Goal: Task Accomplishment & Management: Complete application form

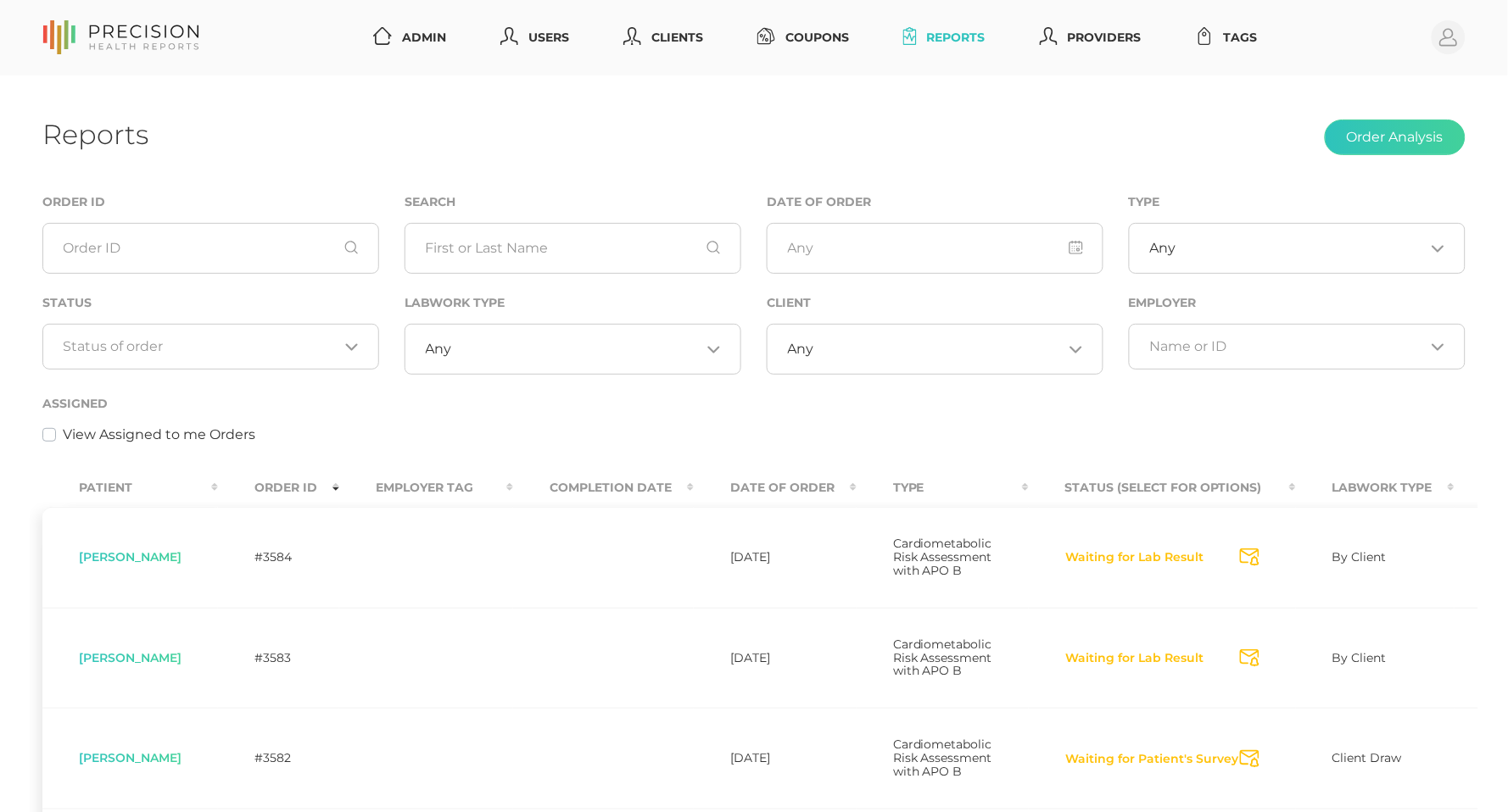
click at [224, 336] on div "Loading..." at bounding box center [211, 346] width 337 height 46
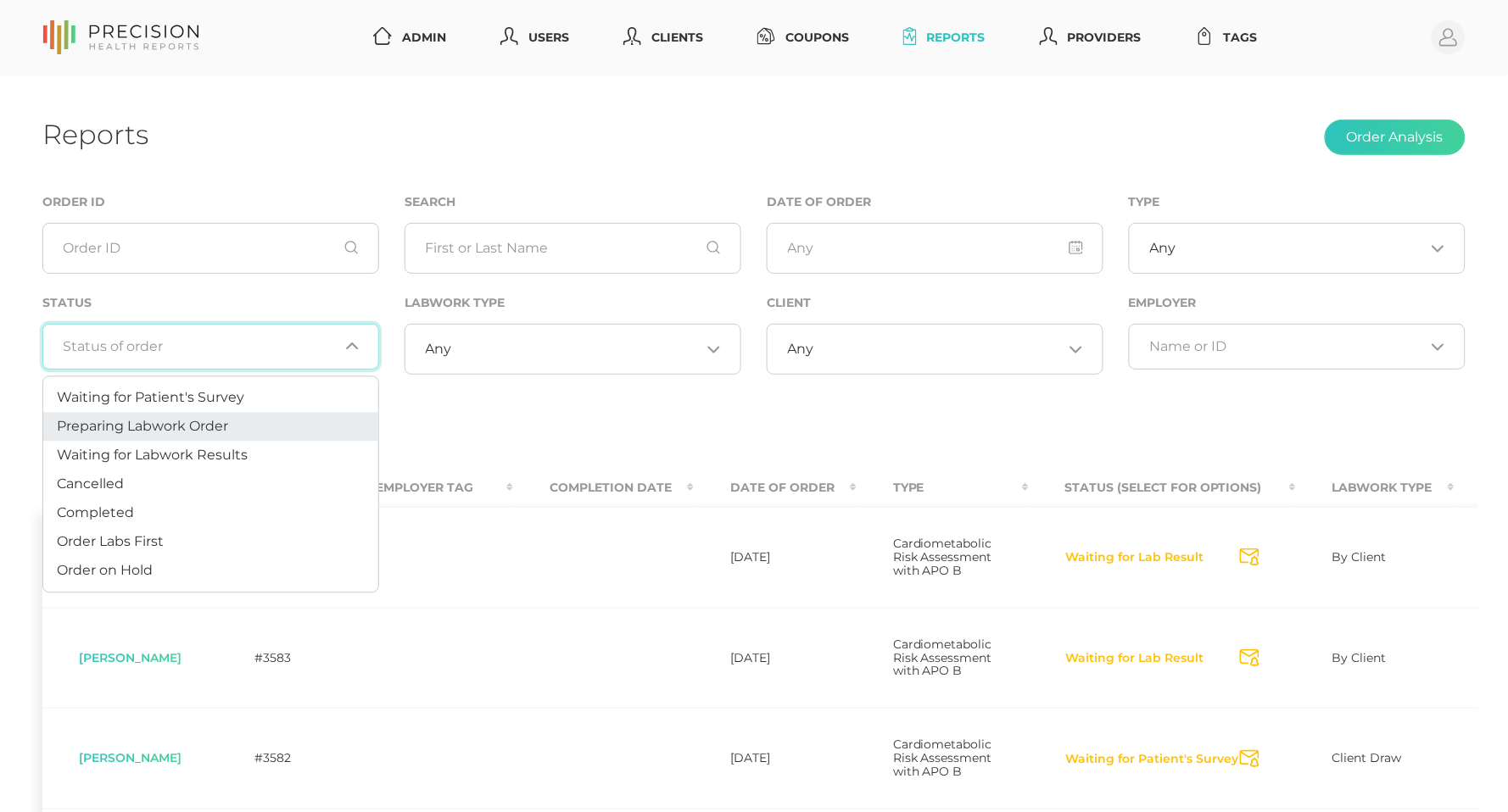
click at [182, 423] on span "Preparing Labwork Order" at bounding box center [143, 426] width 171 height 16
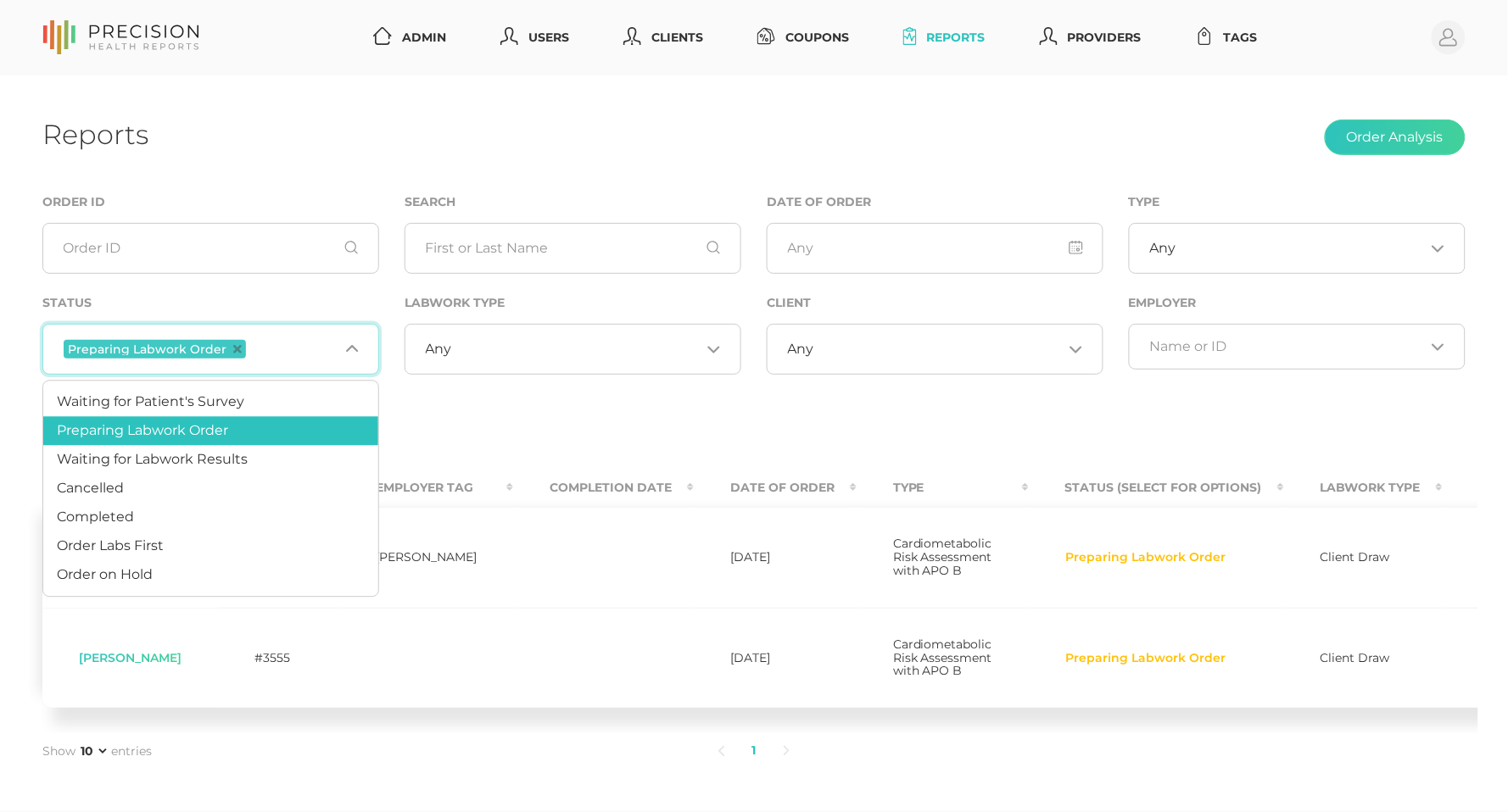
click at [261, 352] on input "Search for option" at bounding box center [294, 349] width 89 height 22
click at [206, 541] on li "Order Labs First" at bounding box center [211, 547] width 335 height 29
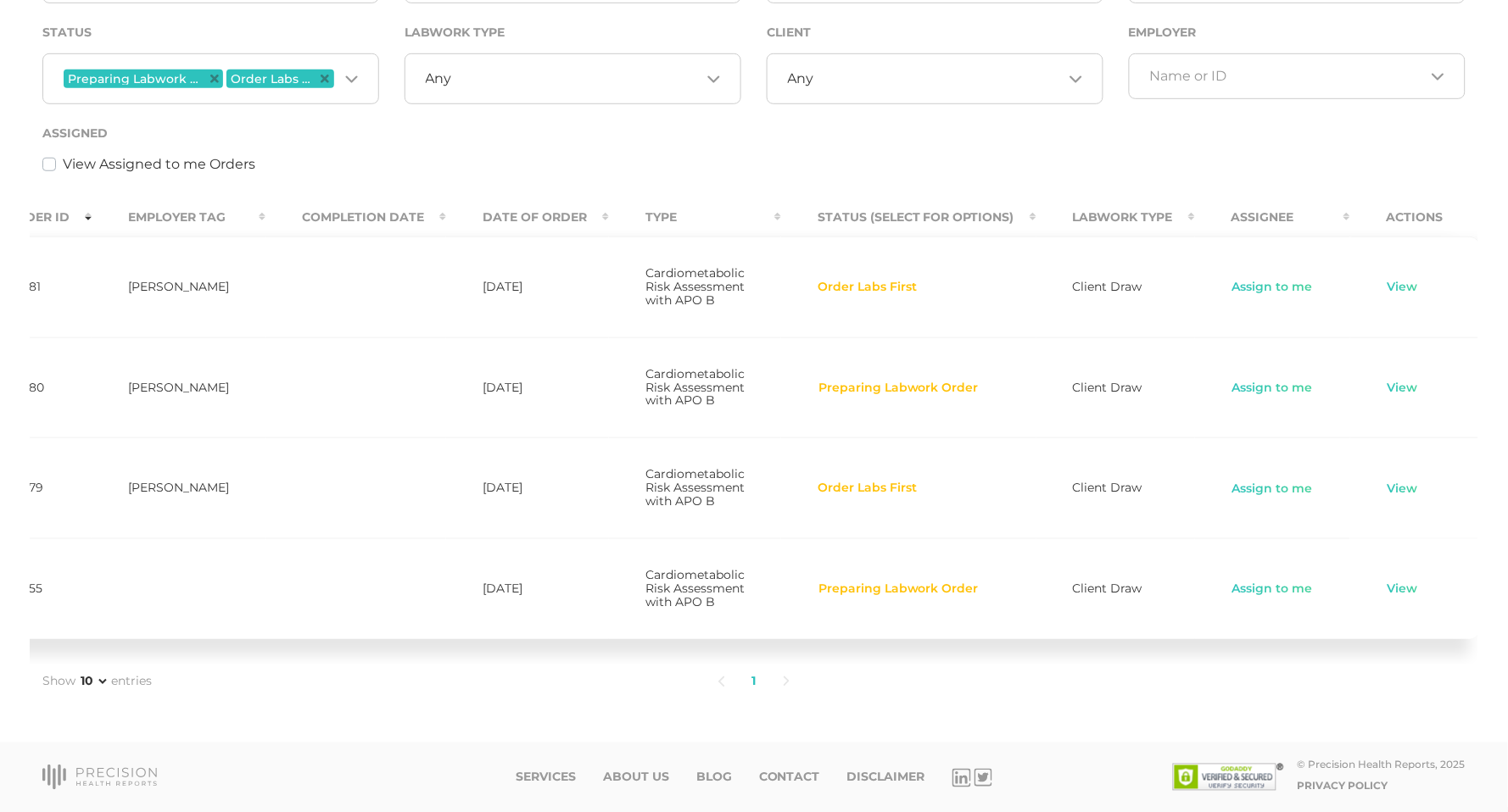
scroll to position [0, 247]
click at [1388, 590] on link "View" at bounding box center [1404, 589] width 33 height 17
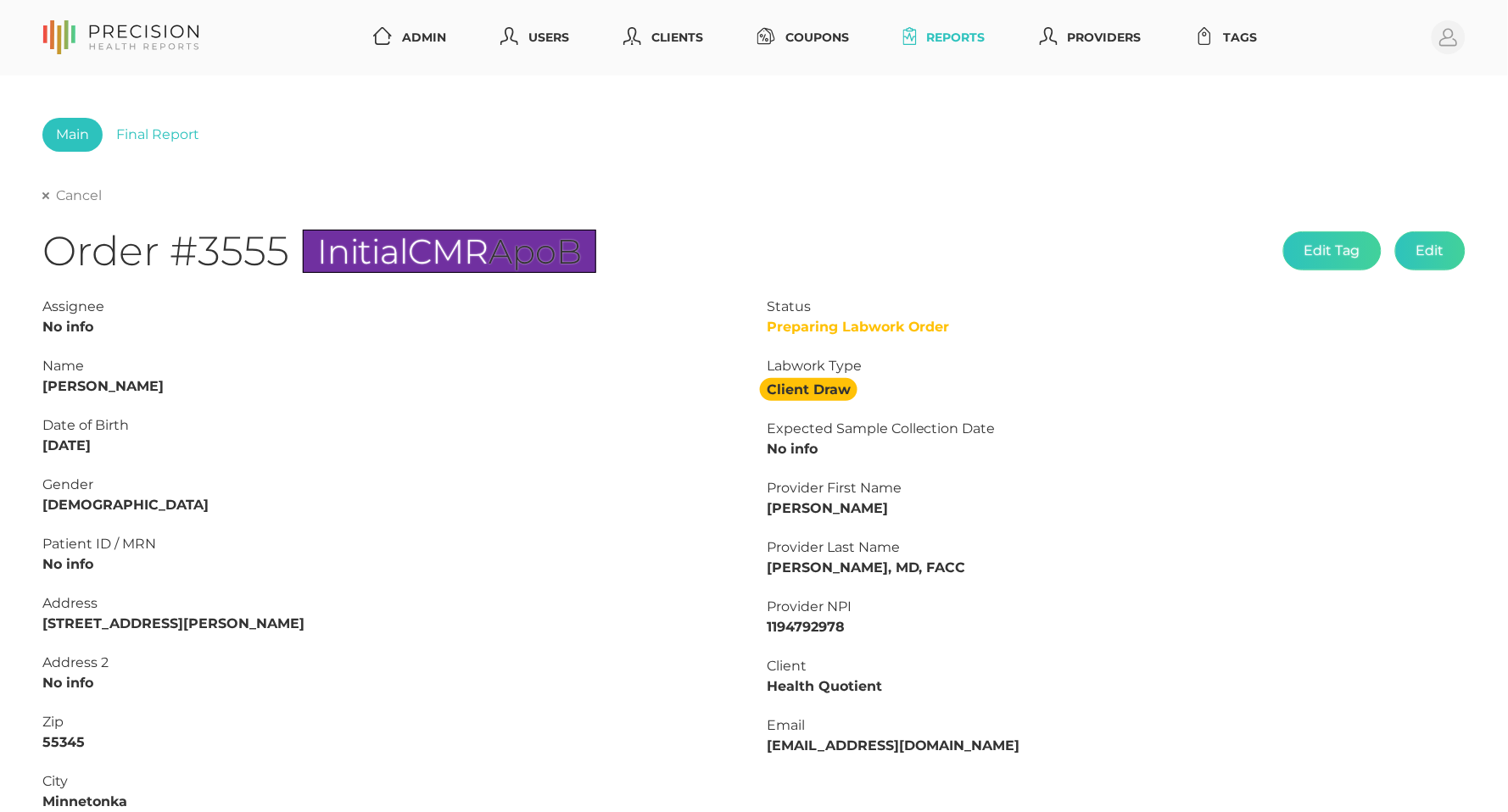
click at [60, 190] on link "Cancel" at bounding box center [73, 196] width 60 height 17
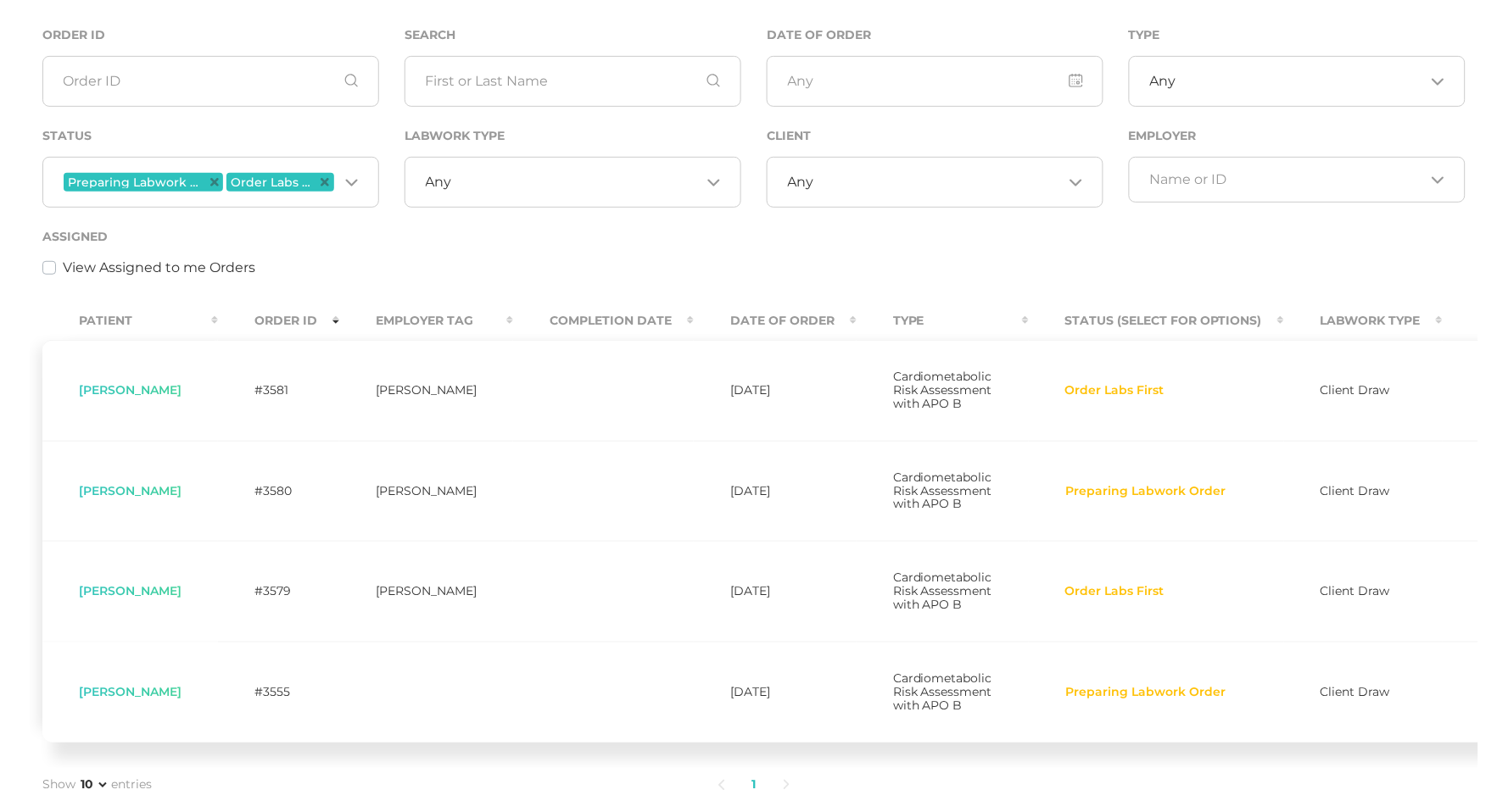
scroll to position [165, 0]
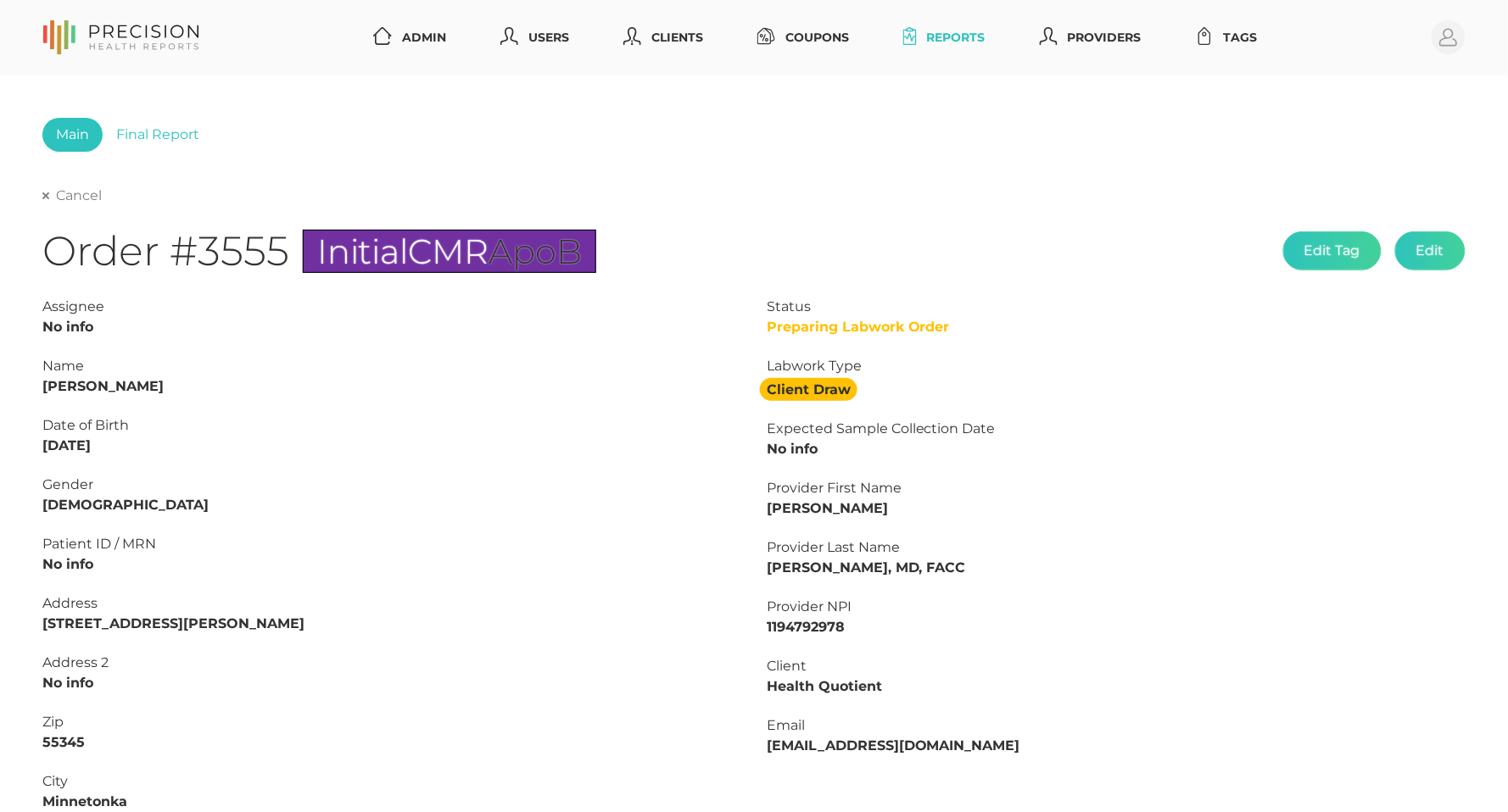
click at [89, 198] on link "Cancel" at bounding box center [73, 196] width 60 height 17
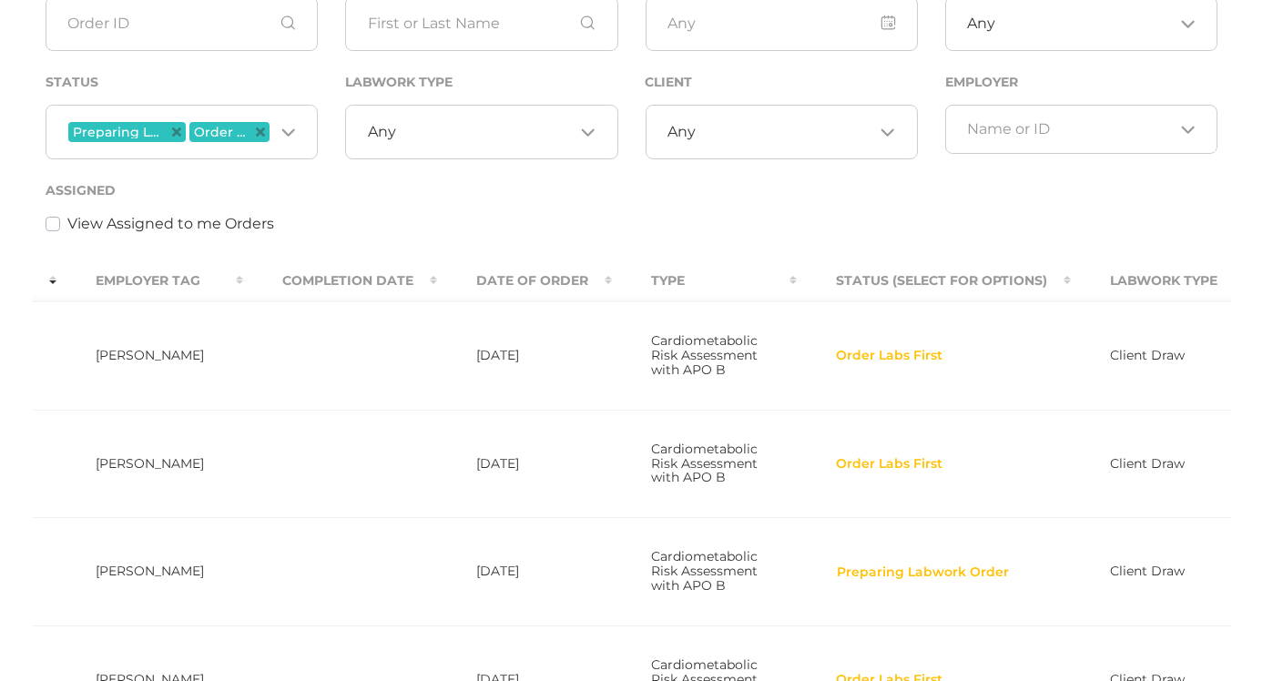
scroll to position [0, 437]
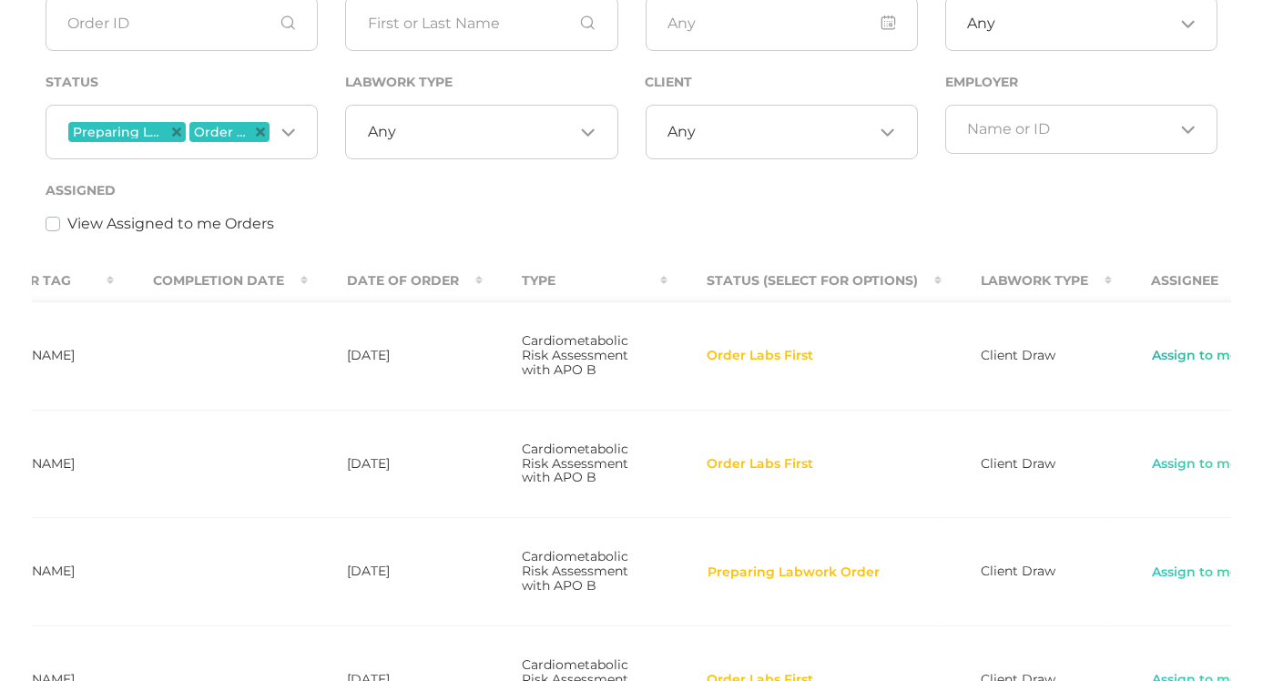
click at [1157, 365] on link "Assign to me" at bounding box center [1195, 356] width 88 height 18
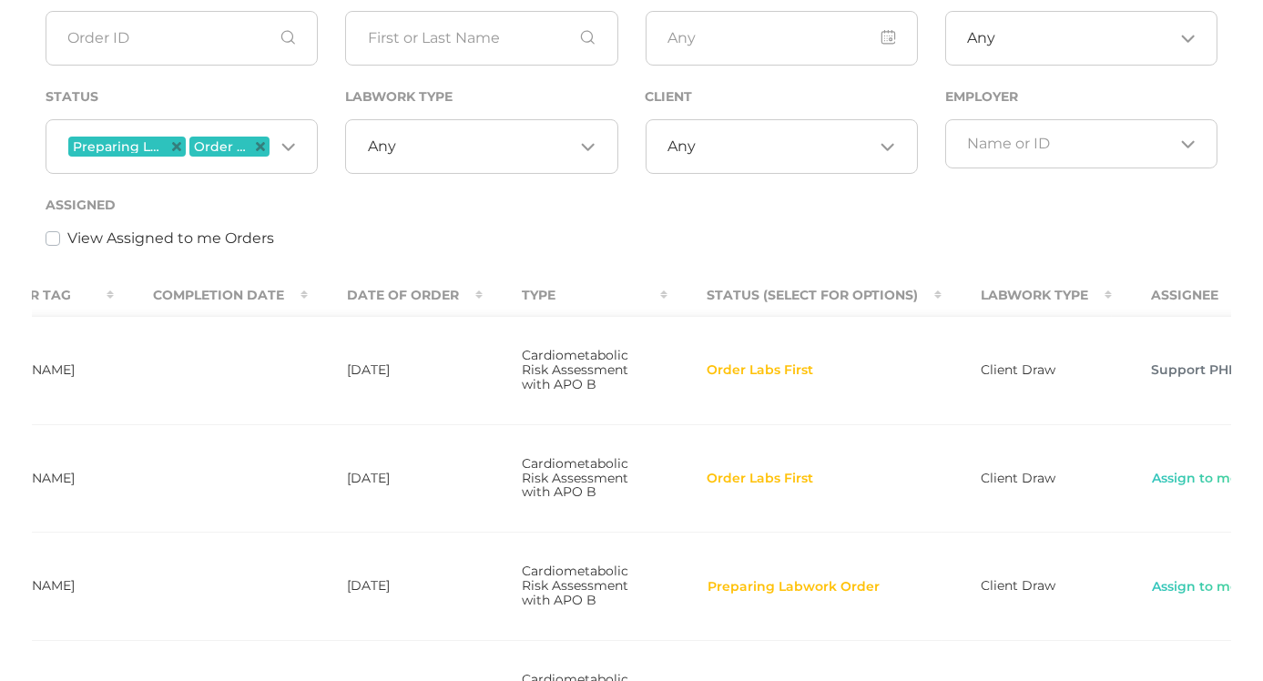
scroll to position [227, 0]
click at [1191, 490] on link "Assign to me" at bounding box center [1195, 481] width 88 height 18
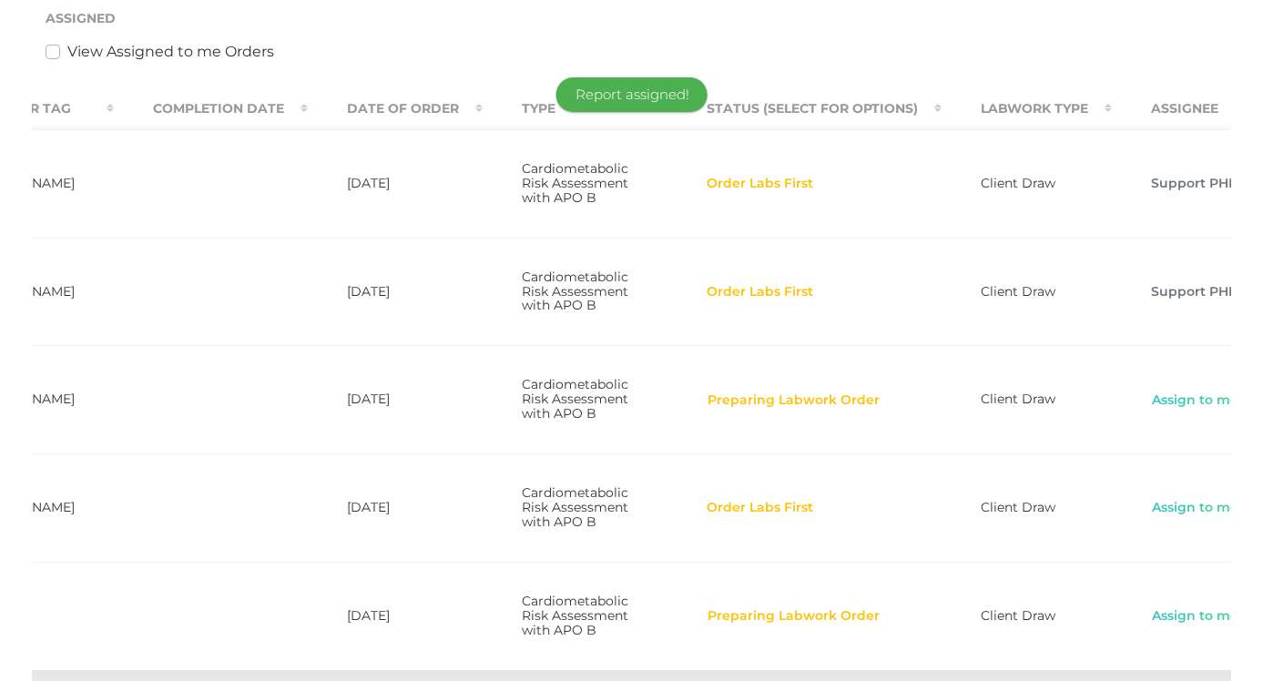
scroll to position [450, 0]
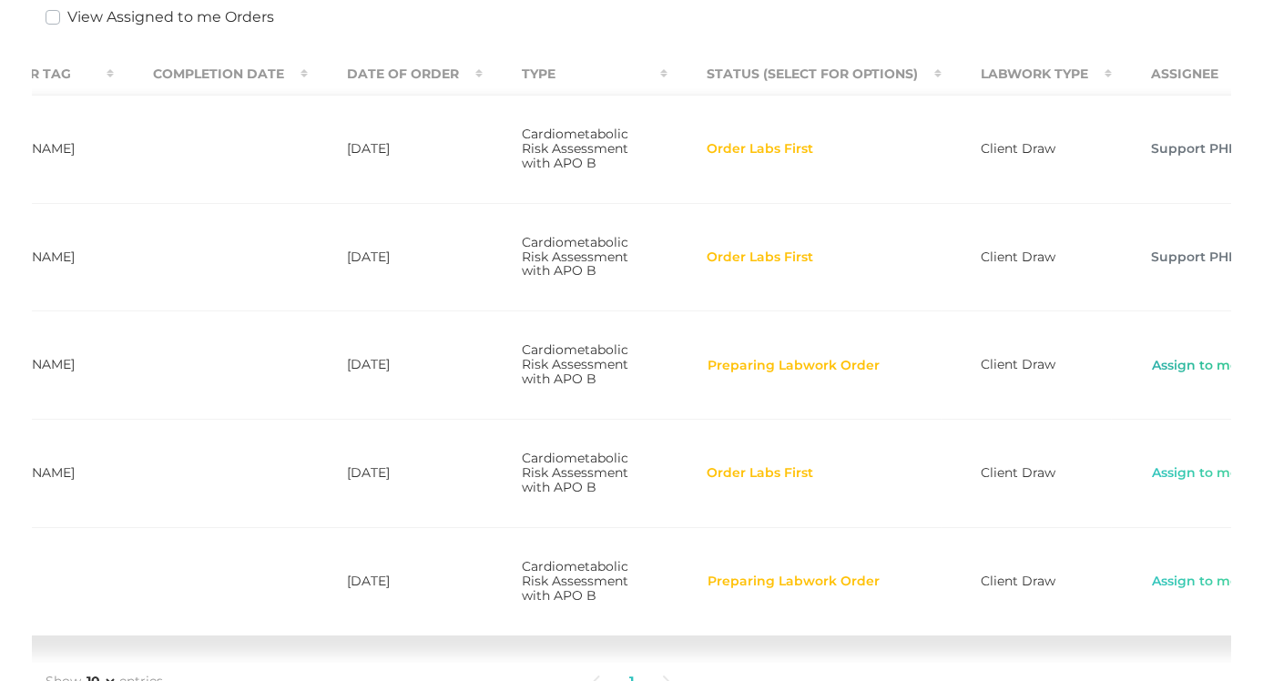
click at [1151, 375] on link "Assign to me" at bounding box center [1195, 366] width 88 height 18
click at [1187, 483] on link "Assign to me" at bounding box center [1195, 473] width 88 height 18
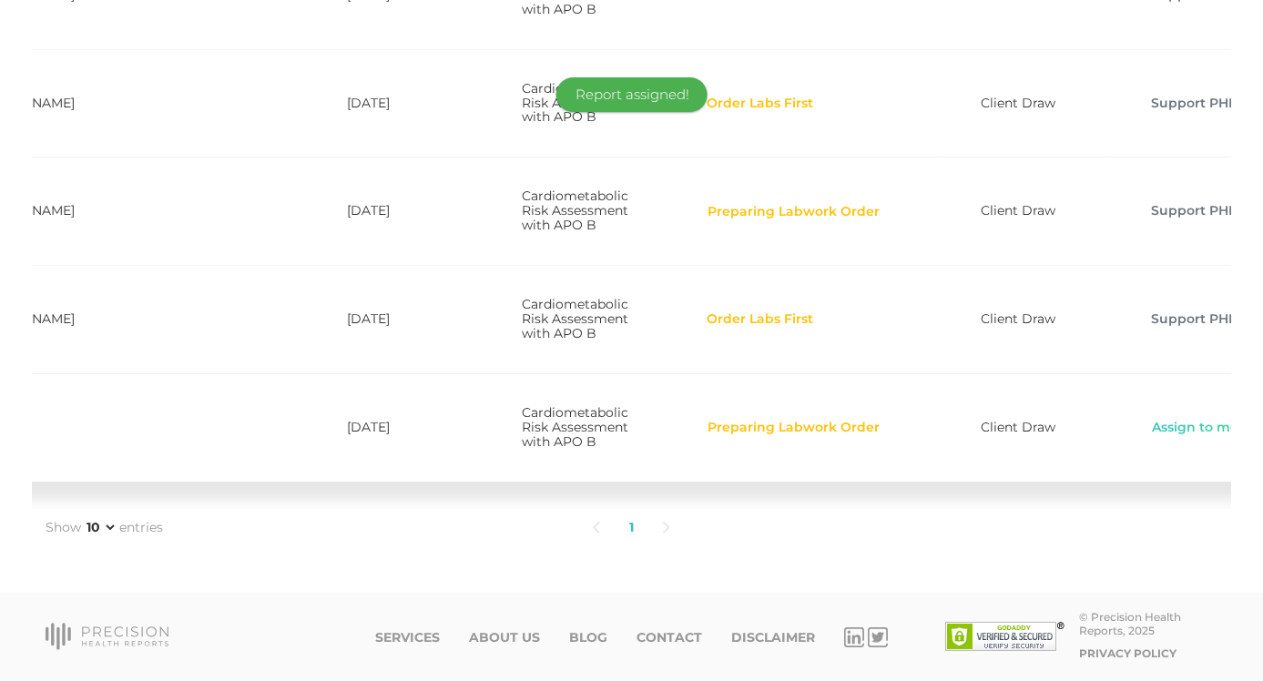
scroll to position [664, 0]
click at [1176, 425] on link "Assign to me" at bounding box center [1195, 428] width 88 height 18
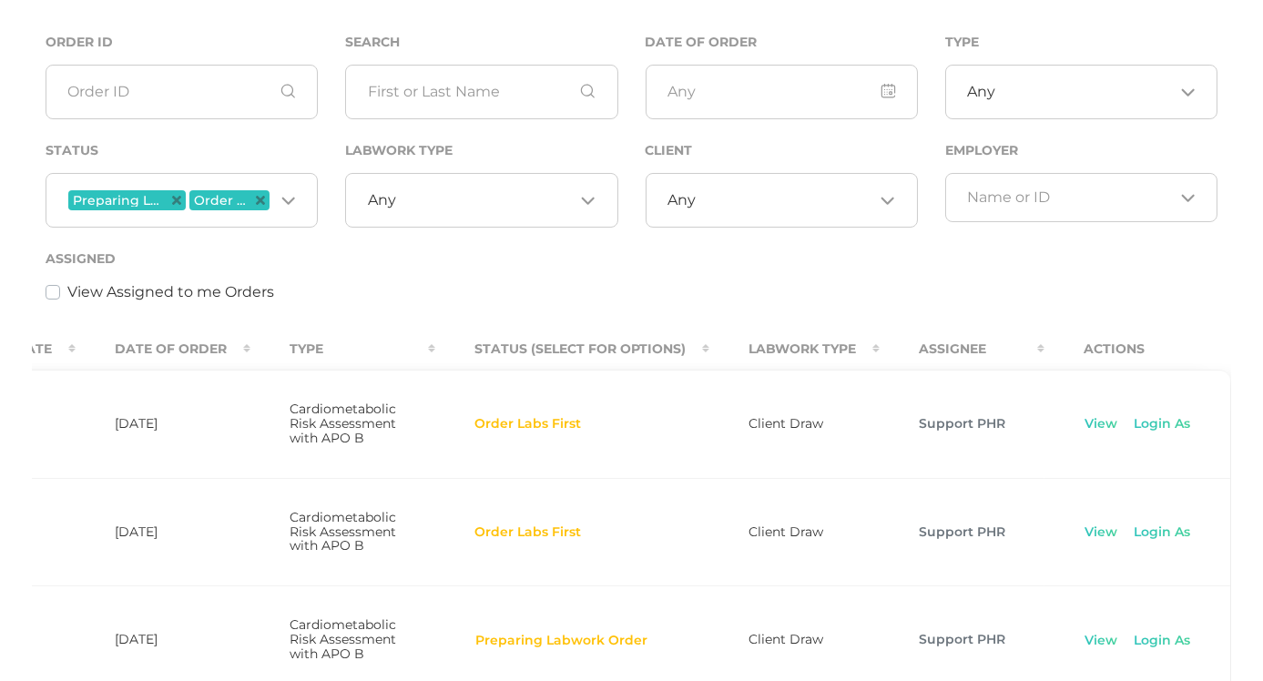
scroll to position [0, 668]
click at [1091, 427] on link "View" at bounding box center [1102, 424] width 35 height 18
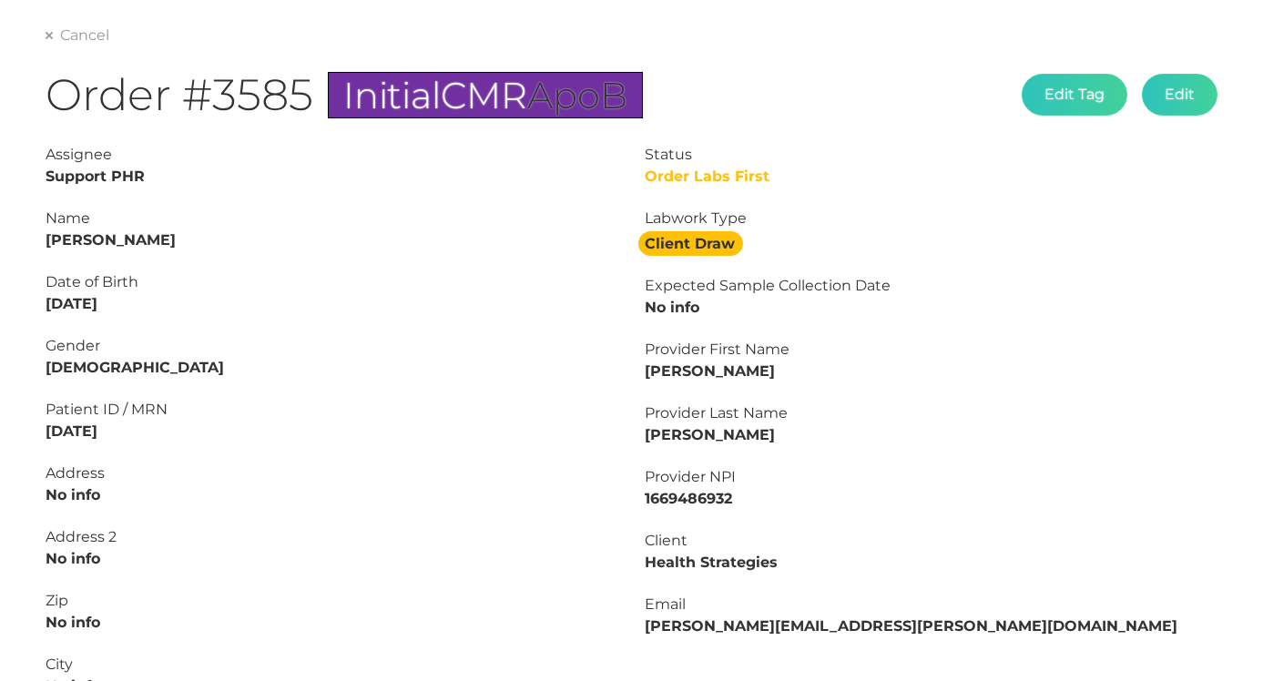
click at [131, 234] on strong "Rudy Wessels" at bounding box center [111, 239] width 130 height 17
copy strong "Wessels"
click at [65, 244] on strong "Rudy Wessels" at bounding box center [111, 239] width 130 height 17
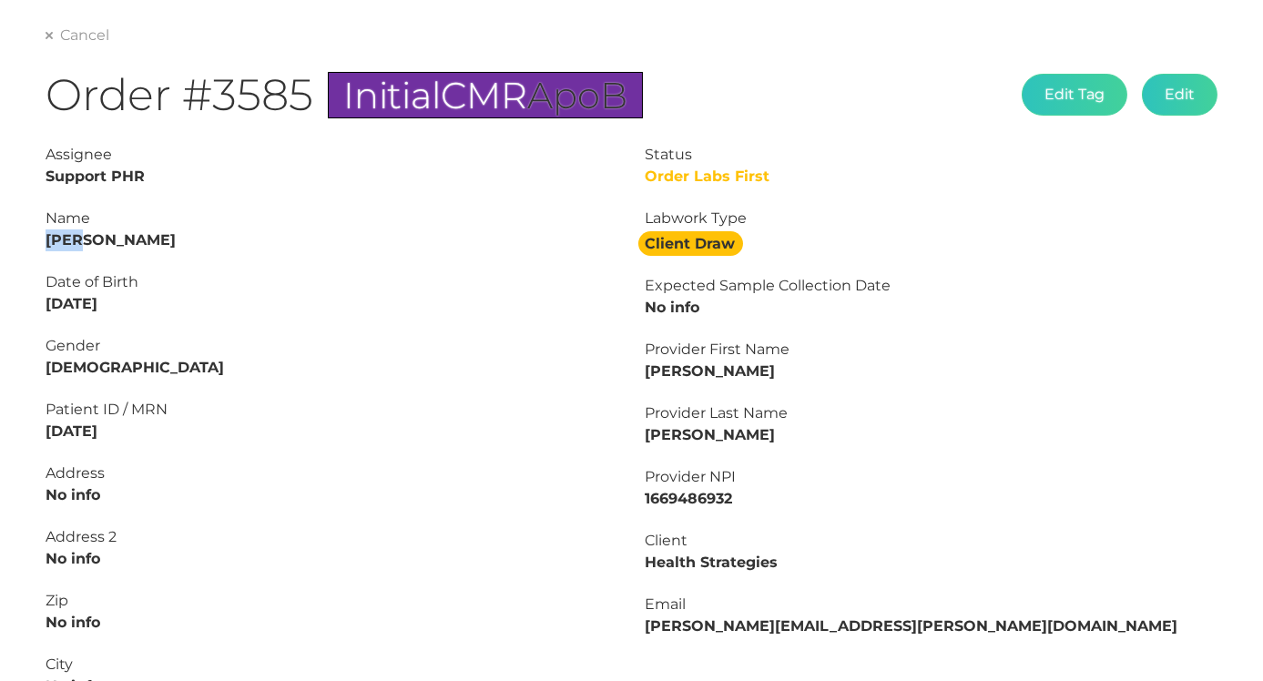
copy strong "Rudy"
drag, startPoint x: 137, startPoint y: 302, endPoint x: -5, endPoint y: 304, distance: 141.2
click at [0, 304] on html "Admin Users Clients Coupons Reports Providers Tags Profile Main Final Report Ca…" at bounding box center [631, 507] width 1263 height 1365
copy strong "08/28/1994"
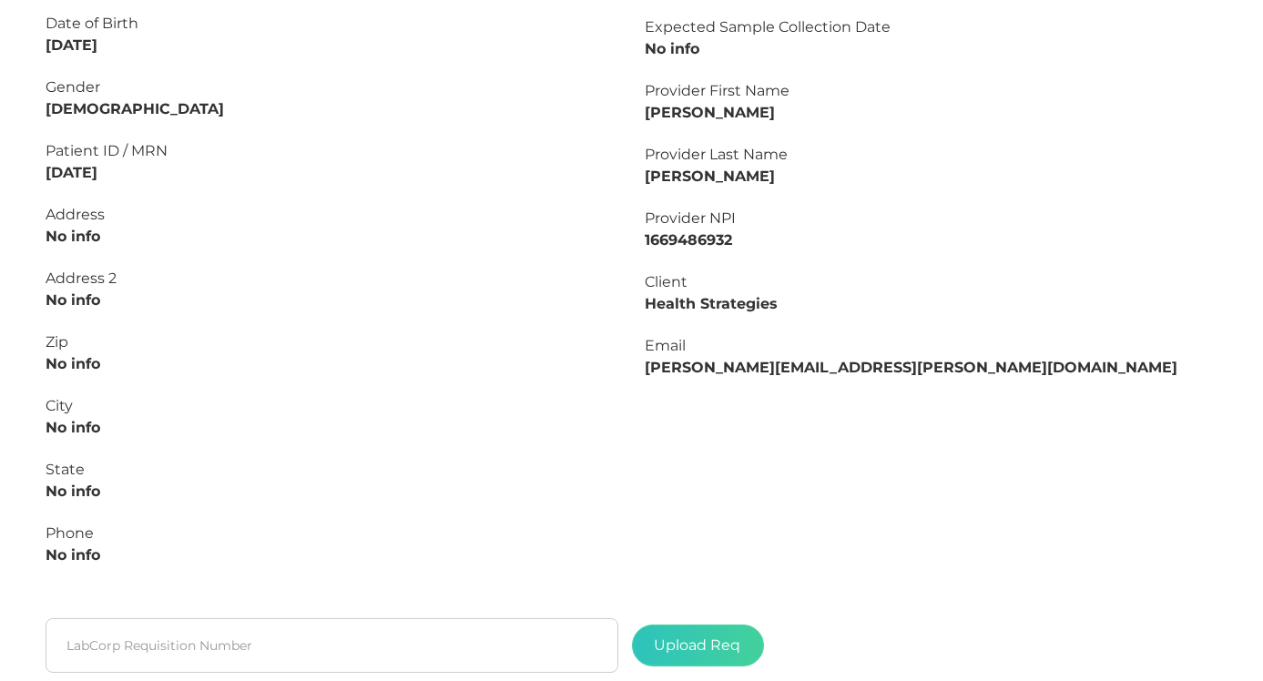
scroll to position [452, 0]
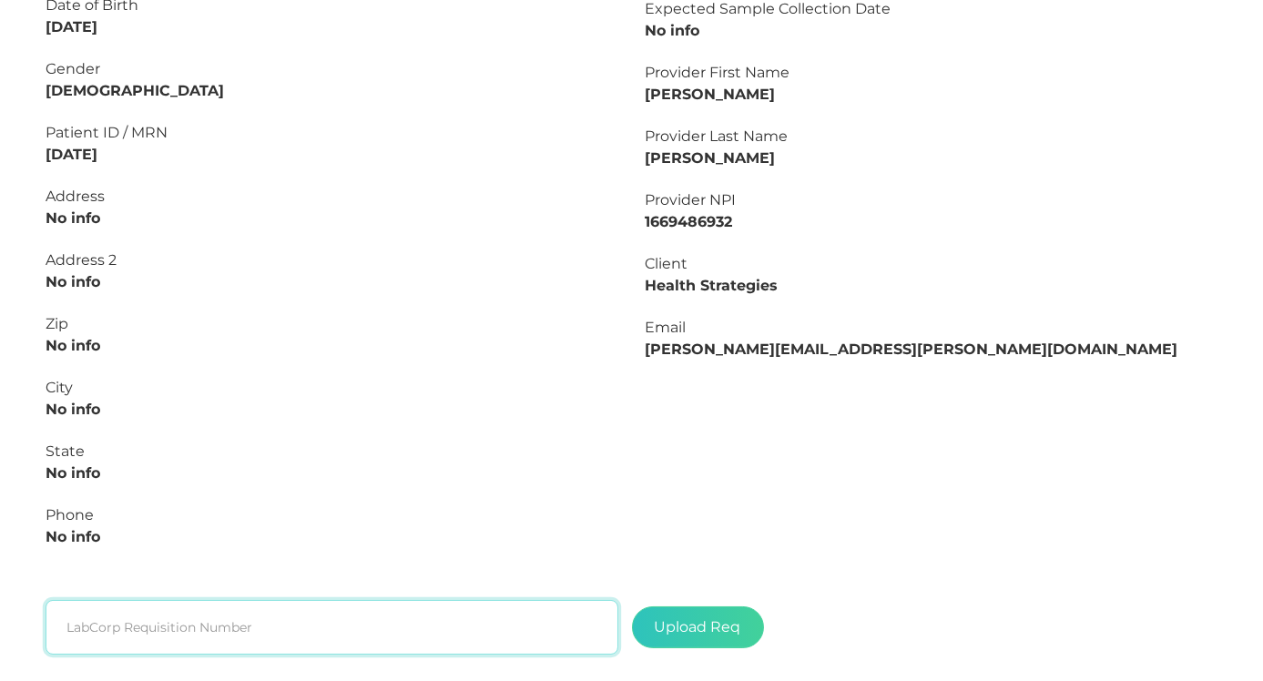
click at [321, 616] on input "text" at bounding box center [332, 627] width 573 height 55
paste input "L2507273967"
type input "L2507273967"
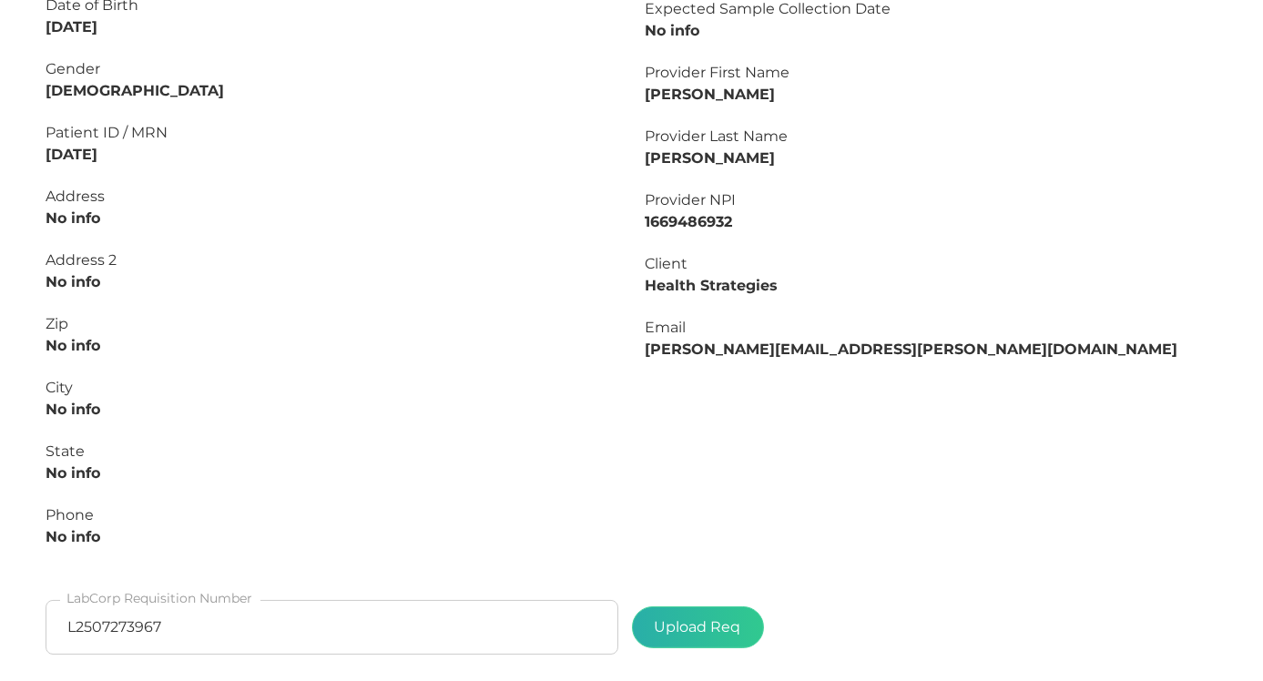
click at [672, 617] on label at bounding box center [698, 627] width 130 height 40
type input "C:\fakepath\bcebb9bb-27c6-40e5-8bd9-5075341a0547.pdf"
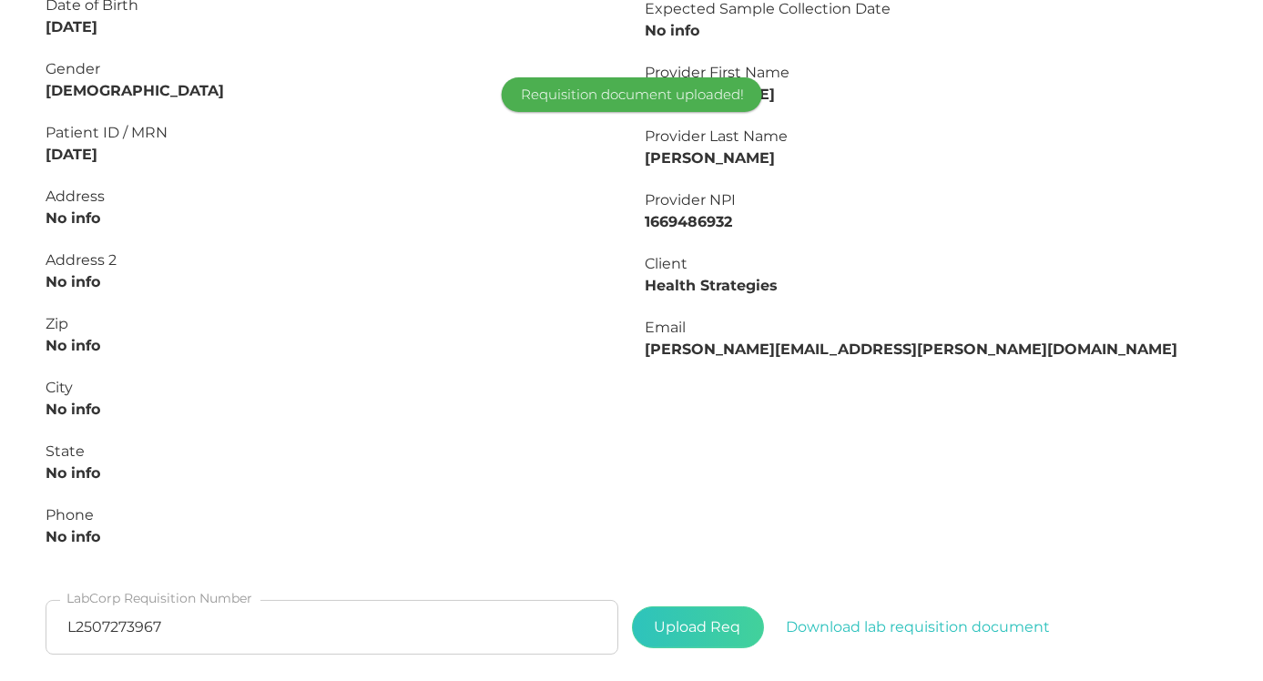
scroll to position [572, 0]
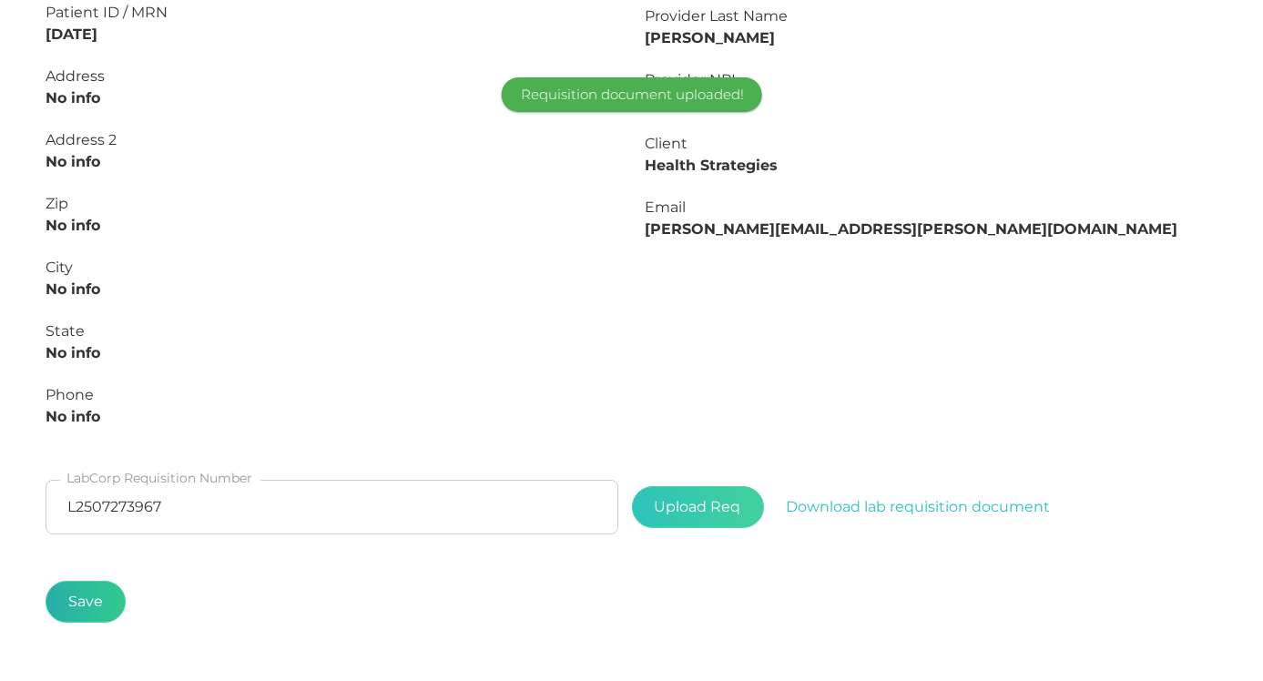
click at [75, 602] on button "Save" at bounding box center [86, 602] width 80 height 42
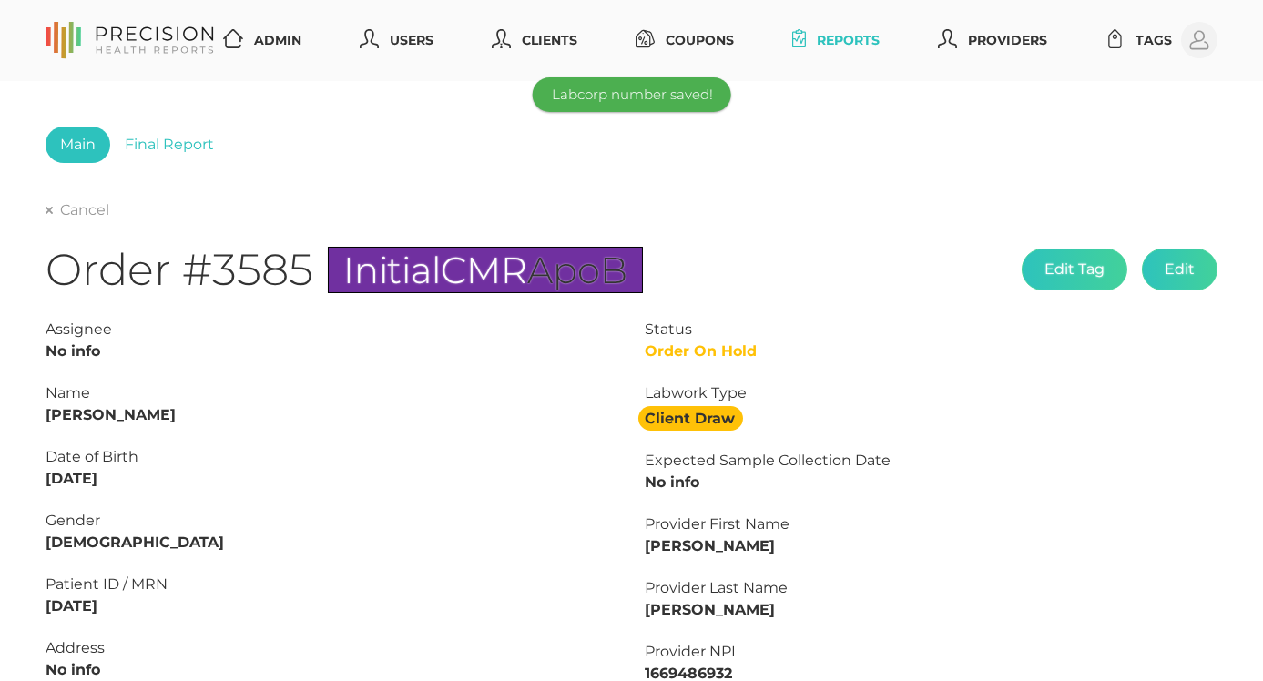
scroll to position [0, 0]
click at [40, 229] on div "Main Final Report Cancel Order #3585 Initial CMR ApoB Edit Tag Edit Status Orde…" at bounding box center [631, 621] width 1263 height 1081
click at [58, 216] on link "Cancel" at bounding box center [78, 210] width 64 height 18
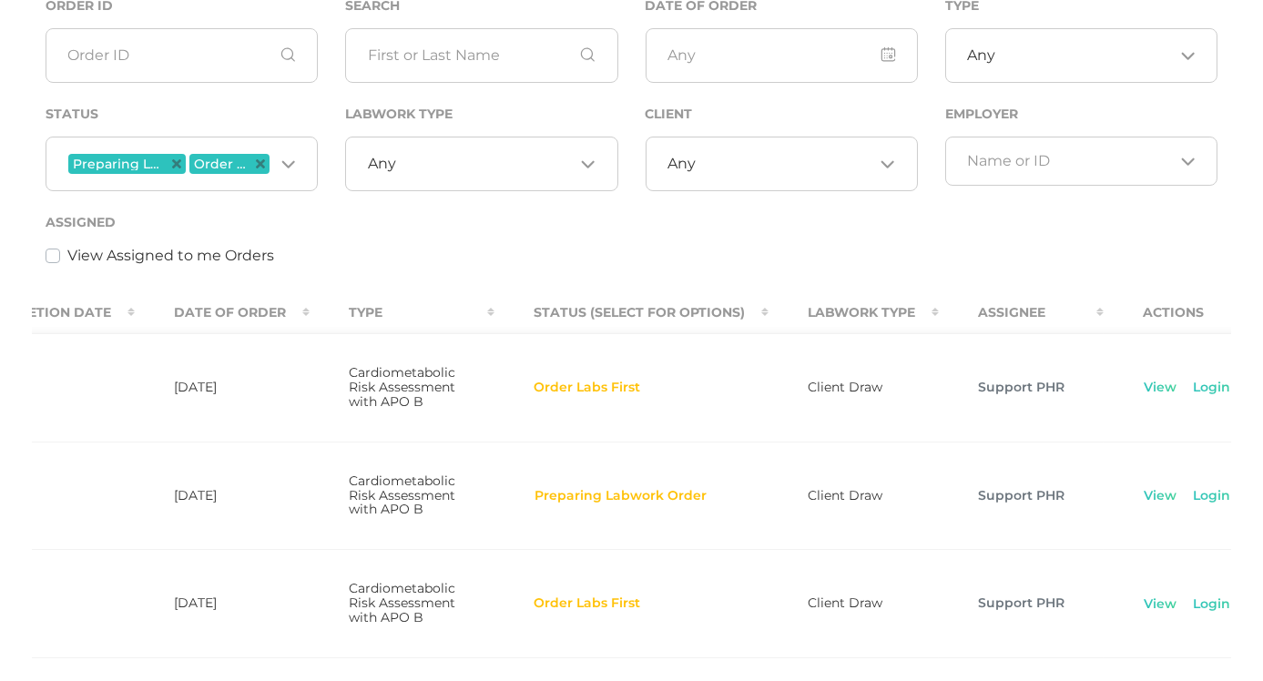
scroll to position [217, 0]
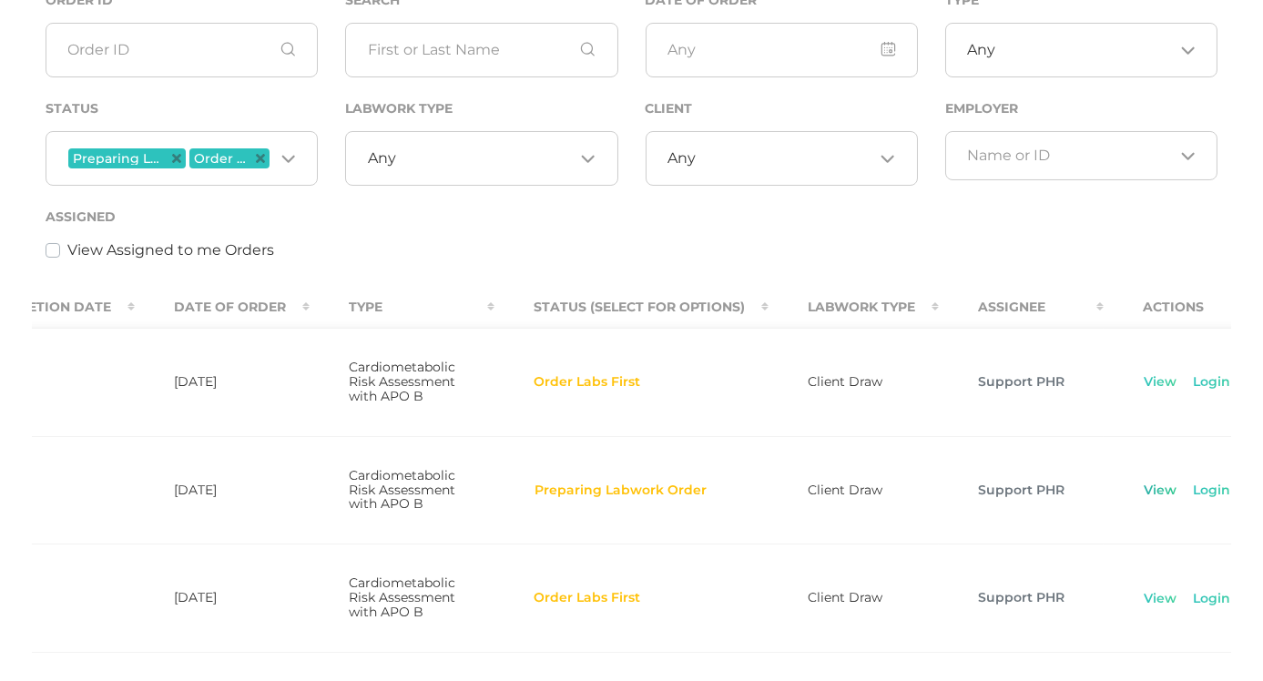
click at [1143, 500] on link "View" at bounding box center [1160, 491] width 35 height 18
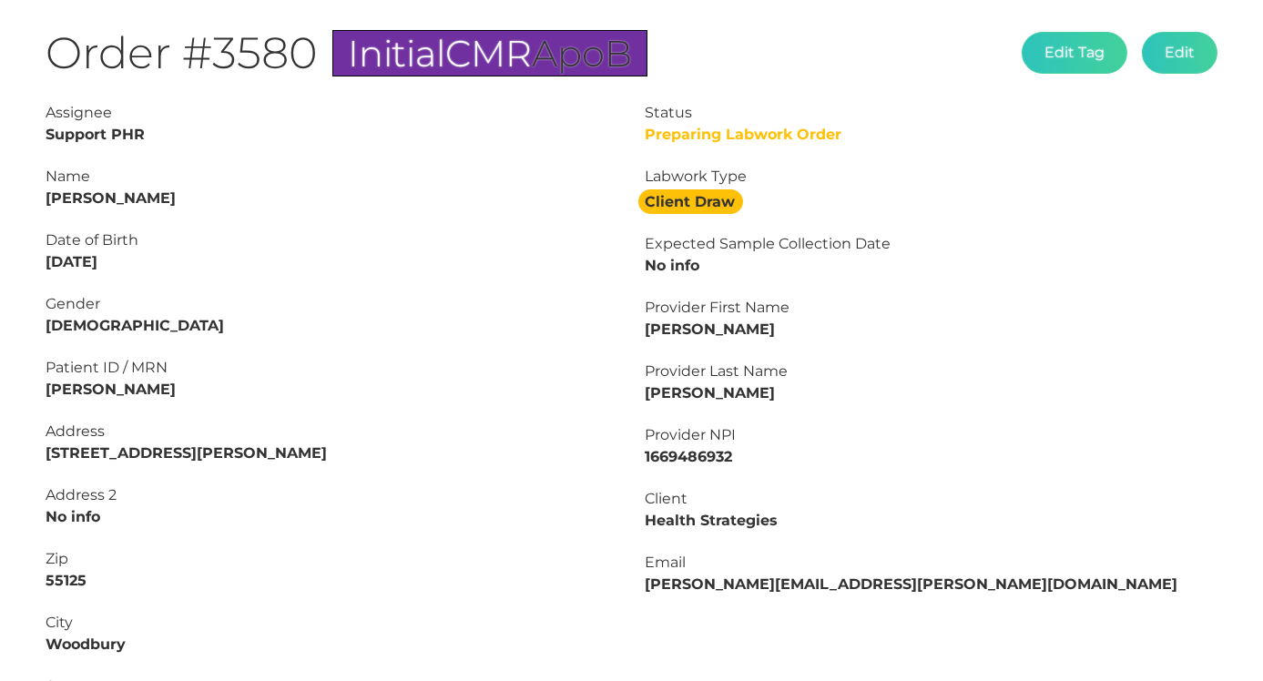
click at [122, 207] on strong "John Altman" at bounding box center [111, 197] width 130 height 17
copy strong "Altman"
click at [58, 195] on strong "John Altman" at bounding box center [111, 197] width 130 height 17
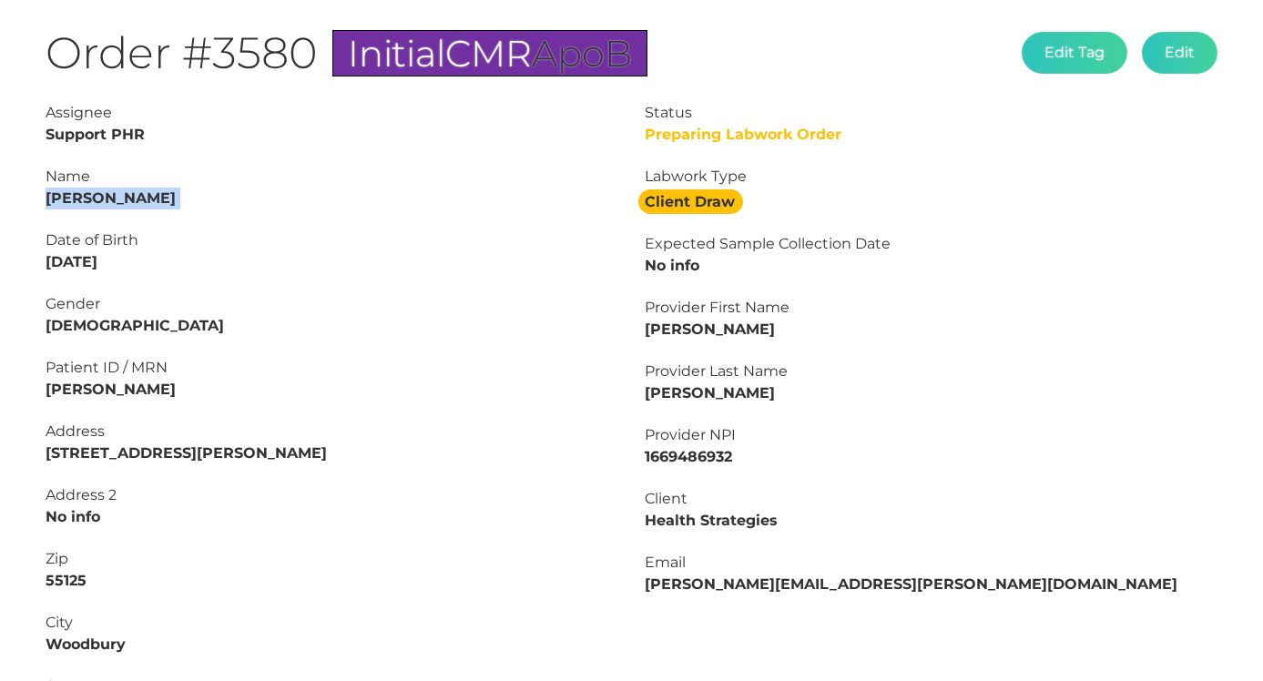
click at [58, 195] on strong "John Altman" at bounding box center [111, 197] width 130 height 17
click at [160, 254] on div "Date of Birth 05/14/1975" at bounding box center [332, 251] width 573 height 44
drag, startPoint x: 160, startPoint y: 254, endPoint x: -4, endPoint y: 256, distance: 163.9
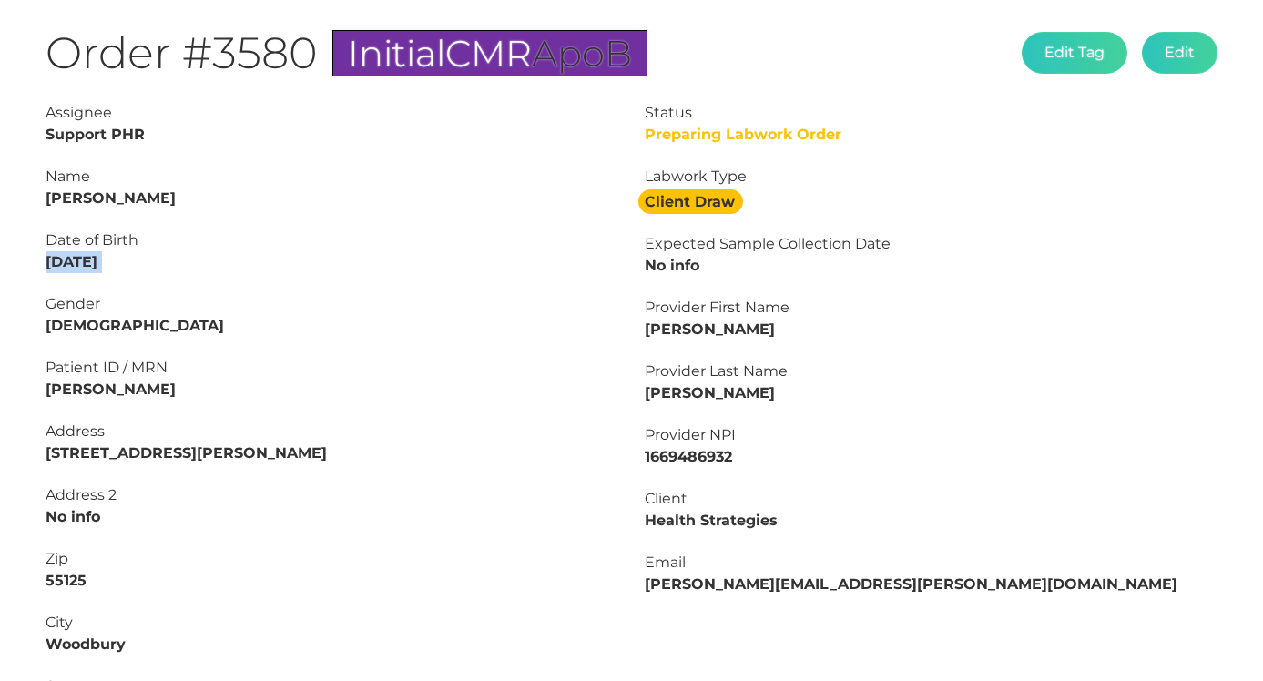
click at [0, 256] on html "Admin Users Clients Coupons Reports Providers Tags Profile Main Final Report Ca…" at bounding box center [631, 465] width 1263 height 1365
click at [83, 256] on strong "05/14/1975" at bounding box center [72, 261] width 52 height 17
drag, startPoint x: 138, startPoint y: 251, endPoint x: 25, endPoint y: 252, distance: 112.9
click at [25, 252] on div "Main Final Report Cancel Order #3580 Initial CMR ApoB Edit Tag Edit Status Prep…" at bounding box center [631, 462] width 1263 height 1196
drag, startPoint x: 51, startPoint y: 260, endPoint x: 149, endPoint y: 251, distance: 98.7
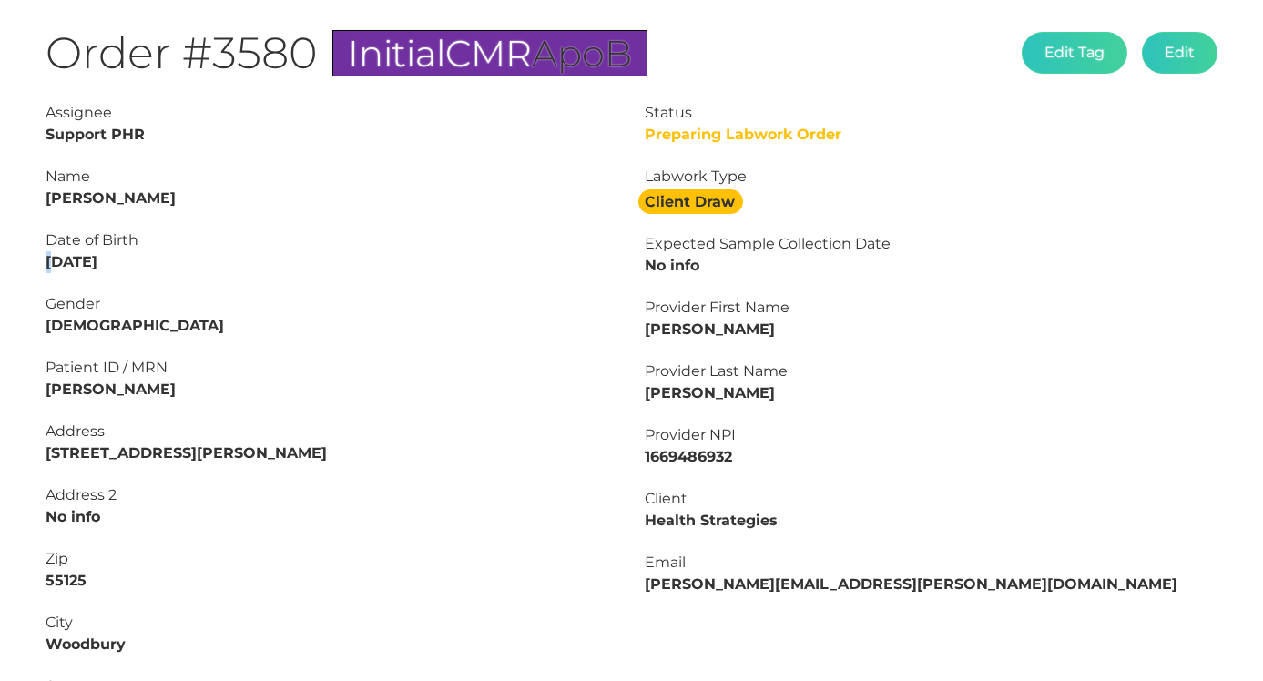
click at [149, 251] on div "Date of Birth 05/14/1975" at bounding box center [332, 251] width 573 height 44
drag, startPoint x: 127, startPoint y: 260, endPoint x: 25, endPoint y: 260, distance: 102.0
click at [25, 260] on div "Main Final Report Cancel Order #3580 Initial CMR ApoB Edit Tag Edit Status Prep…" at bounding box center [631, 462] width 1263 height 1196
copy strong "05/14/1975"
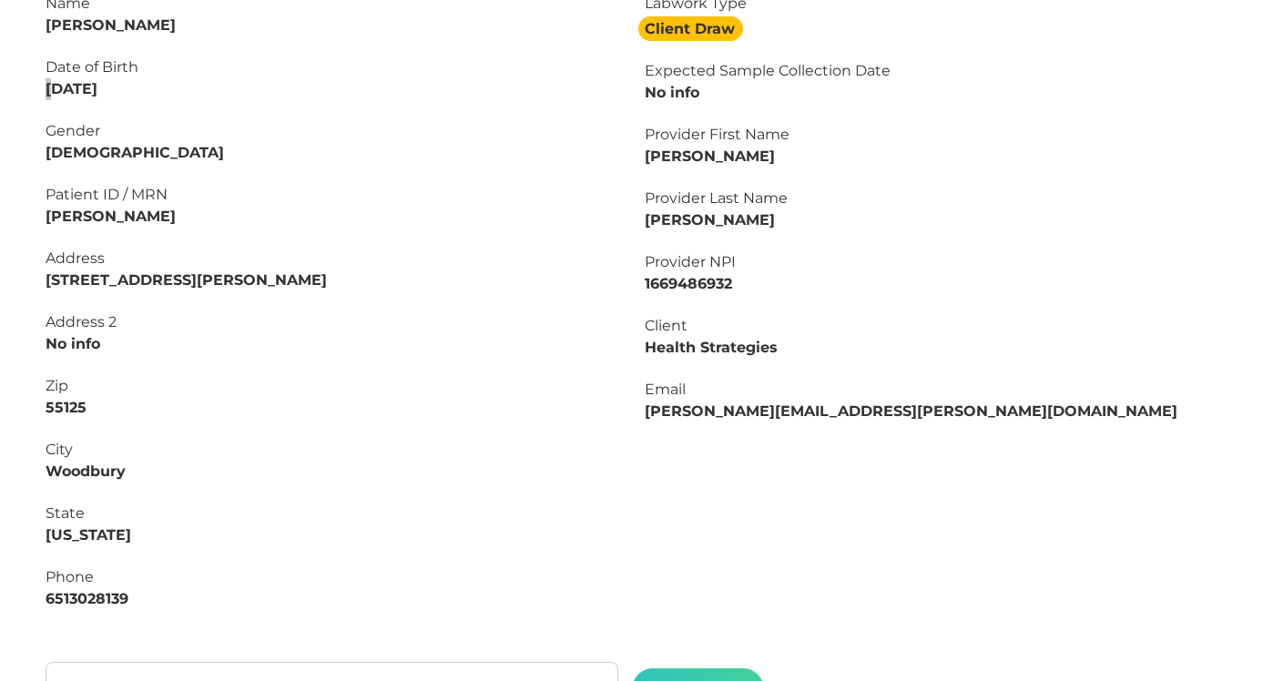
scroll to position [399, 0]
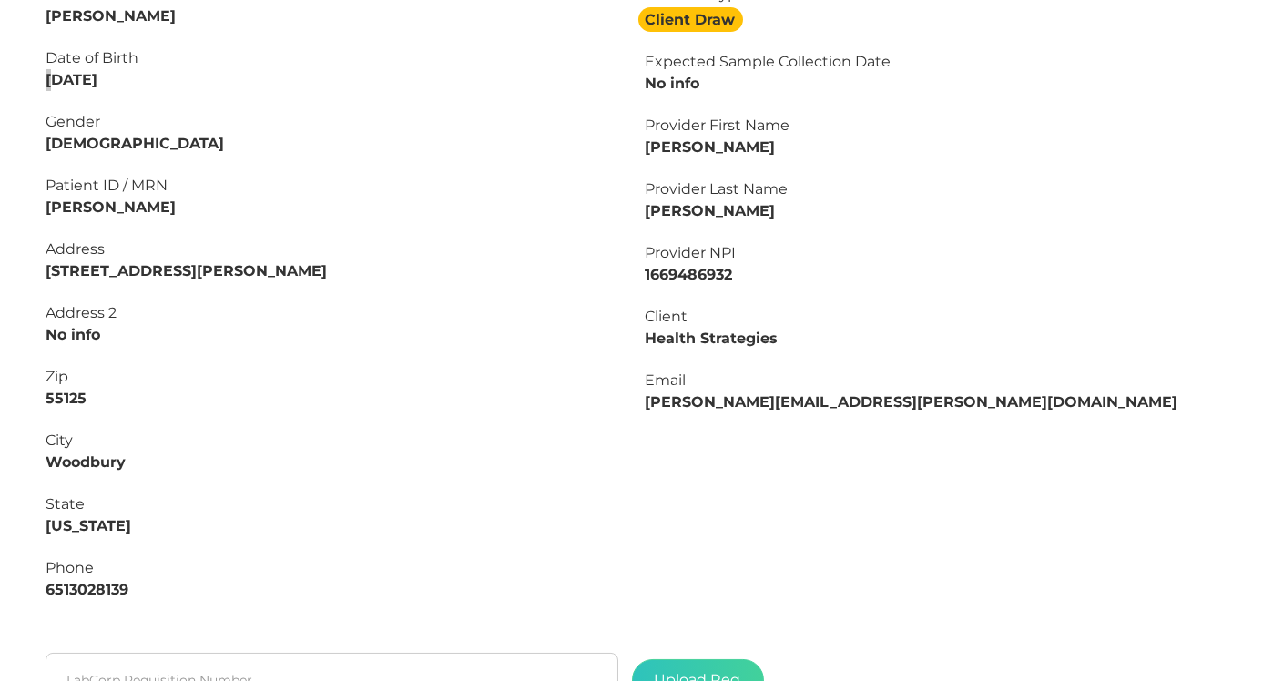
click at [57, 581] on strong "6513028139" at bounding box center [87, 589] width 83 height 17
copy strong "6513028139"
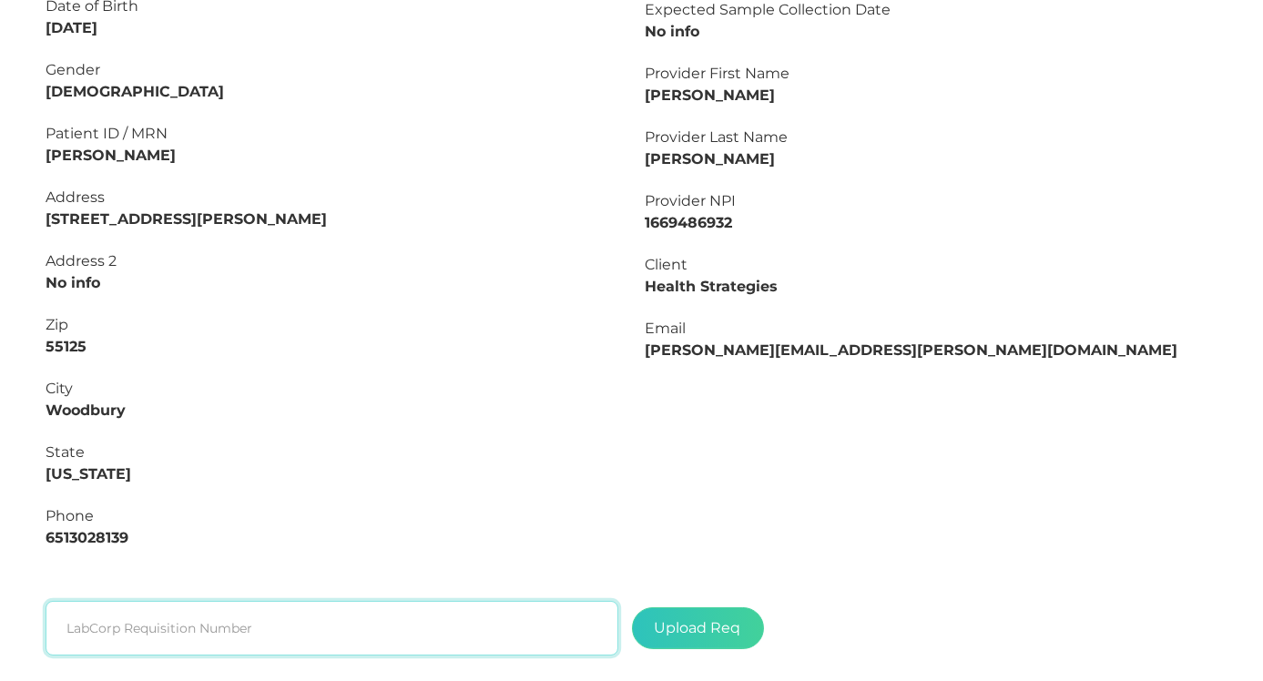
click at [372, 610] on input "text" at bounding box center [332, 628] width 573 height 55
paste input "L2507274051"
type input "L2507274051"
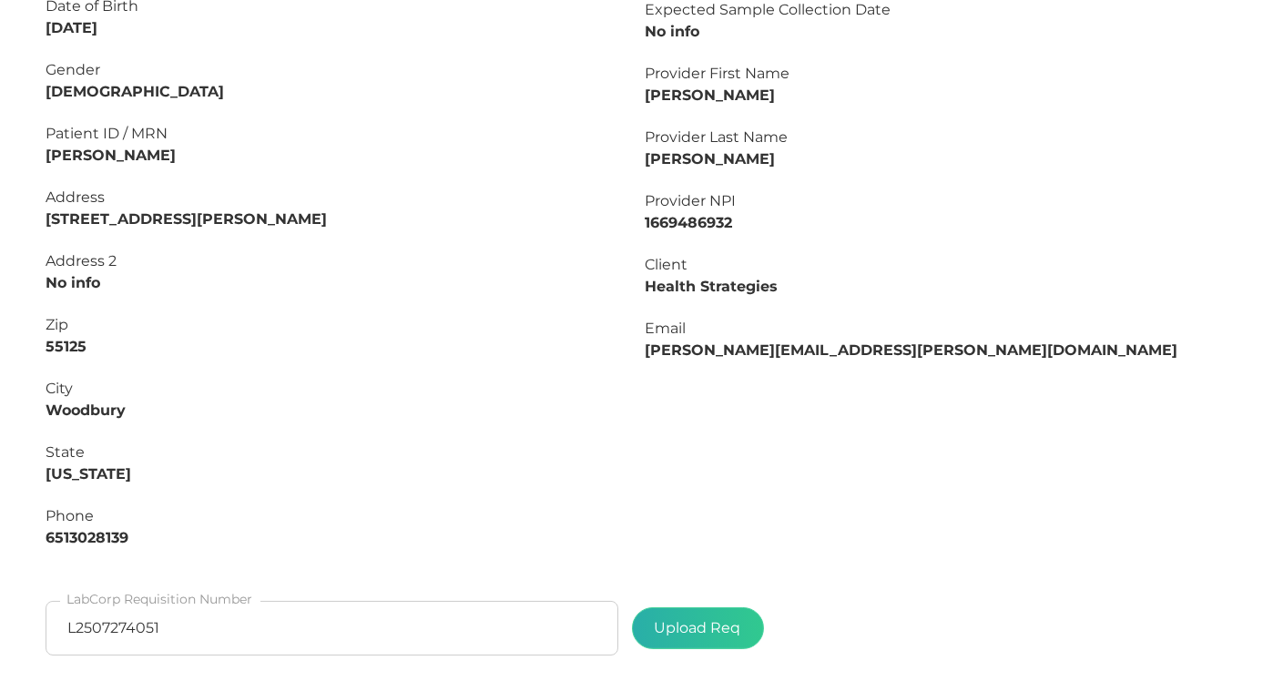
click at [675, 618] on label at bounding box center [698, 628] width 130 height 40
type input "C:\fakepath\4d498088-7ed4-4a33-a3ee-39954d466670.pdf"
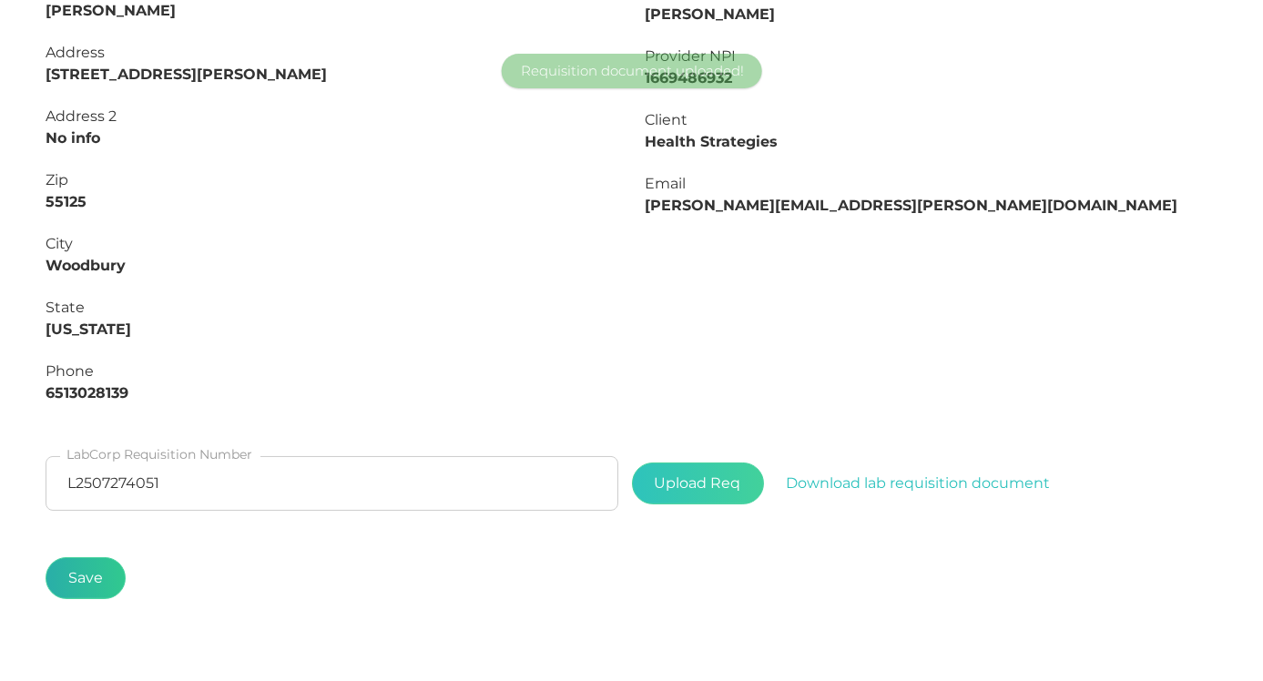
click at [95, 575] on button "Save" at bounding box center [86, 578] width 80 height 42
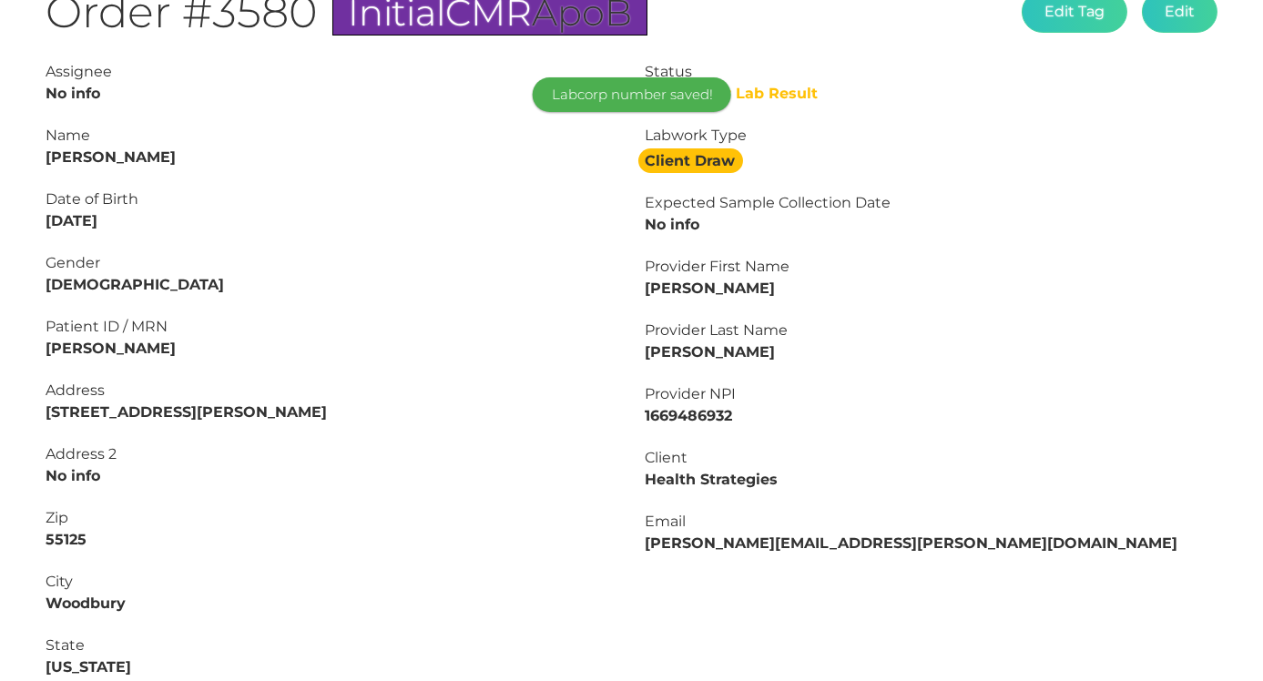
scroll to position [122, 0]
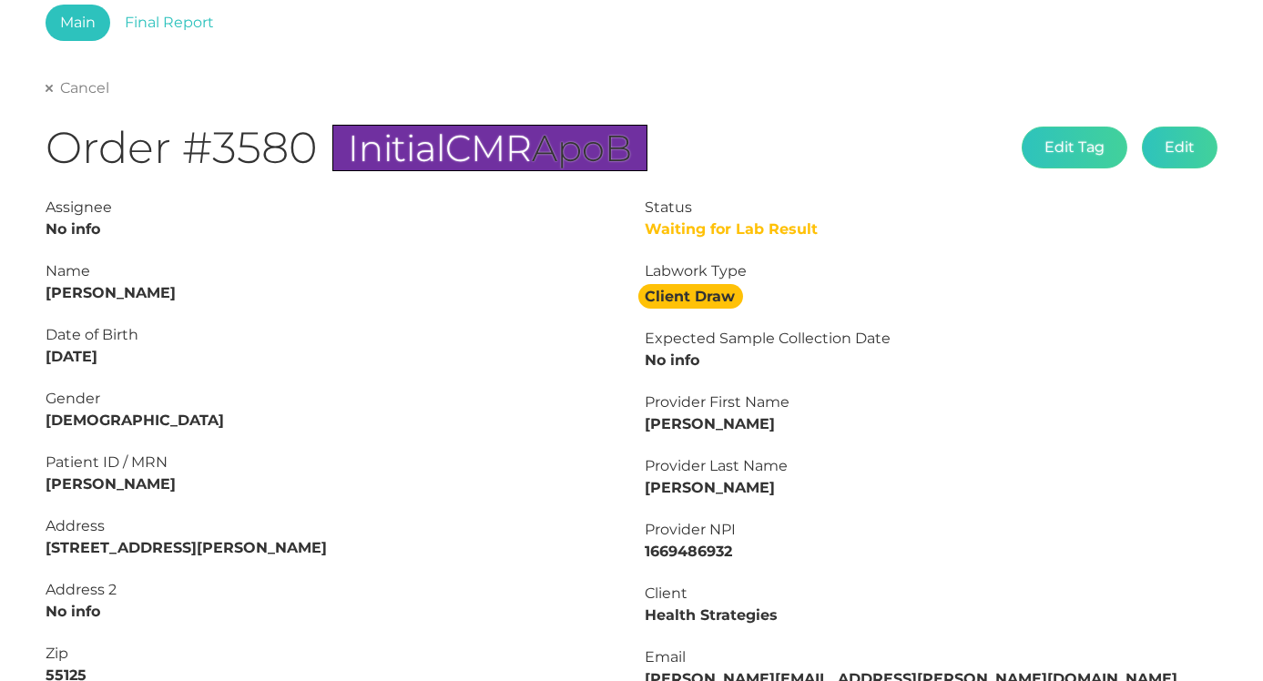
click at [63, 95] on link "Cancel" at bounding box center [78, 88] width 64 height 18
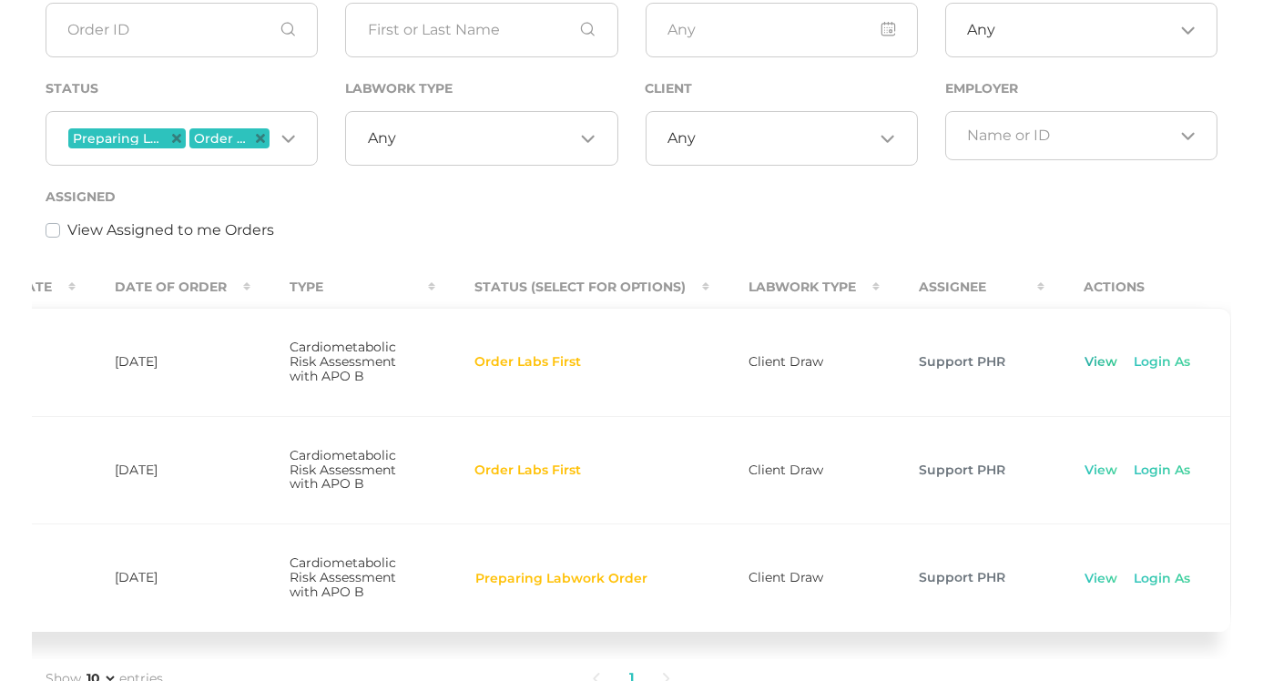
scroll to position [0, 668]
click at [1089, 372] on link "View" at bounding box center [1102, 362] width 35 height 18
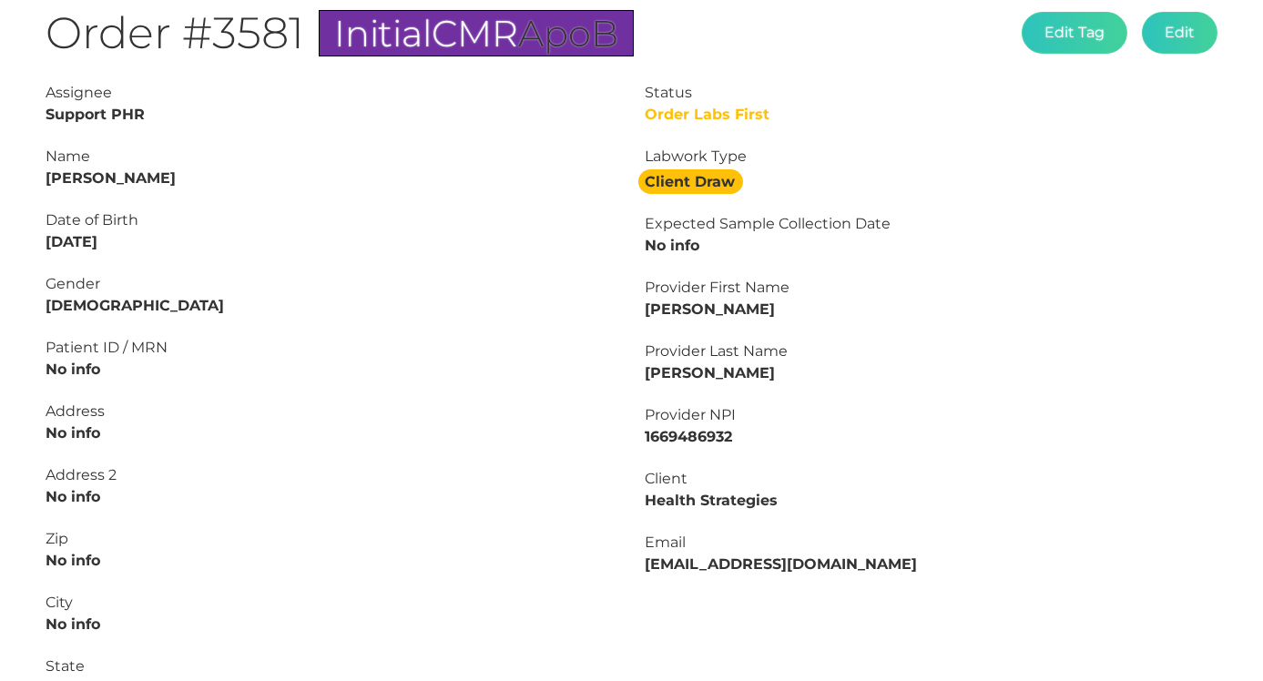
click at [167, 184] on strong "Brian Teschendorf" at bounding box center [111, 177] width 130 height 17
copy strong "Teschendorf"
click at [54, 179] on strong "Brian Teschendorf" at bounding box center [111, 177] width 130 height 17
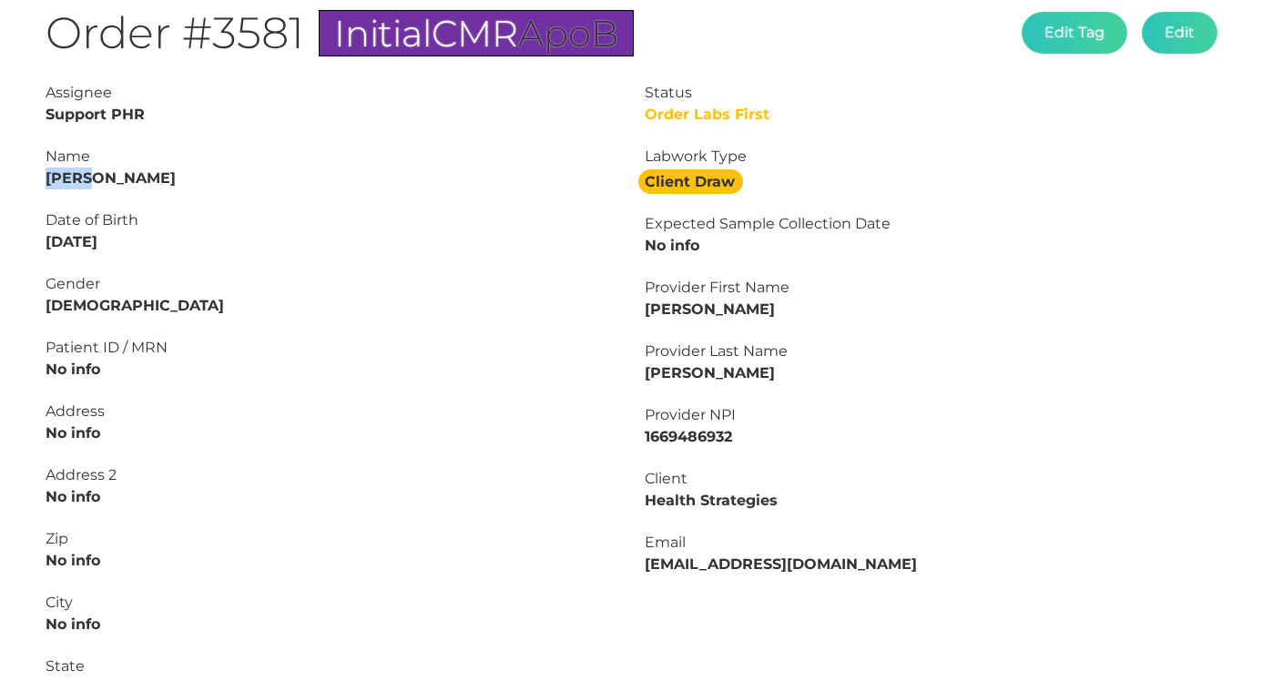
copy strong "Brian"
drag, startPoint x: 138, startPoint y: 233, endPoint x: -7, endPoint y: 246, distance: 145.4
click at [0, 246] on html "Admin Users Clients Coupons Reports Providers Tags Profile Main Final Report Ca…" at bounding box center [631, 445] width 1263 height 1365
copy strong "05/02/1997"
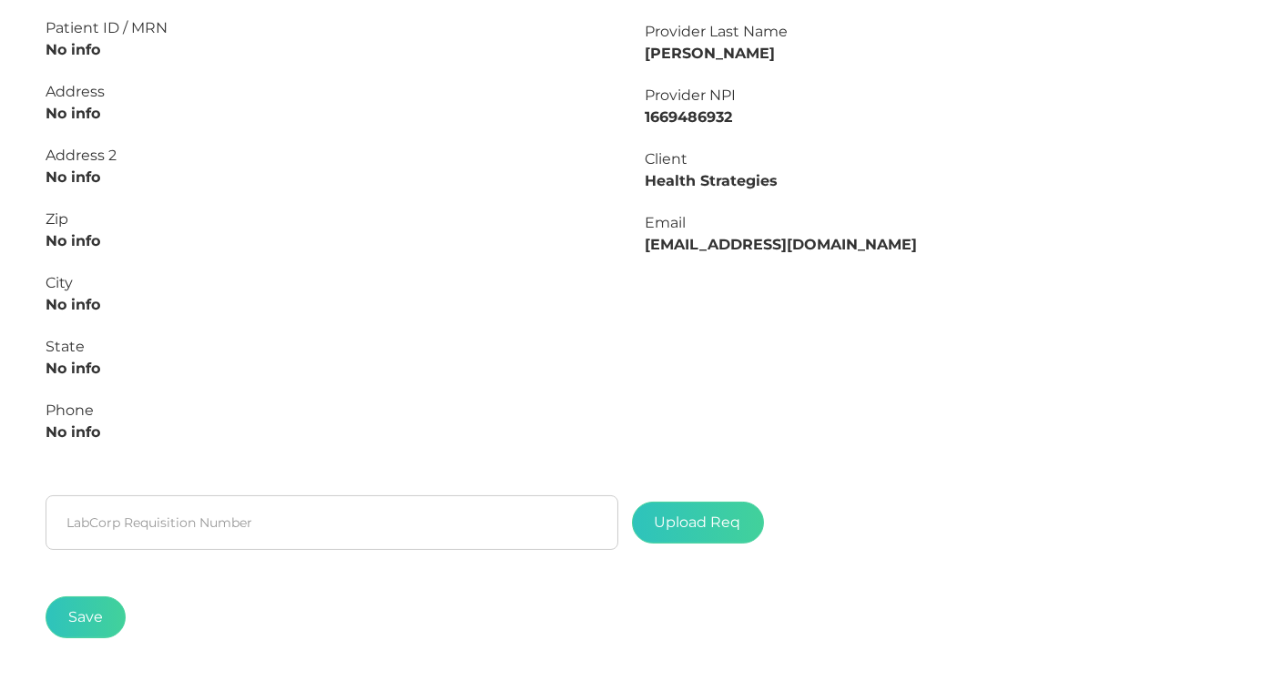
scroll to position [573, 0]
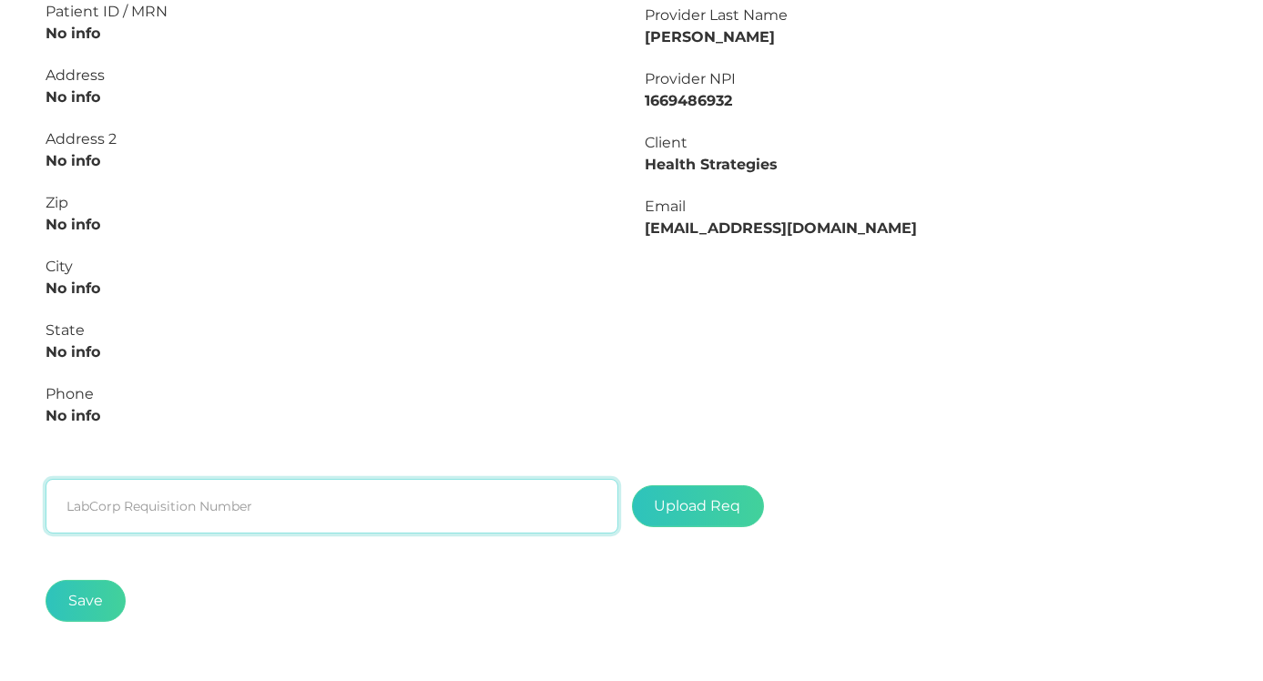
click at [354, 498] on input "text" at bounding box center [332, 506] width 573 height 55
paste input "L2507274124"
type input "L2507274124"
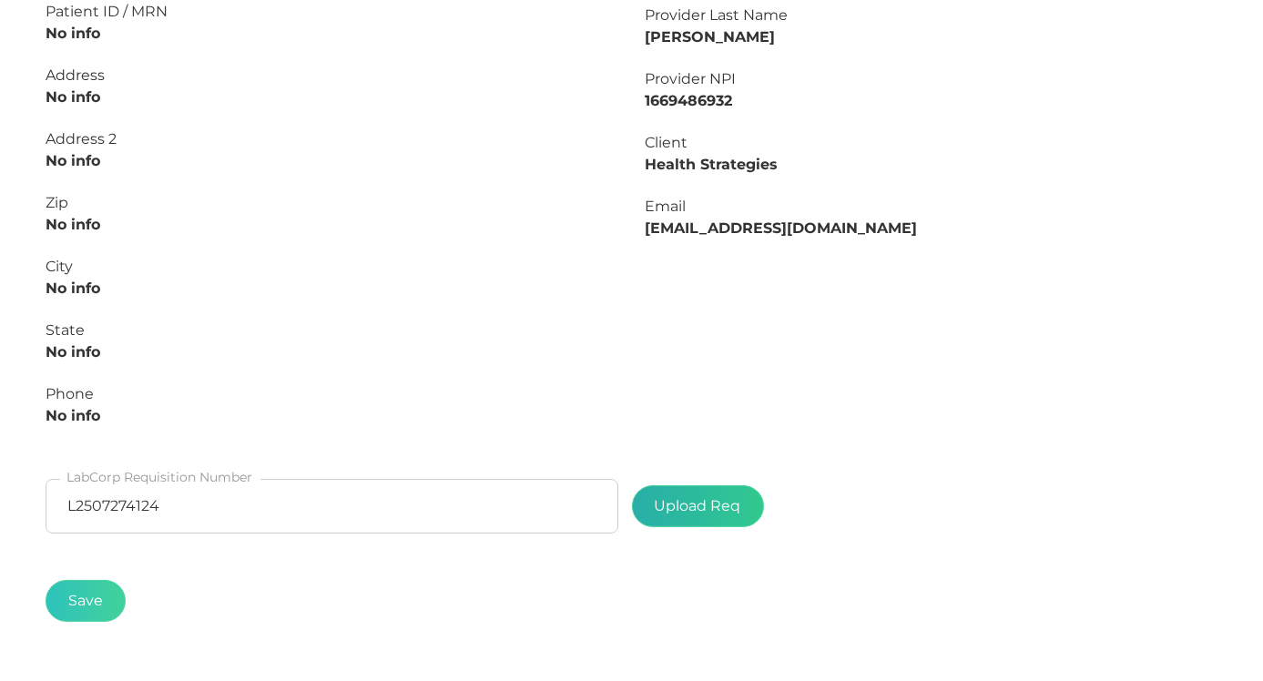
click at [646, 486] on label at bounding box center [698, 506] width 130 height 40
type input "C:\fakepath\82ae4e1a-7407-449f-9377-4601b880e91d.pdf"
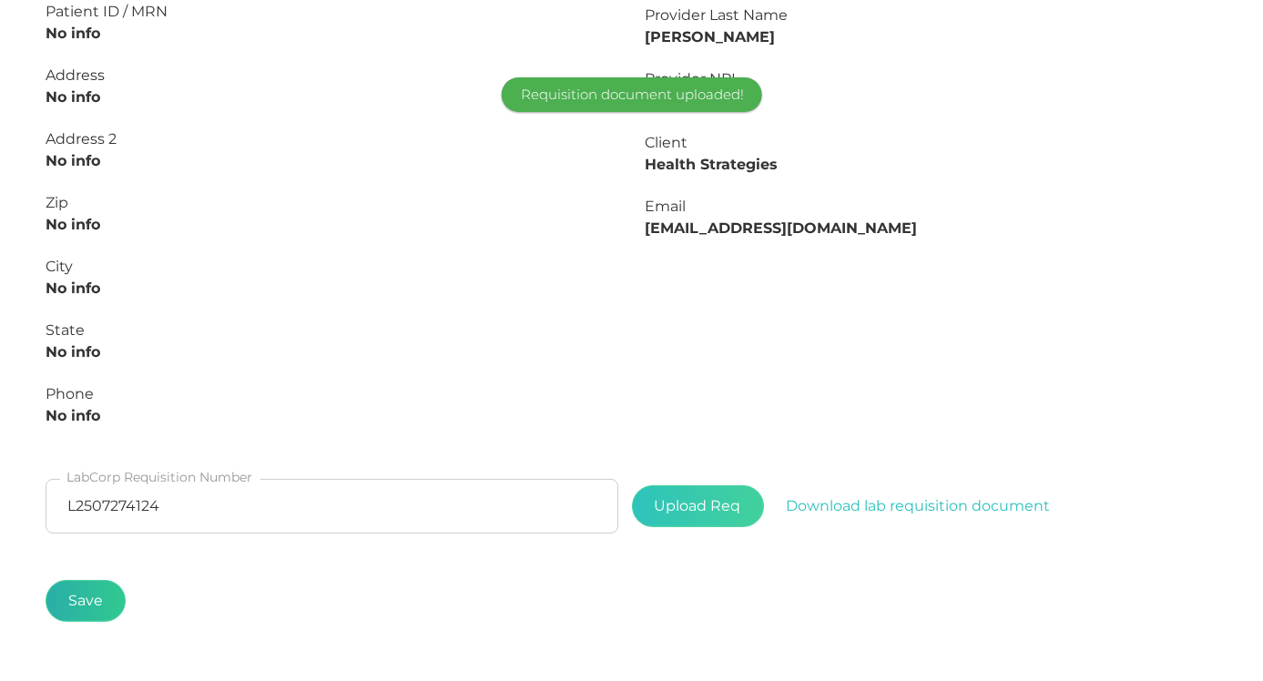
click at [77, 603] on button "Save" at bounding box center [86, 601] width 80 height 42
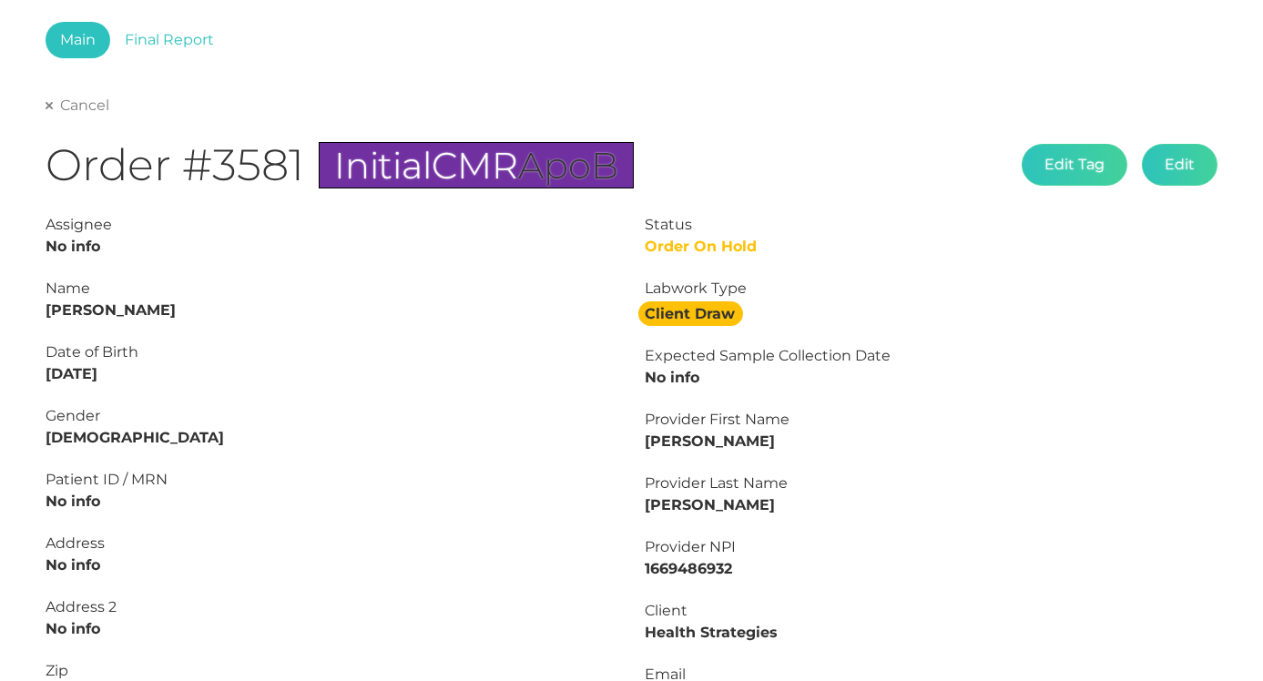
click at [72, 107] on link "Cancel" at bounding box center [78, 106] width 64 height 18
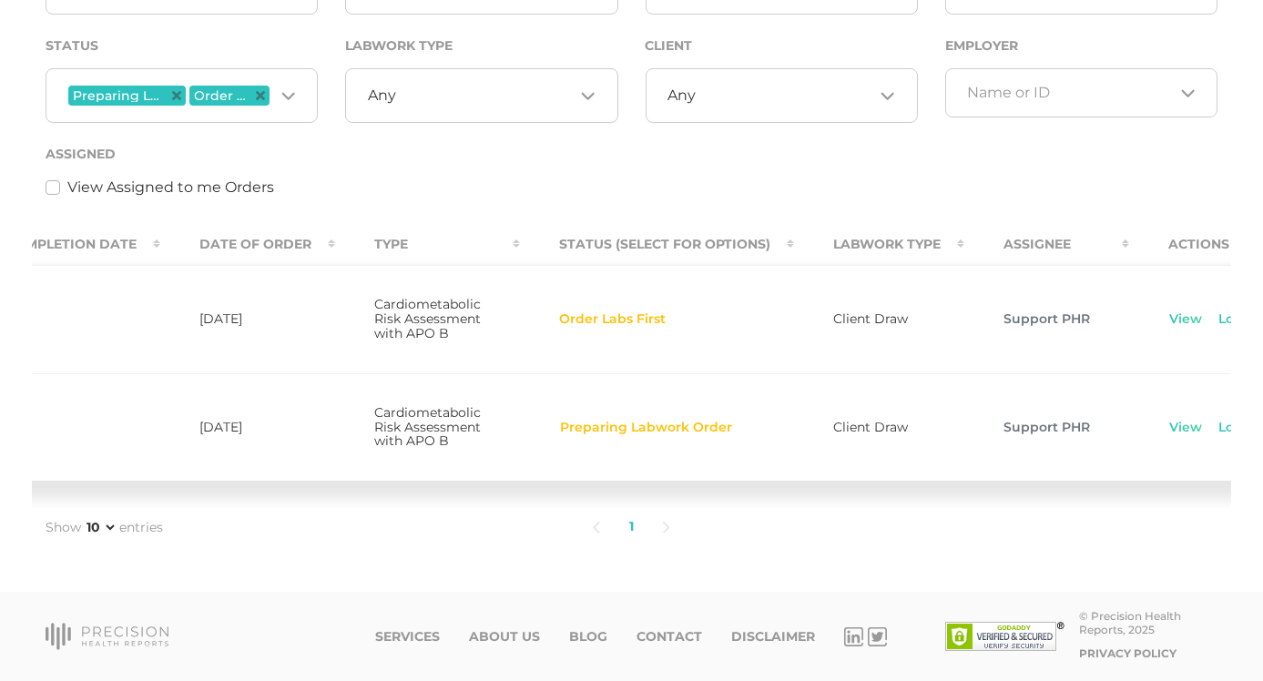
scroll to position [0, 610]
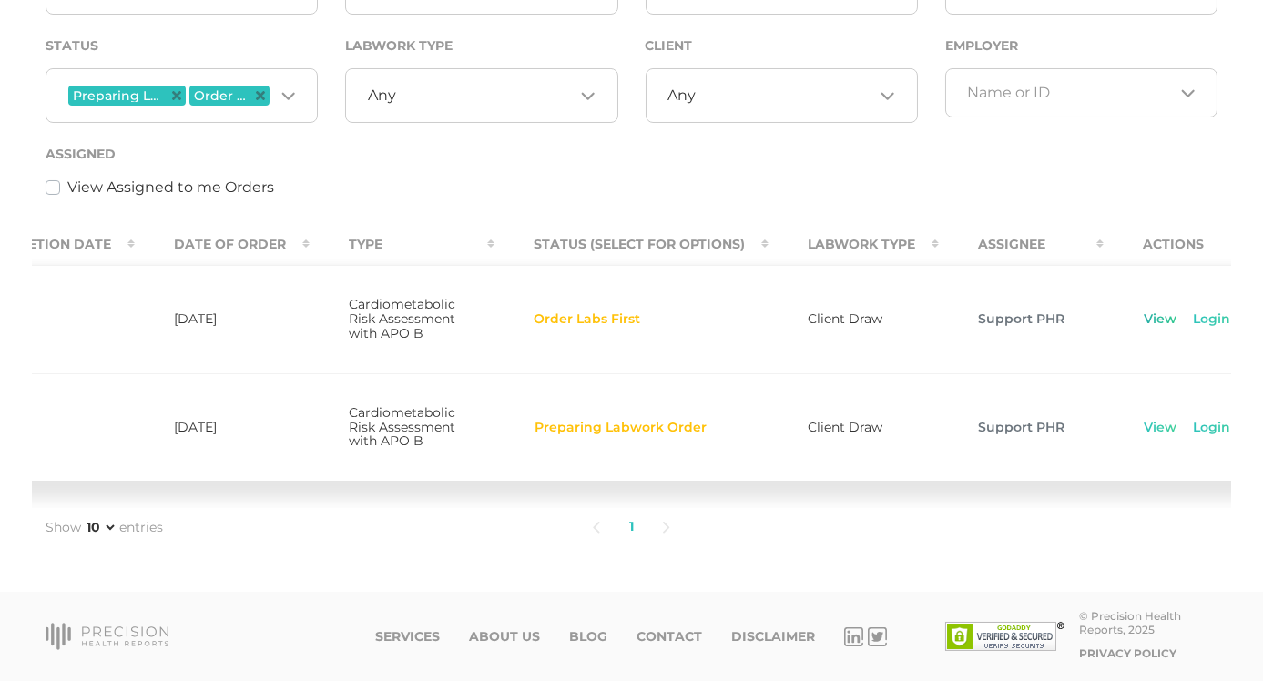
click at [1143, 311] on link "View" at bounding box center [1160, 320] width 35 height 18
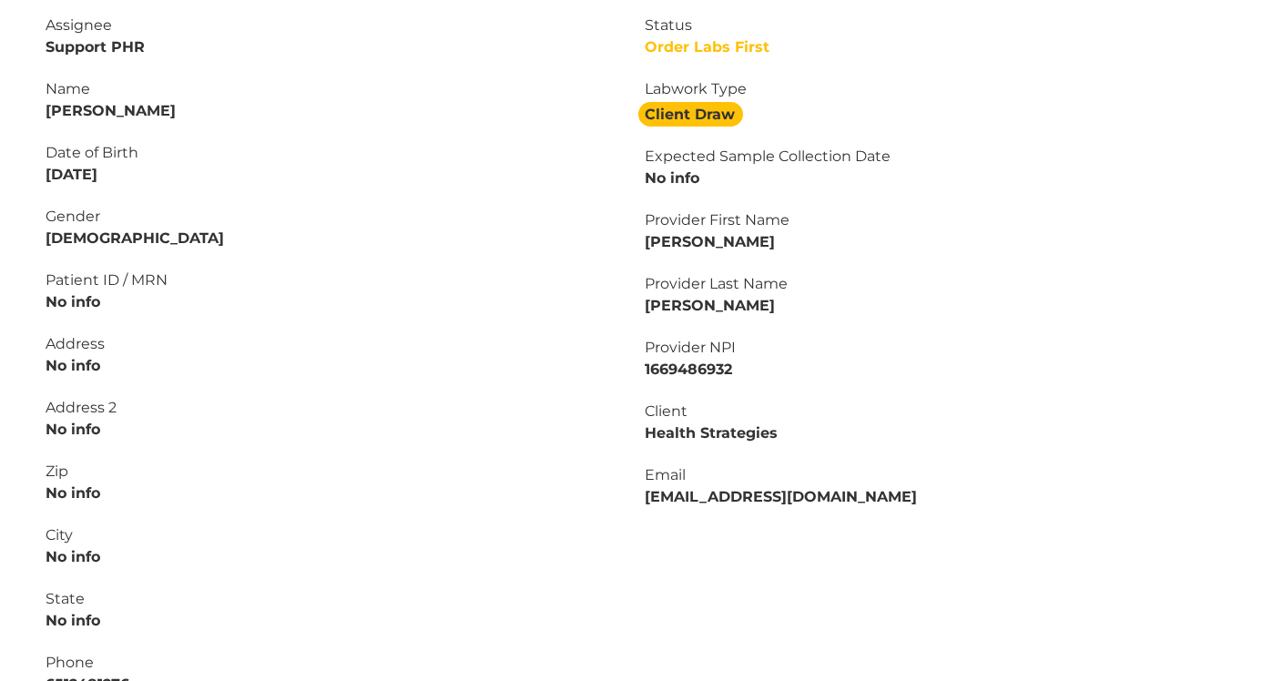
click at [141, 107] on strong "Garrett Kissner" at bounding box center [111, 110] width 130 height 17
copy strong "Kissner"
click at [53, 117] on strong "Garrett Kissner" at bounding box center [111, 110] width 130 height 17
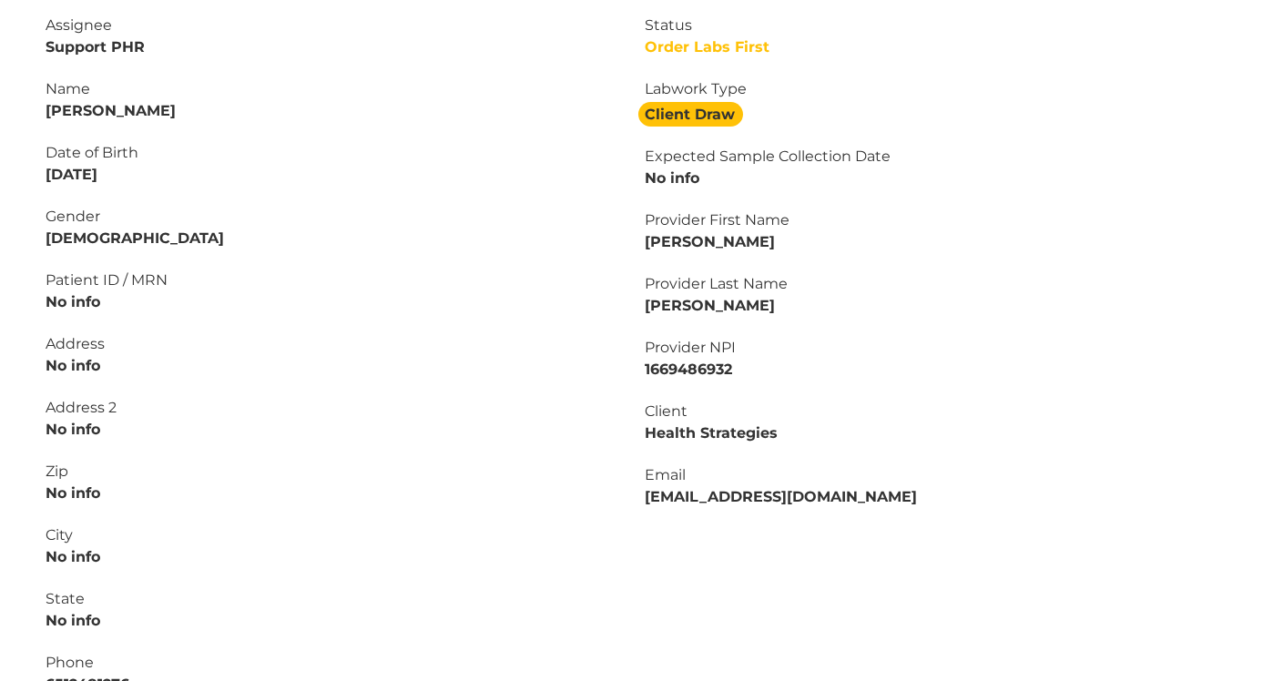
drag, startPoint x: 137, startPoint y: 165, endPoint x: -7, endPoint y: 181, distance: 144.8
click at [0, 181] on html "Admin Users Clients Coupons Reports Providers Tags Profile Main Final Report Ca…" at bounding box center [631, 378] width 1263 height 1365
click at [97, 179] on strong "09/03/1990" at bounding box center [72, 174] width 52 height 17
drag, startPoint x: 127, startPoint y: 179, endPoint x: 14, endPoint y: 179, distance: 112.9
click at [14, 179] on div "Main Final Report Cancel Order #3579 Initial CMR ApoB Edit Tag Edit Status Orde…" at bounding box center [631, 375] width 1263 height 1196
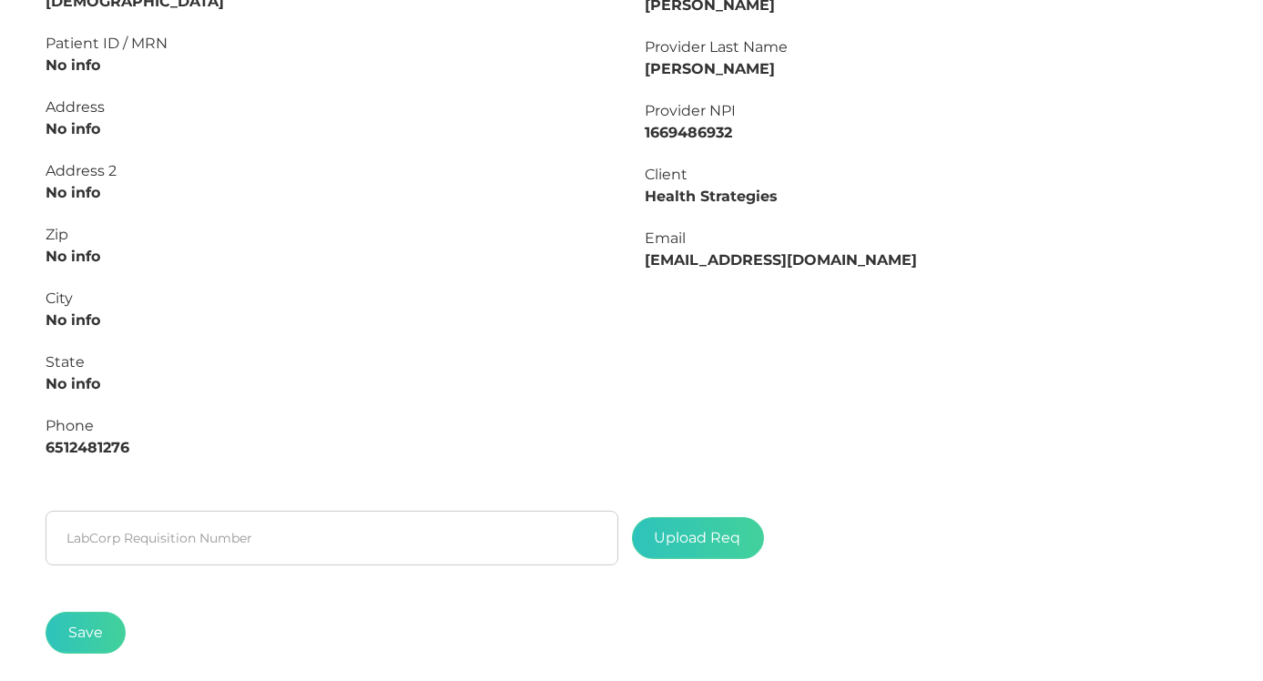
scroll to position [562, 0]
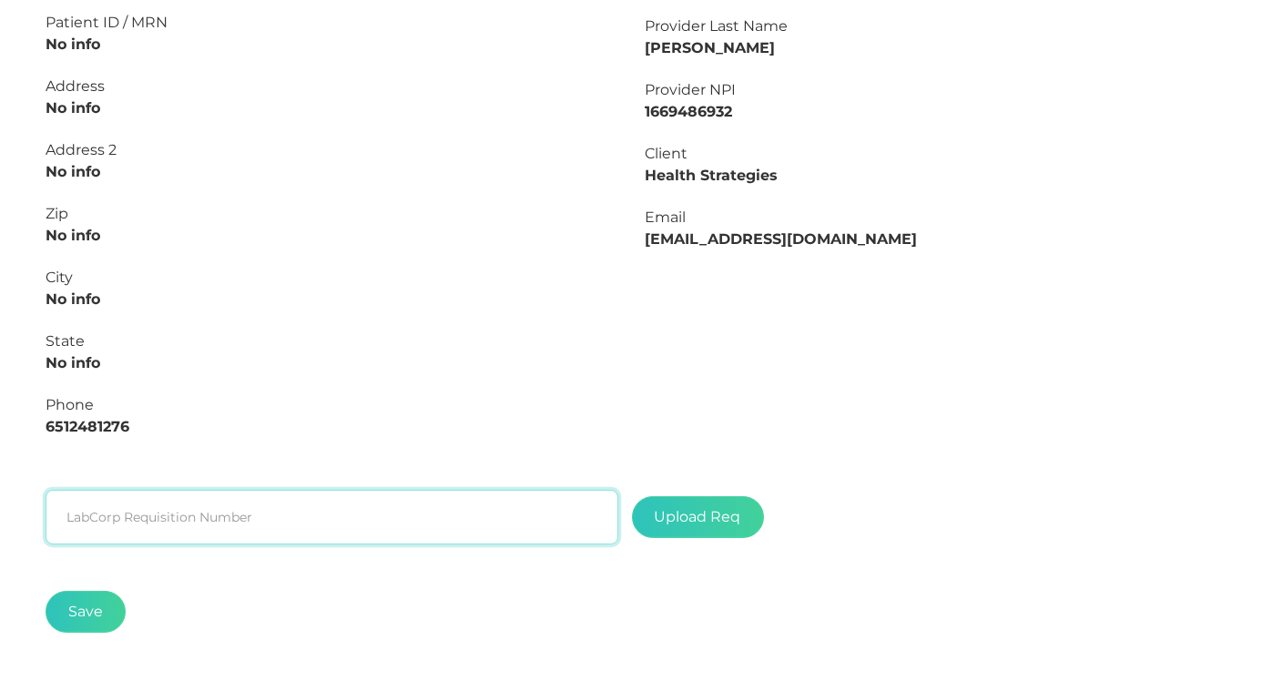
click at [361, 508] on input "text" at bounding box center [332, 517] width 573 height 55
paste input "L2507274239"
type input "L2507274239"
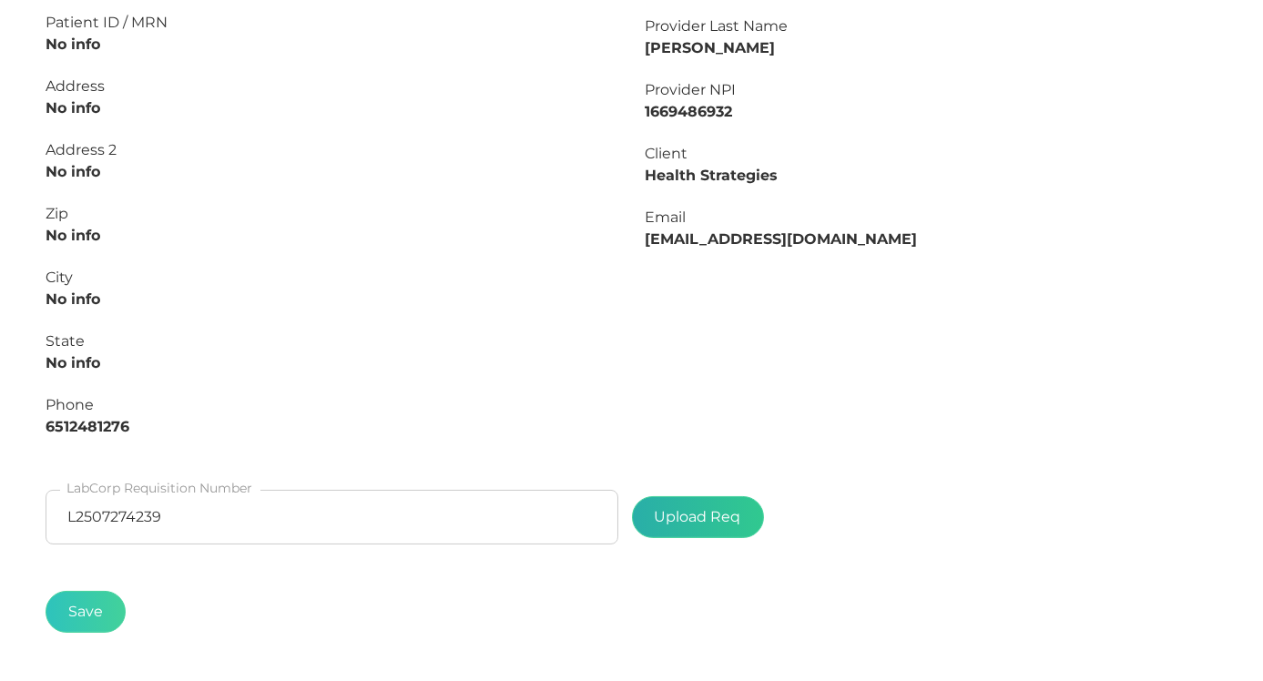
click at [736, 511] on label at bounding box center [698, 517] width 130 height 40
type input "C:\fakepath\3e65491b-80d6-432f-af63-defd0109b86c.pdf"
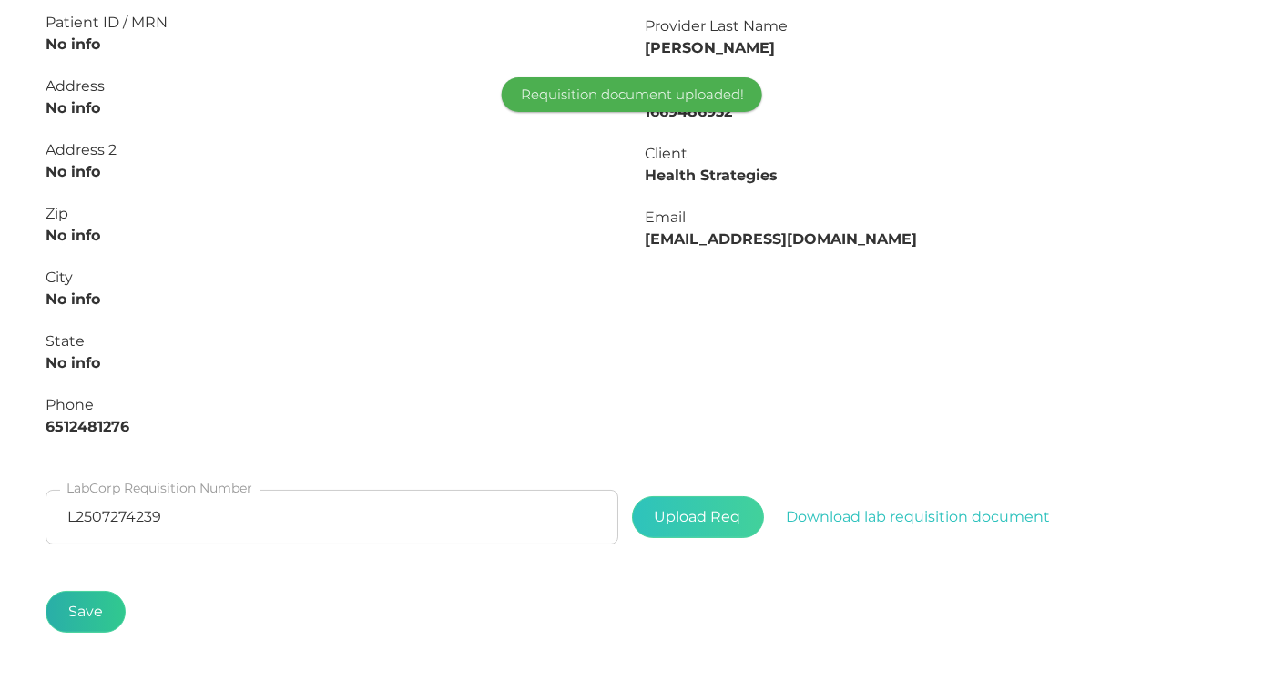
click at [107, 604] on button "Save" at bounding box center [86, 612] width 80 height 42
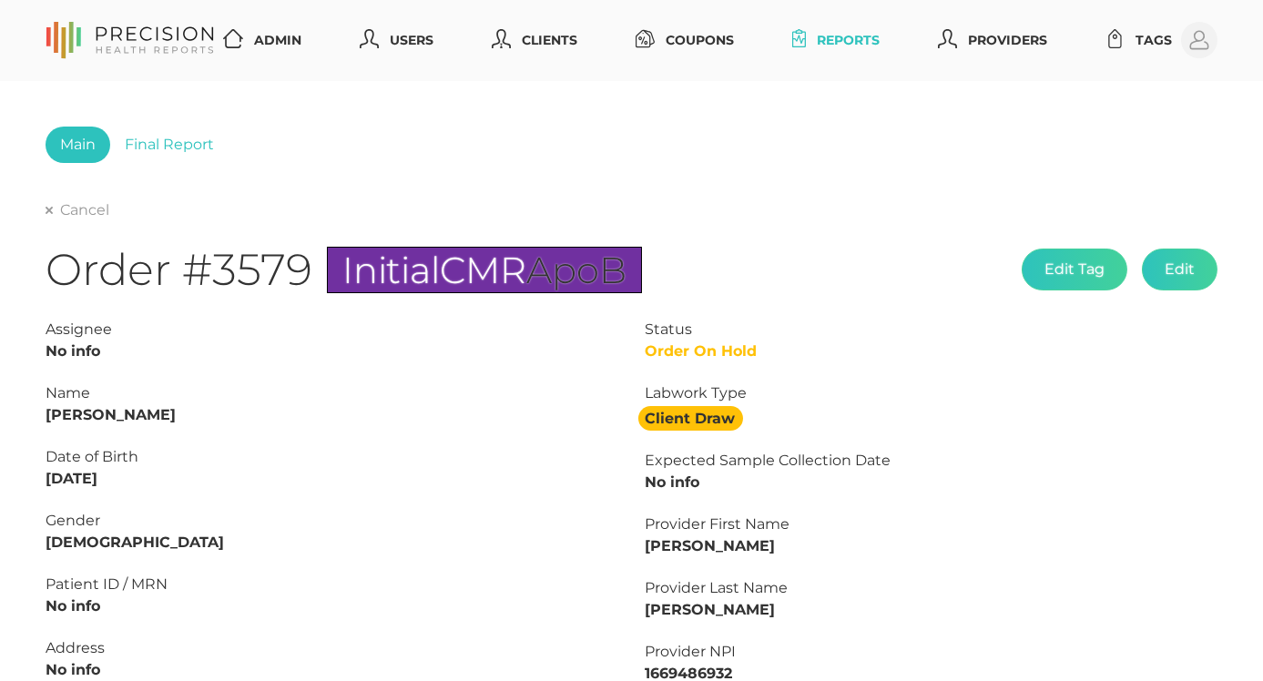
scroll to position [0, 0]
click at [47, 219] on link "Cancel" at bounding box center [78, 210] width 64 height 18
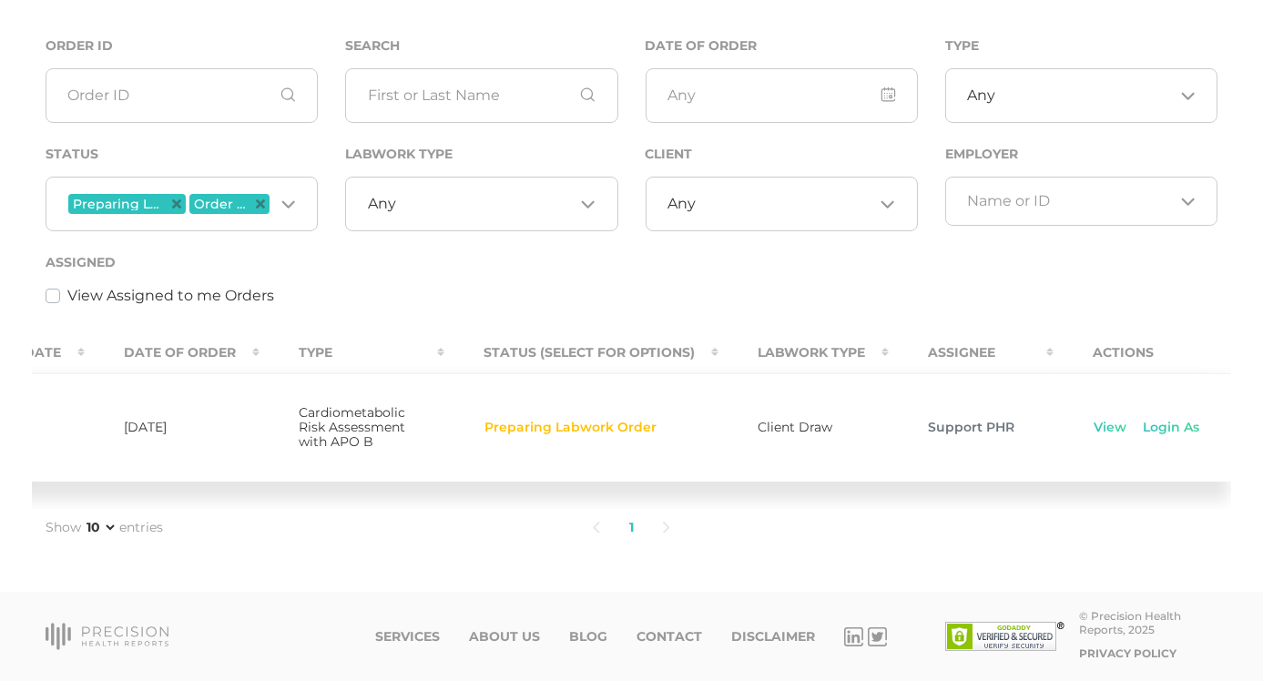
scroll to position [0, 640]
click at [1102, 426] on link "View" at bounding box center [1111, 428] width 35 height 18
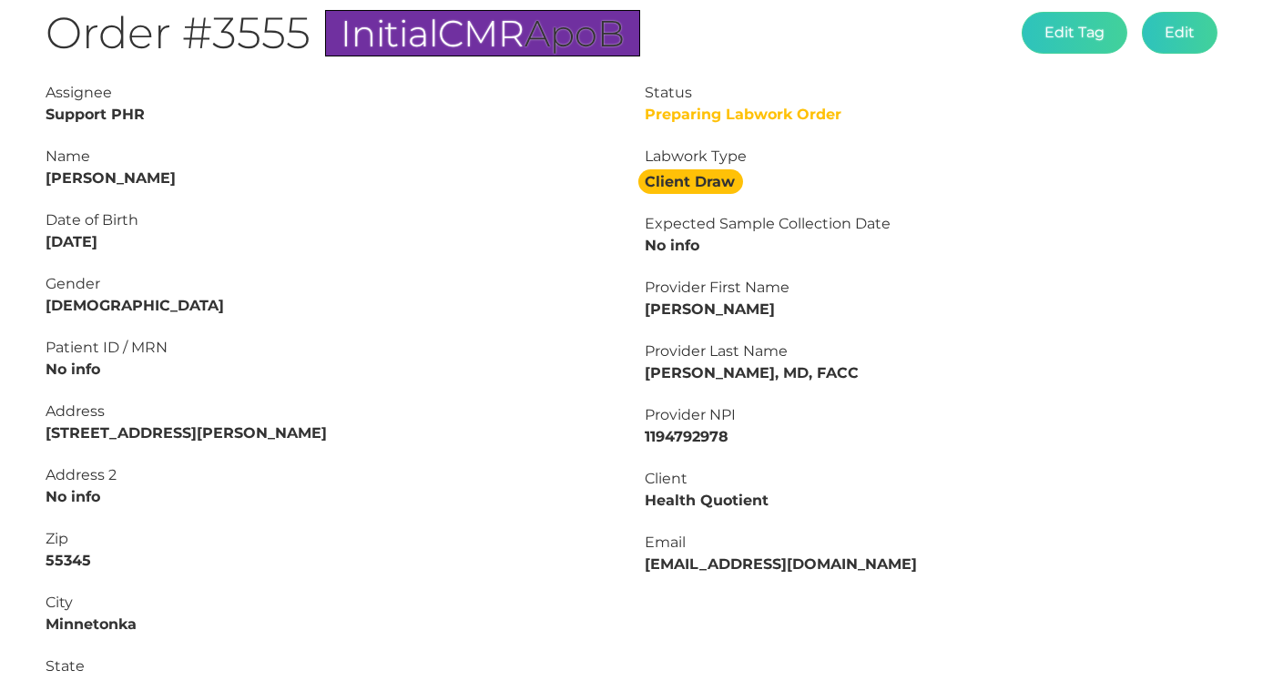
scroll to position [154, 0]
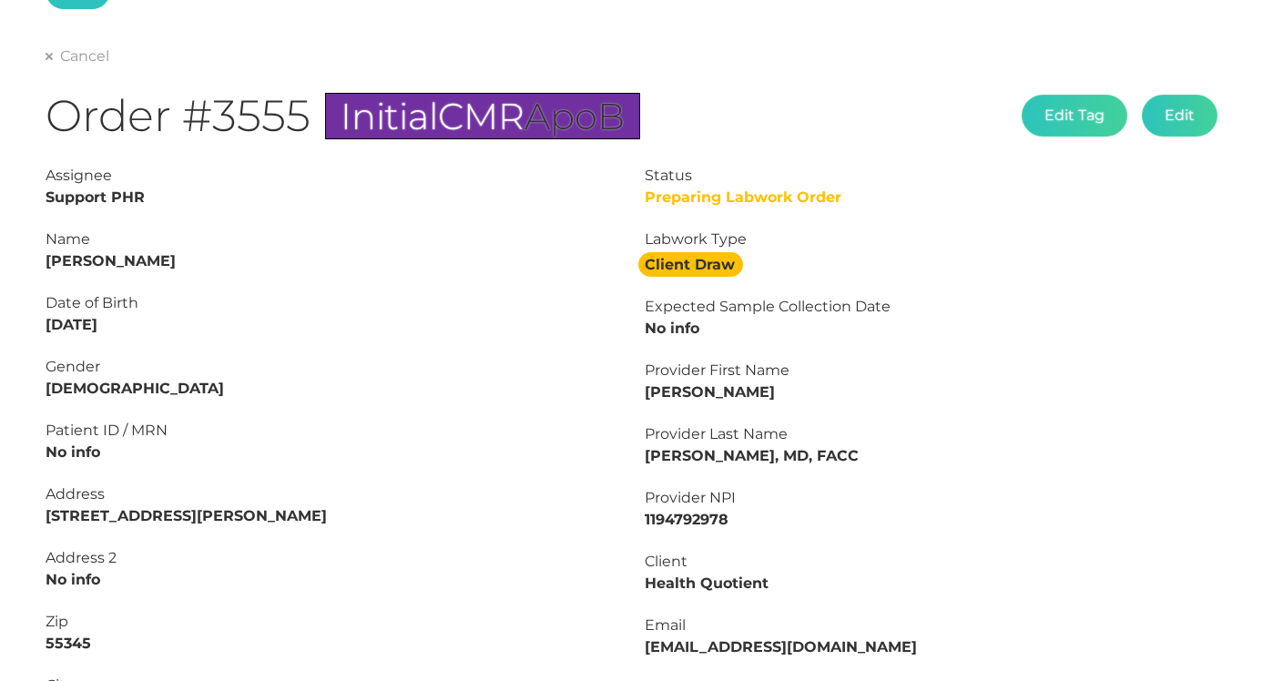
click at [107, 261] on strong "Paul Donahue" at bounding box center [111, 260] width 130 height 17
click at [56, 262] on strong "Paul Donahue" at bounding box center [111, 260] width 130 height 17
drag, startPoint x: 45, startPoint y: 327, endPoint x: 155, endPoint y: 325, distance: 110.2
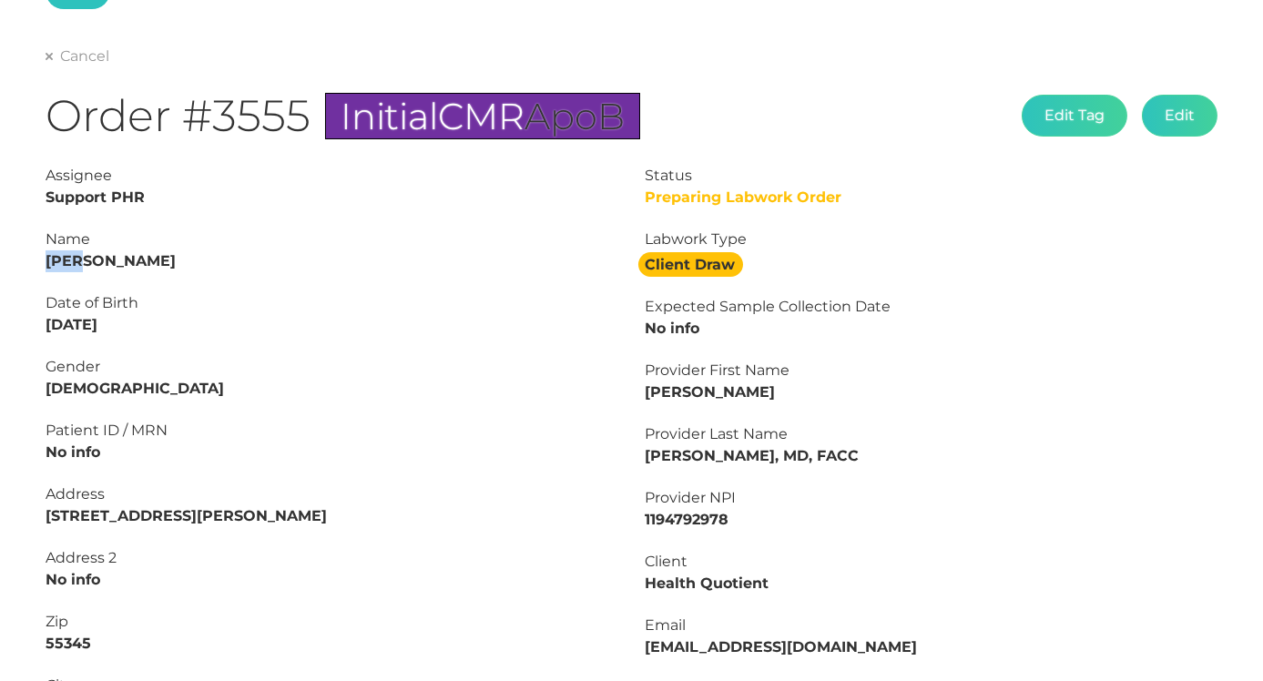
click at [155, 325] on div "Date of Birth 01/16/1984" at bounding box center [332, 314] width 573 height 44
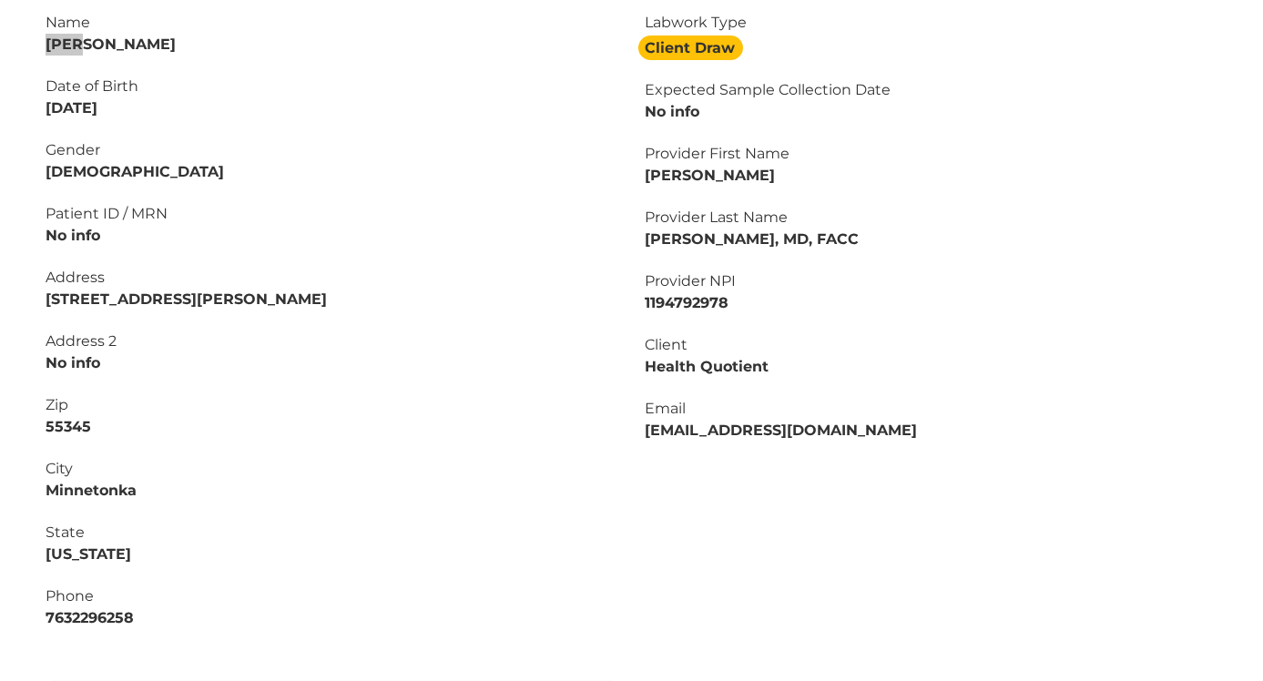
scroll to position [374, 0]
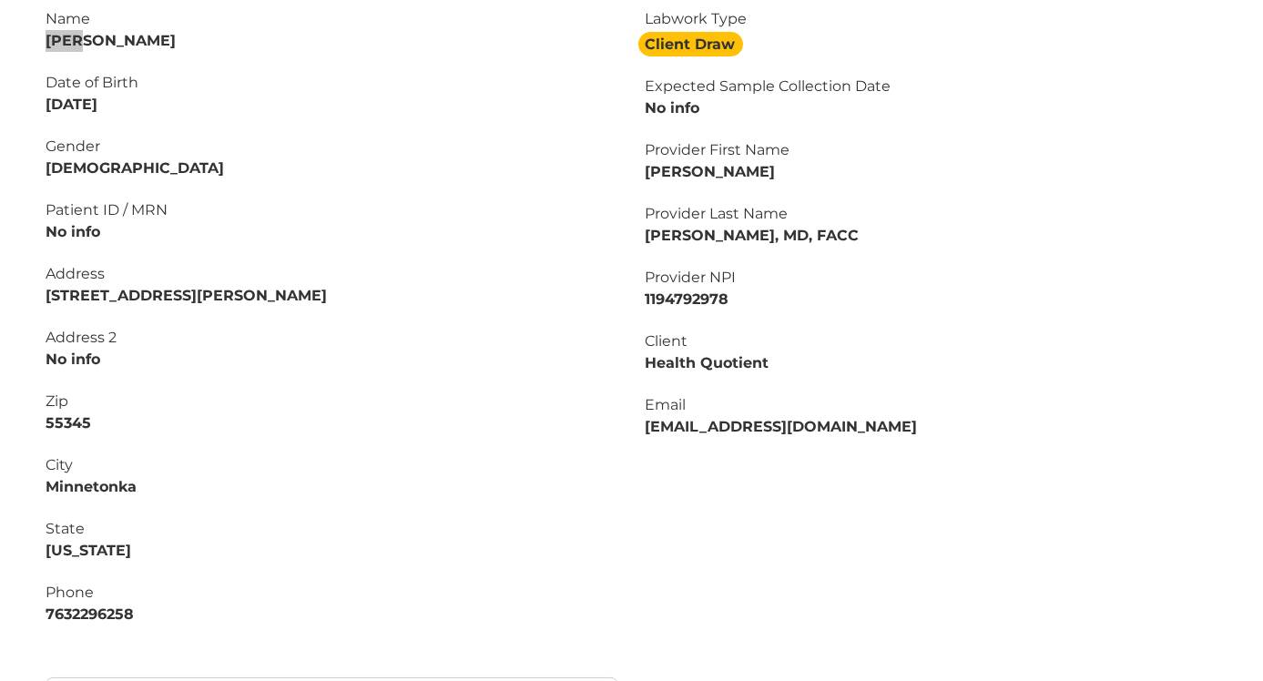
click at [82, 612] on strong "7632296258" at bounding box center [90, 614] width 88 height 17
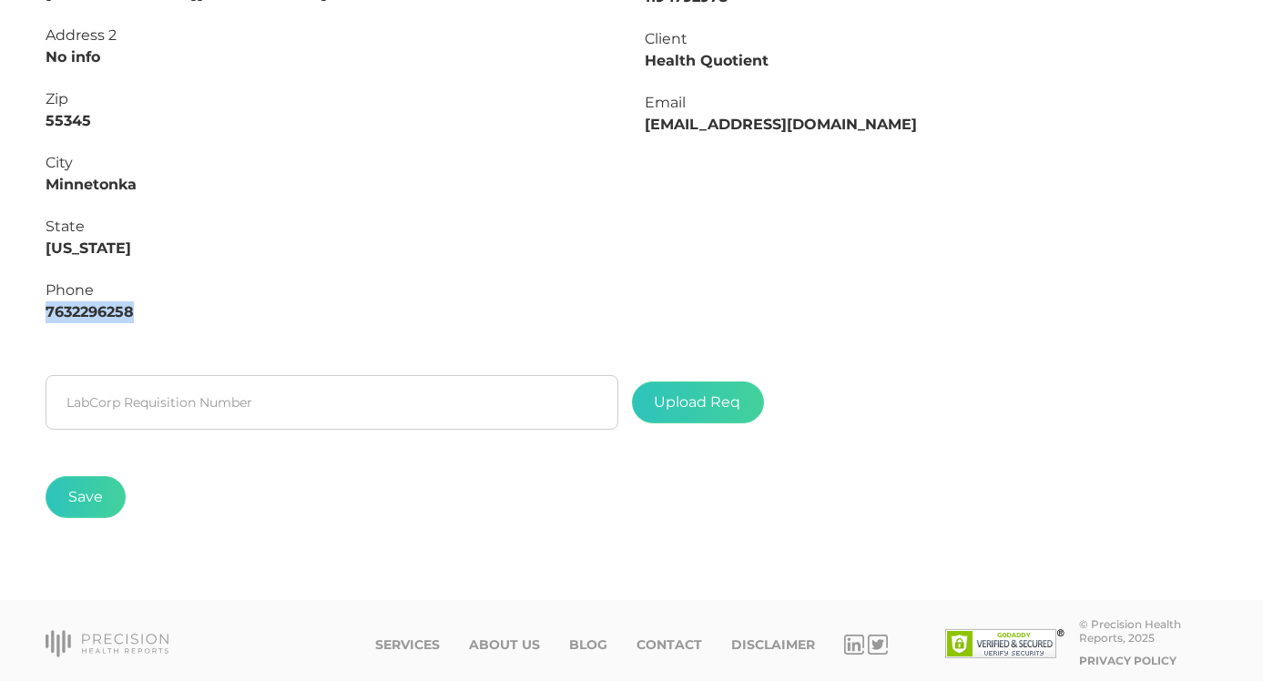
scroll to position [676, 0]
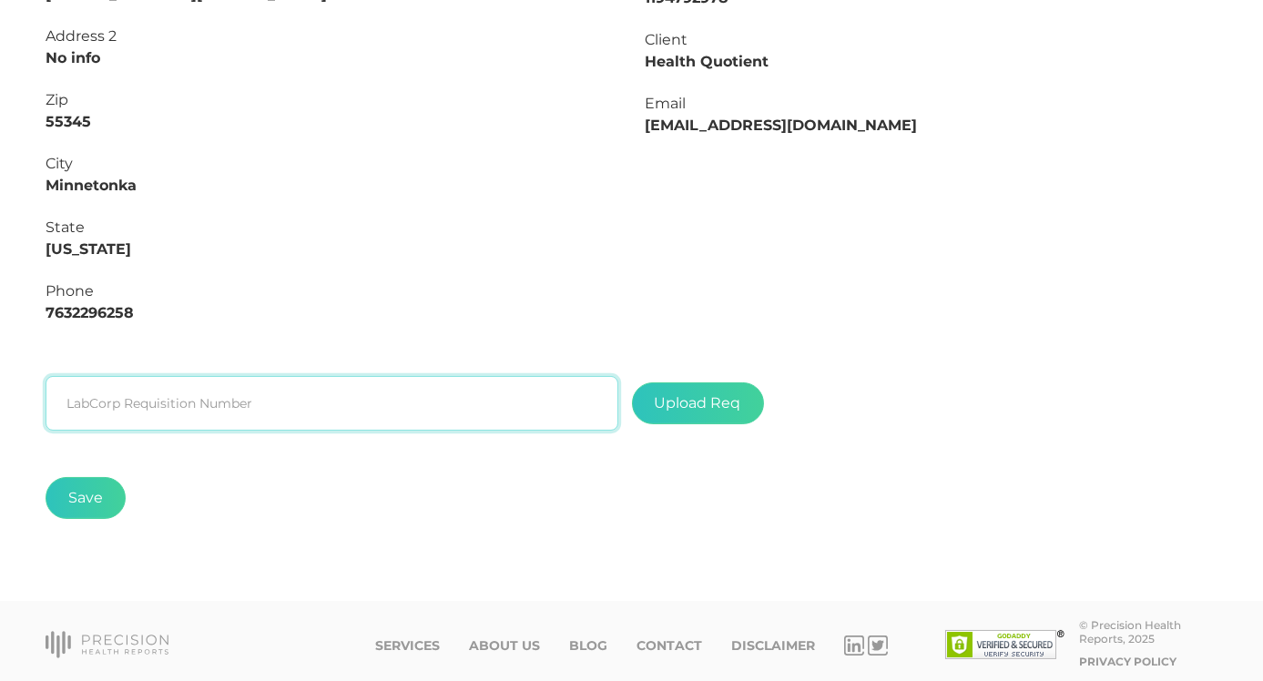
click at [442, 397] on input "text" at bounding box center [332, 403] width 573 height 55
paste input "L2507274336"
type input "L2507274336"
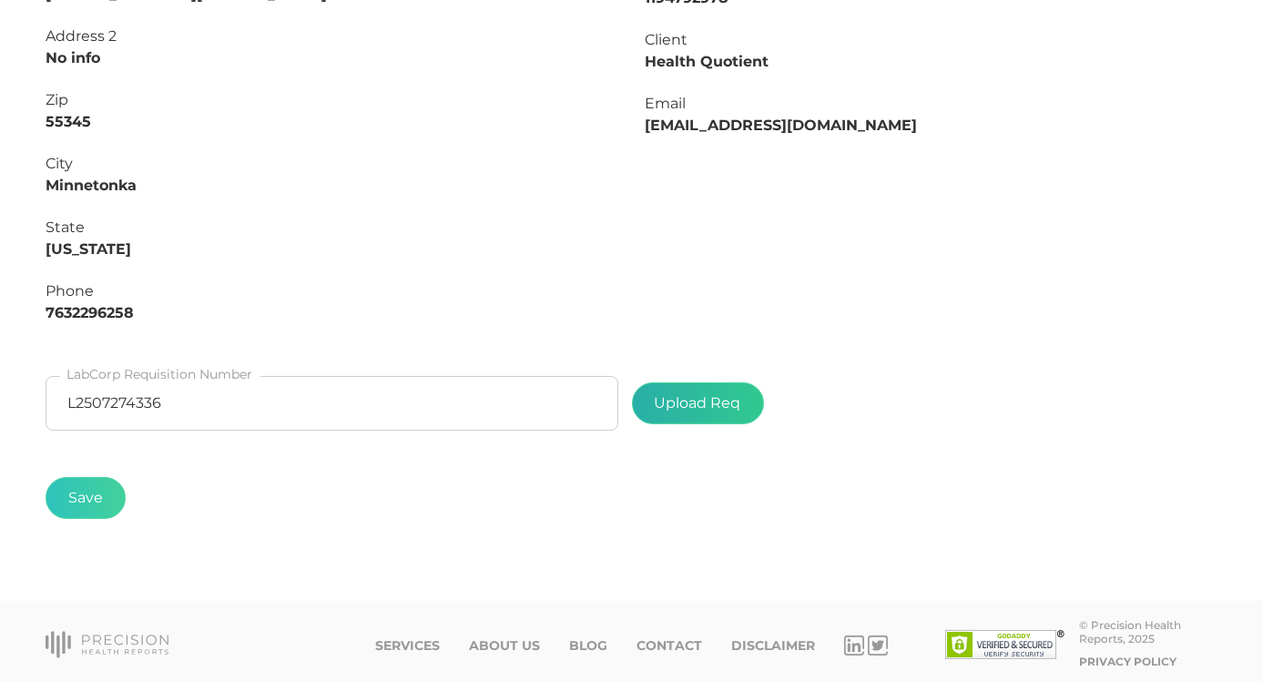
click at [699, 396] on label at bounding box center [698, 403] width 130 height 40
type input "C:\fakepath\1b760bc9-cbcf-4d8e-9385-a3c746bcd6fb.pdf"
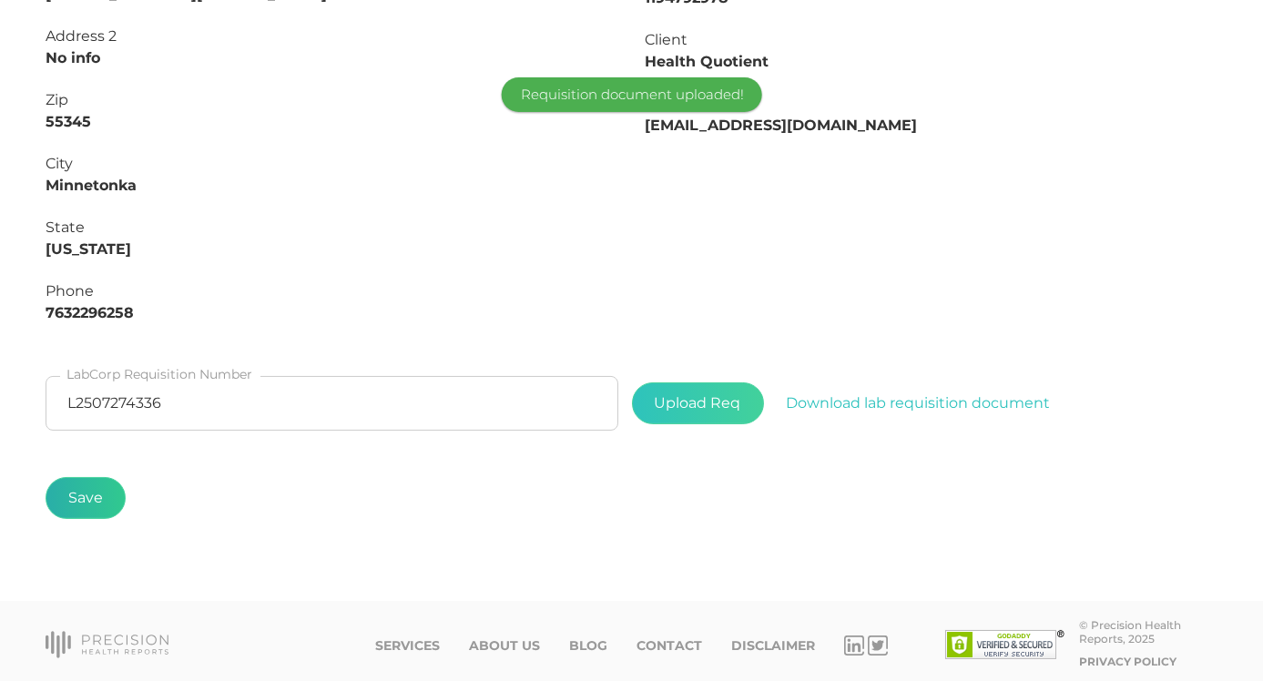
click at [92, 507] on button "Save" at bounding box center [86, 498] width 80 height 42
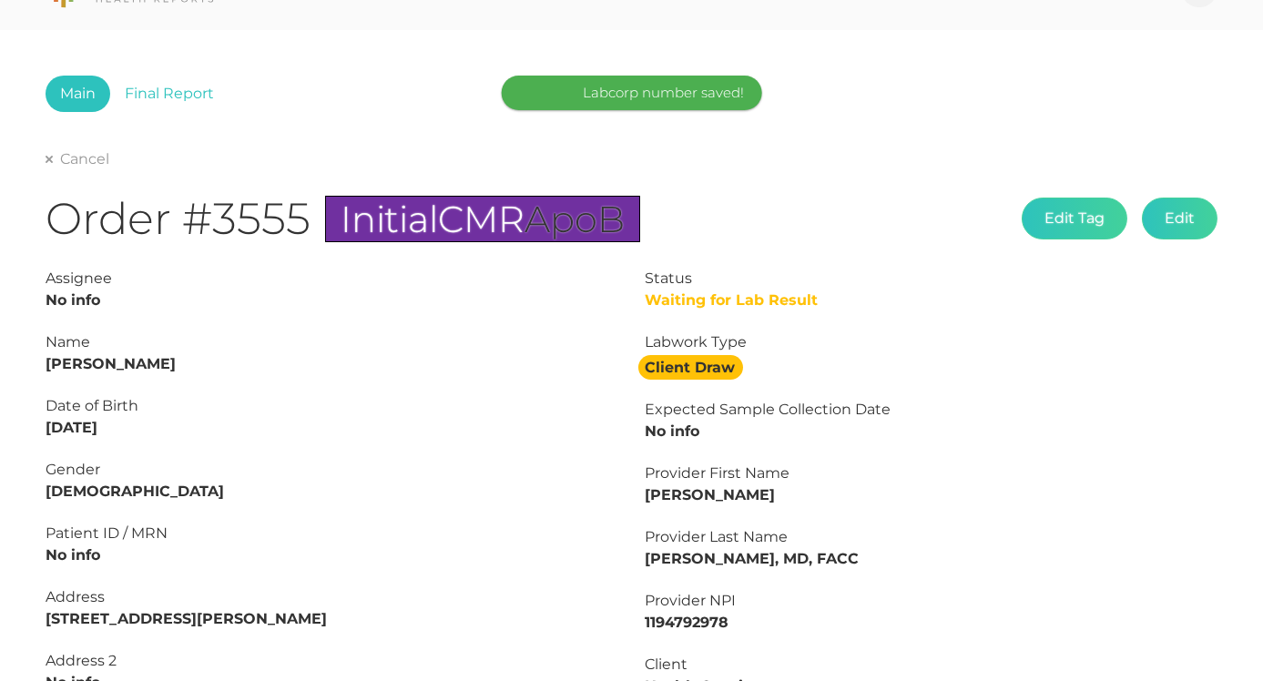
scroll to position [11, 0]
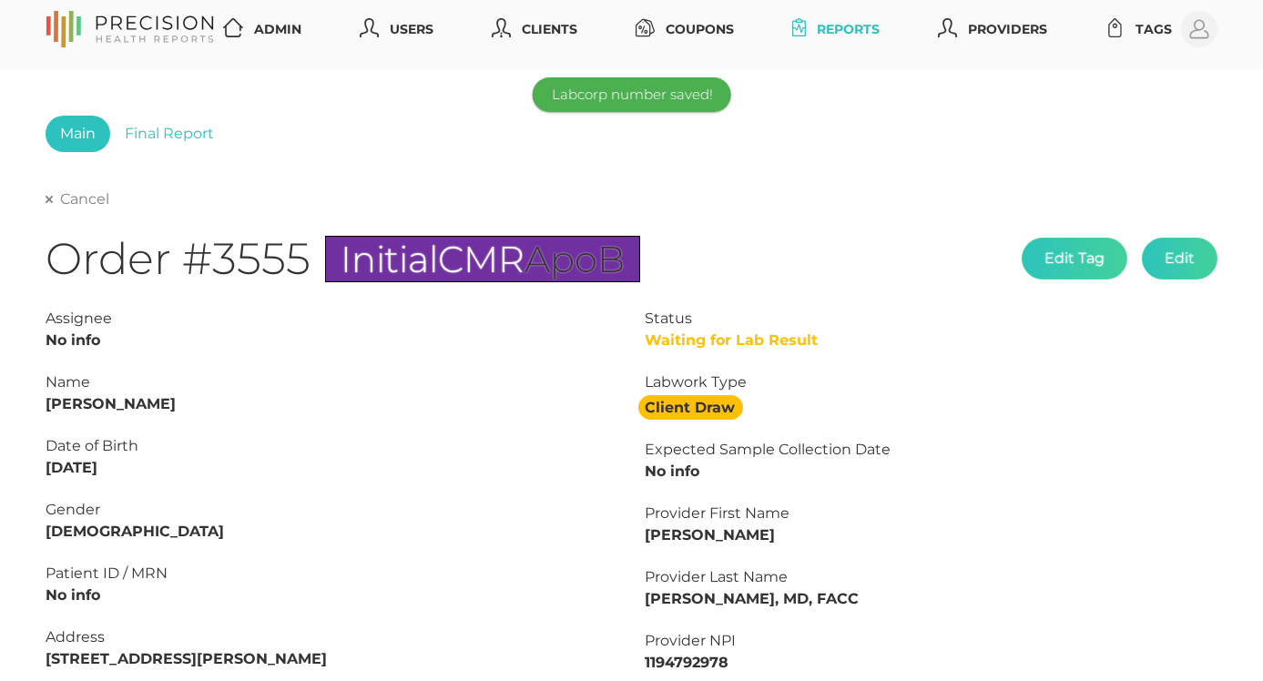
click at [58, 202] on link "Cancel" at bounding box center [78, 199] width 64 height 18
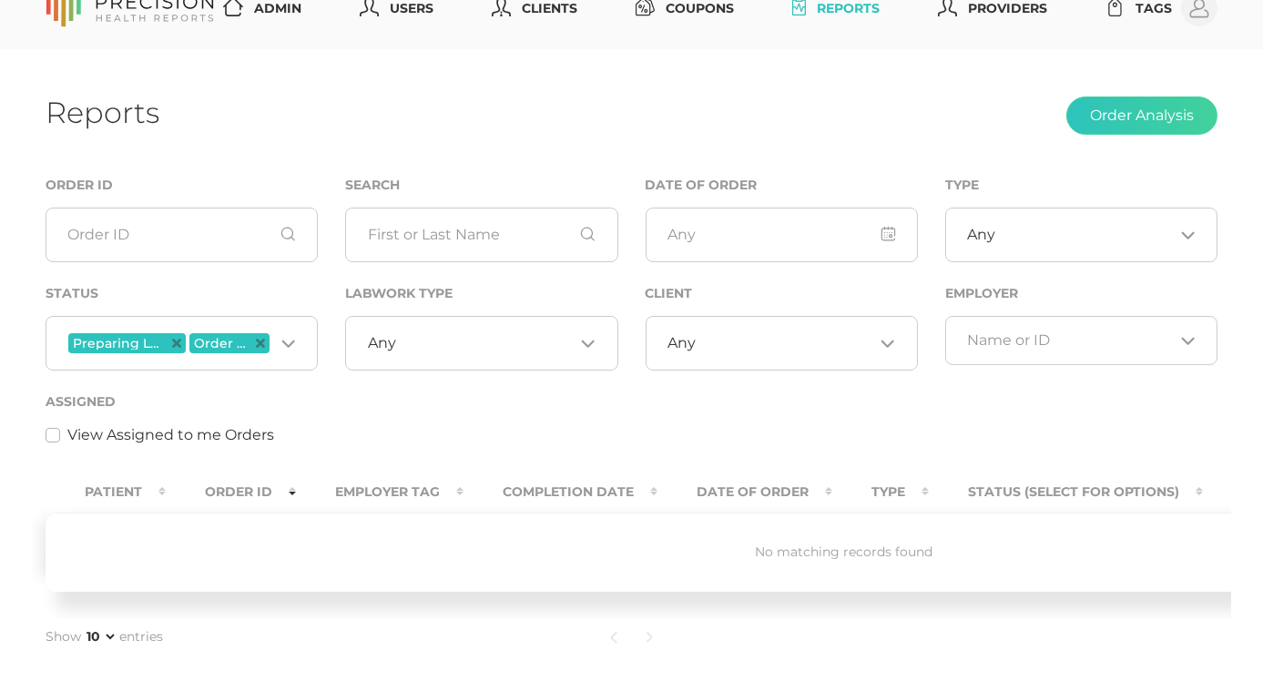
scroll to position [34, 0]
click at [257, 342] on icon "Deselect Order Labs First" at bounding box center [260, 341] width 9 height 9
click at [253, 348] on span "Preparing Labwork Order" at bounding box center [166, 341] width 196 height 20
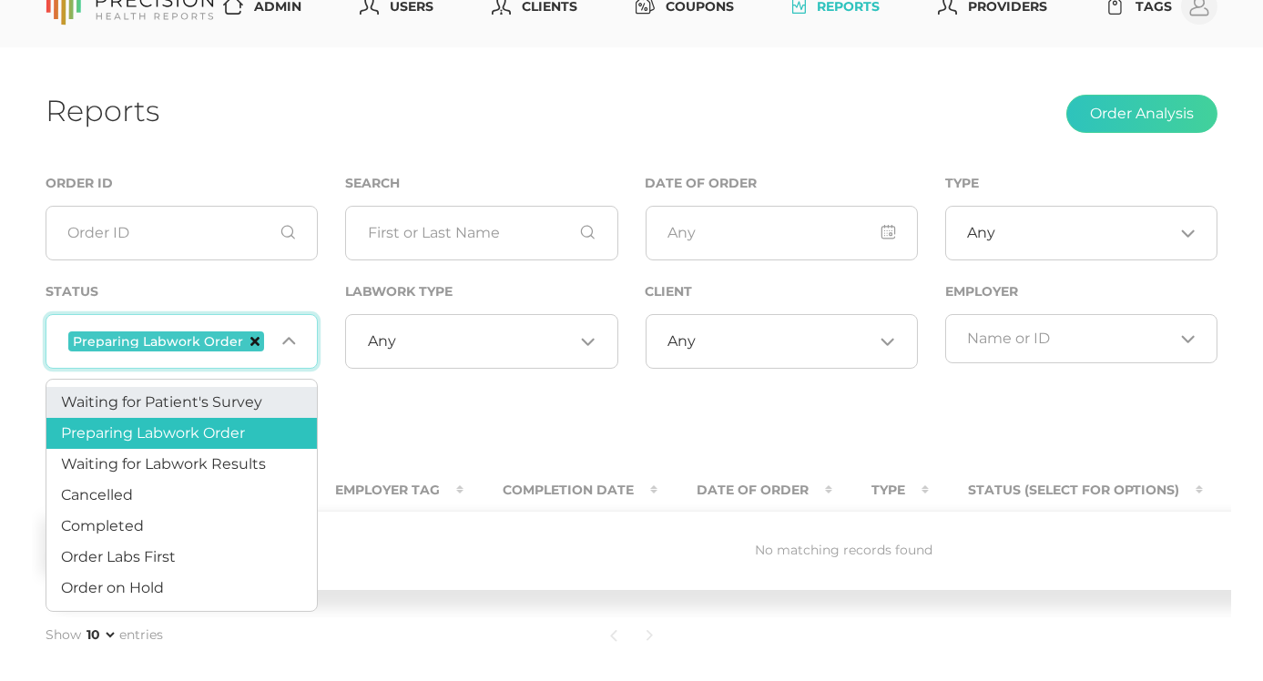
click at [251, 342] on icon "Deselect Preparing Labwork Order" at bounding box center [254, 341] width 9 height 9
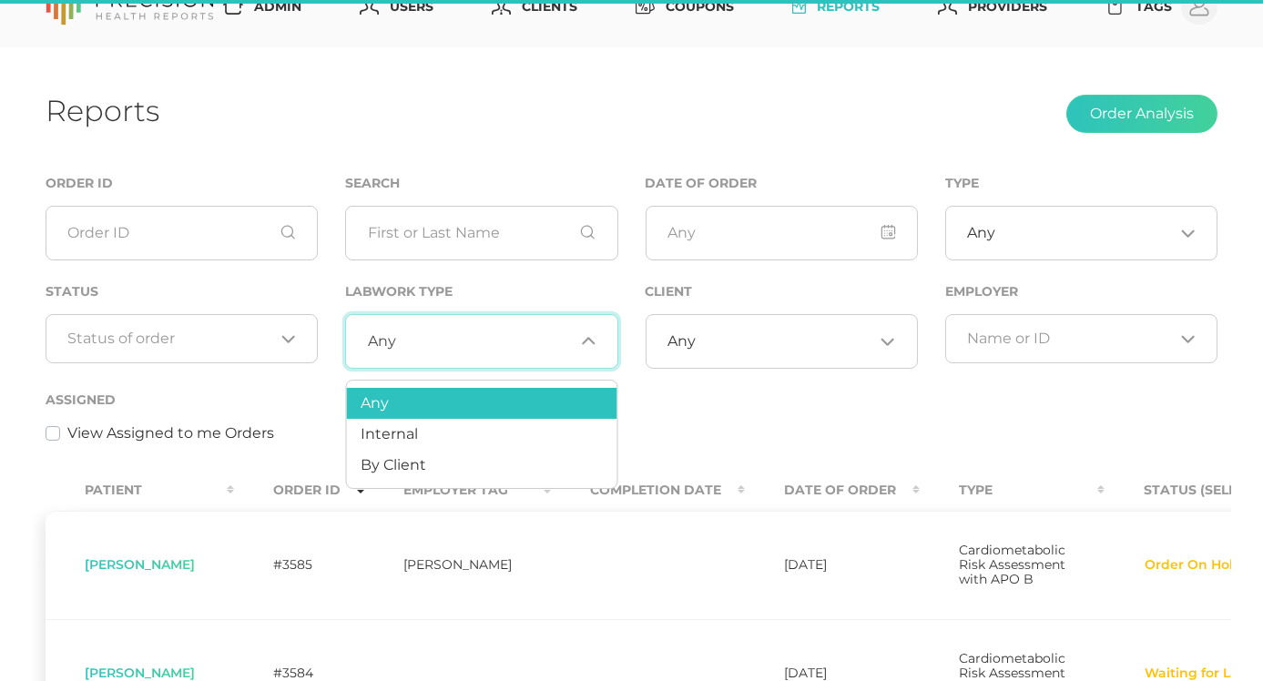
click at [509, 356] on div "Any Loading..." at bounding box center [481, 341] width 272 height 55
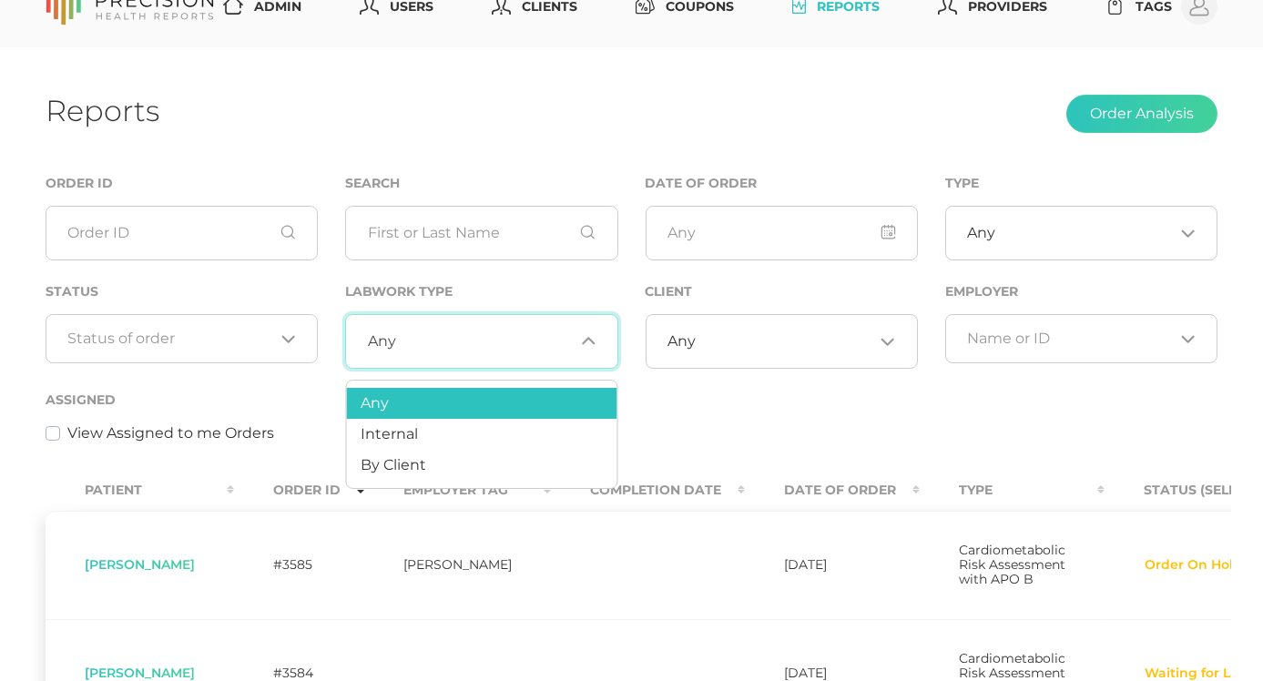
click at [330, 301] on div "Status Loading..." at bounding box center [182, 334] width 300 height 108
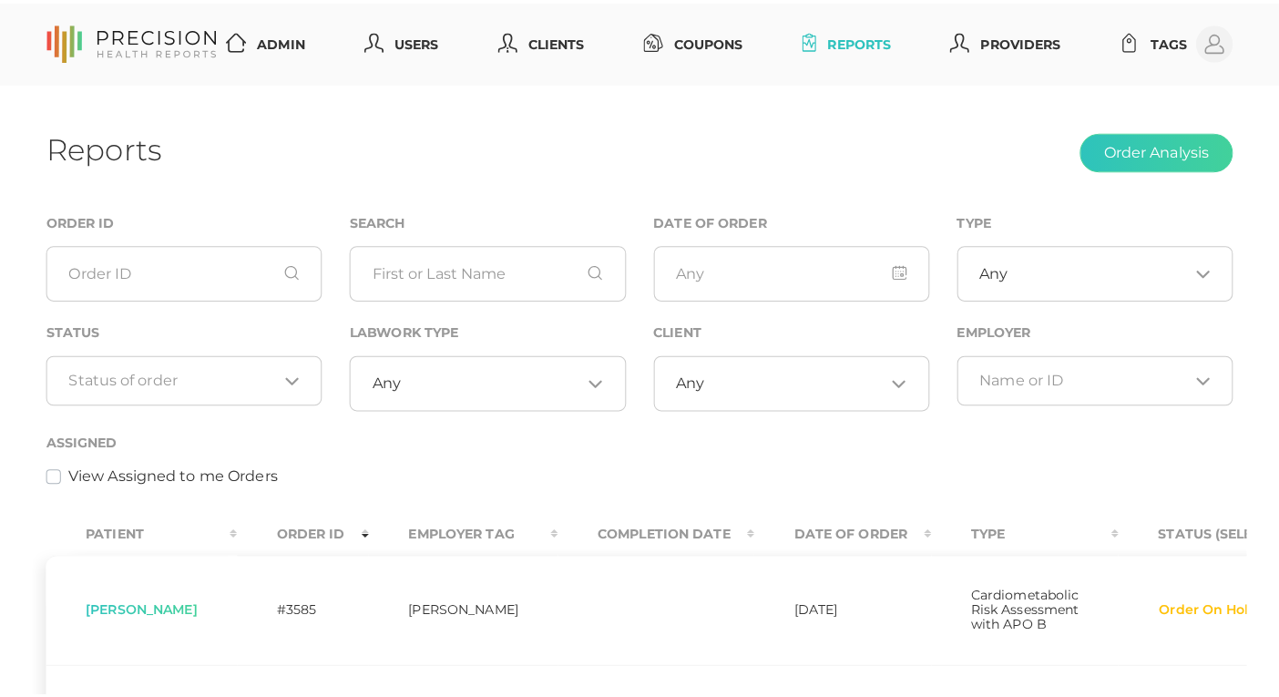
scroll to position [0, 0]
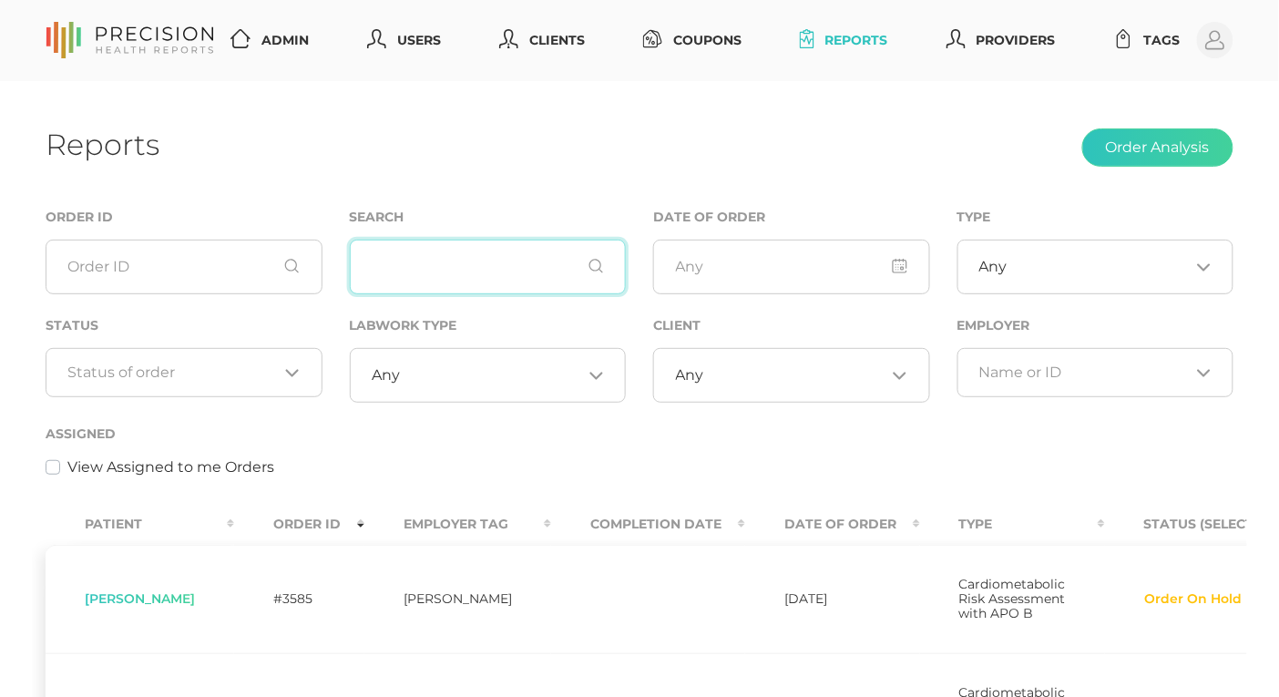
click at [447, 278] on input "text" at bounding box center [488, 267] width 277 height 55
paste input "Kvam"
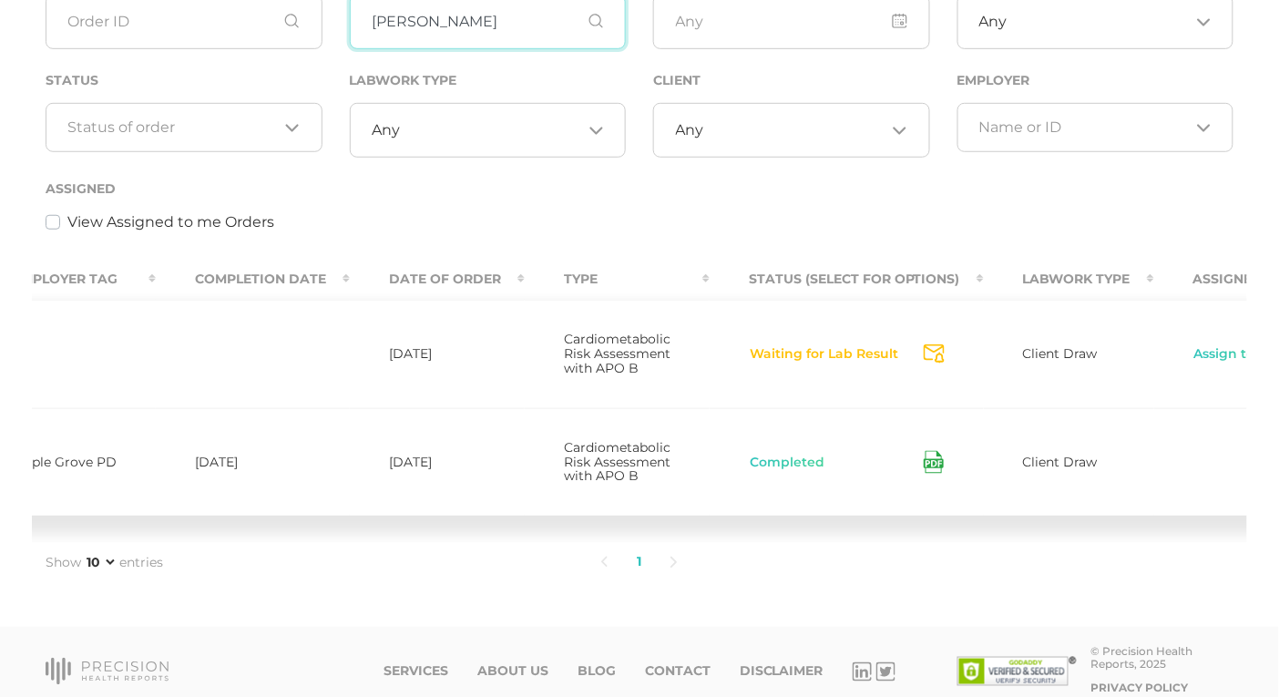
scroll to position [0, 421]
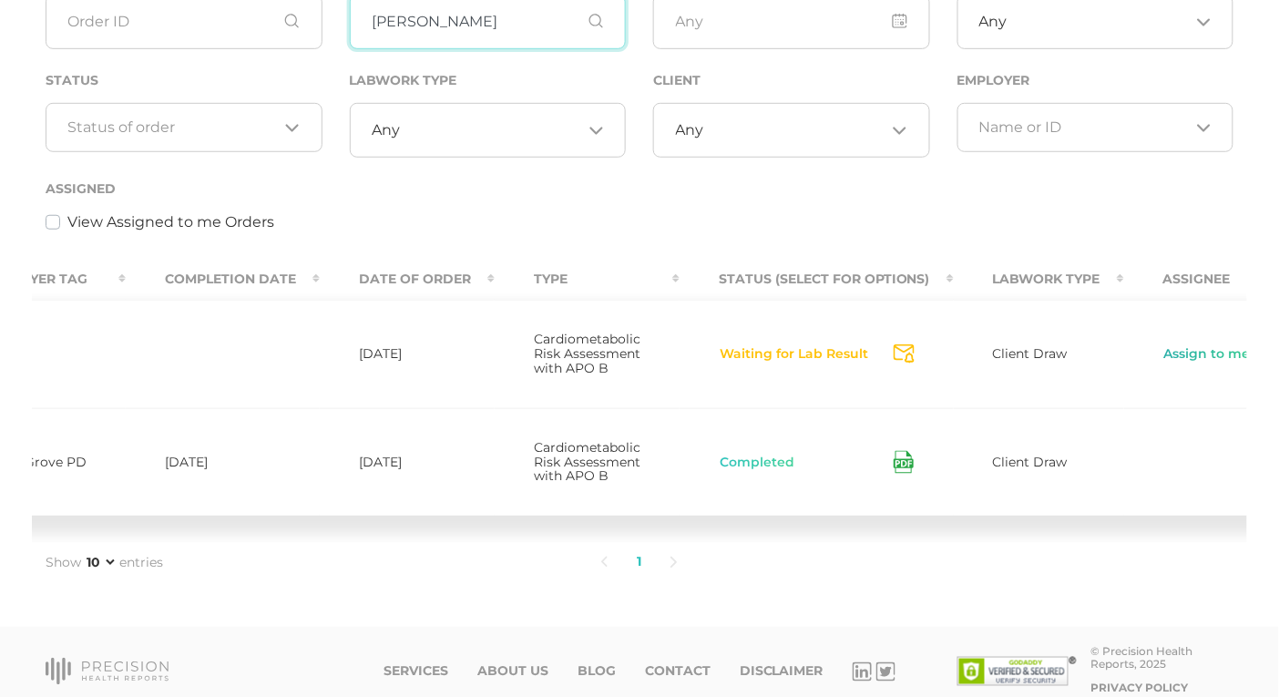
type input "Kvam"
click at [1163, 363] on link "Assign to me" at bounding box center [1207, 354] width 88 height 18
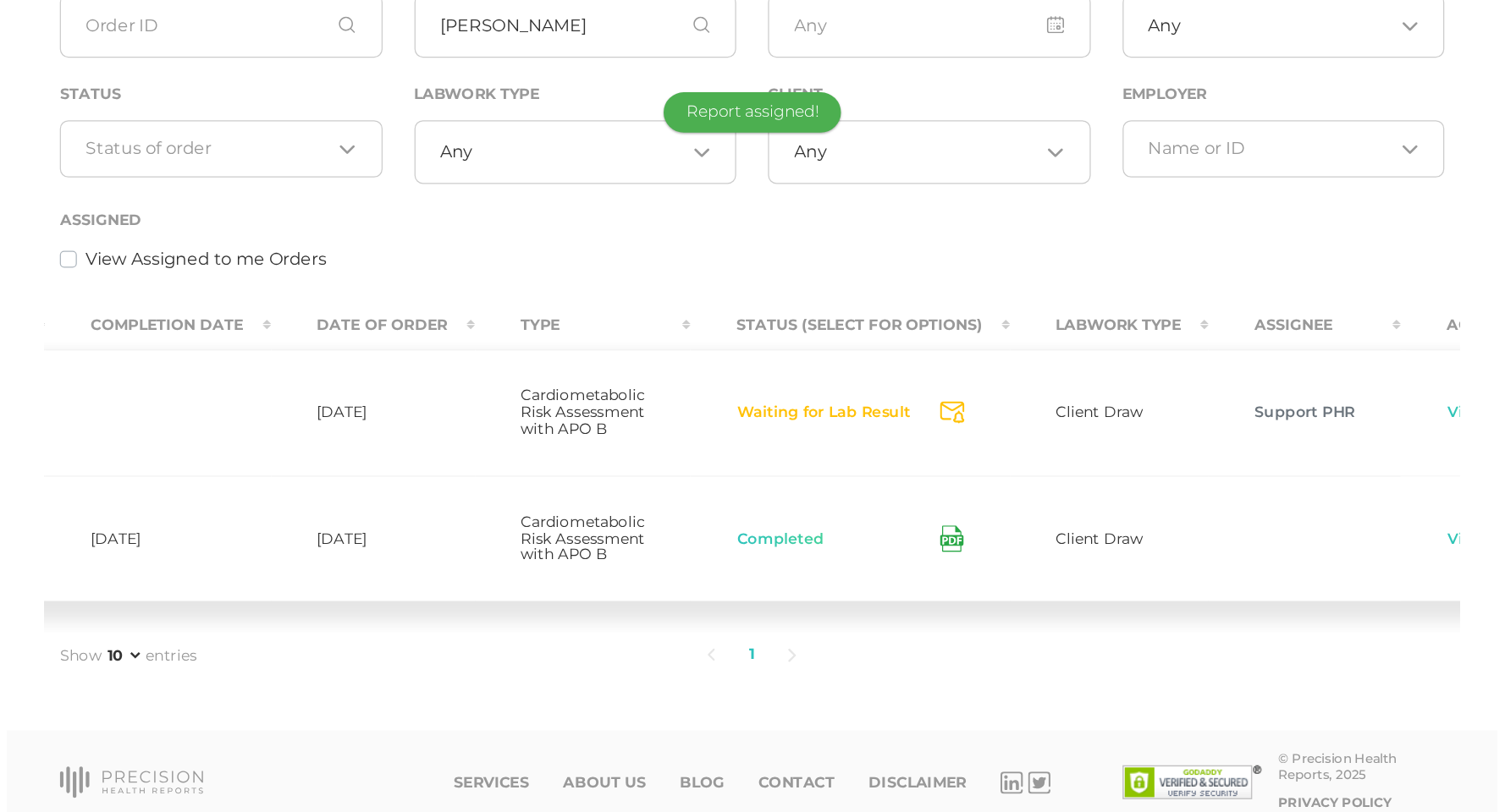
scroll to position [0, 482]
click at [1142, 337] on link "View" at bounding box center [1158, 329] width 33 height 17
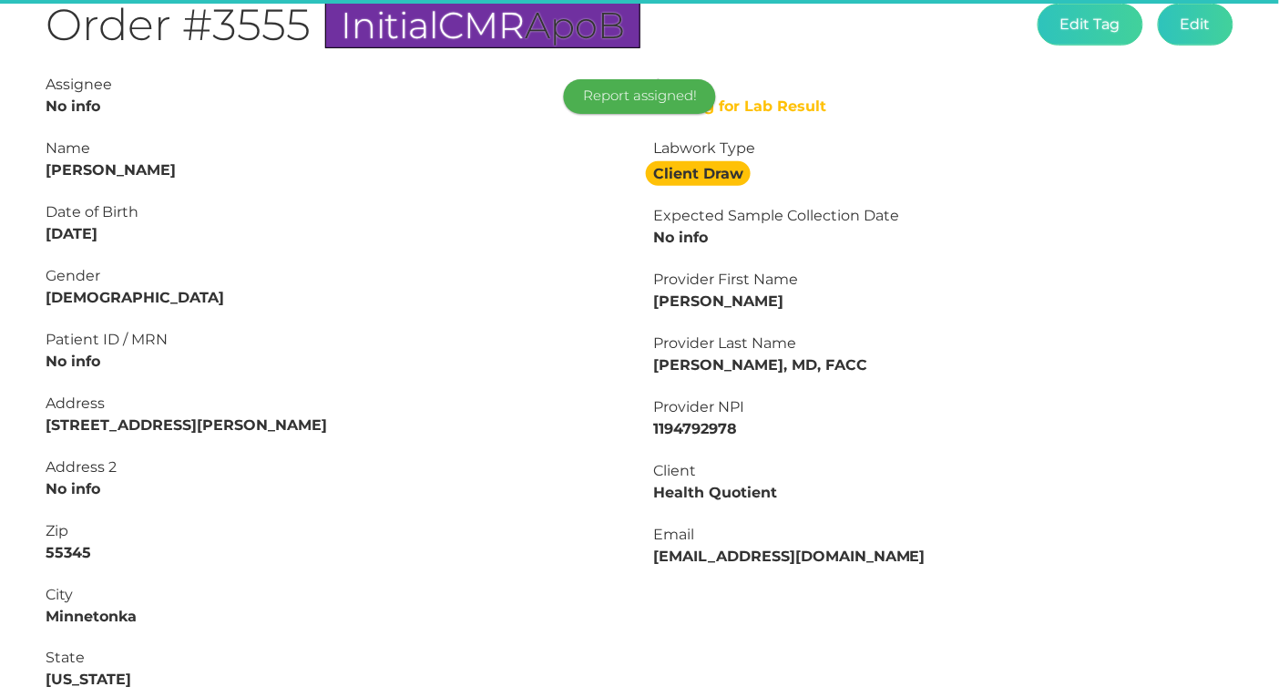
type input "L2507097107"
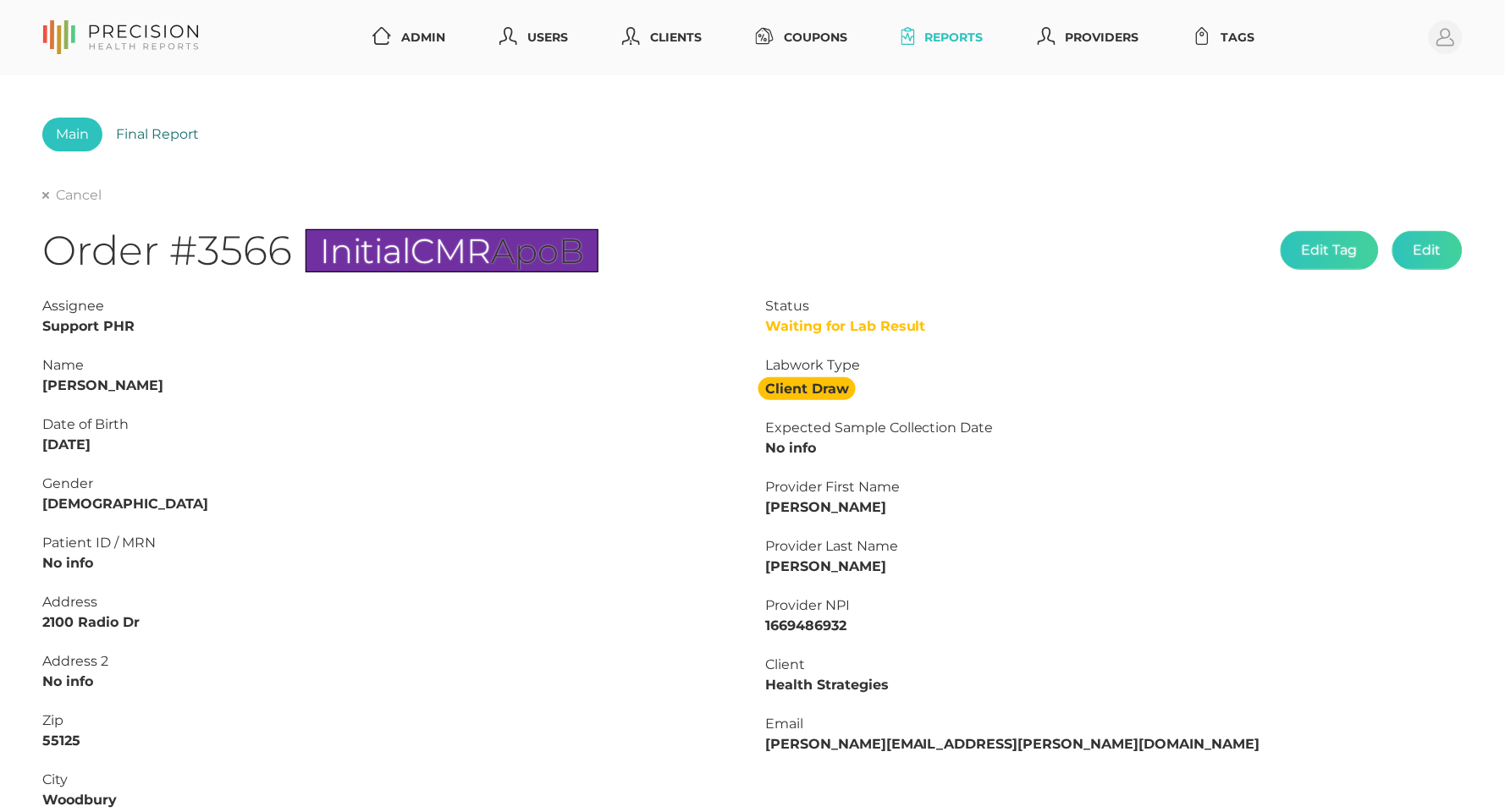
click at [149, 128] on link "Final Report" at bounding box center [157, 135] width 110 height 33
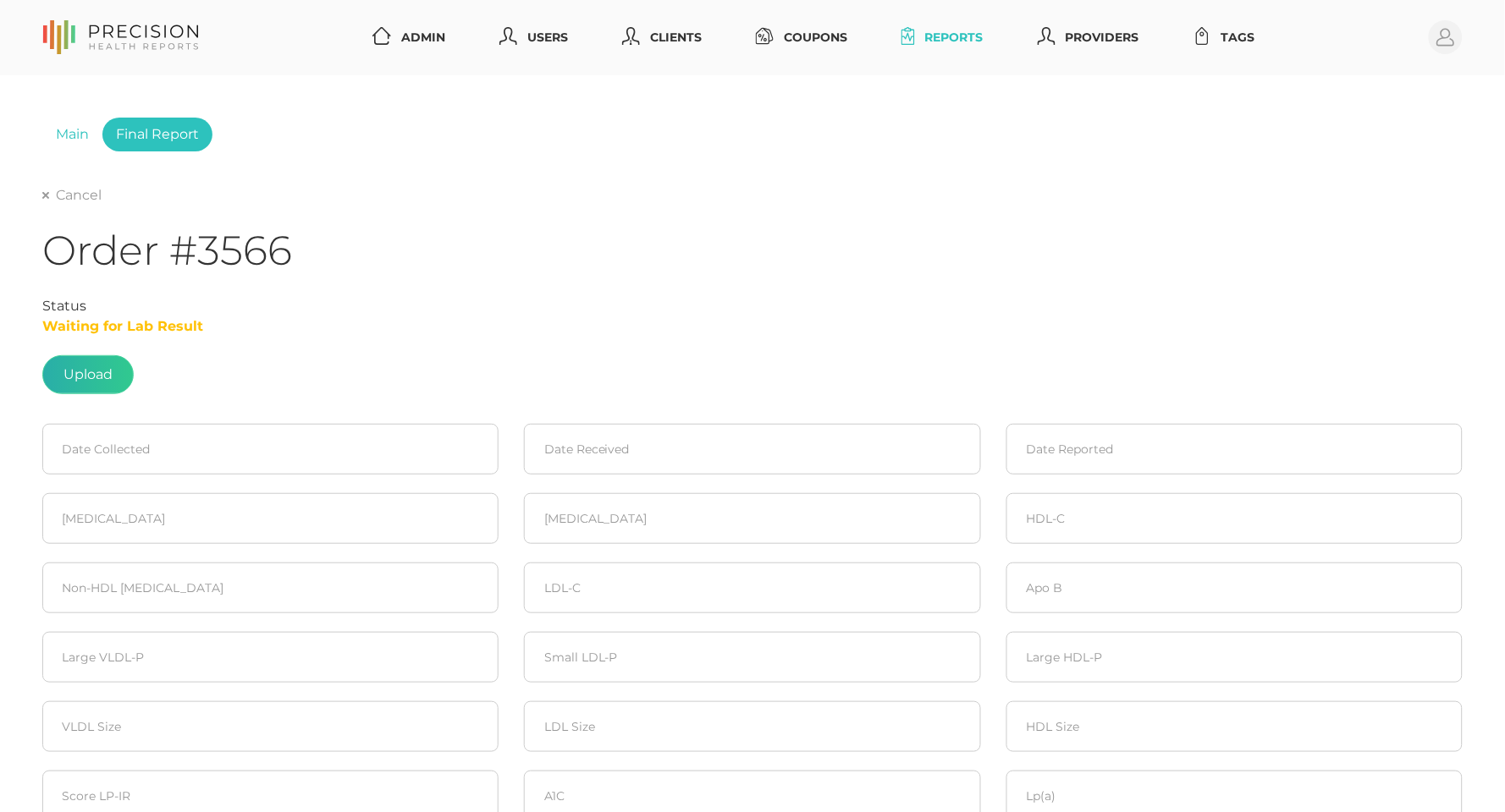
click at [87, 368] on label at bounding box center [87, 374] width 90 height 37
click at [112, 367] on input "file" at bounding box center [112, 366] width 1 height 1
type input "C:\fakepath\c85091ad-de15-43fd-a774-0aa9ebbd7e06.pdf"
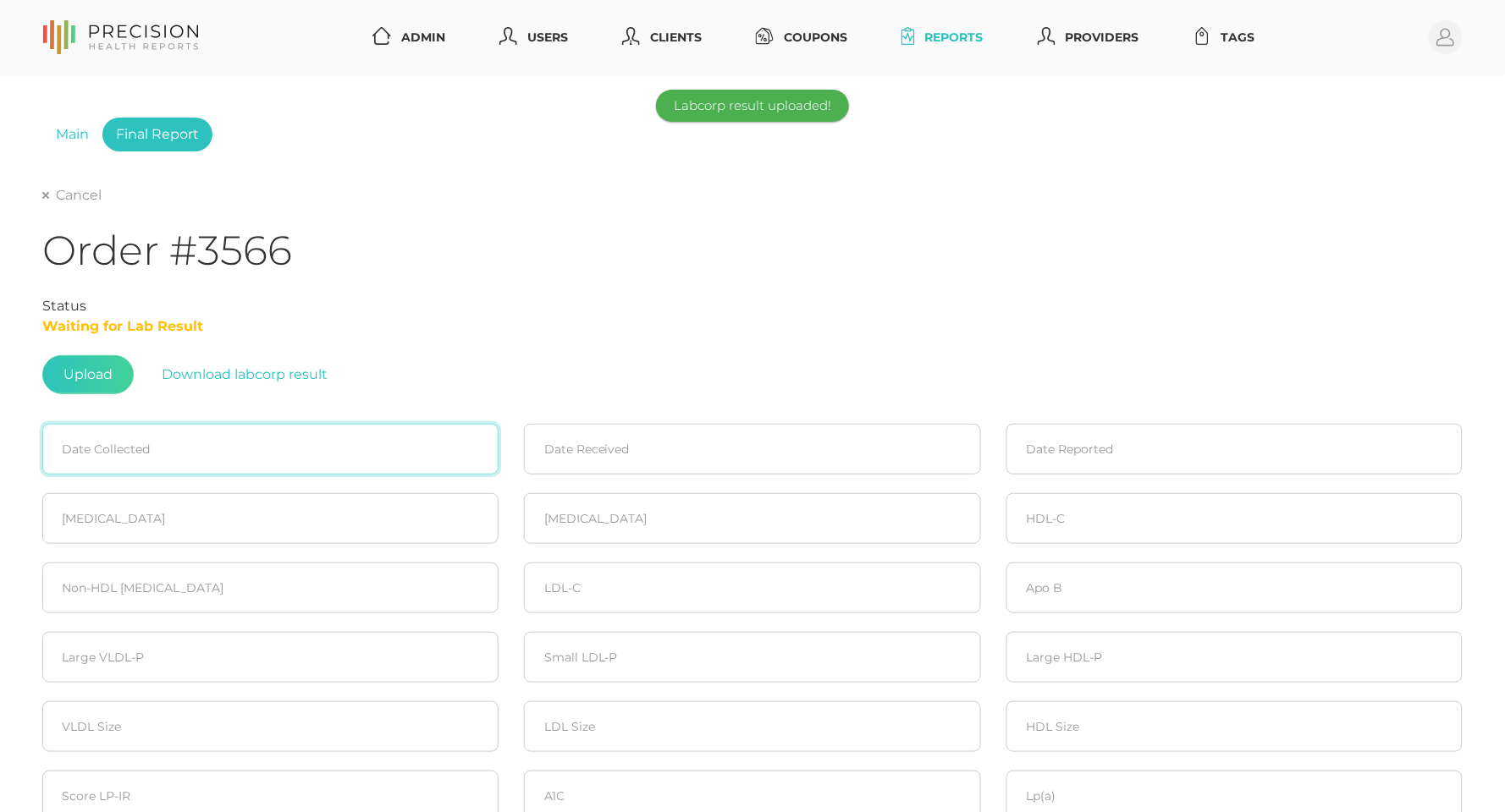
click at [343, 450] on input at bounding box center [271, 449] width 456 height 51
click at [55, 498] on icon at bounding box center [64, 503] width 22 height 22
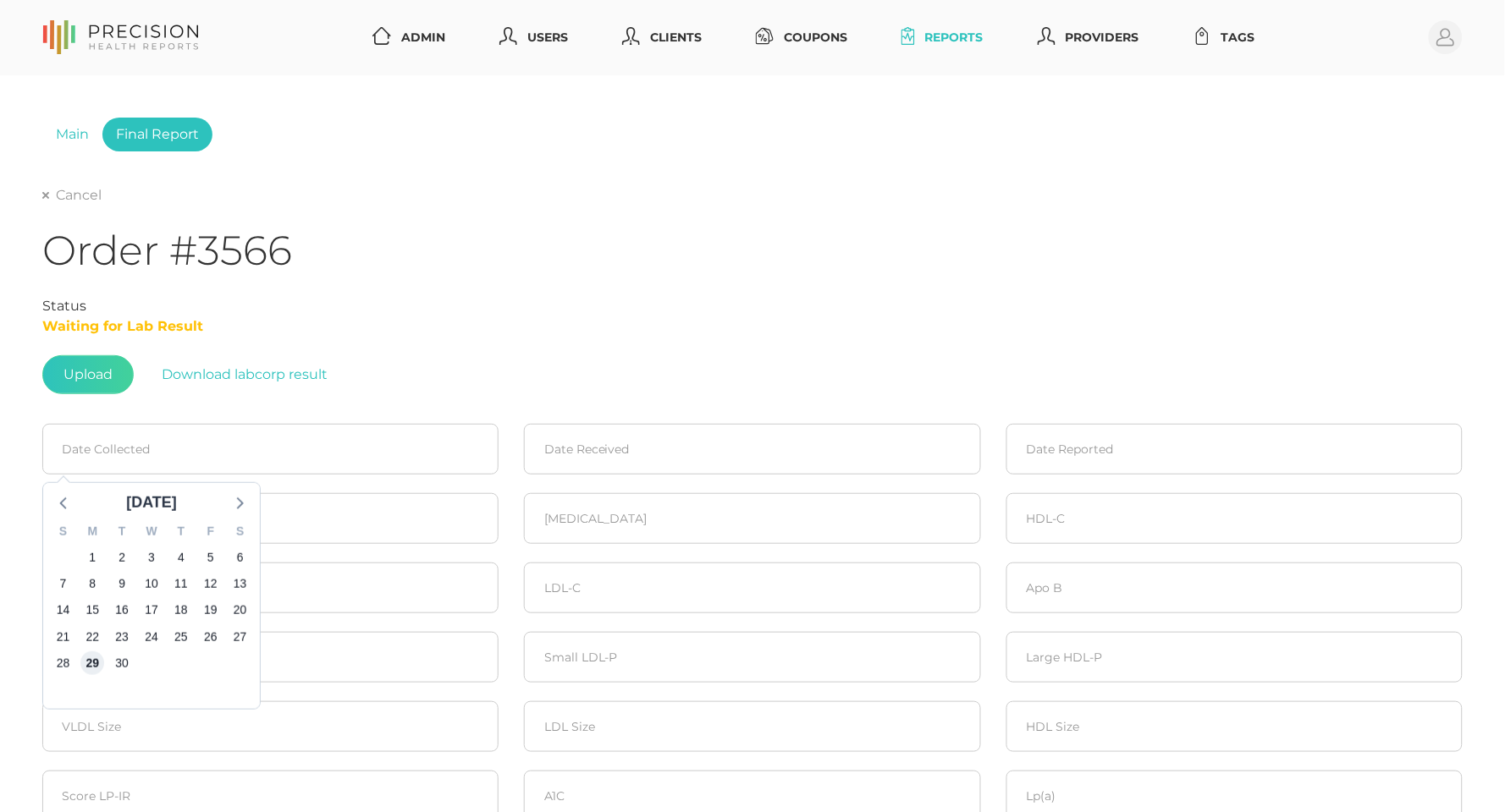
click at [86, 655] on span "29" at bounding box center [92, 662] width 23 height 23
type input "09/29/2025"
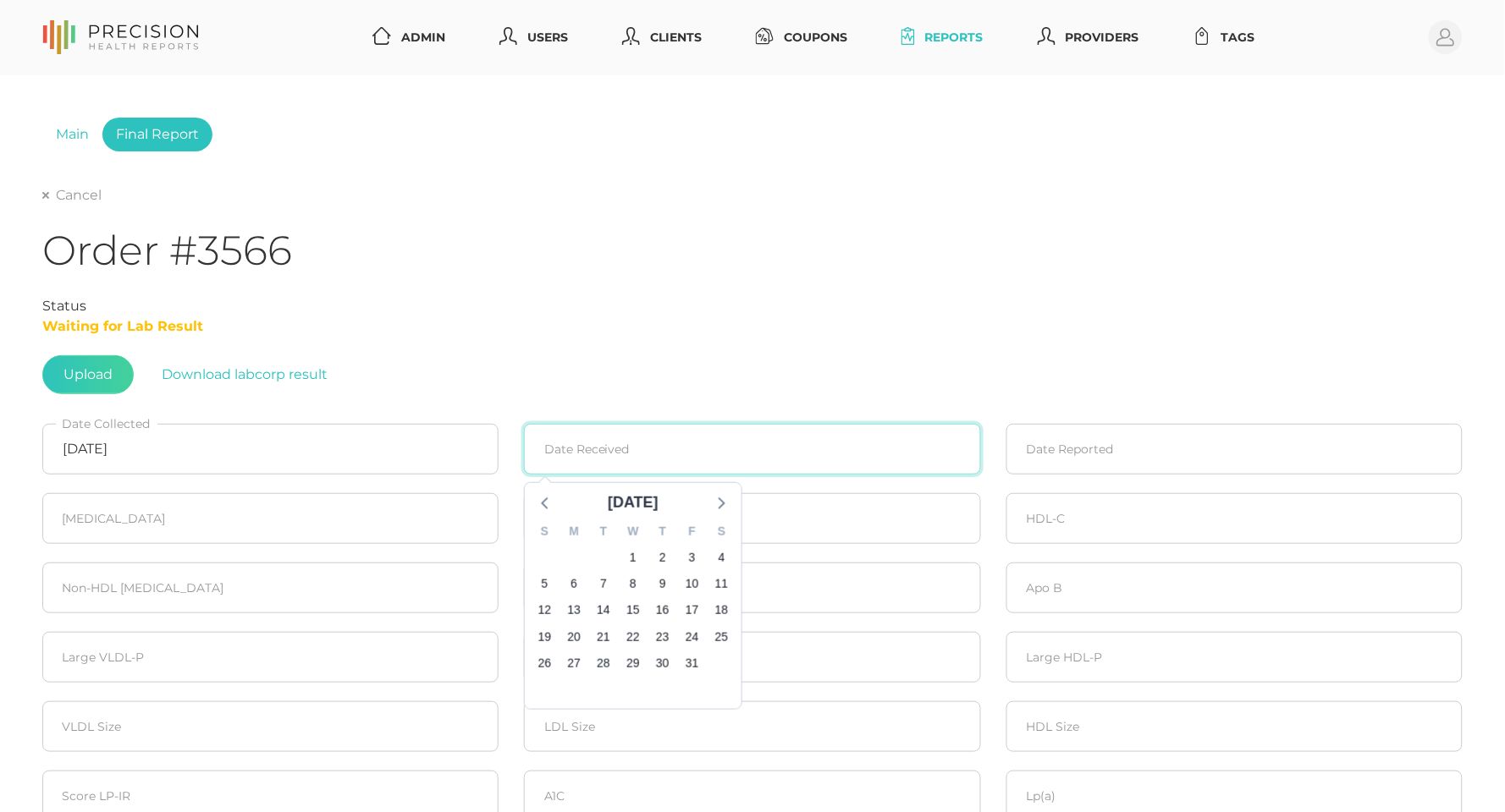
click at [601, 461] on input at bounding box center [752, 449] width 456 height 51
click at [543, 497] on icon at bounding box center [547, 503] width 22 height 22
click at [577, 652] on span "29" at bounding box center [574, 662] width 23 height 23
type input "09/29/2025"
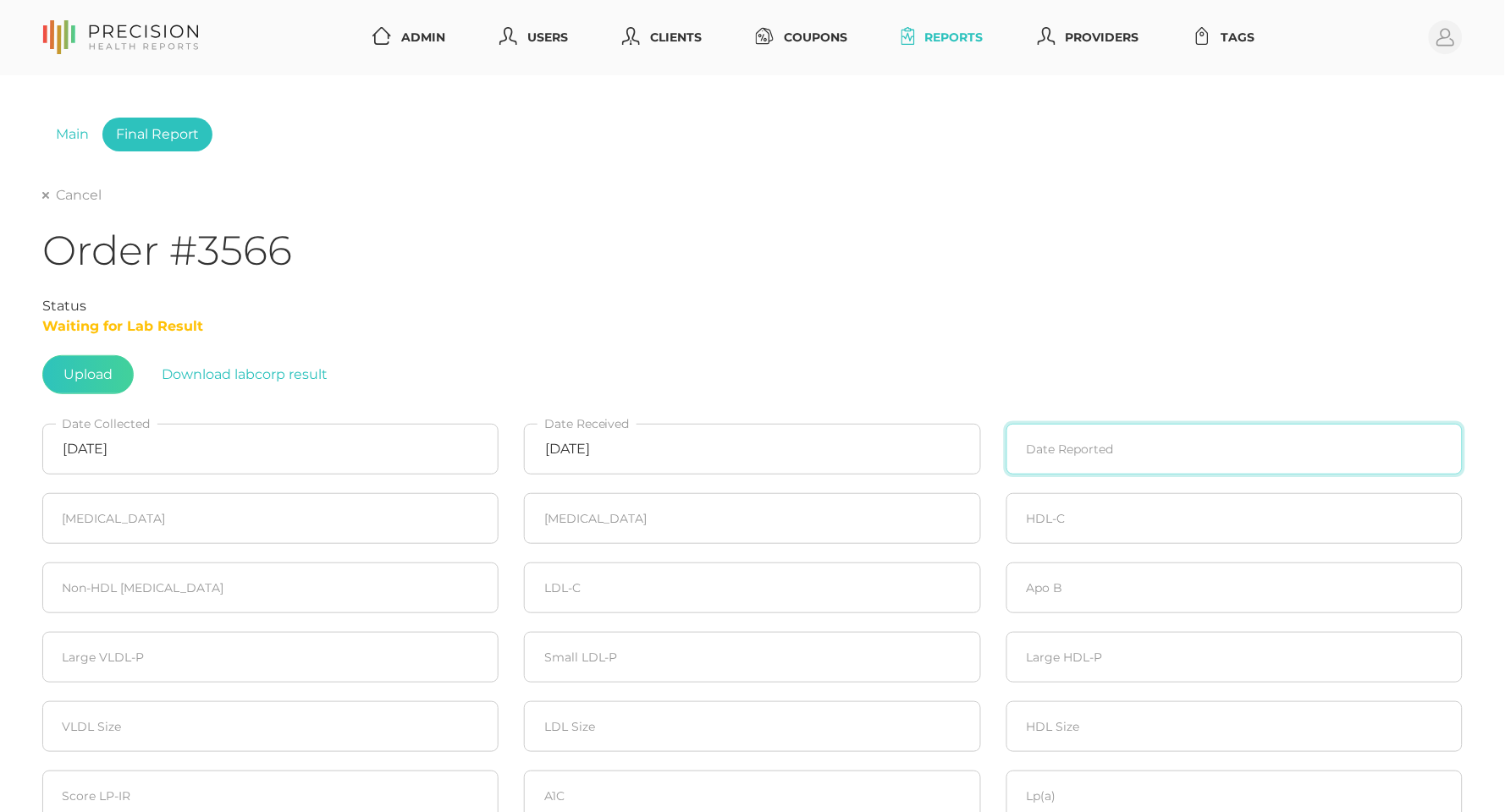
click at [1155, 460] on input at bounding box center [1234, 449] width 456 height 51
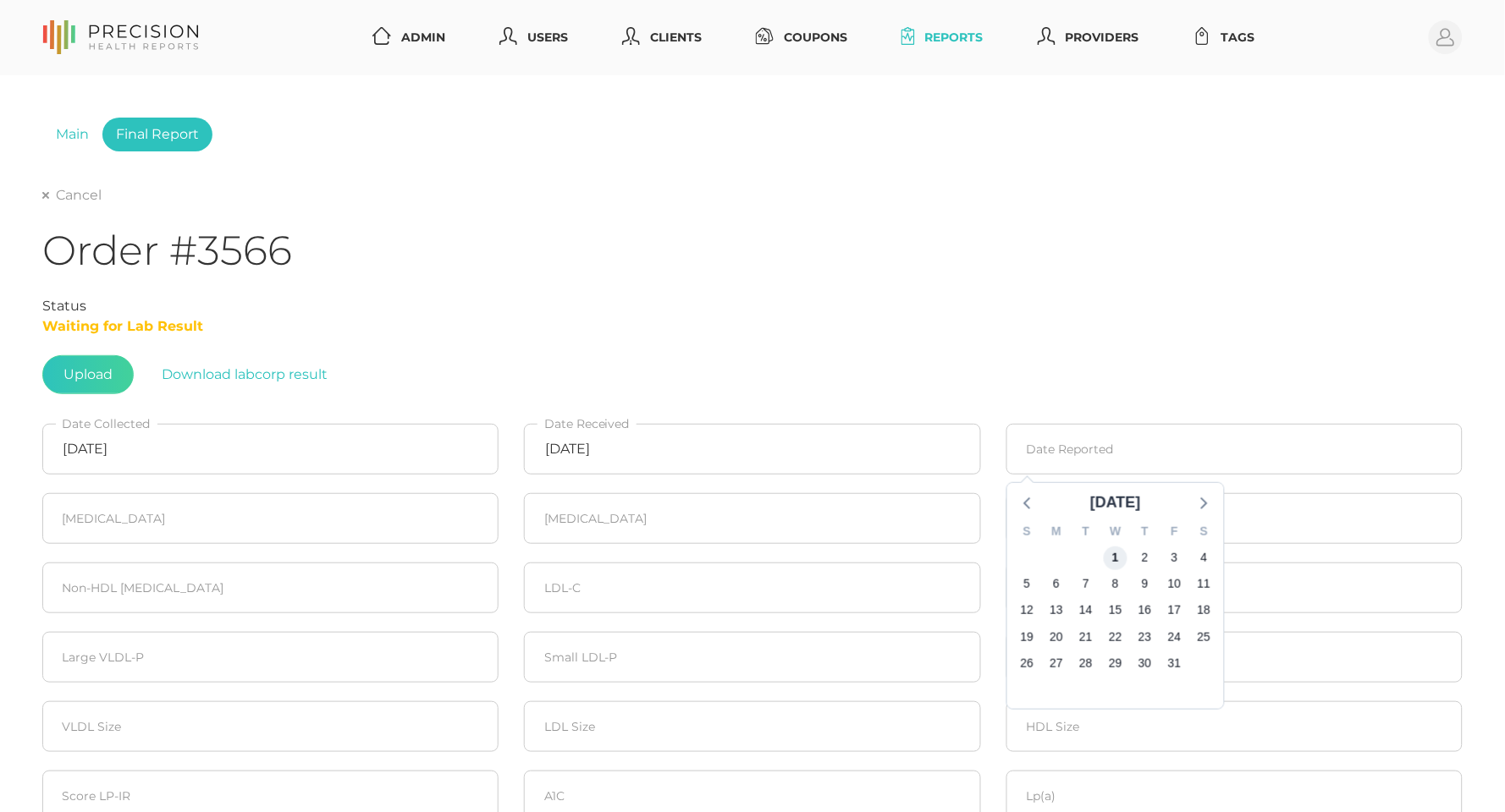
click at [1116, 550] on span "1" at bounding box center [1116, 557] width 23 height 23
type input "10/01/2025"
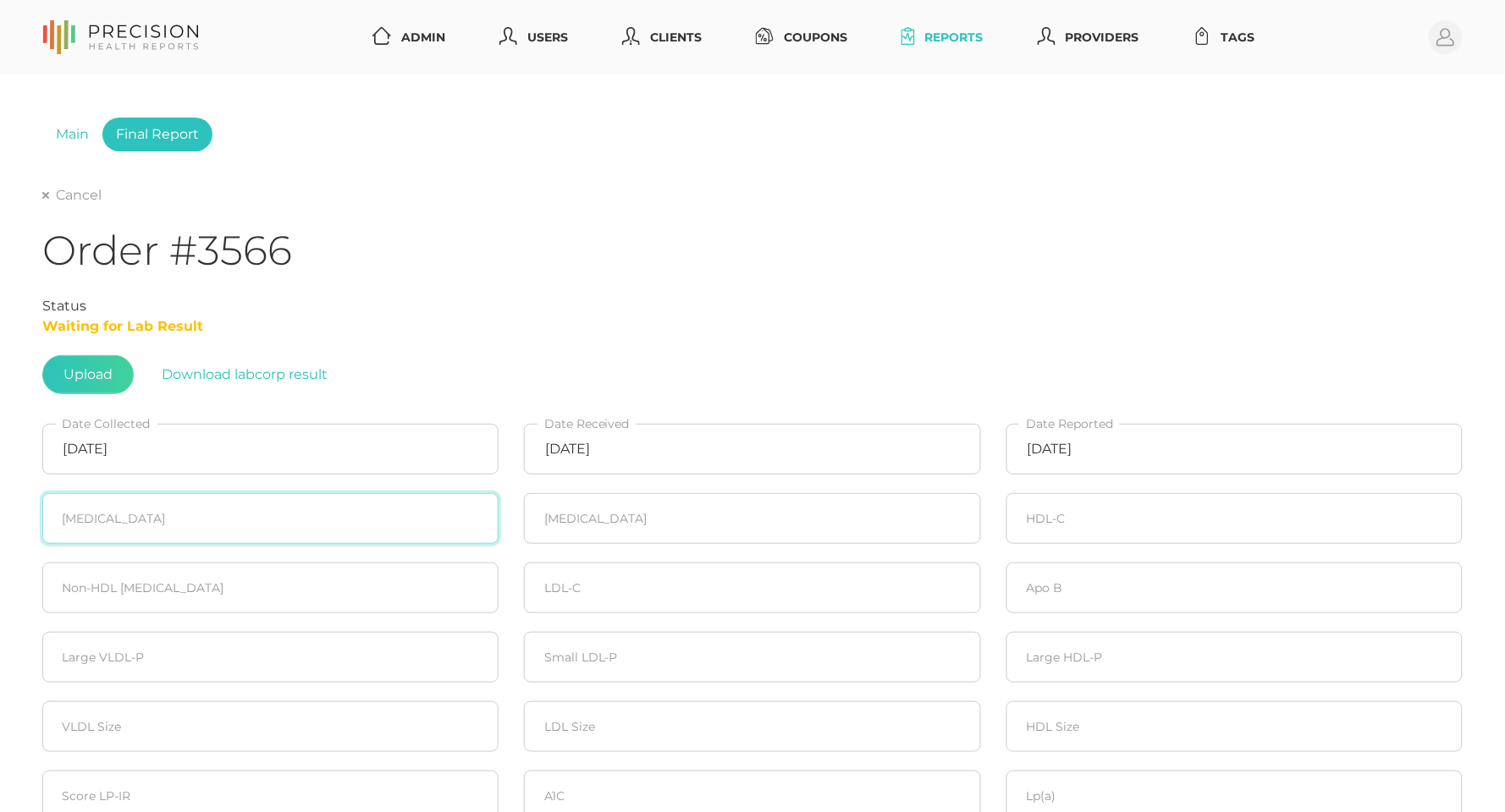
click at [271, 501] on input "number" at bounding box center [271, 518] width 456 height 51
type input "168"
type input "86"
type input "55"
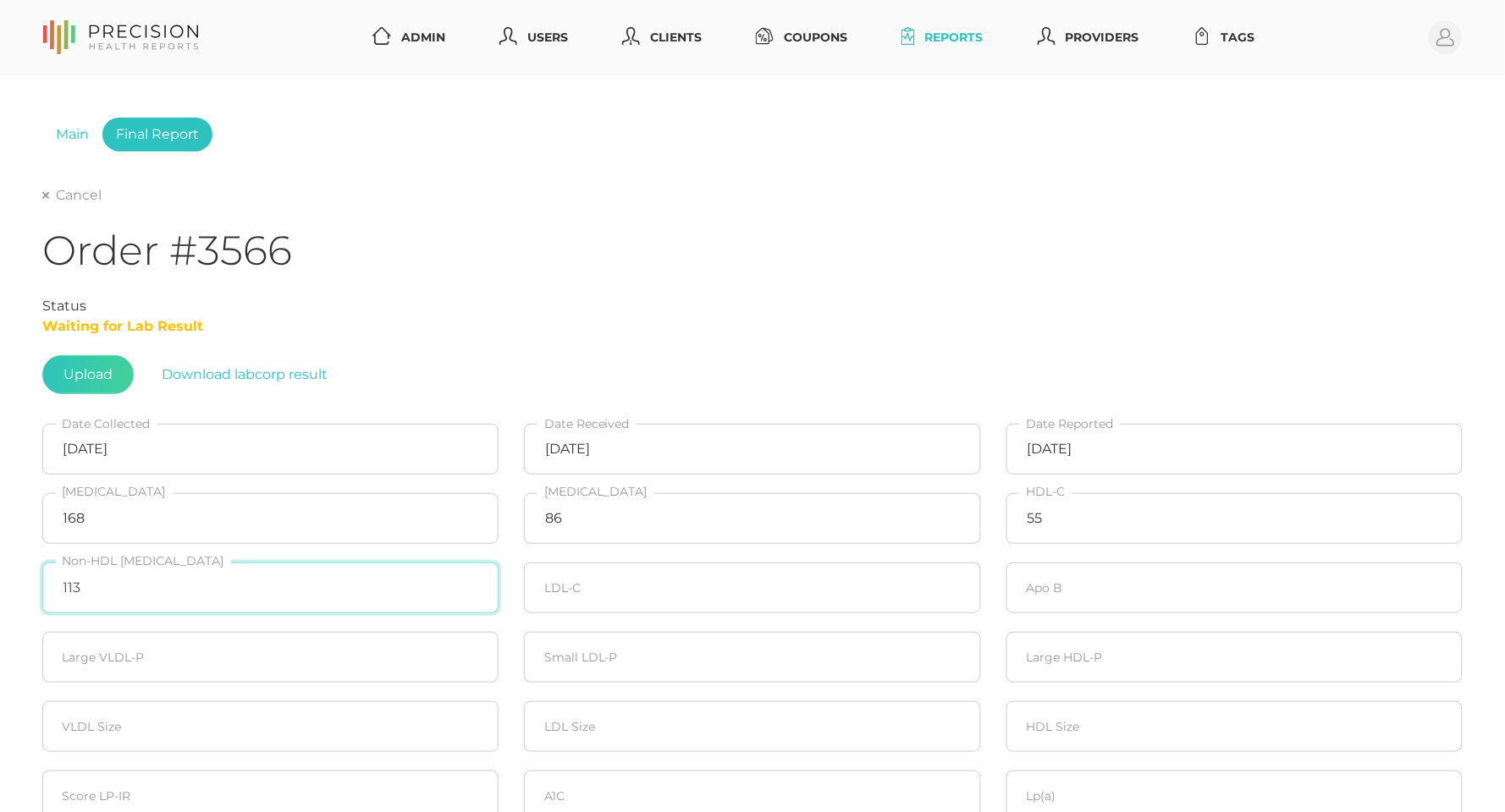
type input "113"
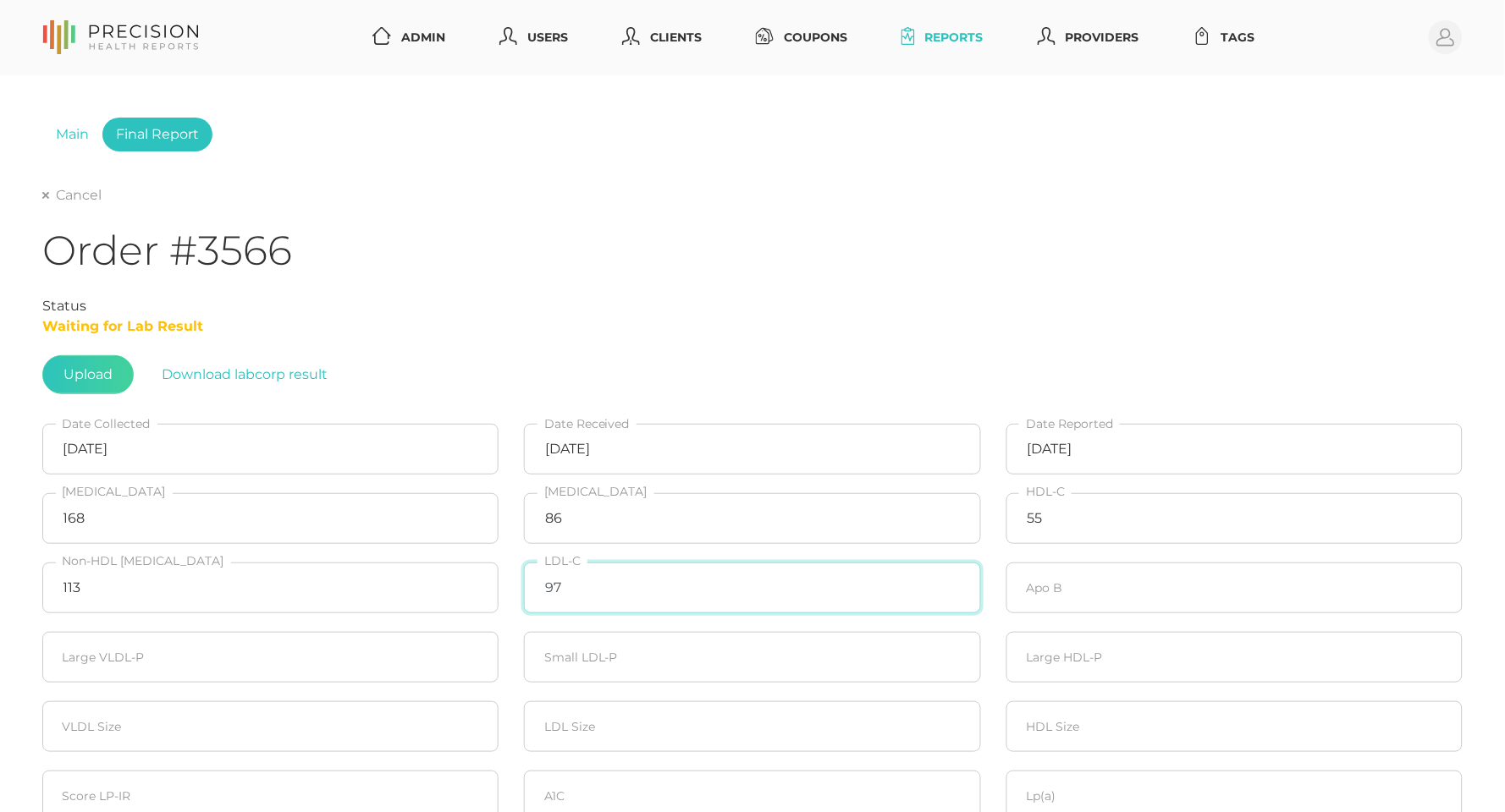
type input "97"
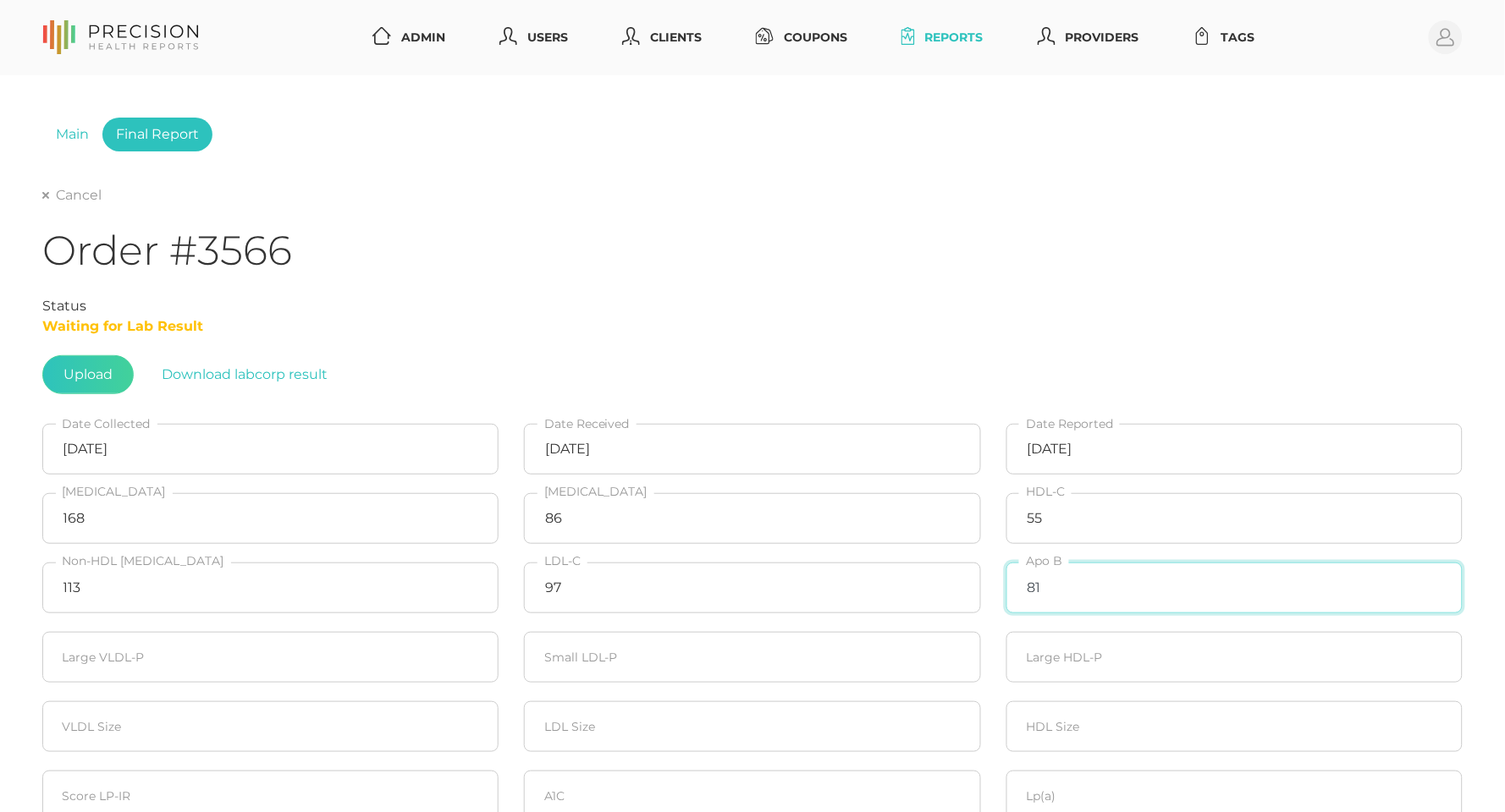
type input "81"
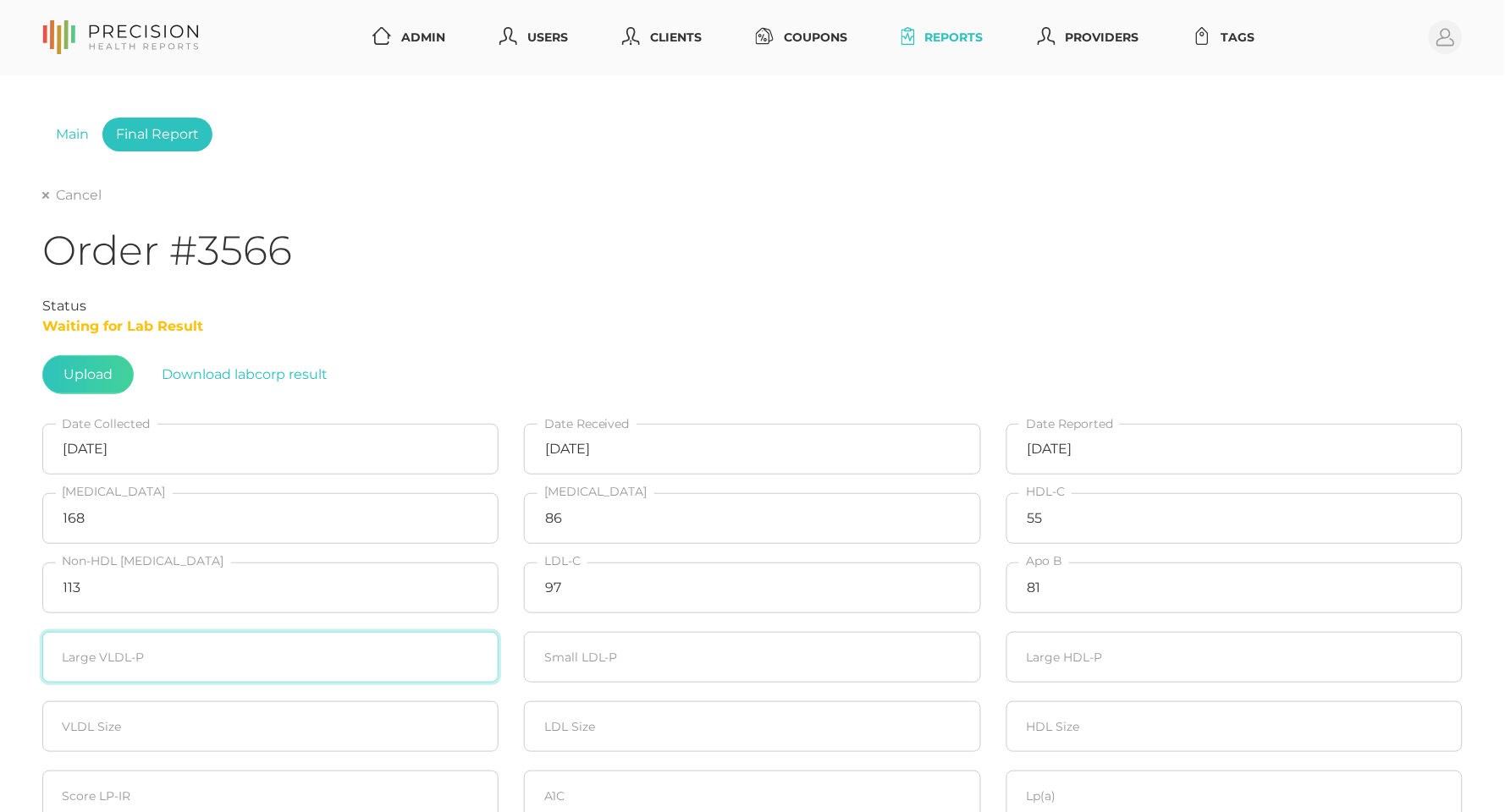
click at [190, 666] on input "number" at bounding box center [271, 657] width 456 height 51
type input "2.6"
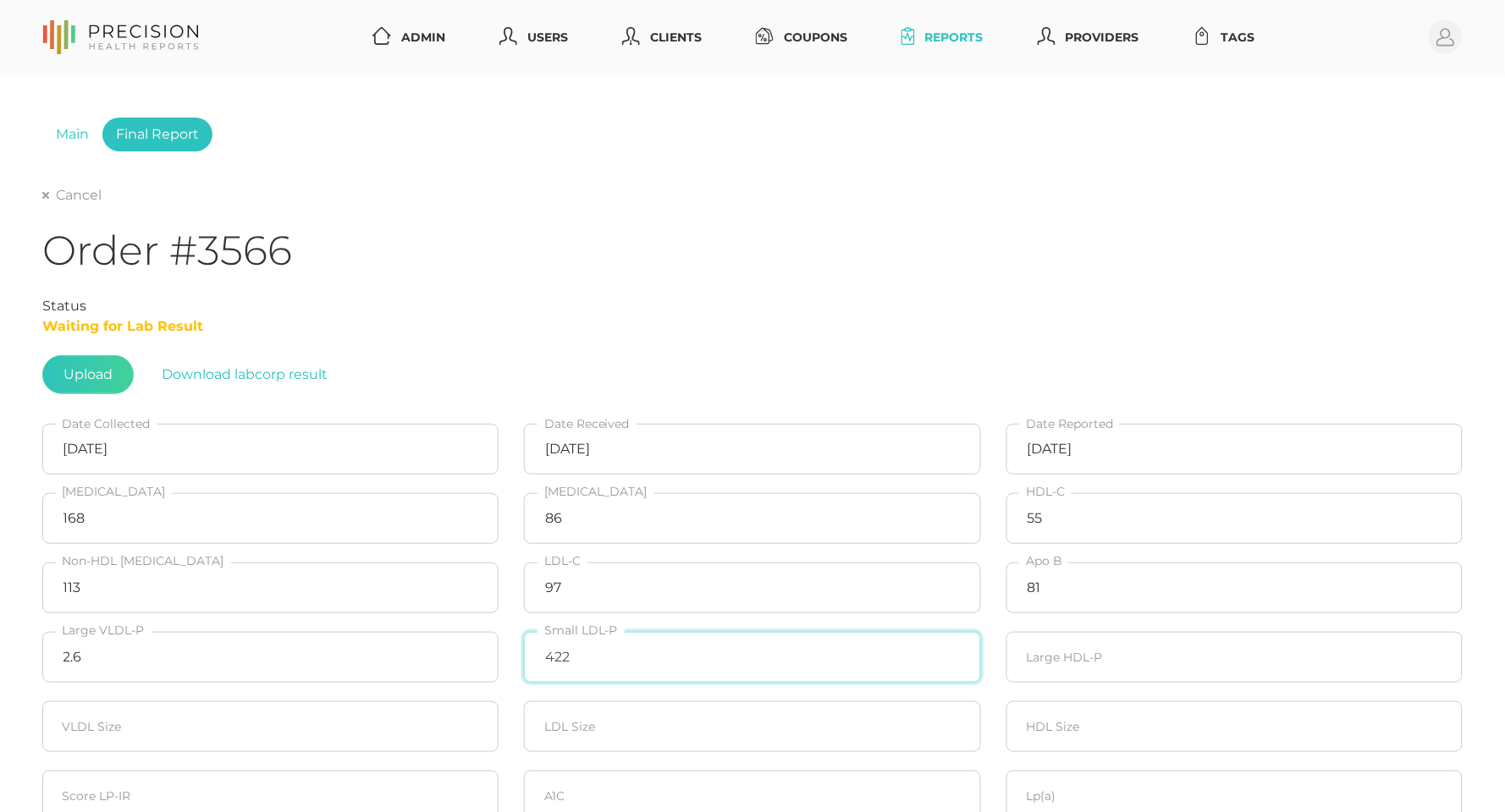
type input "422"
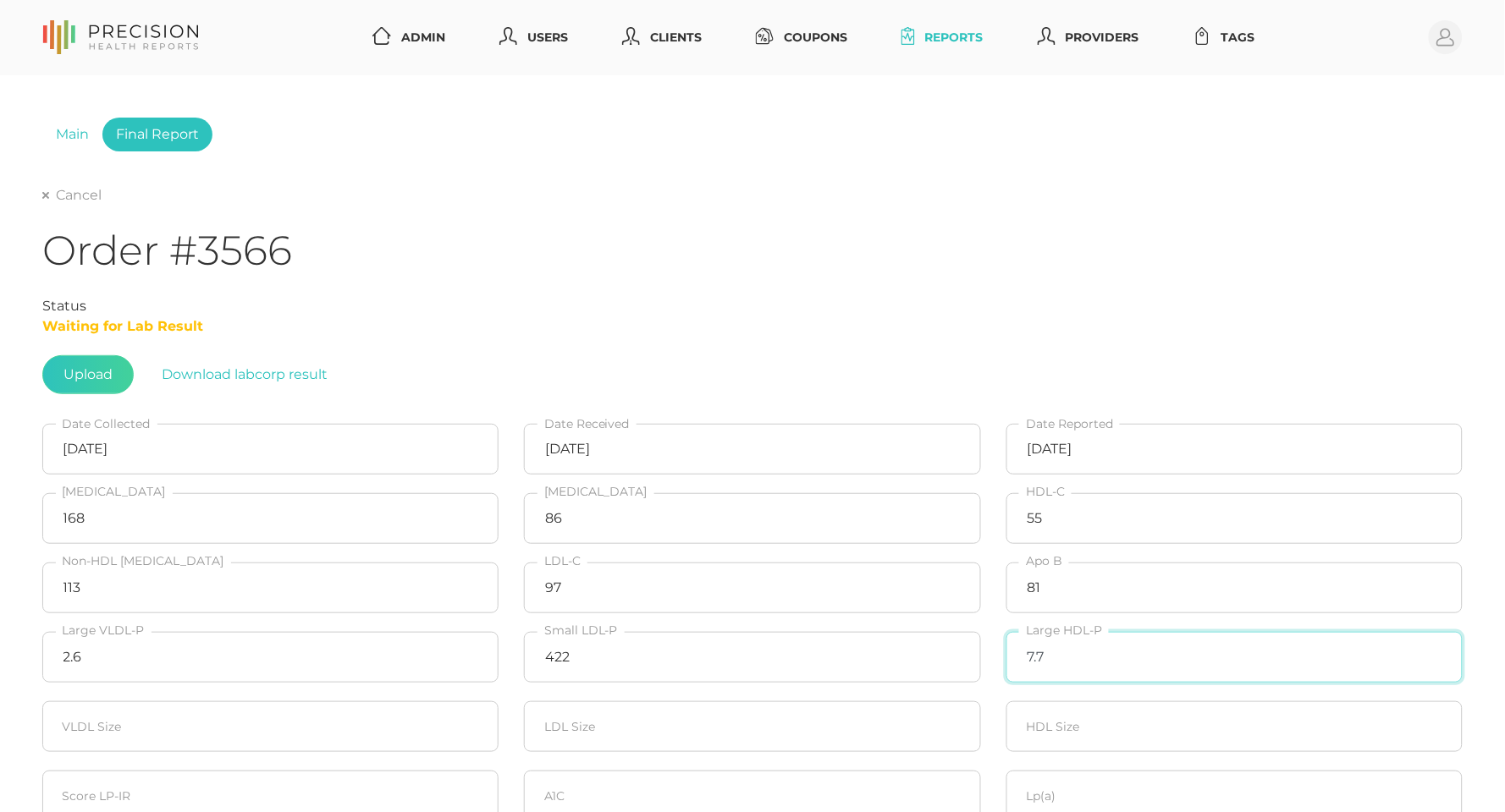
type input "7.7"
type input "51.4"
type input "21.4"
type input "9.4"
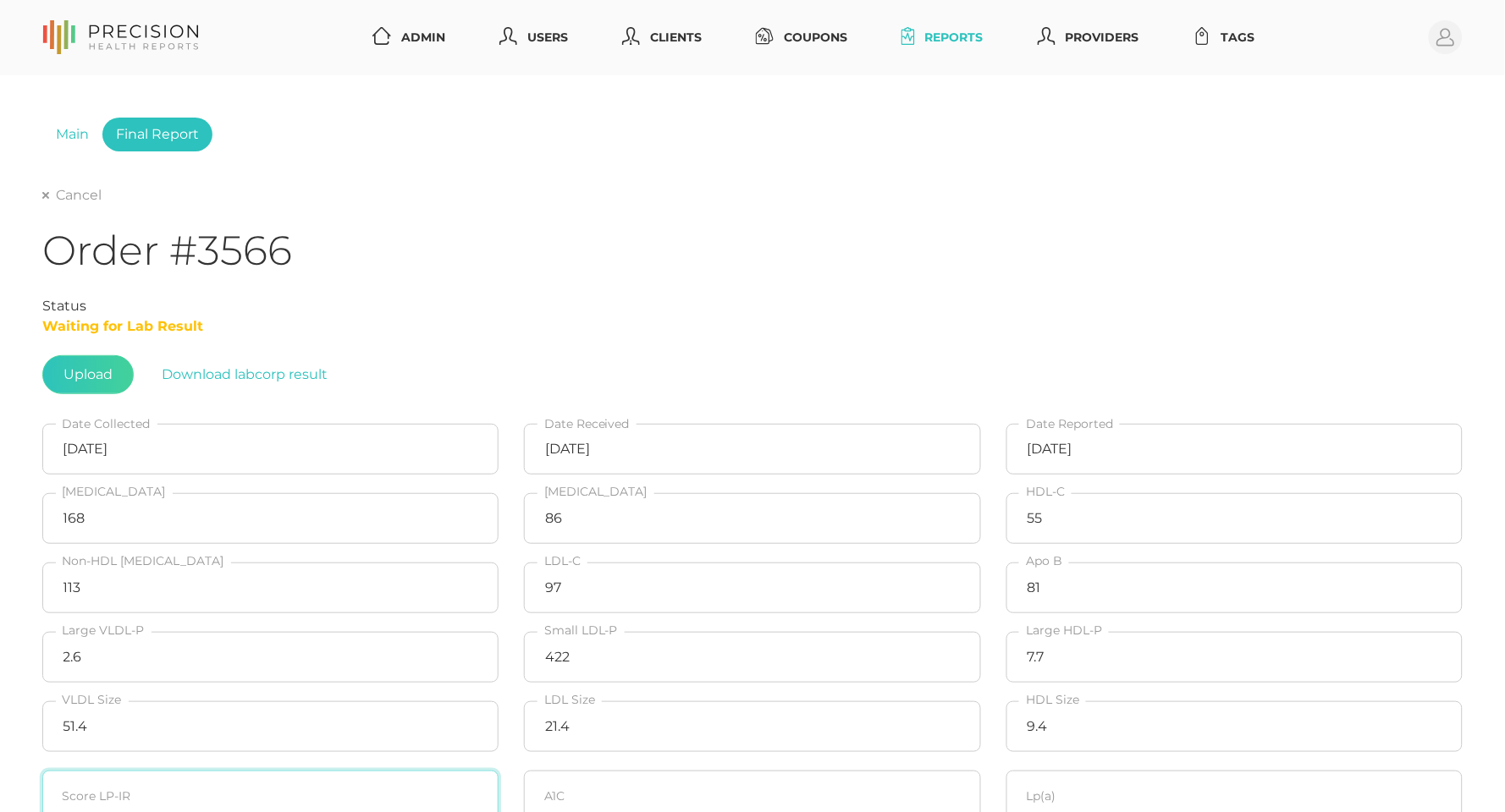
type input "5"
type input "40"
type input "5.6"
type input "99.2"
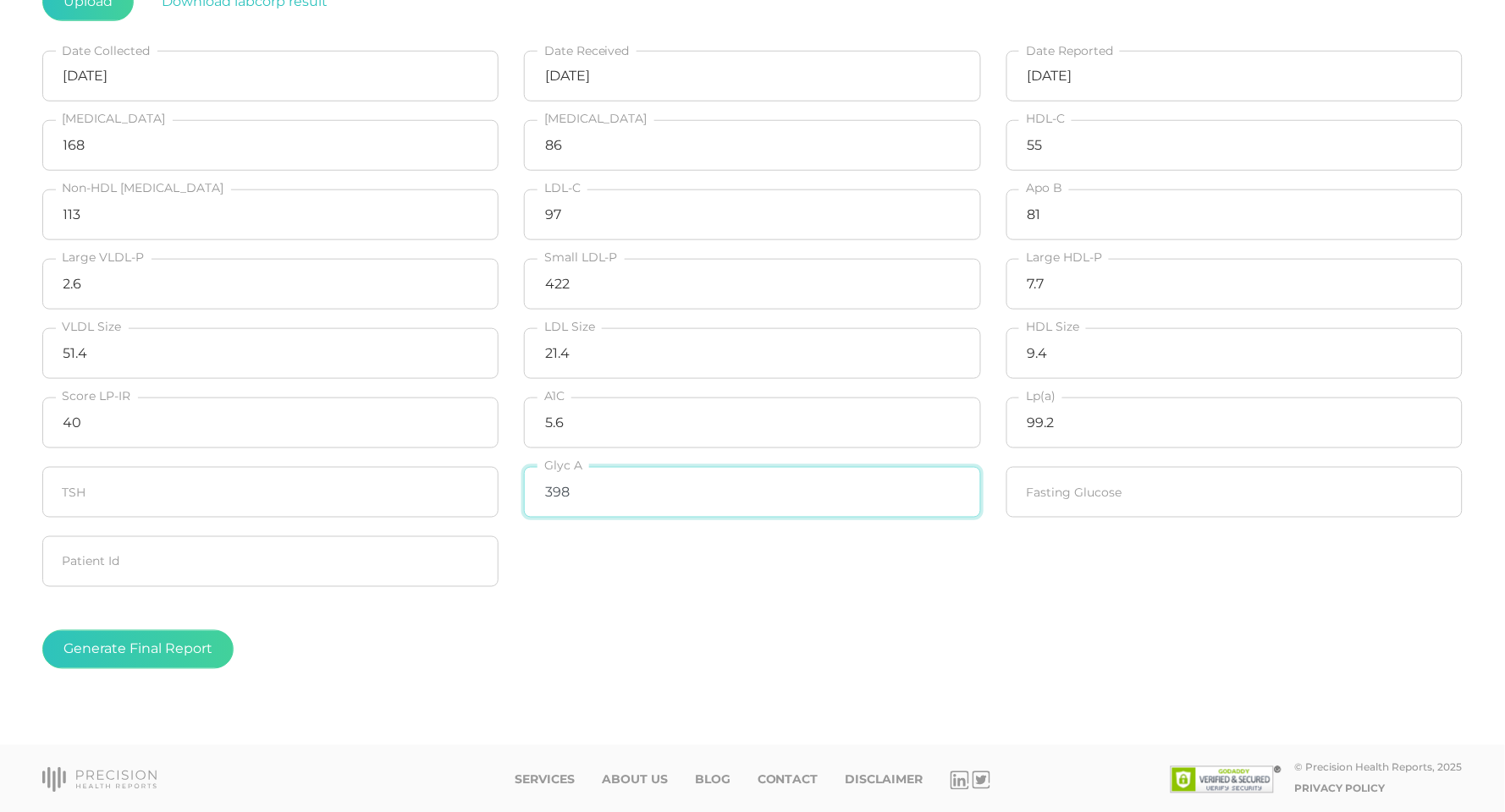
type input "398"
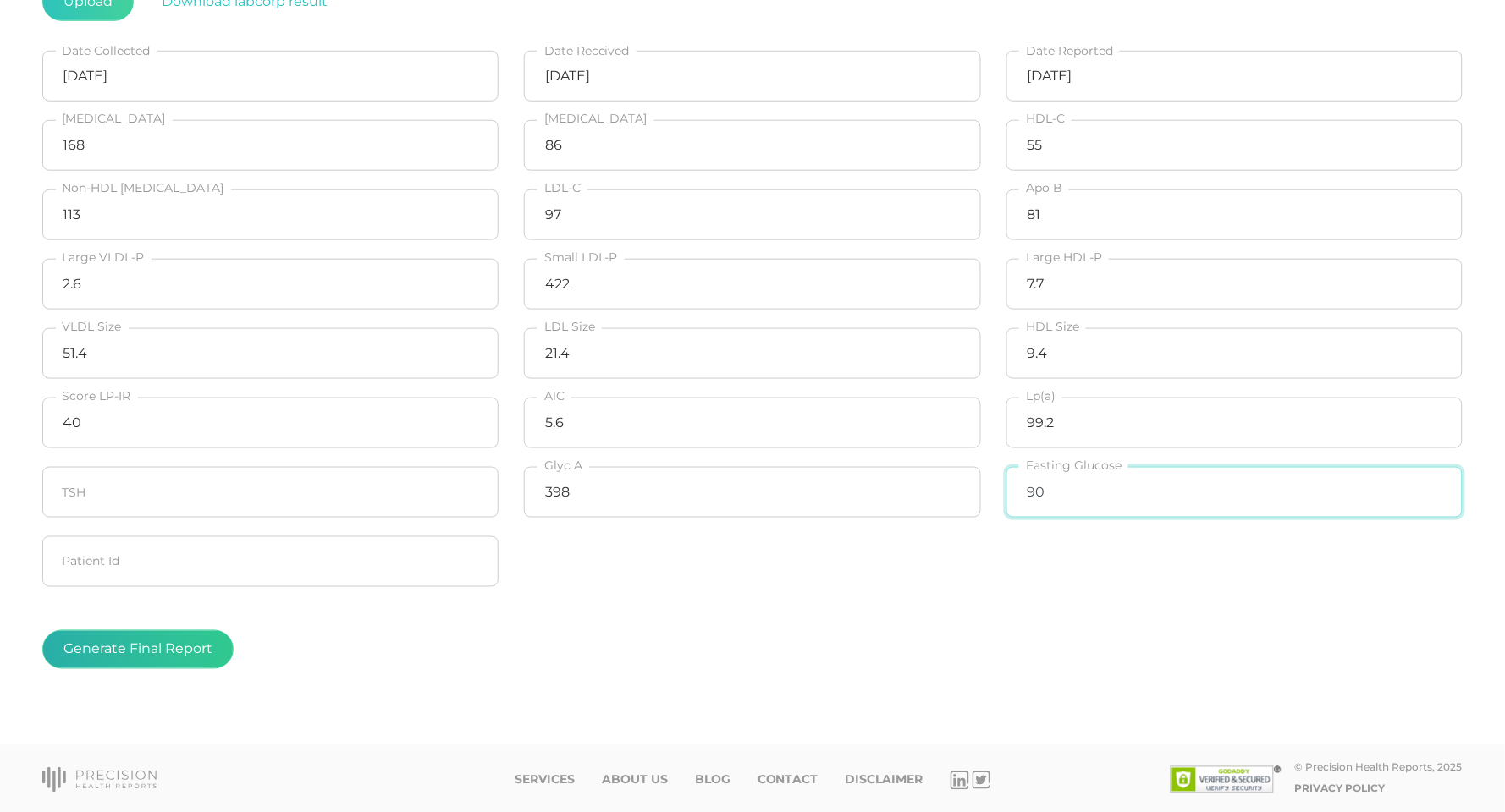
type input "90"
click at [134, 642] on button "Generate Final Report" at bounding box center [139, 649] width 191 height 39
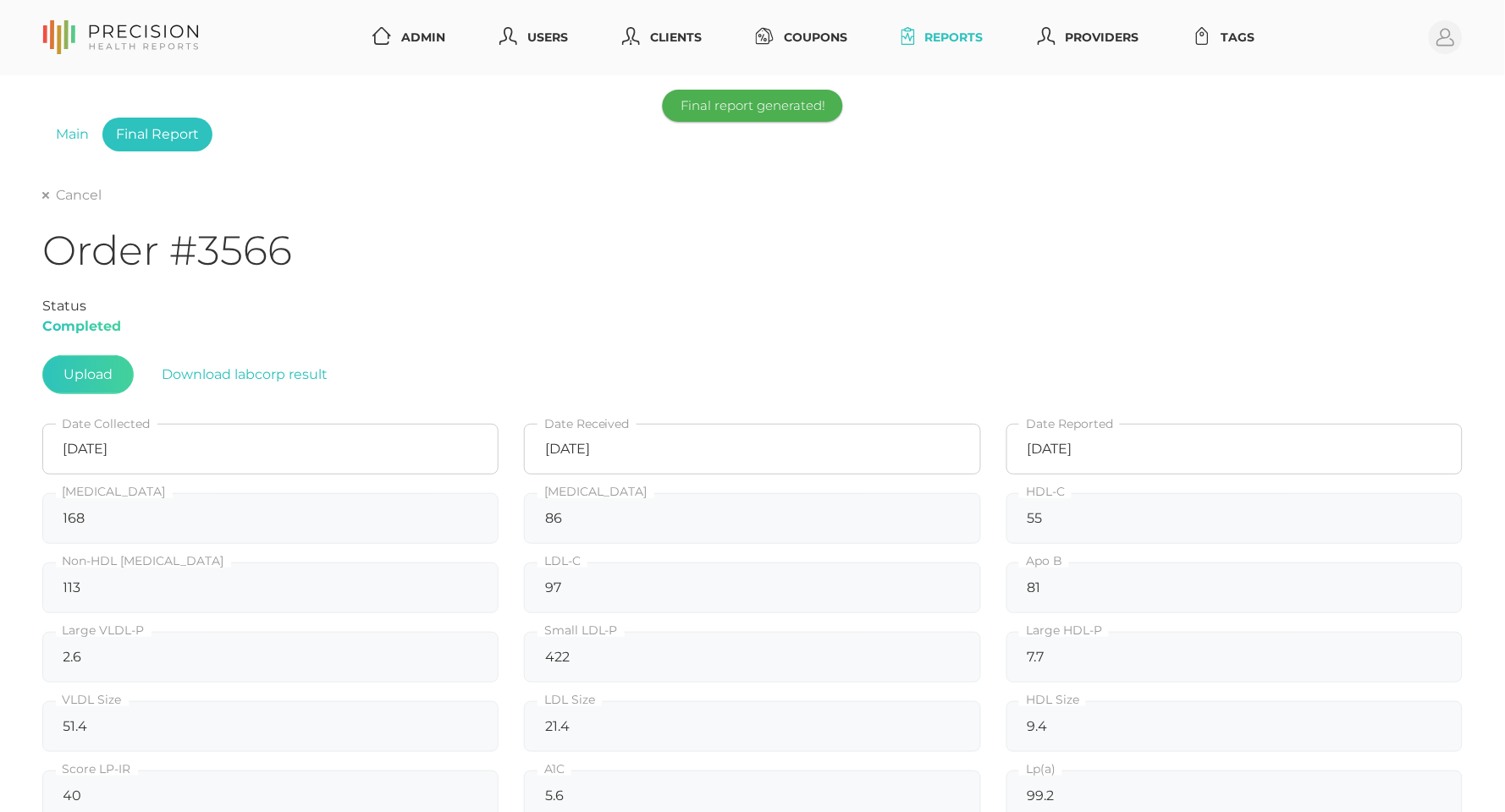
scroll to position [0, 0]
click at [80, 195] on link "Cancel" at bounding box center [73, 195] width 59 height 17
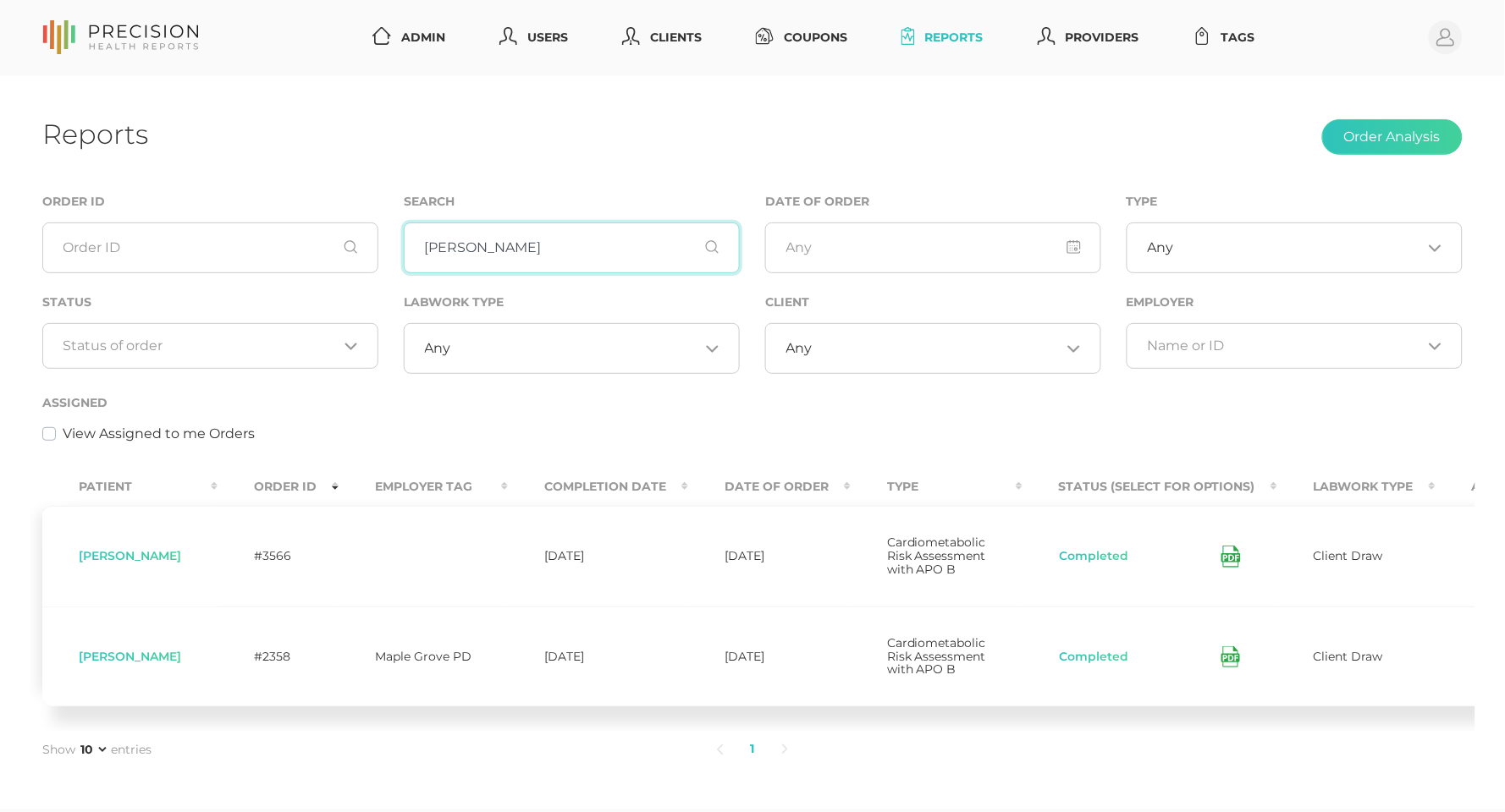
click at [585, 253] on input "Kvam" at bounding box center [572, 248] width 337 height 51
paste input "Chou"
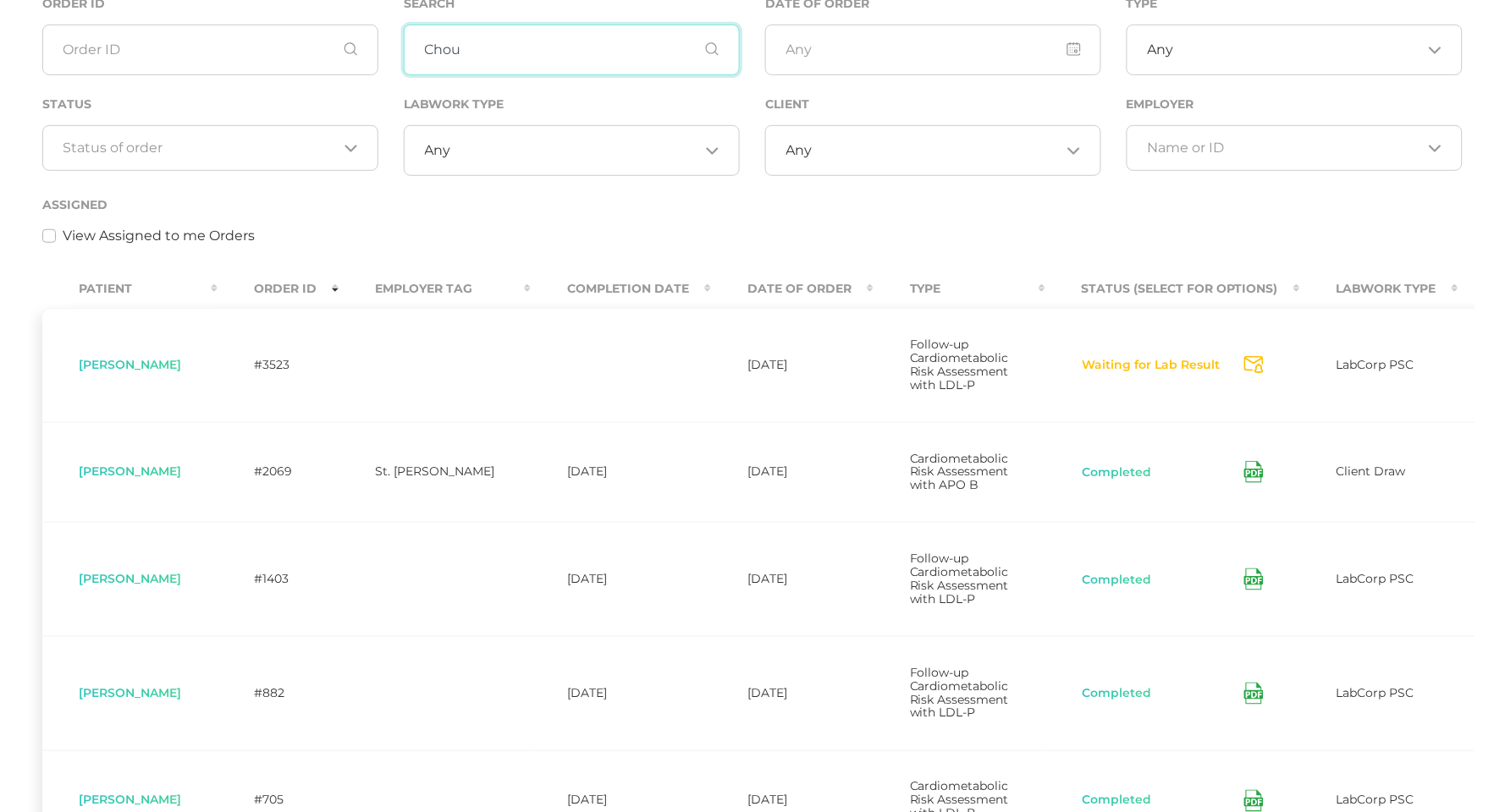
scroll to position [198, 0]
type input "Chou"
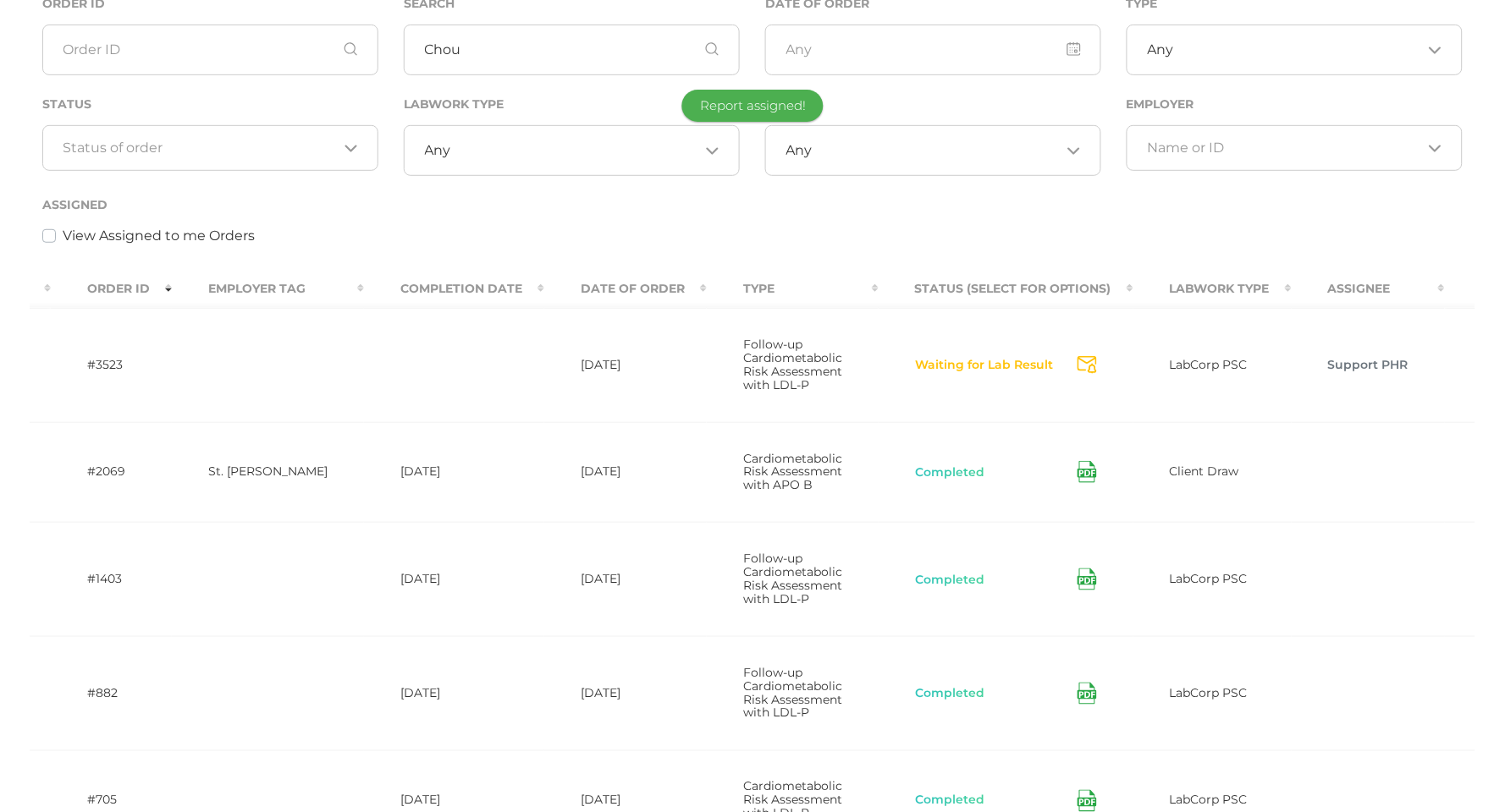
scroll to position [0, 222]
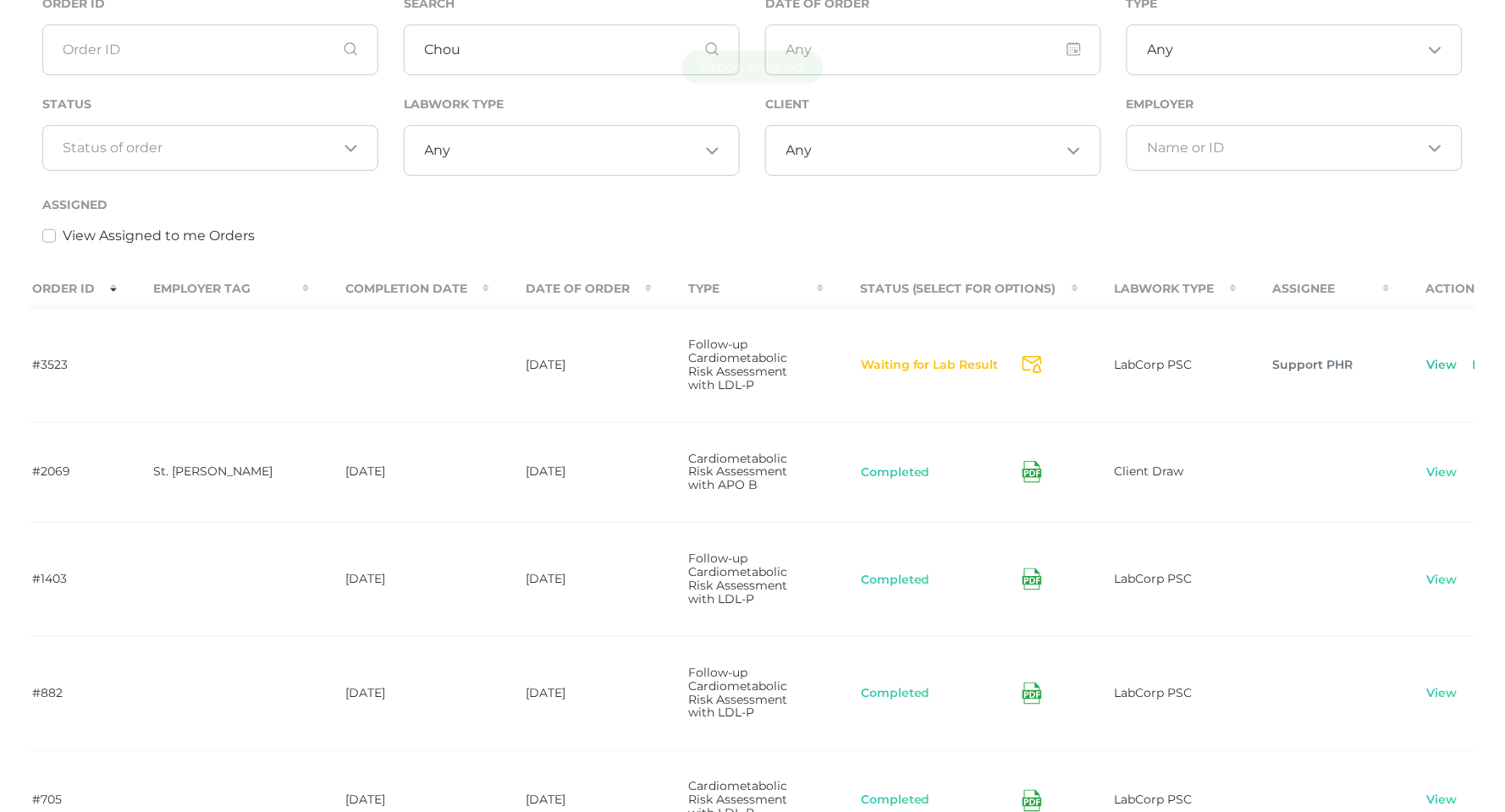
click at [1427, 364] on link "View" at bounding box center [1443, 365] width 33 height 17
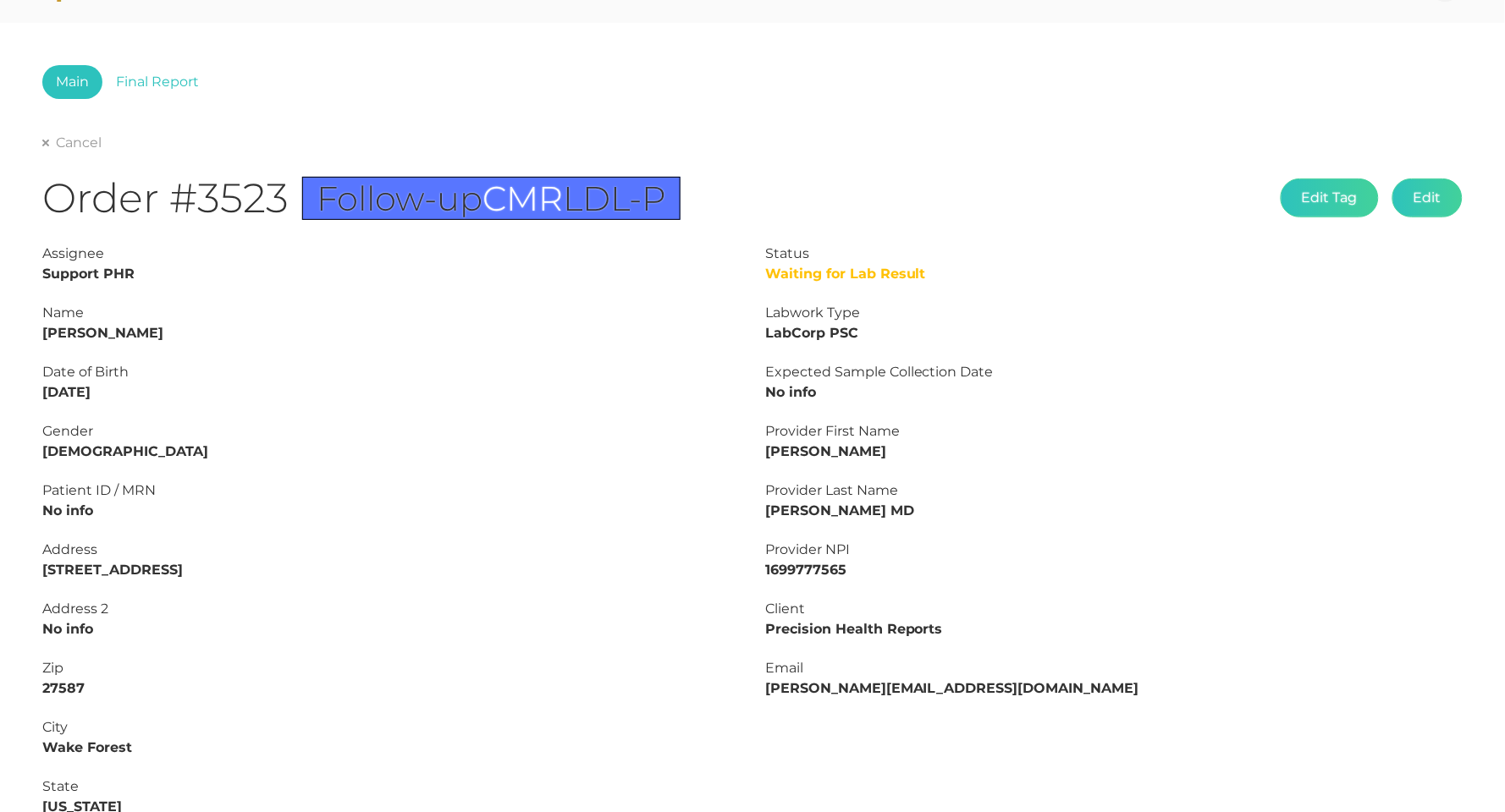
scroll to position [47, 0]
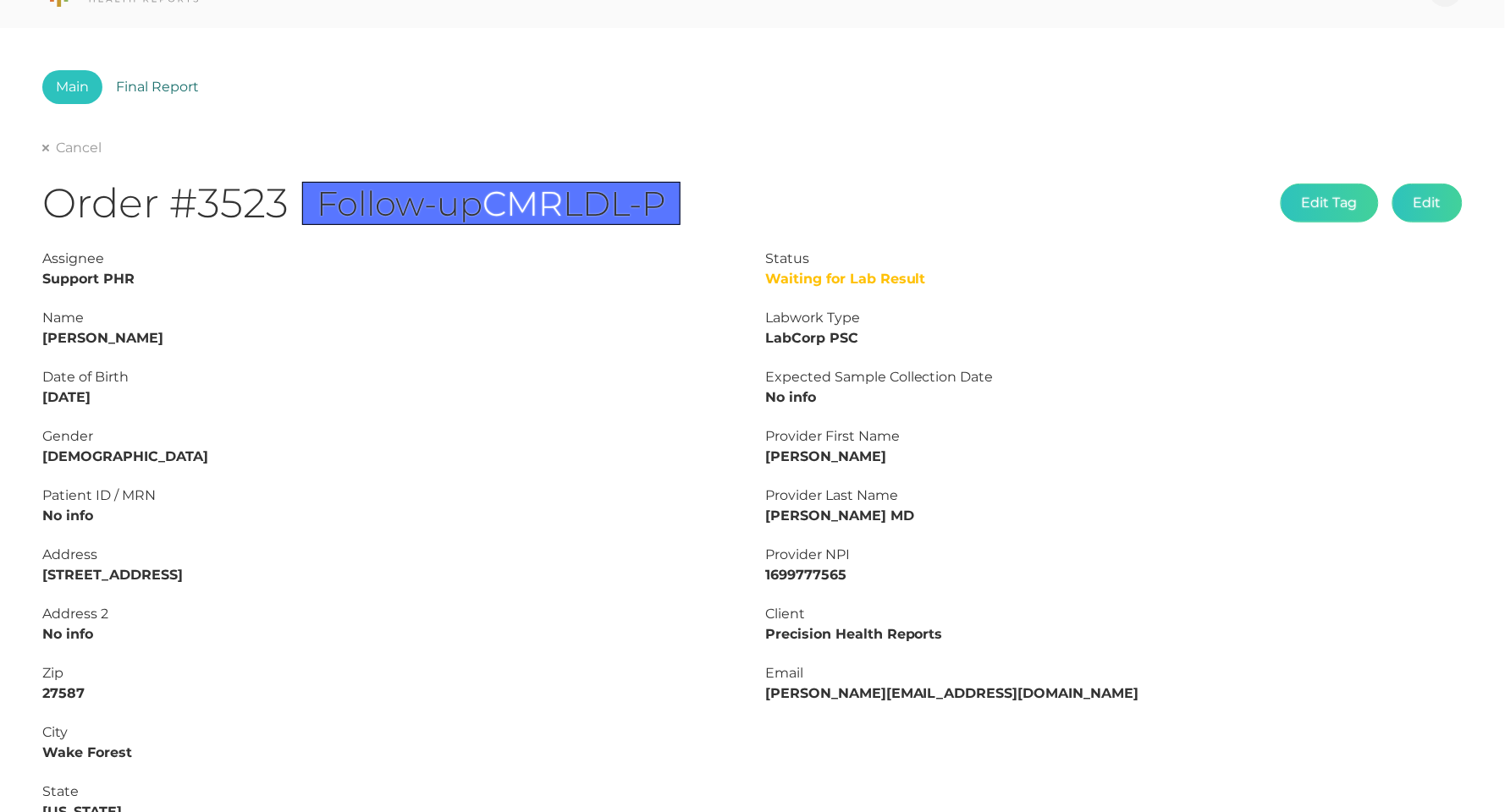
click at [182, 91] on link "Final Report" at bounding box center [157, 87] width 110 height 33
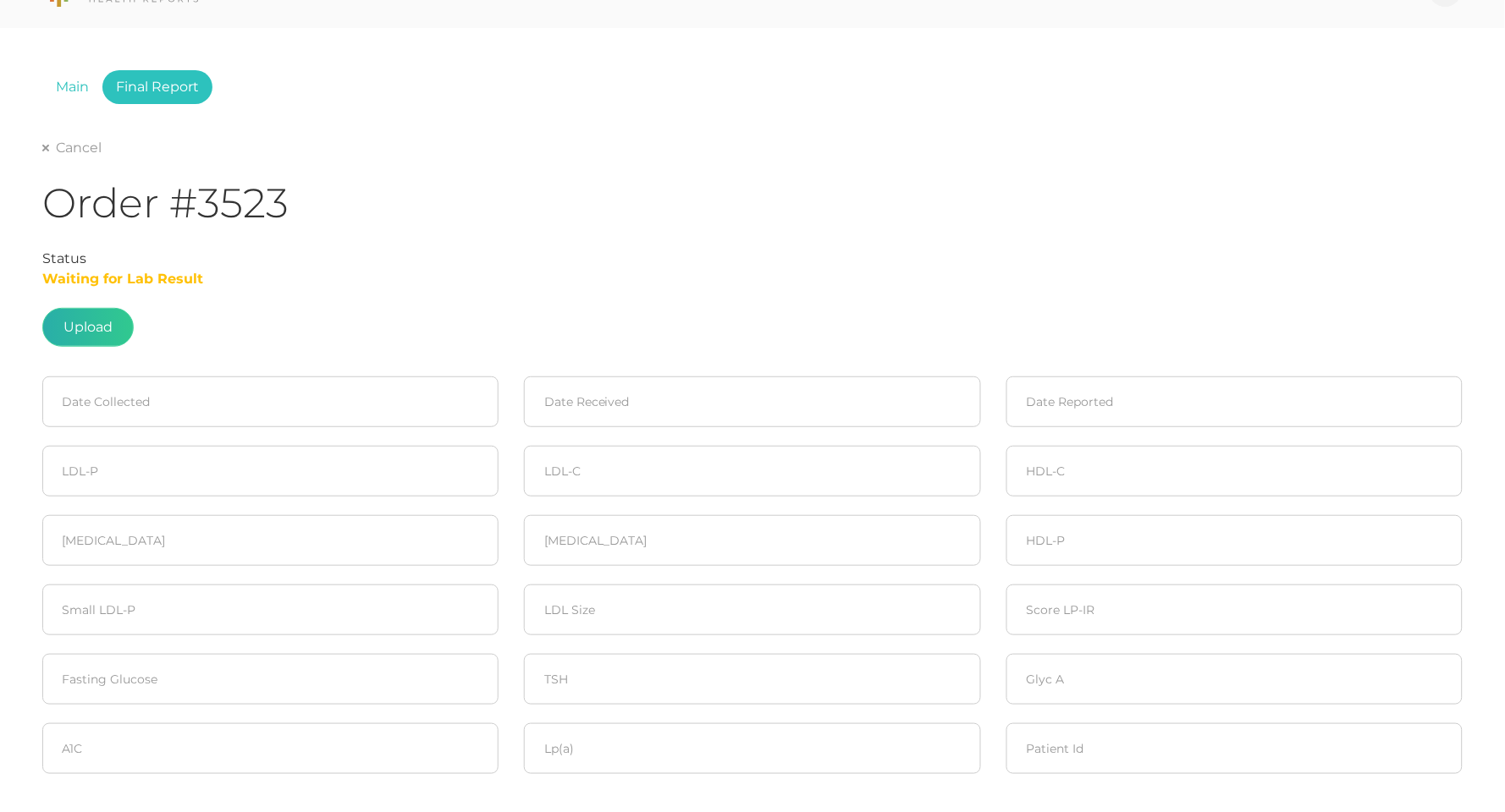
click at [117, 314] on label at bounding box center [87, 327] width 90 height 37
click at [113, 366] on input "file" at bounding box center [112, 366] width 1 height 1
type input "C:\fakepath\f268af31-722c-4b13-b05b-e6044b403501.pdf"
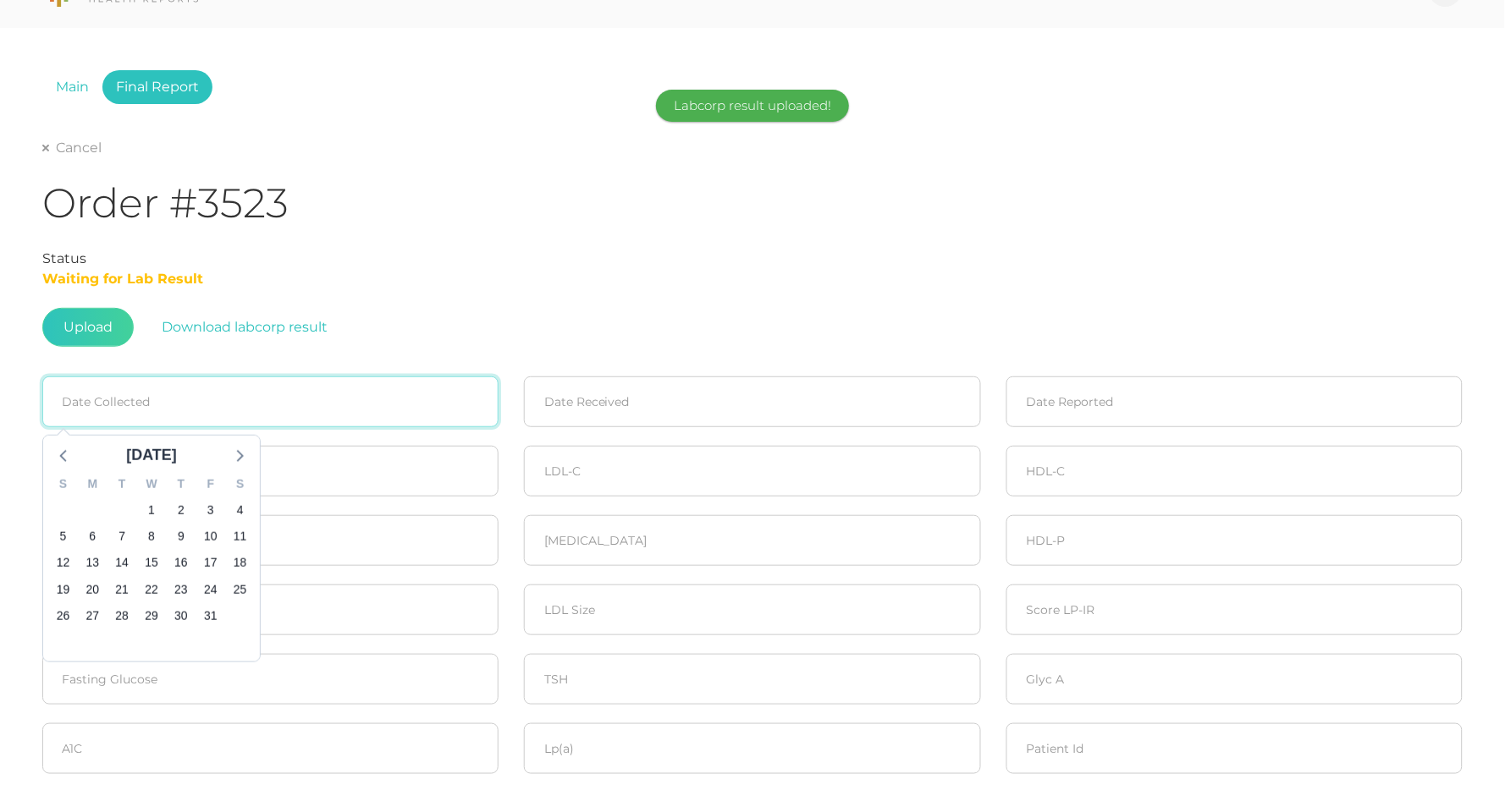
click at [300, 385] on input at bounding box center [271, 401] width 456 height 51
click at [62, 458] on icon at bounding box center [64, 455] width 22 height 22
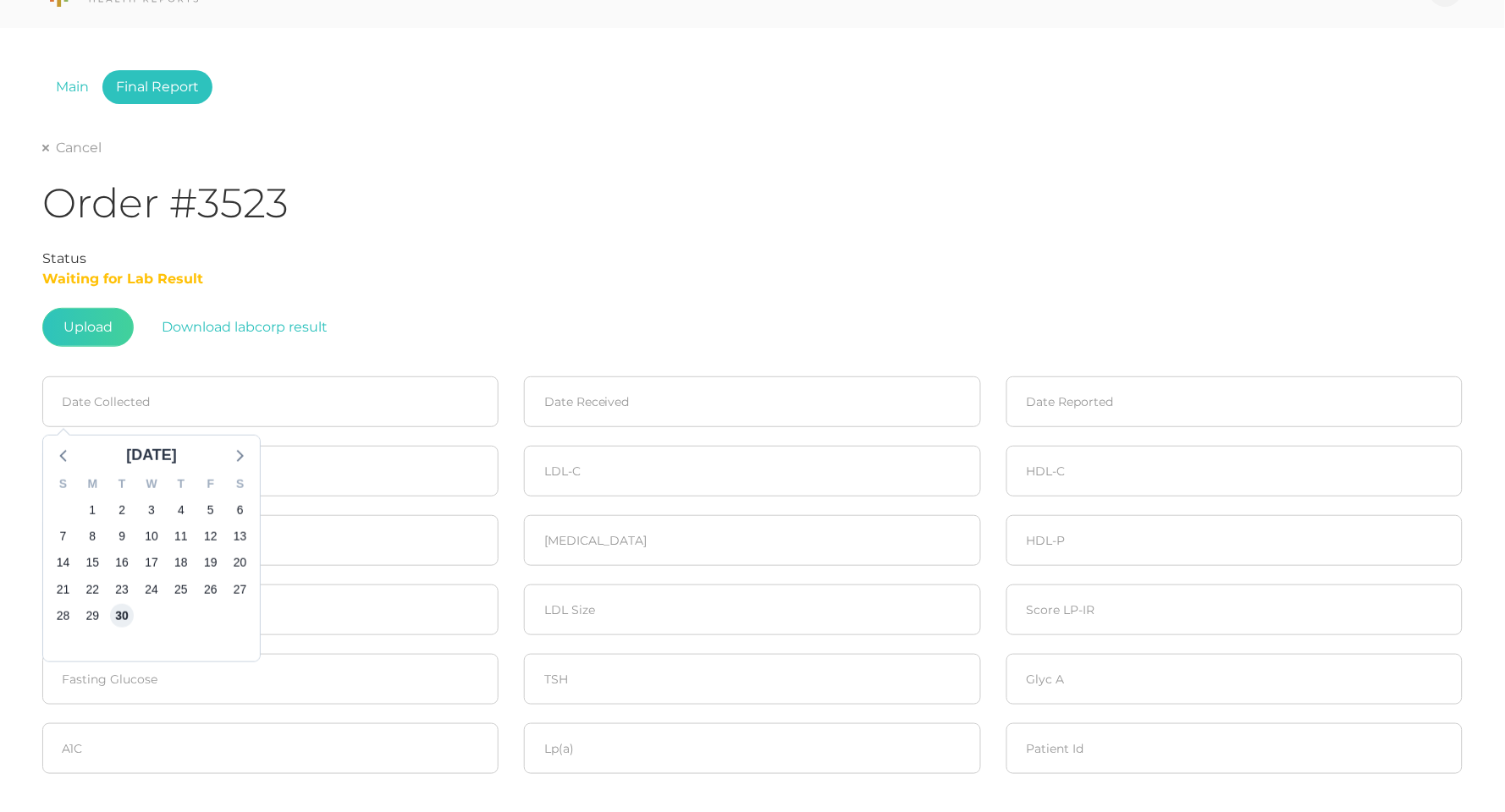
click at [119, 613] on span "30" at bounding box center [121, 615] width 23 height 23
type input "09/30/2025"
click at [545, 426] on fieldset "Date Received" at bounding box center [752, 401] width 482 height 70
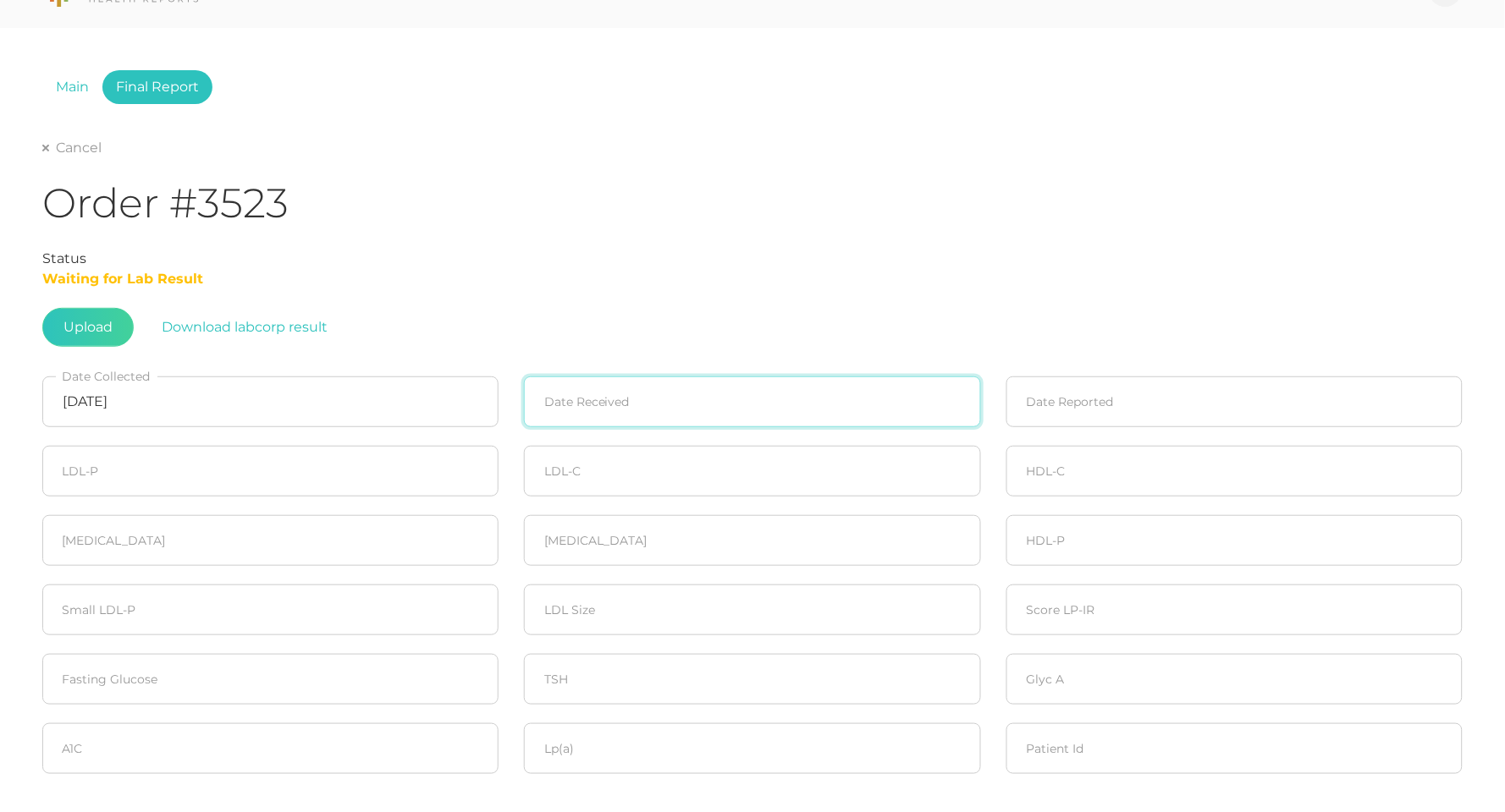
click at [551, 420] on input at bounding box center [752, 401] width 456 height 51
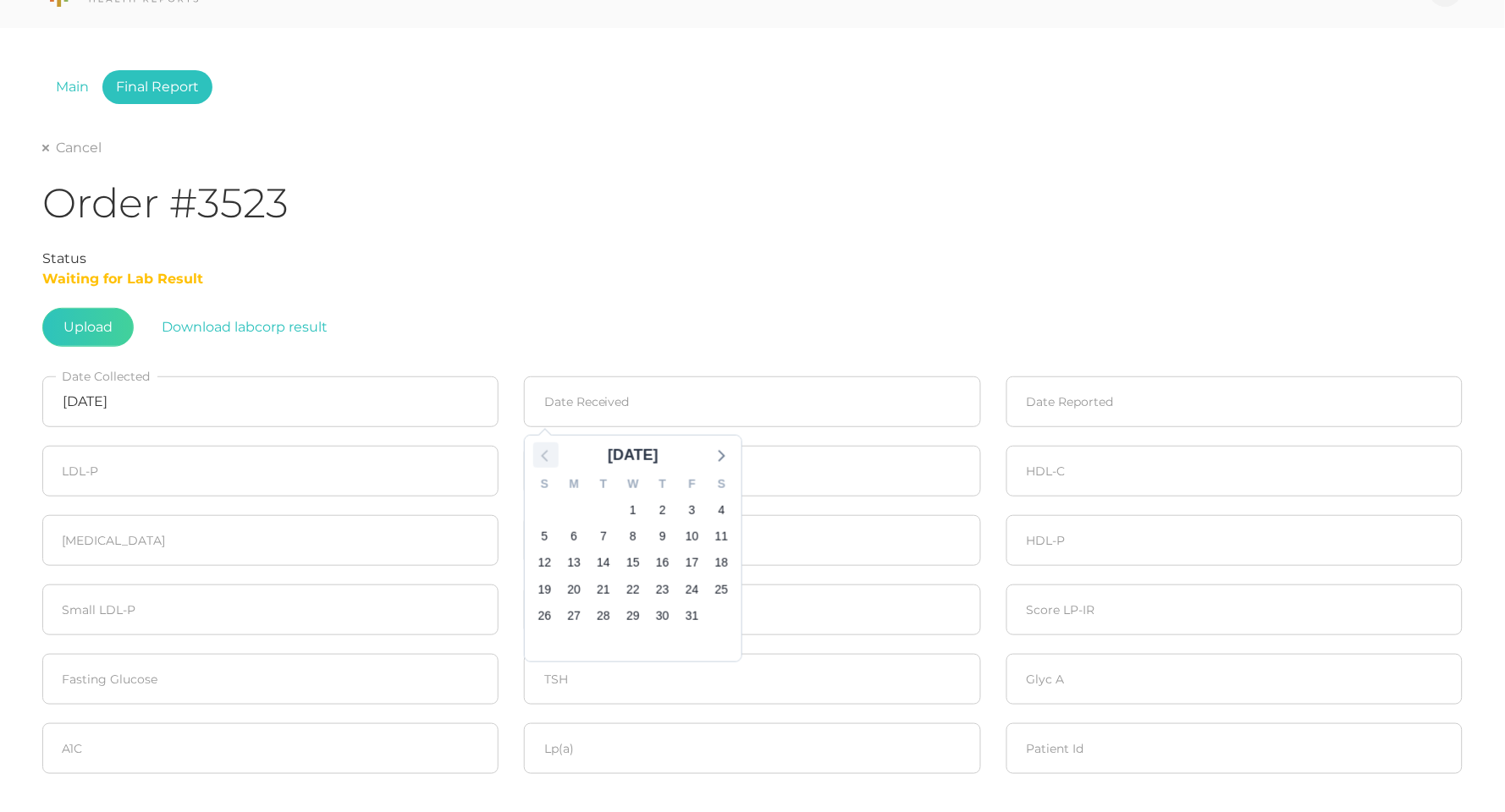
click at [548, 444] on icon at bounding box center [547, 455] width 22 height 22
click at [605, 617] on span "30" at bounding box center [603, 615] width 23 height 23
type input "09/30/2025"
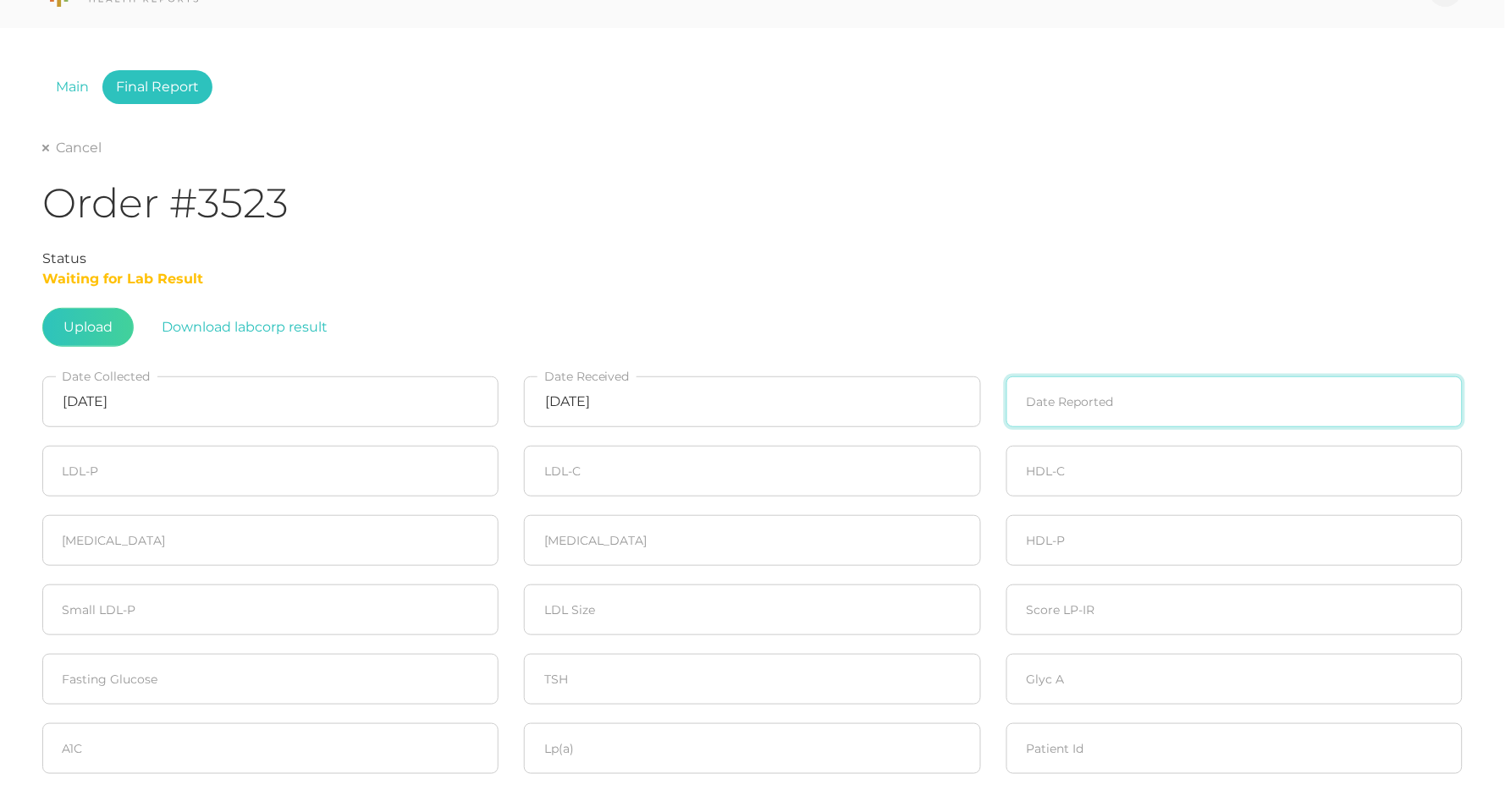
click at [1100, 392] on input at bounding box center [1234, 401] width 456 height 51
click at [1121, 506] on span "1" at bounding box center [1116, 509] width 23 height 23
type input "10/01/2025"
click at [304, 476] on input "number" at bounding box center [271, 471] width 456 height 51
type input "1462"
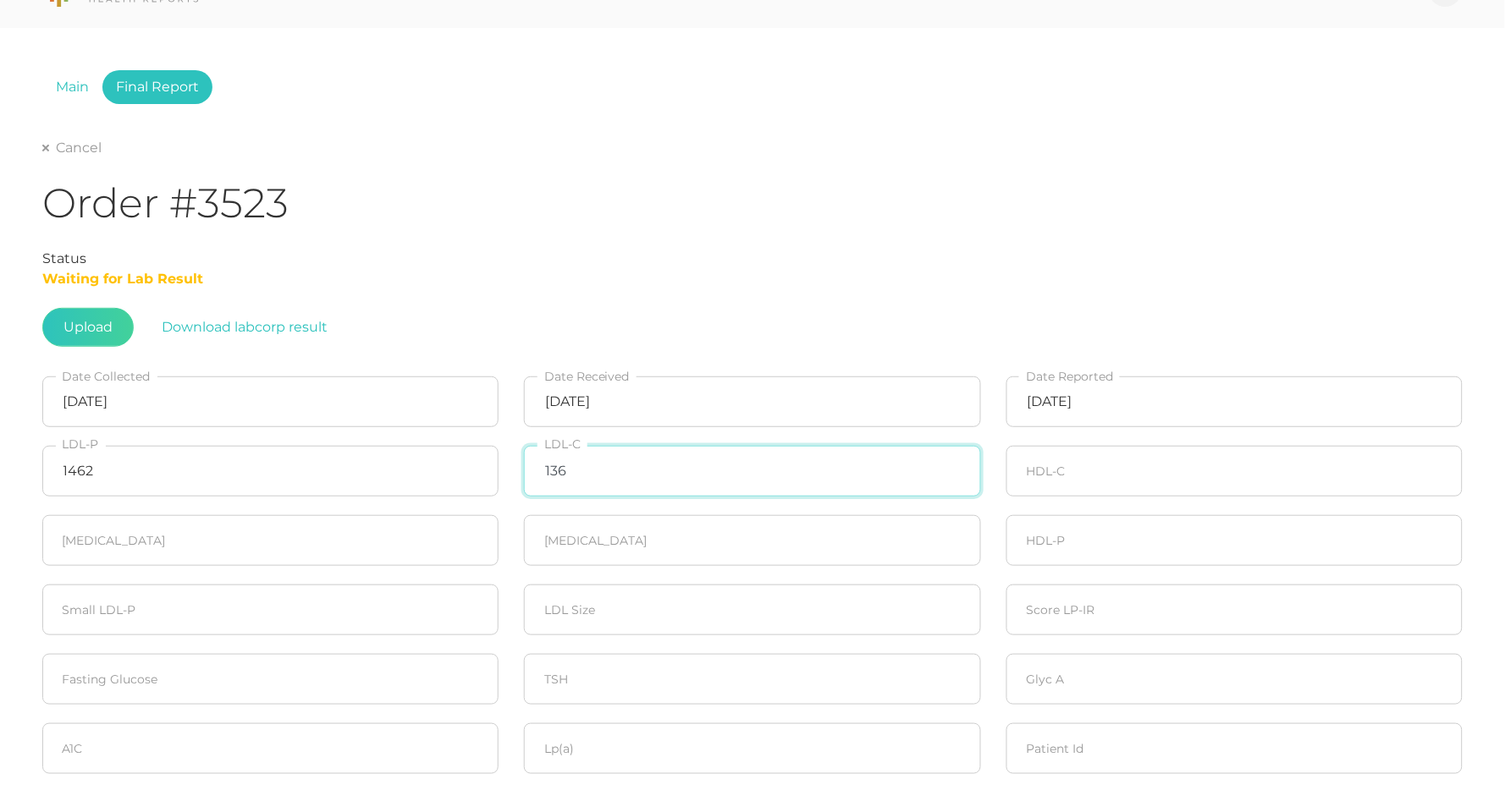
type input "136"
type input "54"
type input "181"
type input "222"
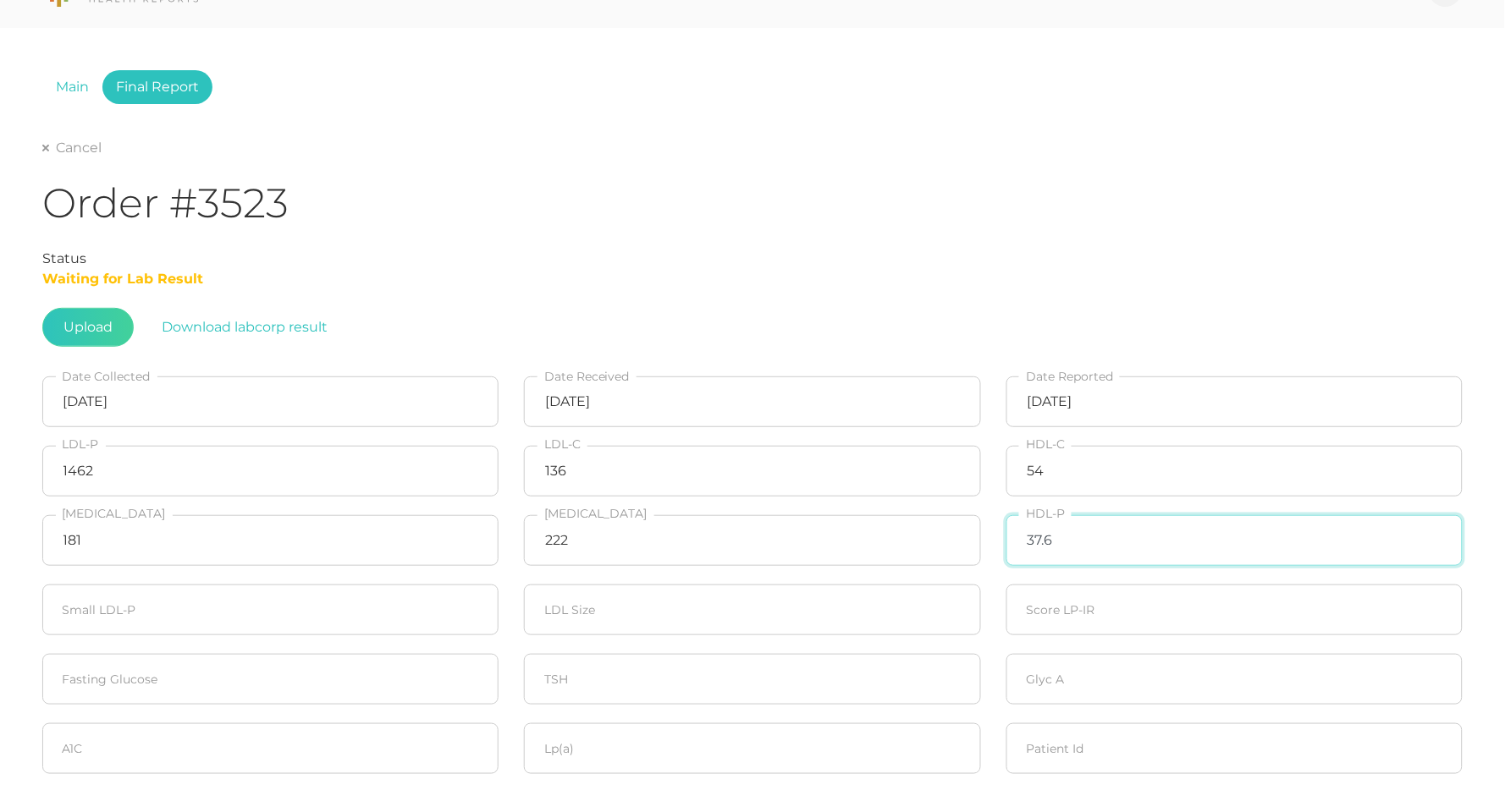
type input "37.6"
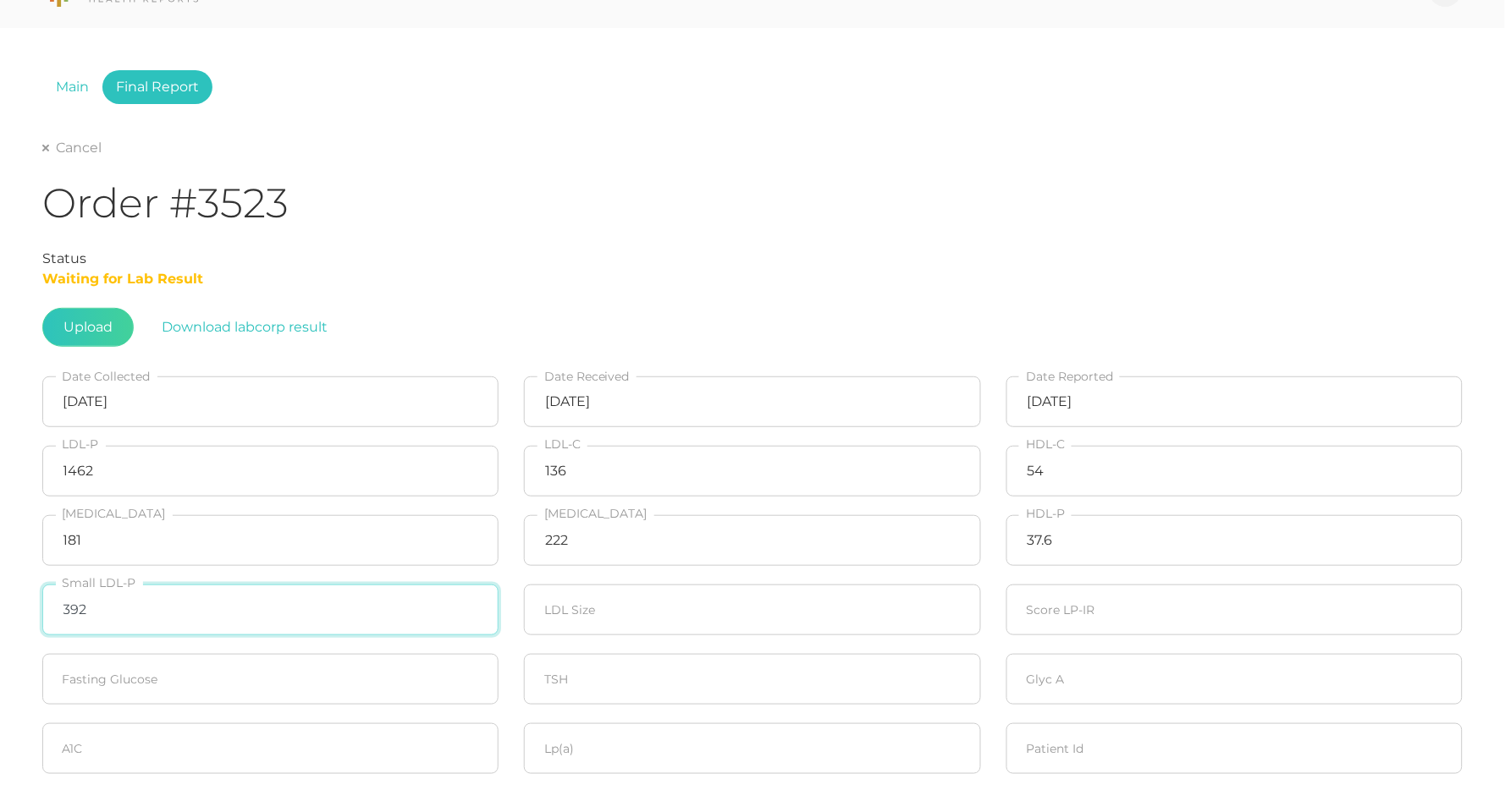
type input "392"
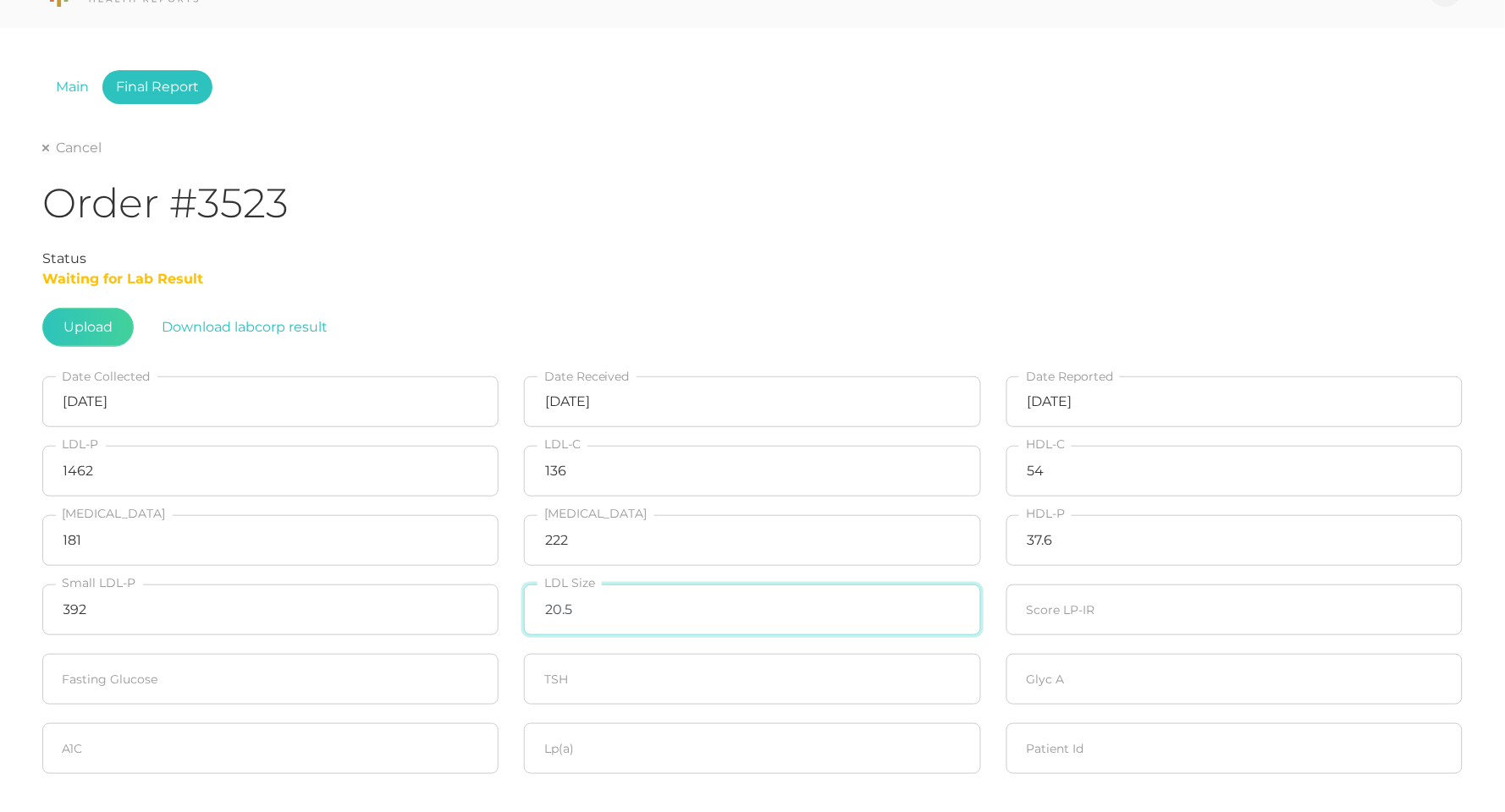
type input "20.5"
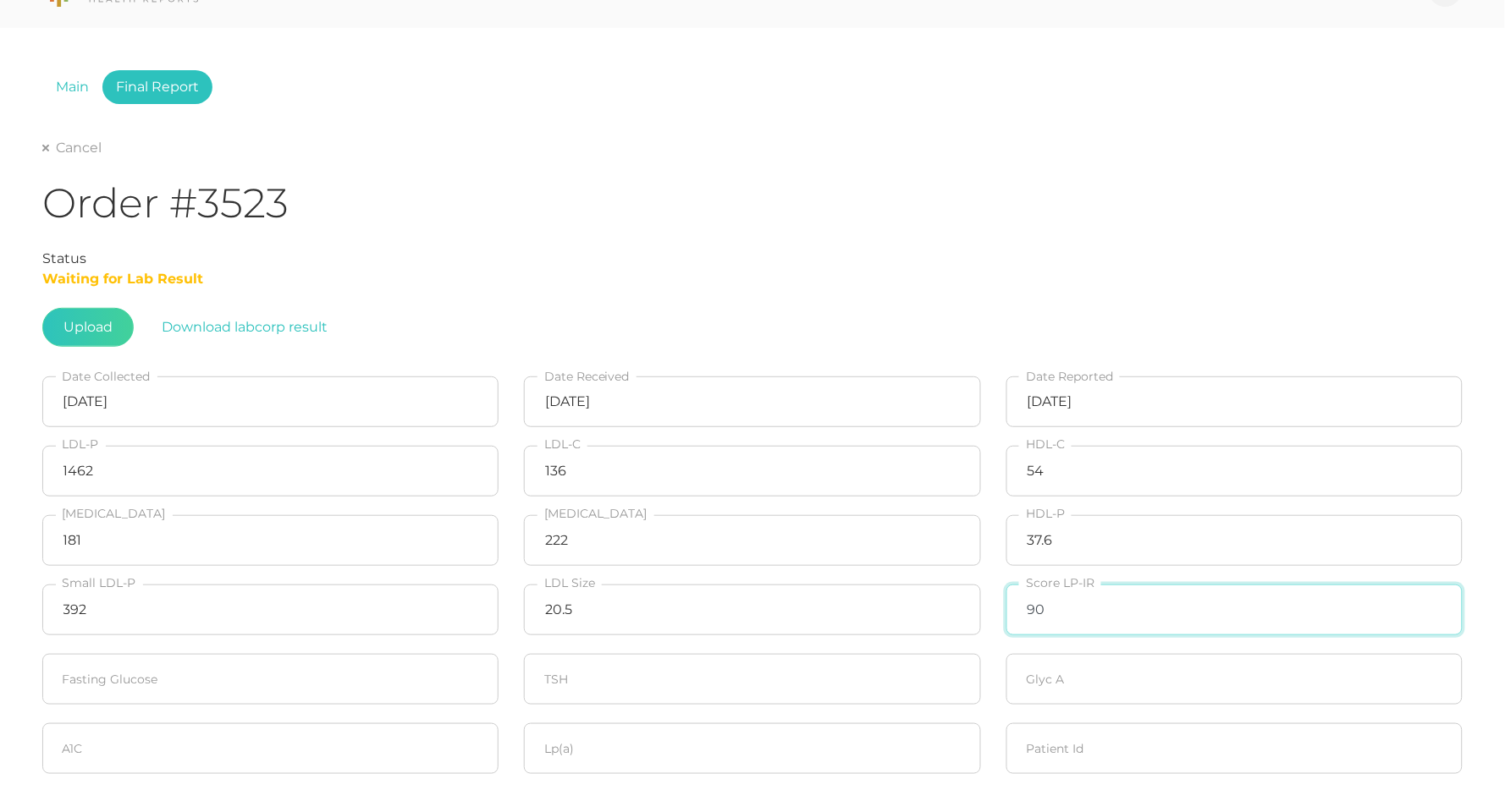
type input "90"
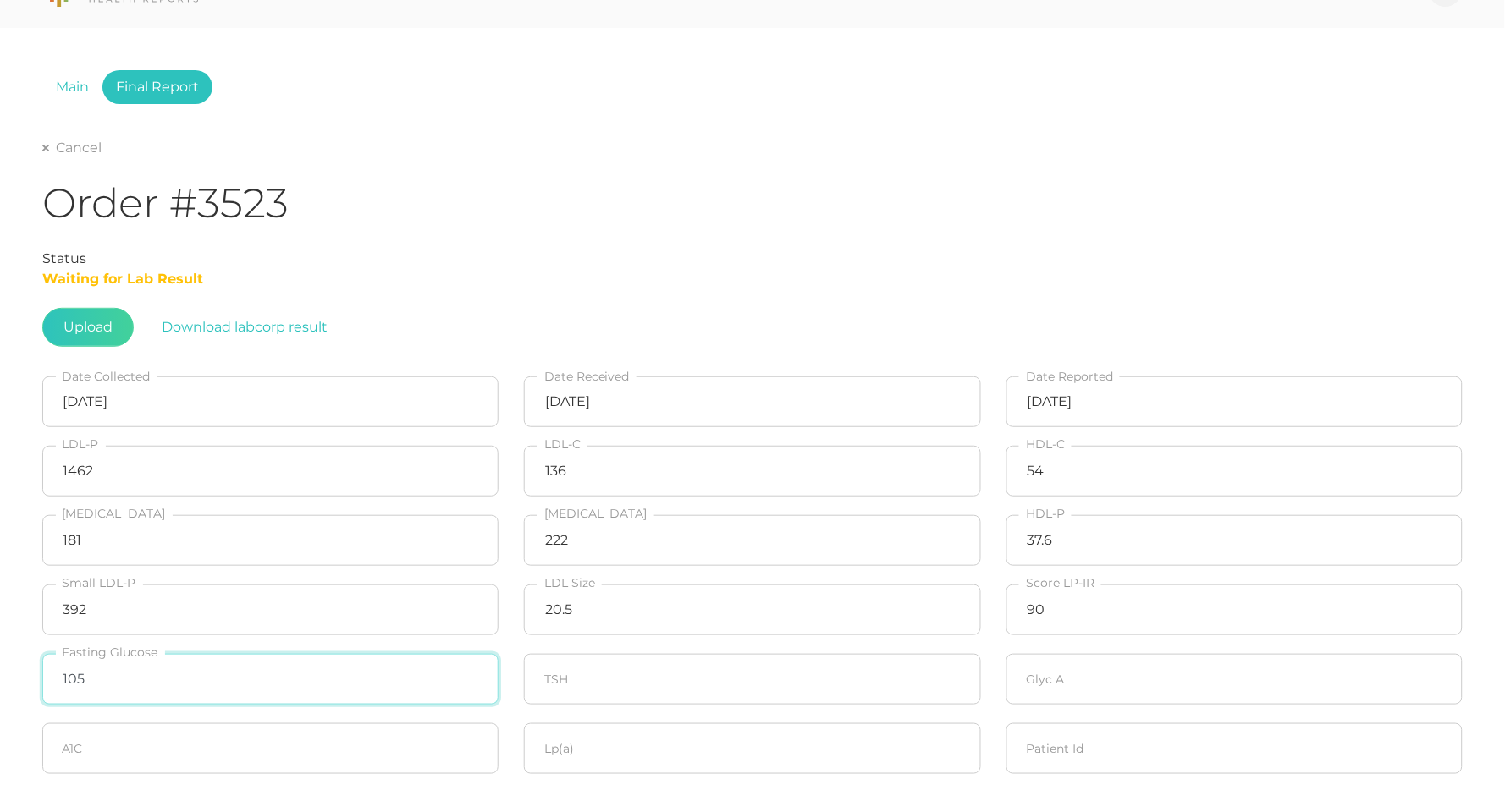
type input "105"
click at [121, 734] on input "number" at bounding box center [271, 749] width 456 height 51
type input "5.8"
click at [1088, 673] on input "number" at bounding box center [1234, 679] width 456 height 51
type input "320"
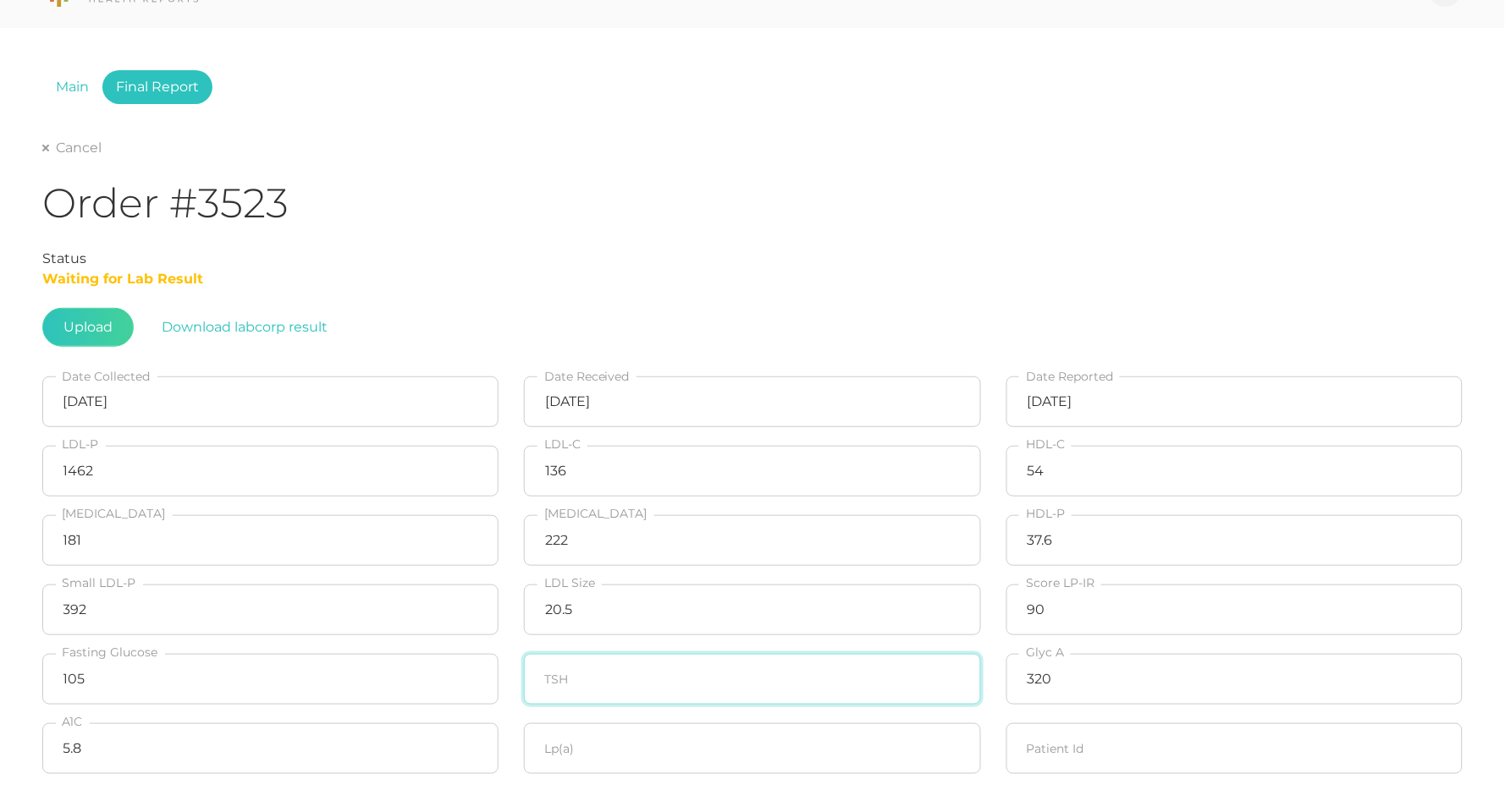
click at [731, 655] on input "number" at bounding box center [752, 679] width 456 height 51
click at [591, 745] on input "number" at bounding box center [752, 749] width 456 height 51
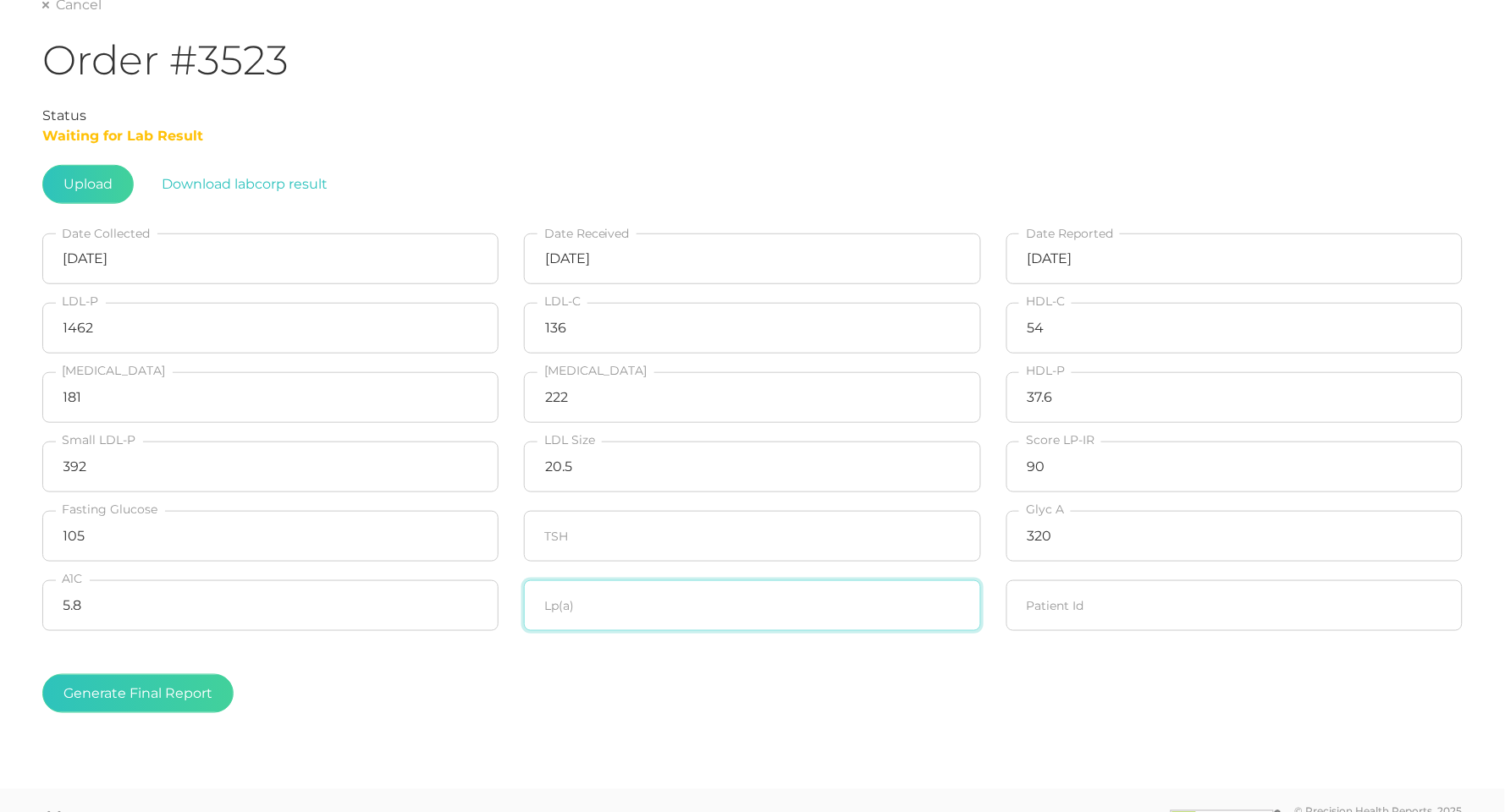
scroll to position [223, 0]
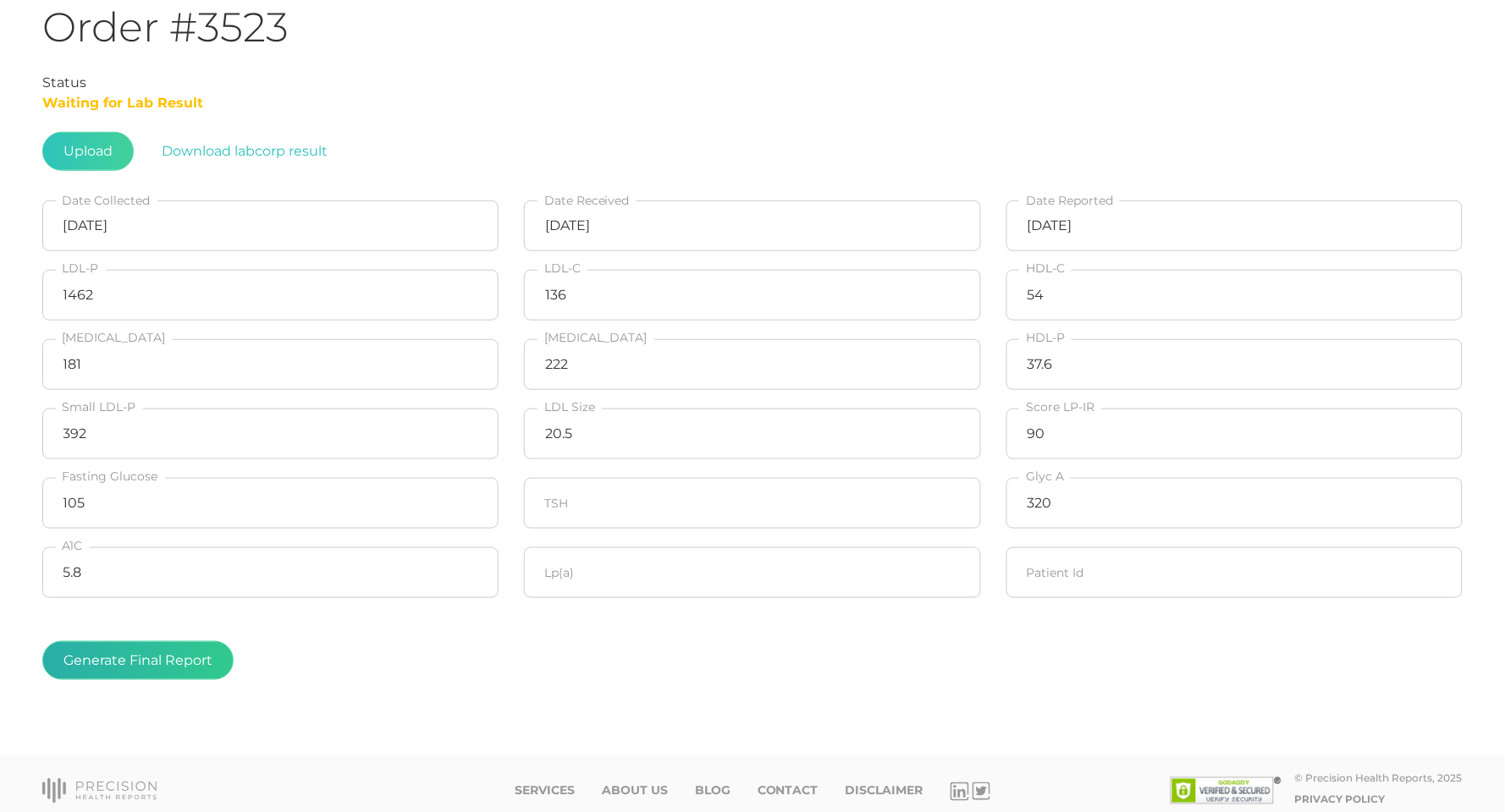
click at [65, 649] on button "Generate Final Report" at bounding box center [139, 661] width 191 height 39
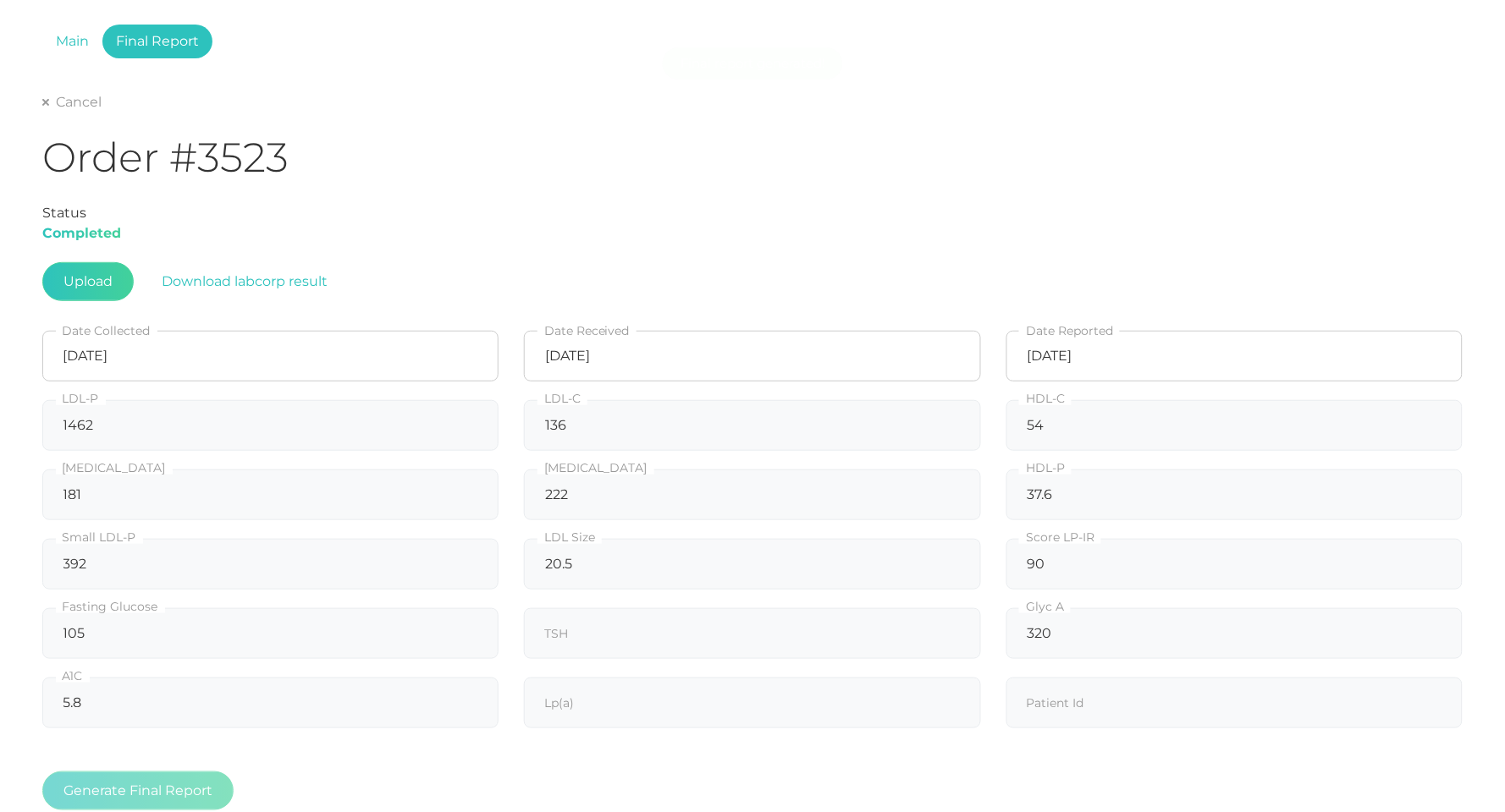
scroll to position [74, 0]
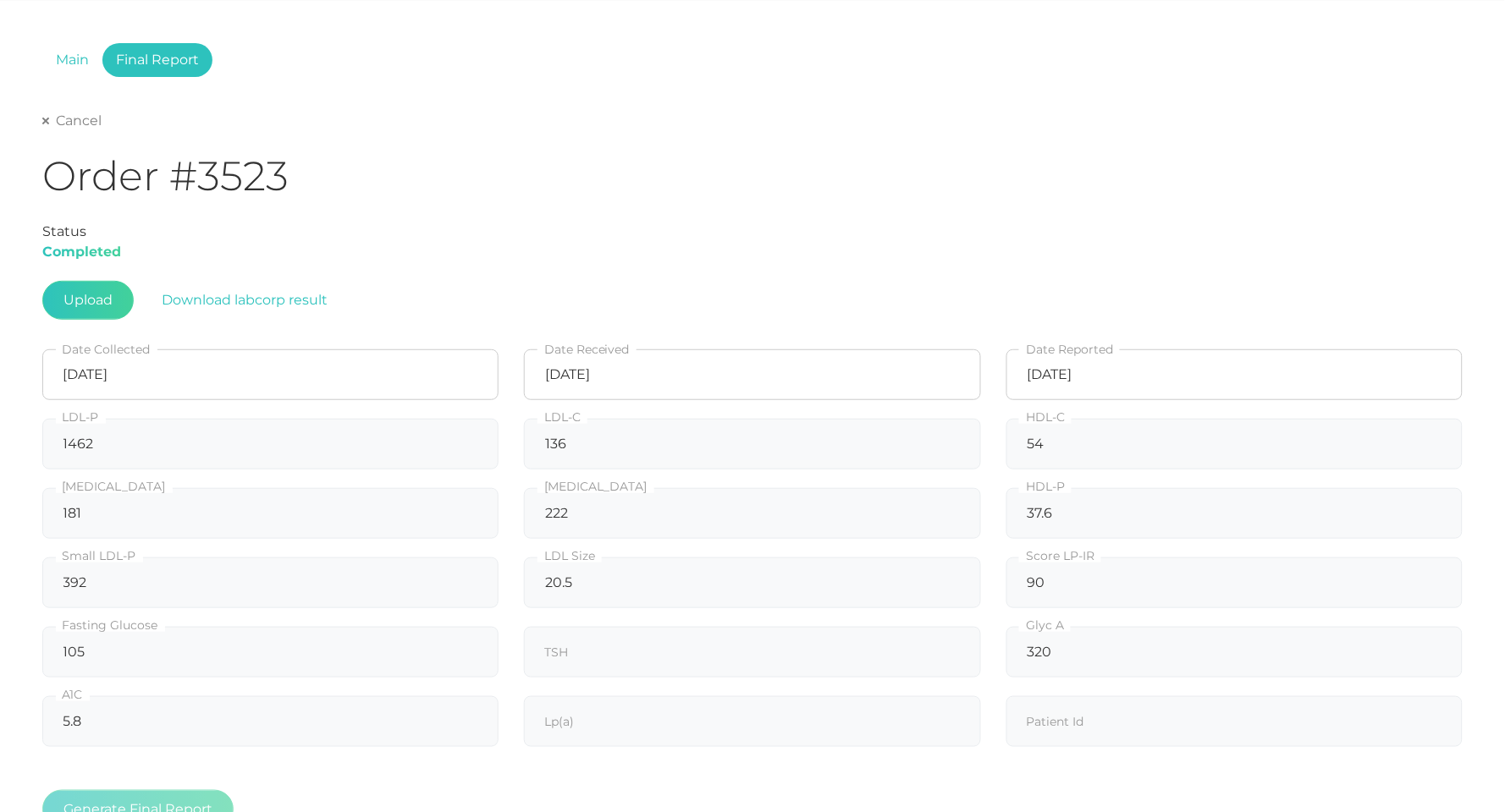
click at [66, 123] on link "Cancel" at bounding box center [73, 121] width 59 height 17
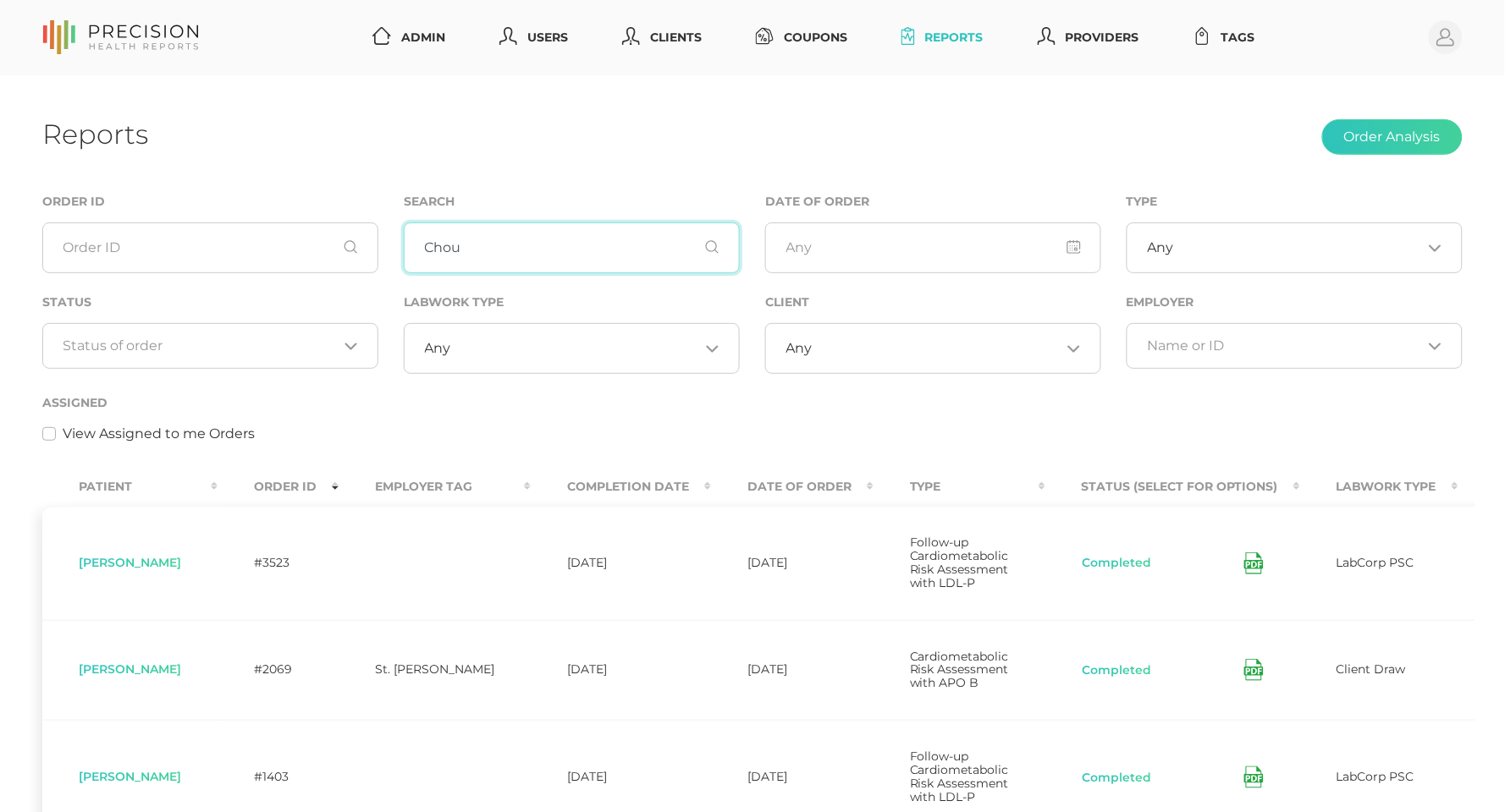
click at [432, 241] on input "Chou" at bounding box center [572, 248] width 337 height 51
paste input "Hallman"
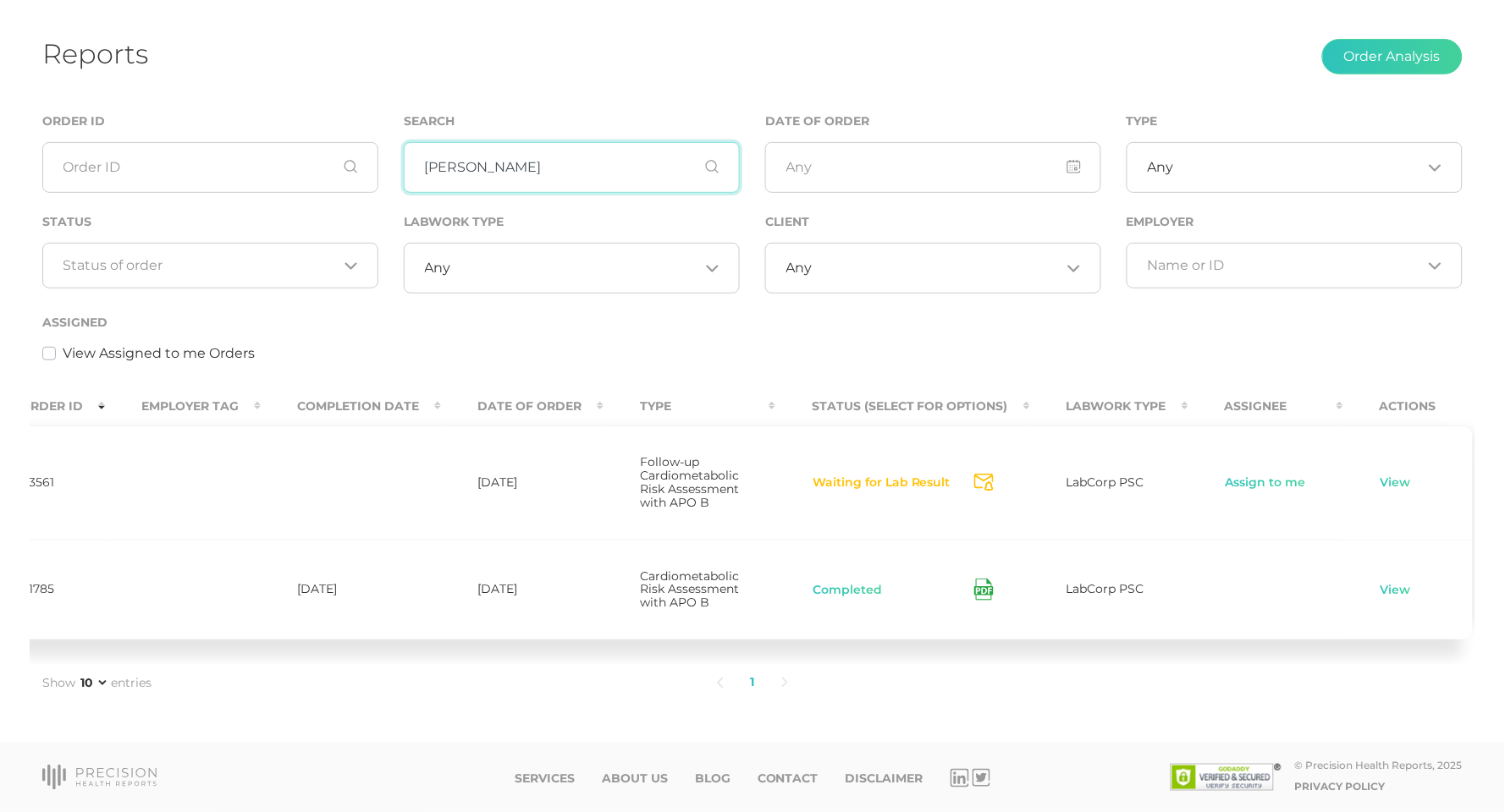
scroll to position [0, 232]
type input "Hallman"
click at [1247, 475] on link "Assign to me" at bounding box center [1267, 483] width 82 height 17
click at [1388, 475] on link "View" at bounding box center [1395, 483] width 33 height 17
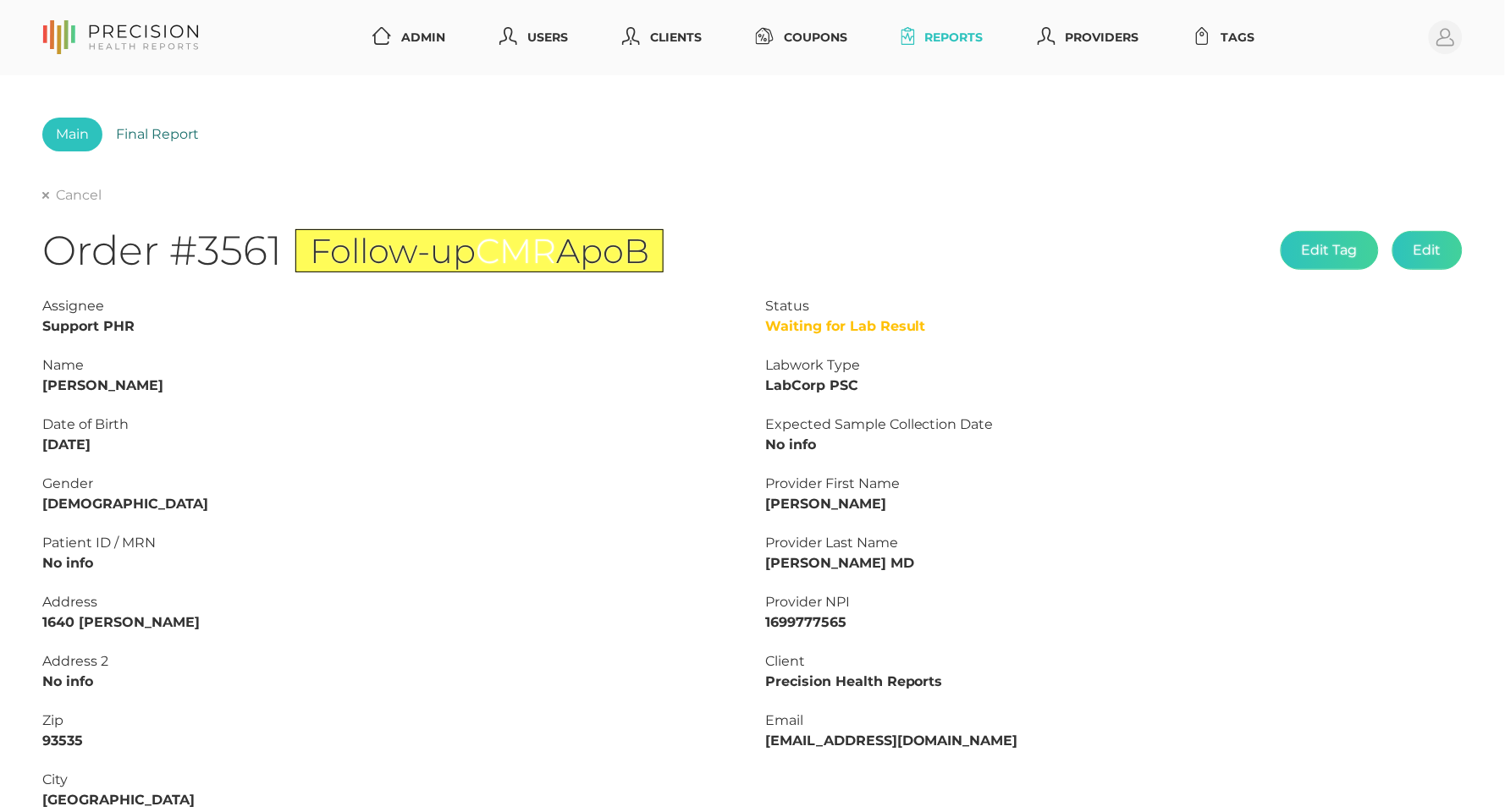
click at [176, 148] on link "Final Report" at bounding box center [157, 135] width 110 height 33
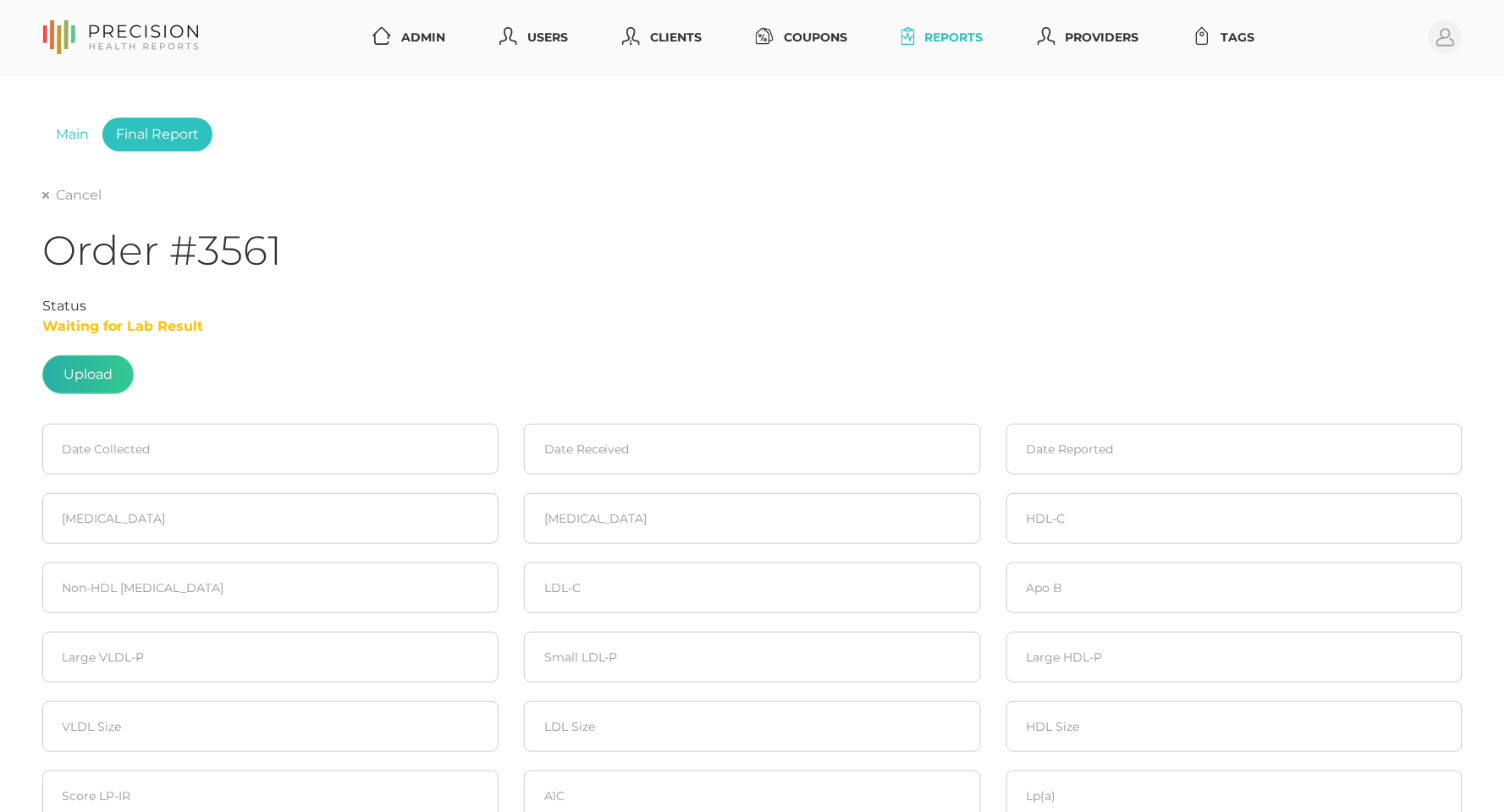
click at [88, 357] on label at bounding box center [87, 374] width 90 height 37
click at [112, 366] on input "file" at bounding box center [112, 366] width 1 height 1
type input "C:\fakepath\d8e4ef36-aa96-4d3d-b5d9-7efaa821c29e.pdf"
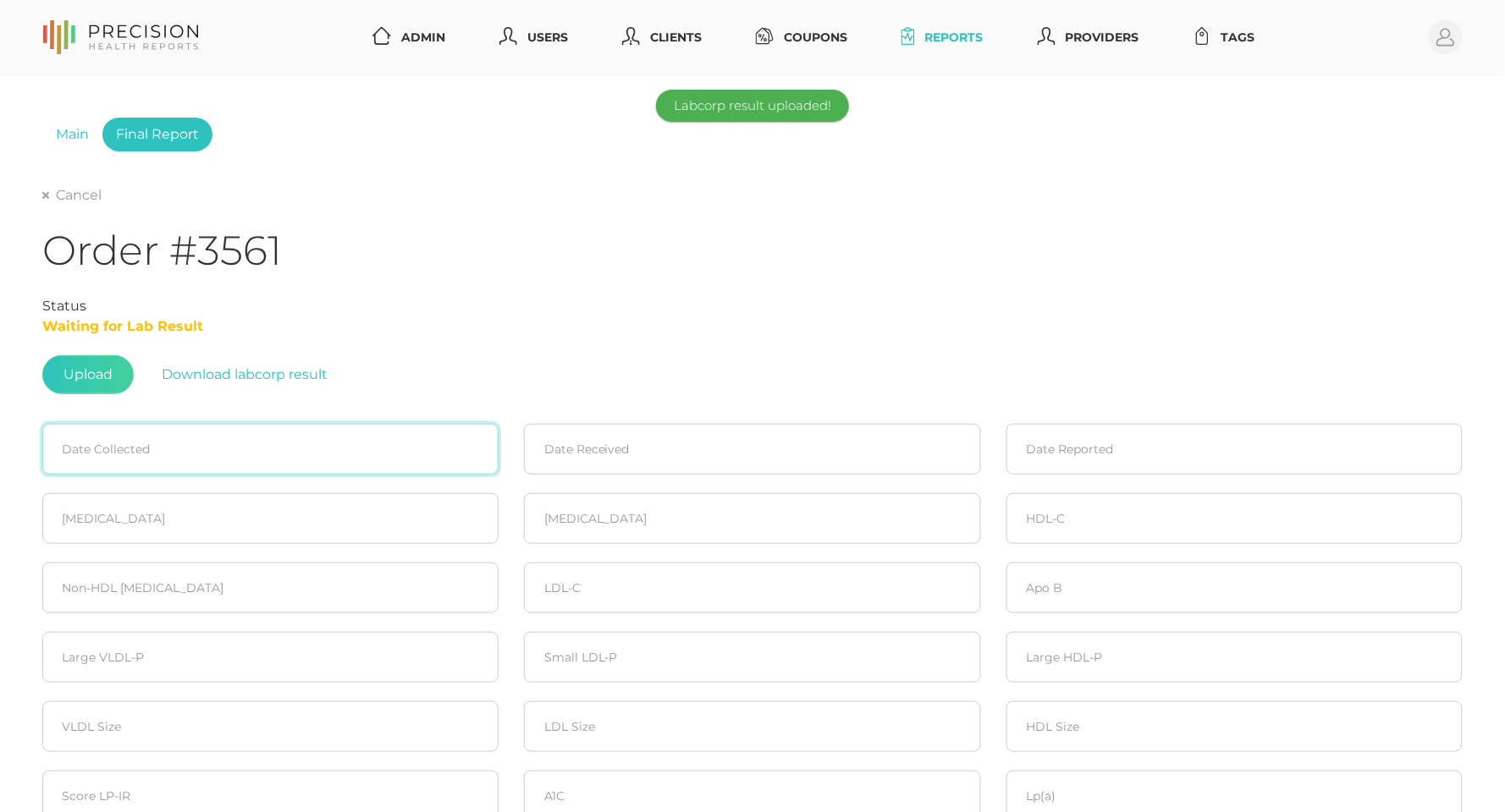
click at [143, 446] on input at bounding box center [271, 449] width 456 height 51
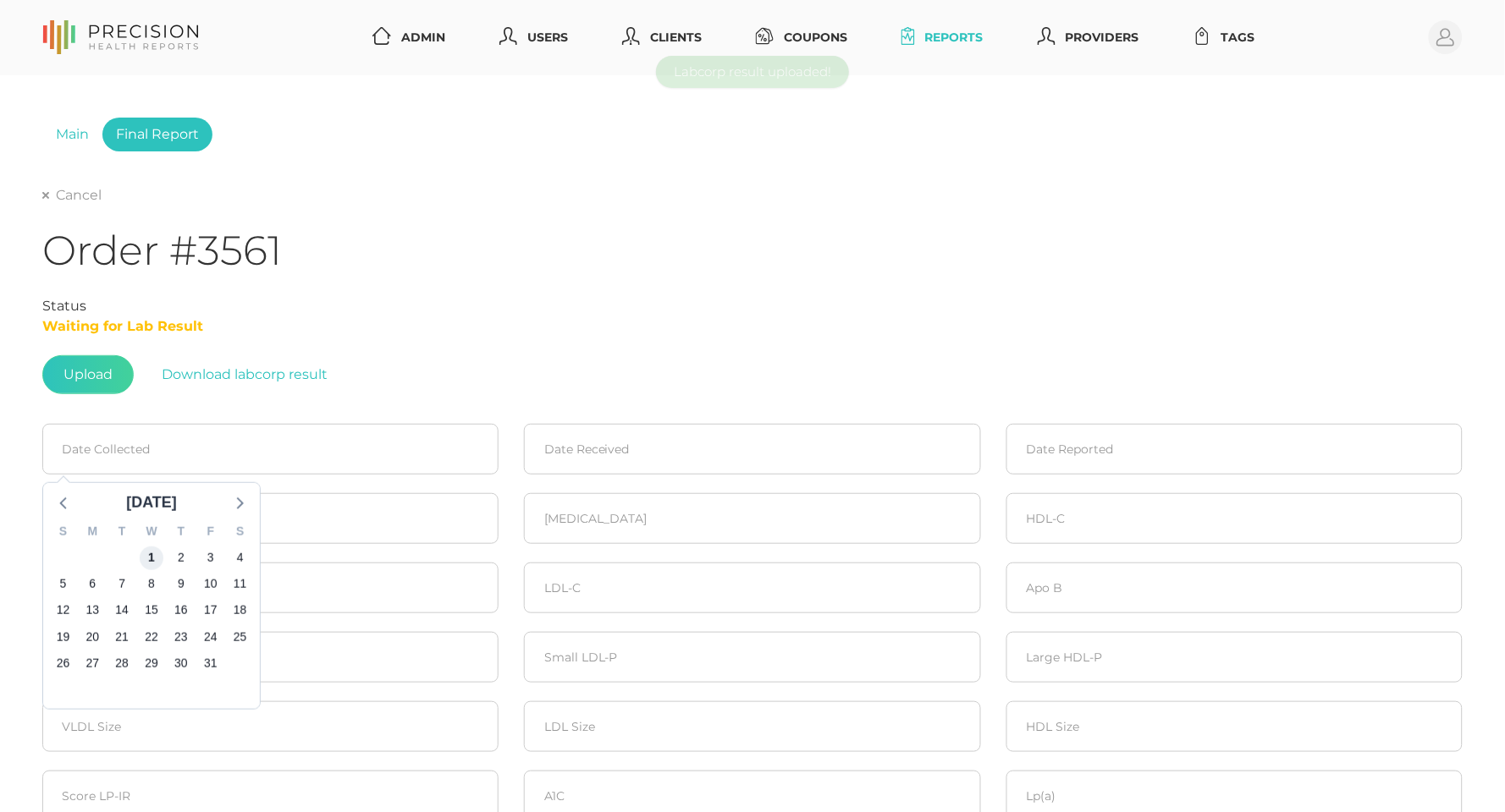
click at [147, 555] on span "1" at bounding box center [151, 557] width 23 height 23
type input "10/01/2025"
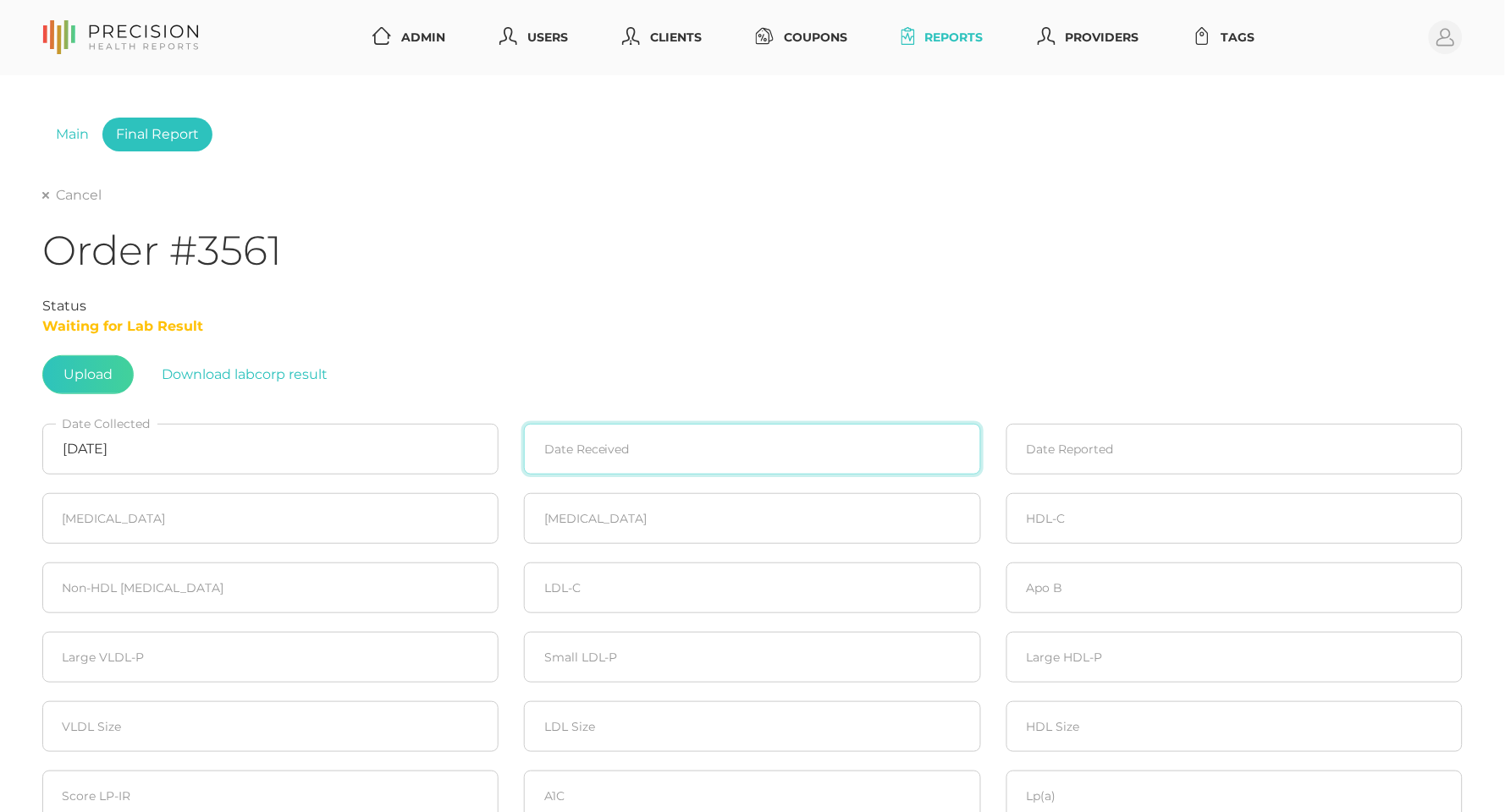
click at [565, 437] on input at bounding box center [752, 449] width 456 height 51
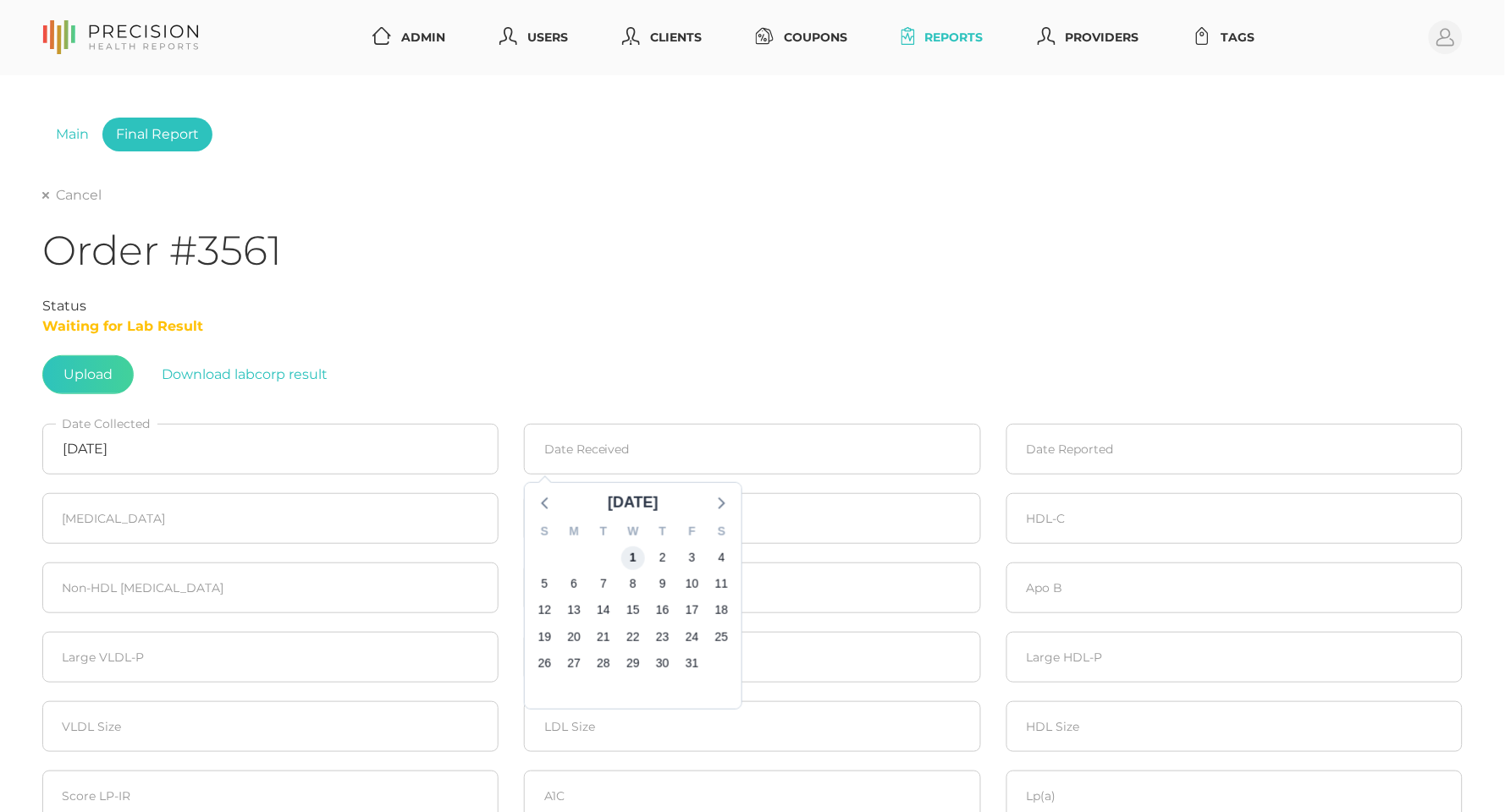
click at [634, 555] on span "1" at bounding box center [632, 557] width 23 height 23
type input "10/01/2025"
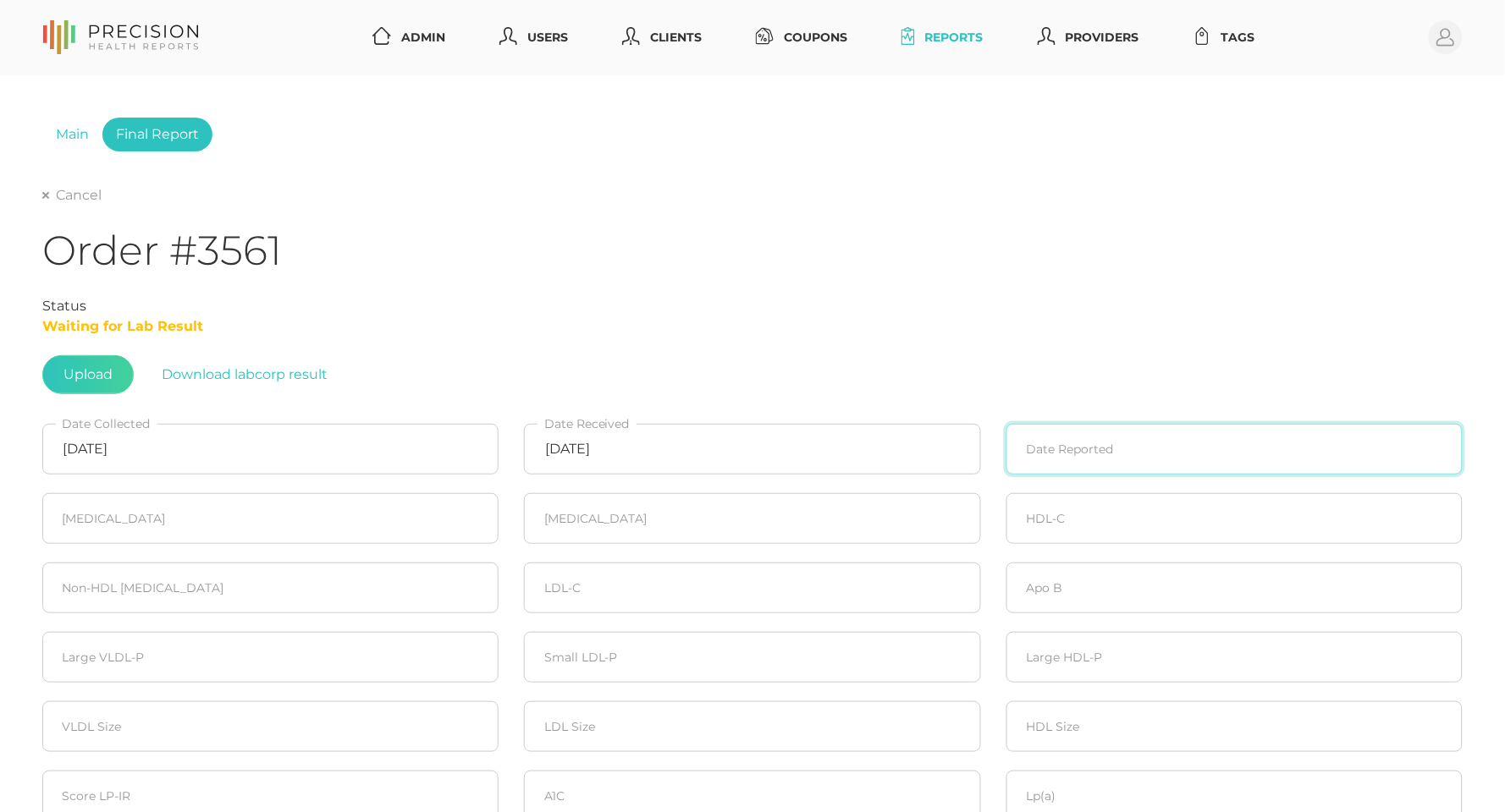
click at [1160, 458] on input at bounding box center [1234, 449] width 456 height 51
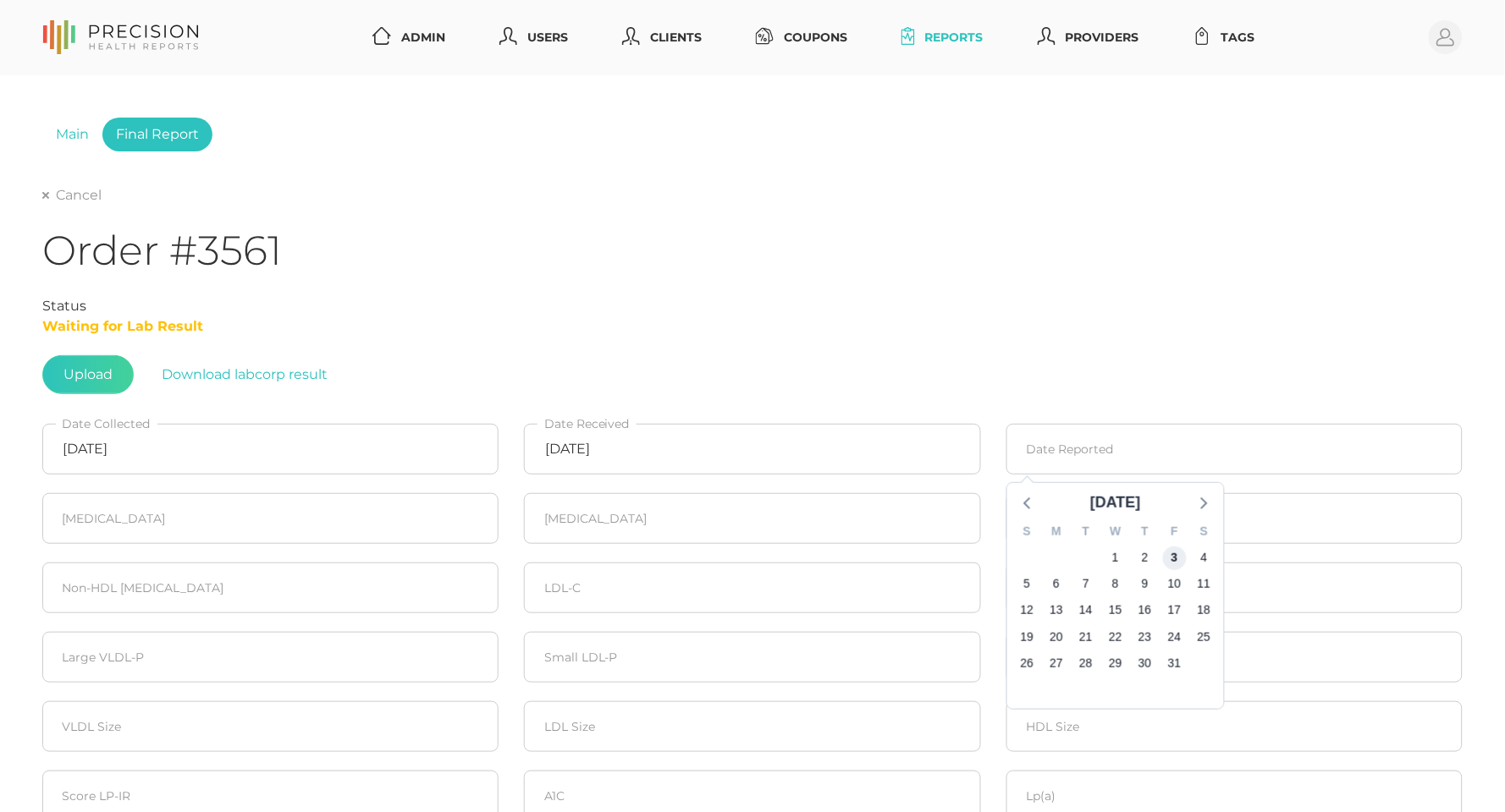
click at [1175, 551] on span "3" at bounding box center [1173, 557] width 23 height 23
type input "10/03/2025"
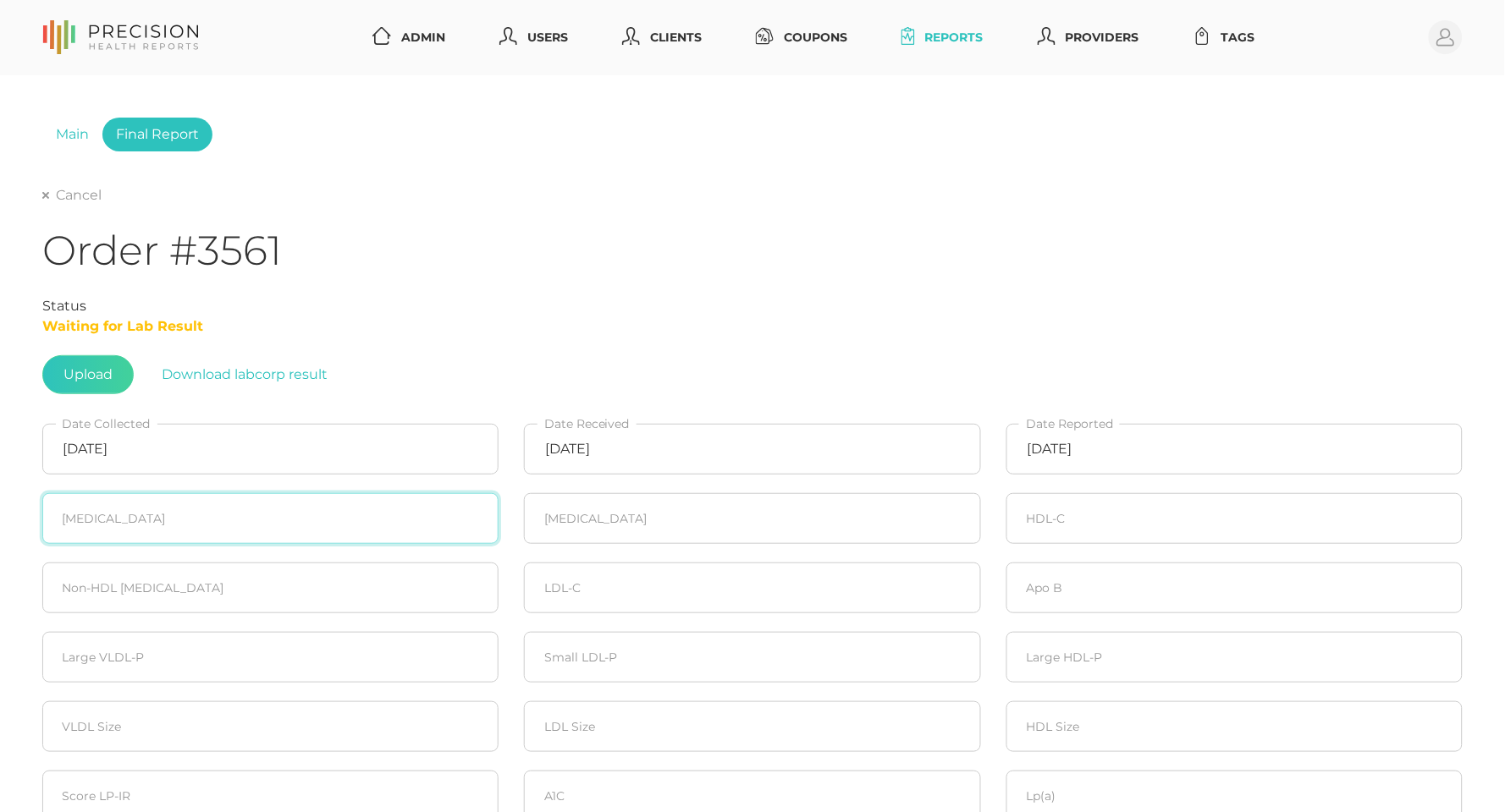
click at [192, 516] on input "number" at bounding box center [271, 518] width 456 height 51
type input "152"
type input "55"
type input "70"
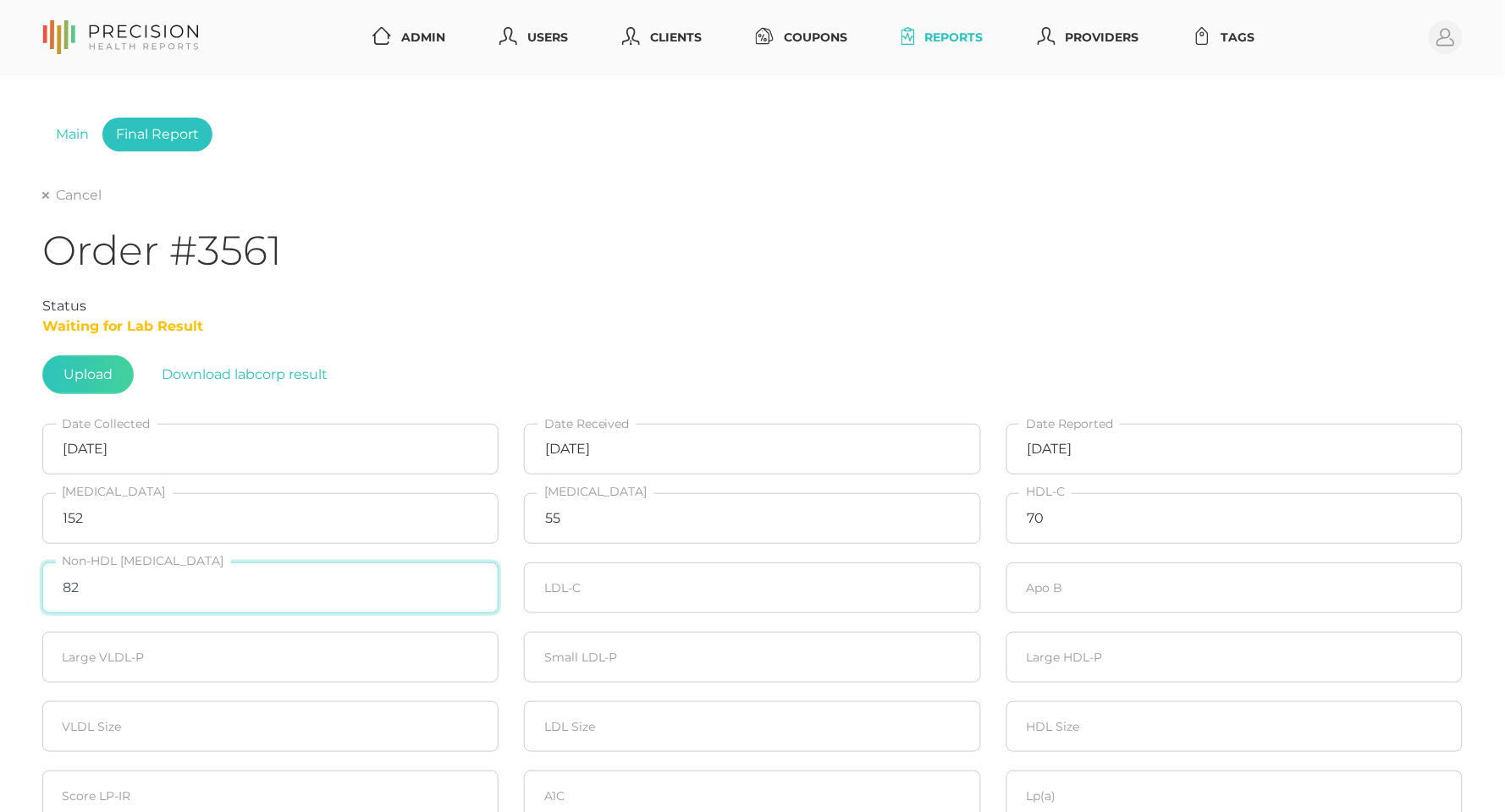
type input "82"
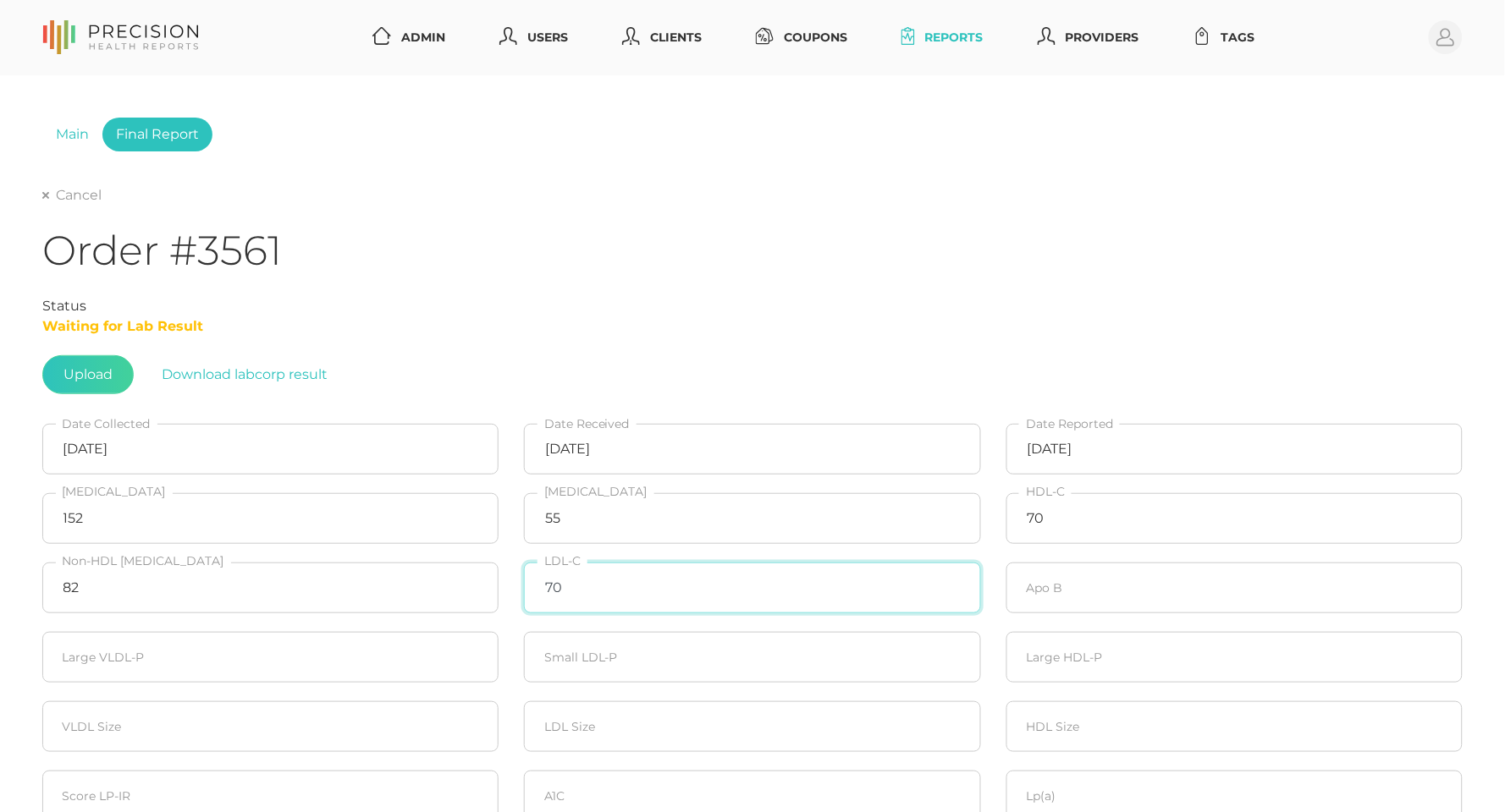
type input "70"
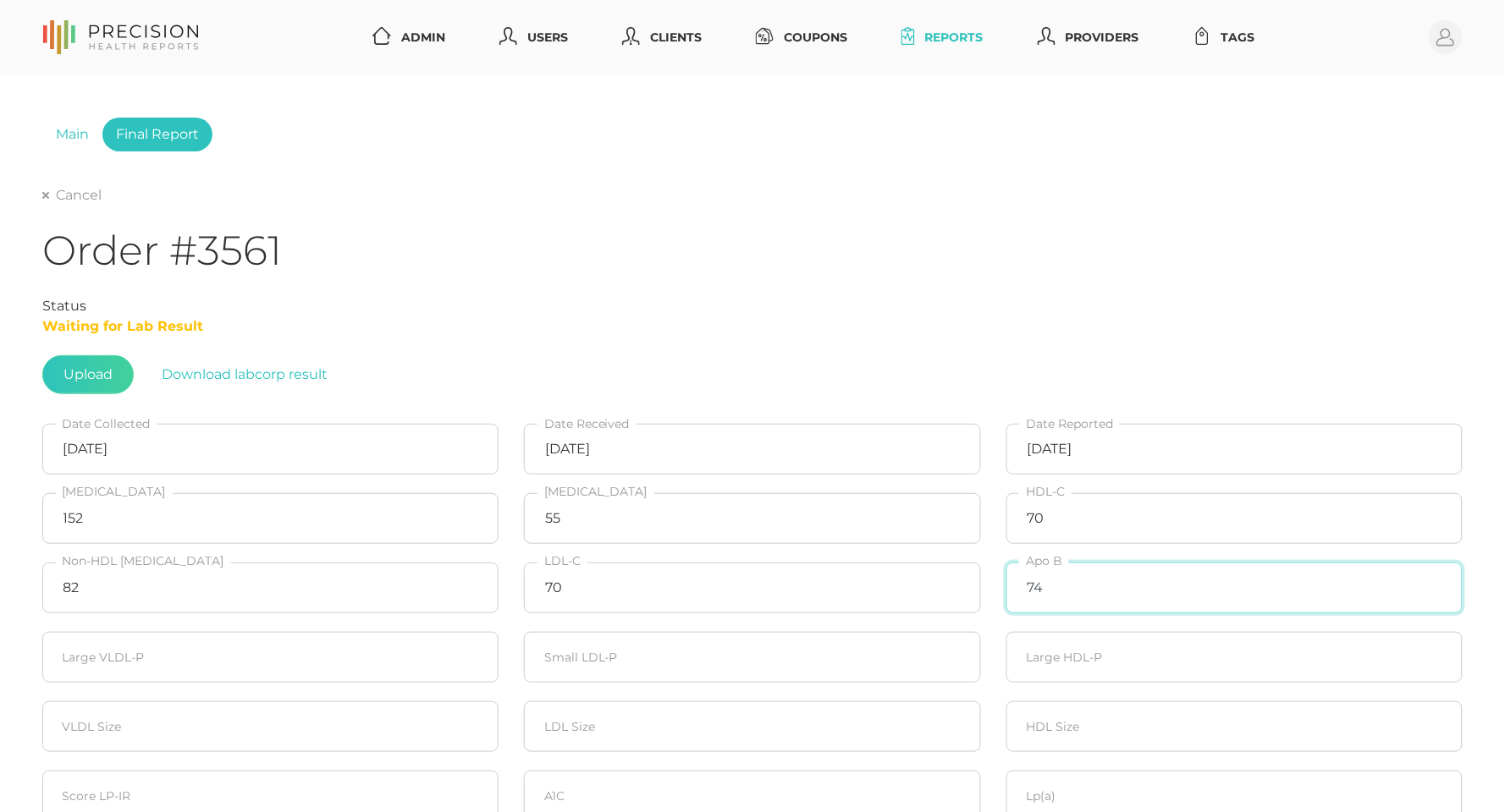
type input "74"
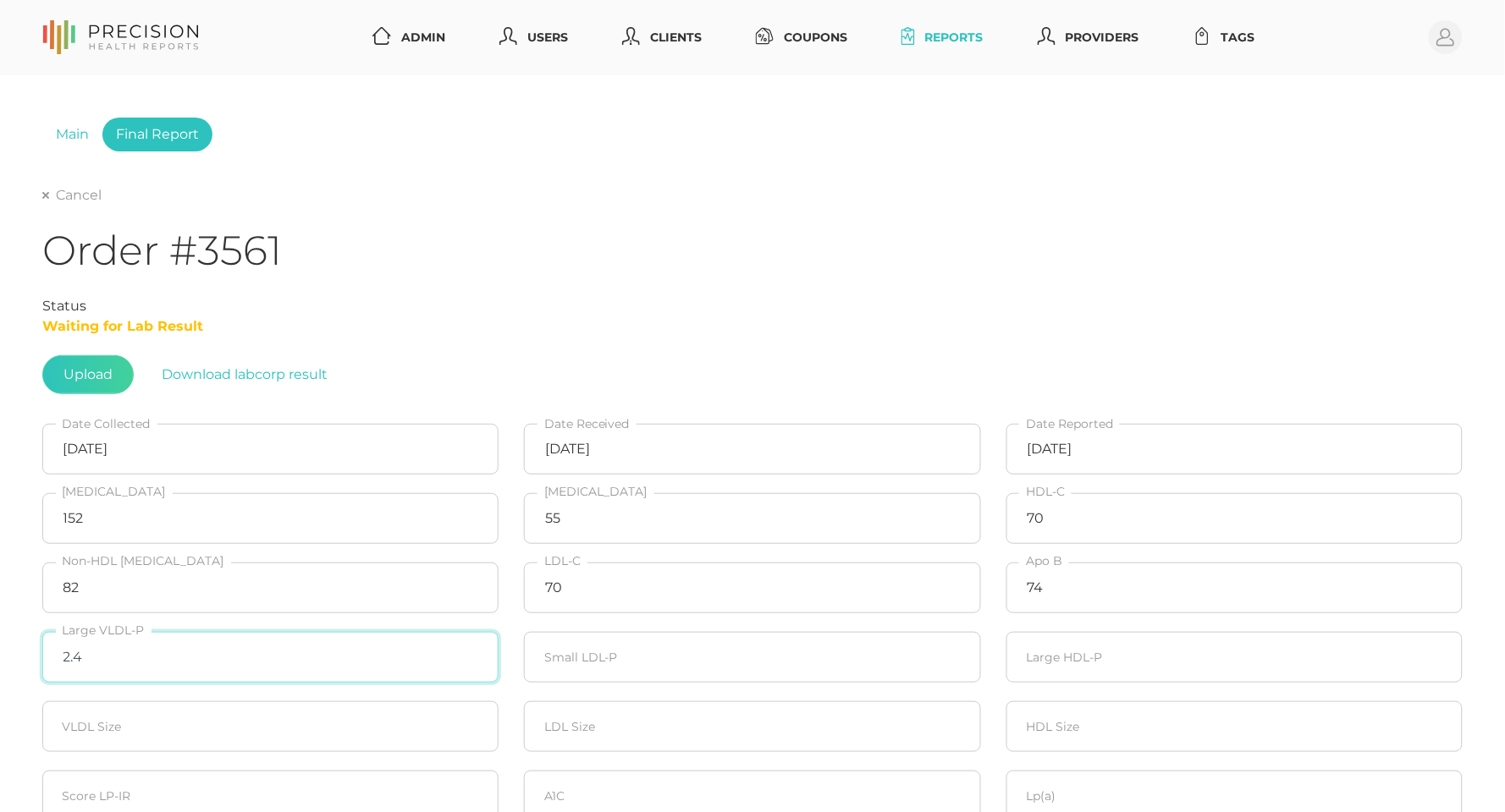
type input "2.4"
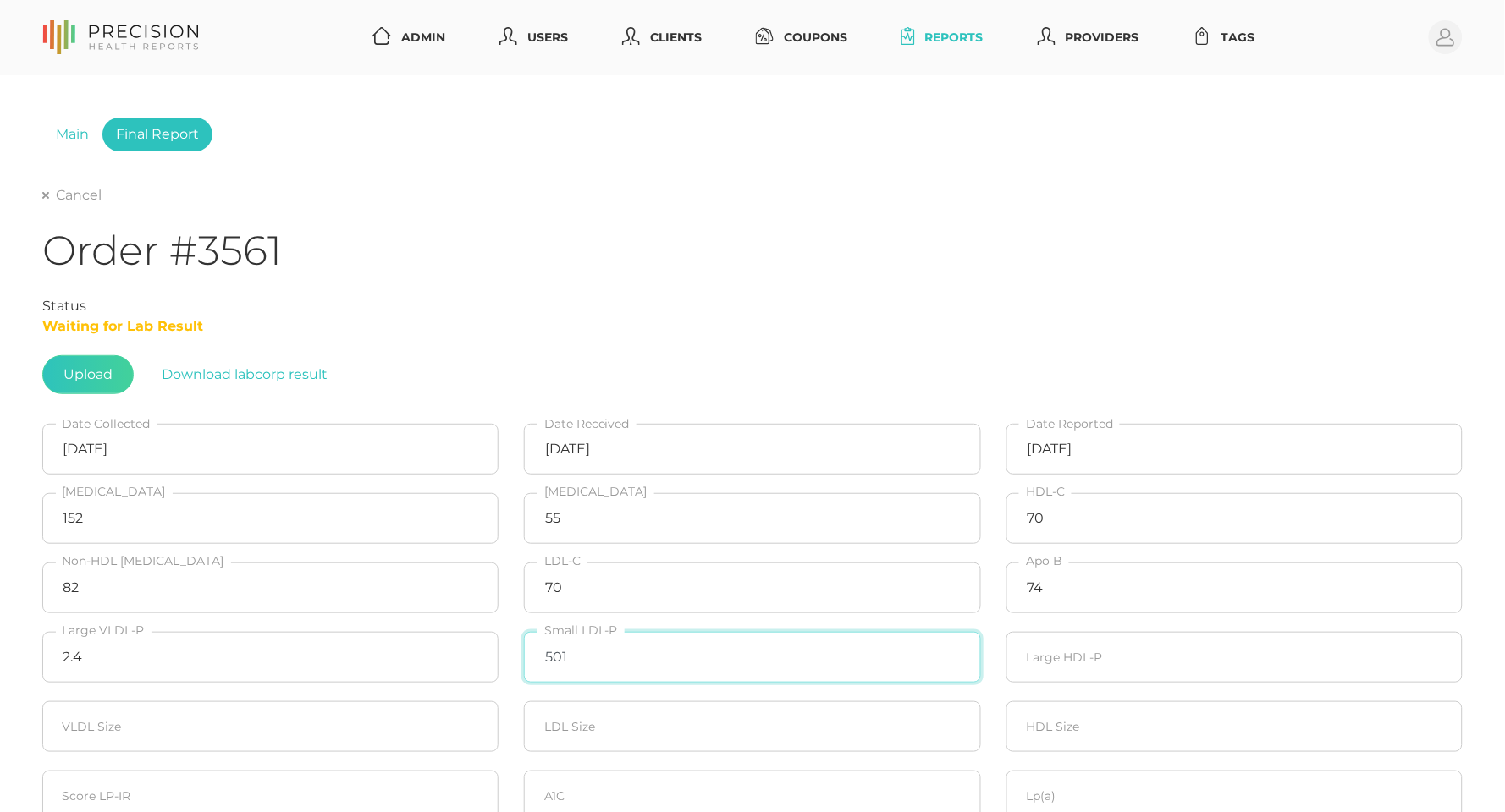
type input "501"
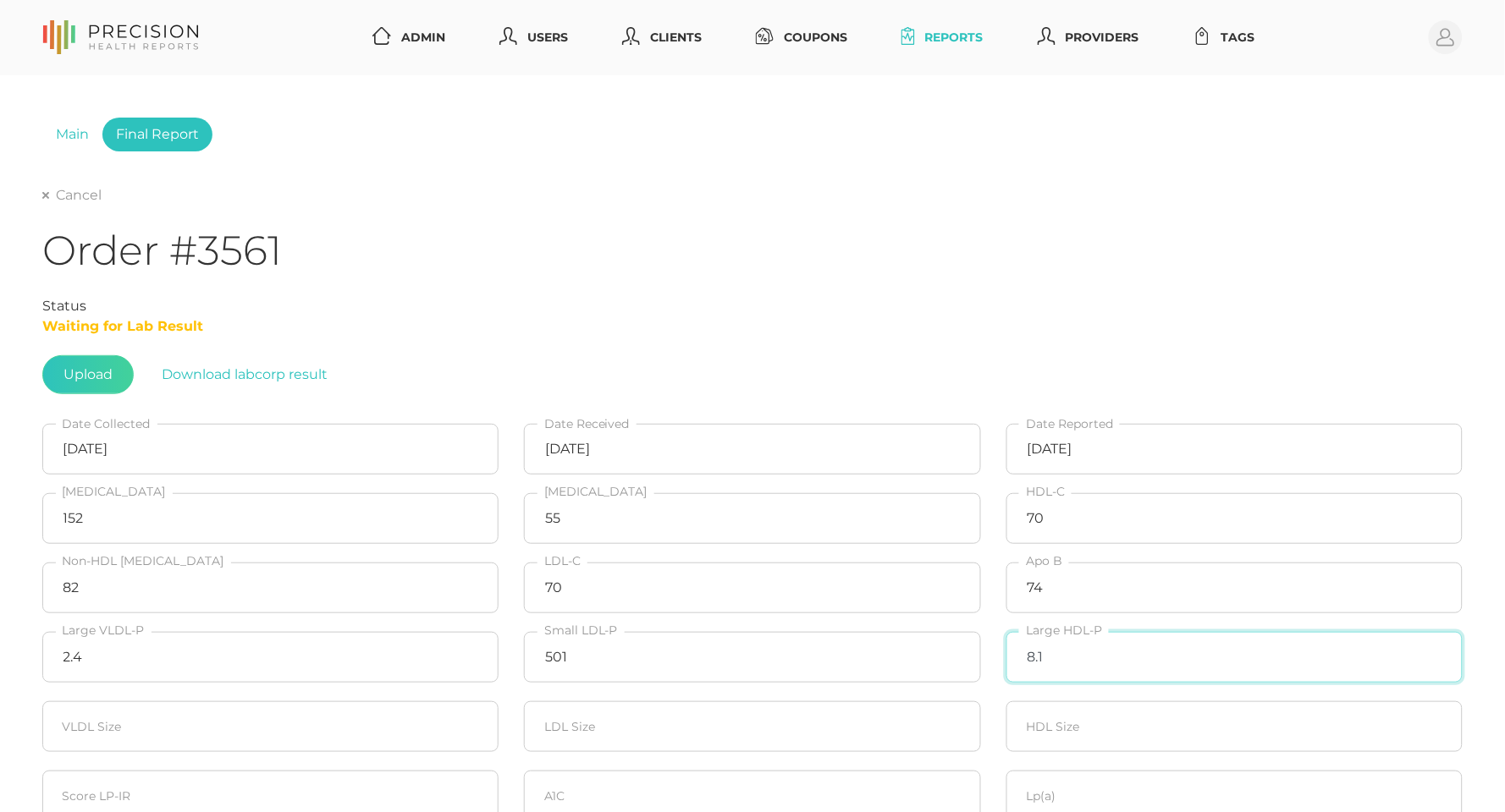
type input "8.1"
type input "48.3"
type input "20.2"
type input "9.5"
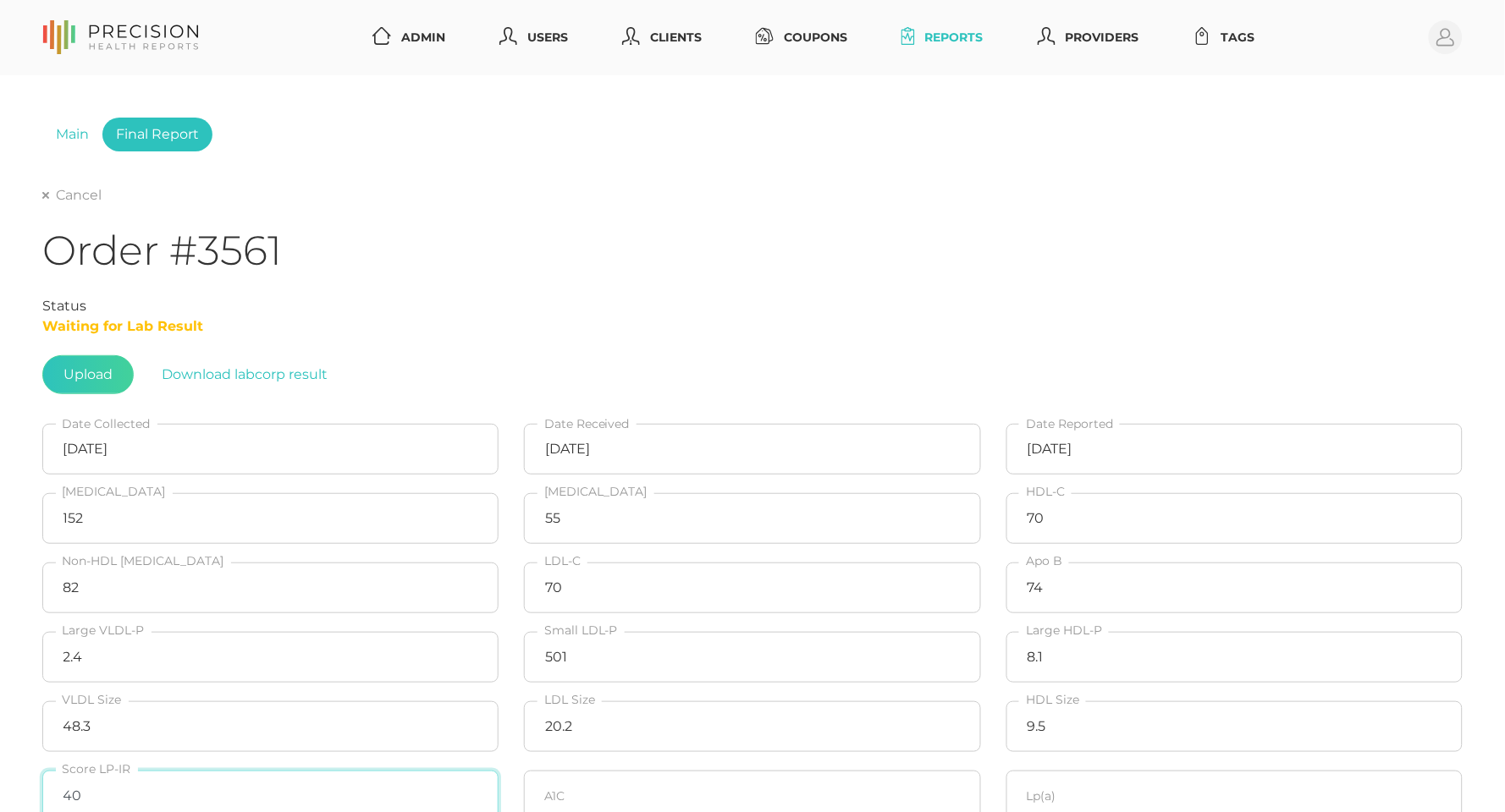
type input "40"
type input "5.7"
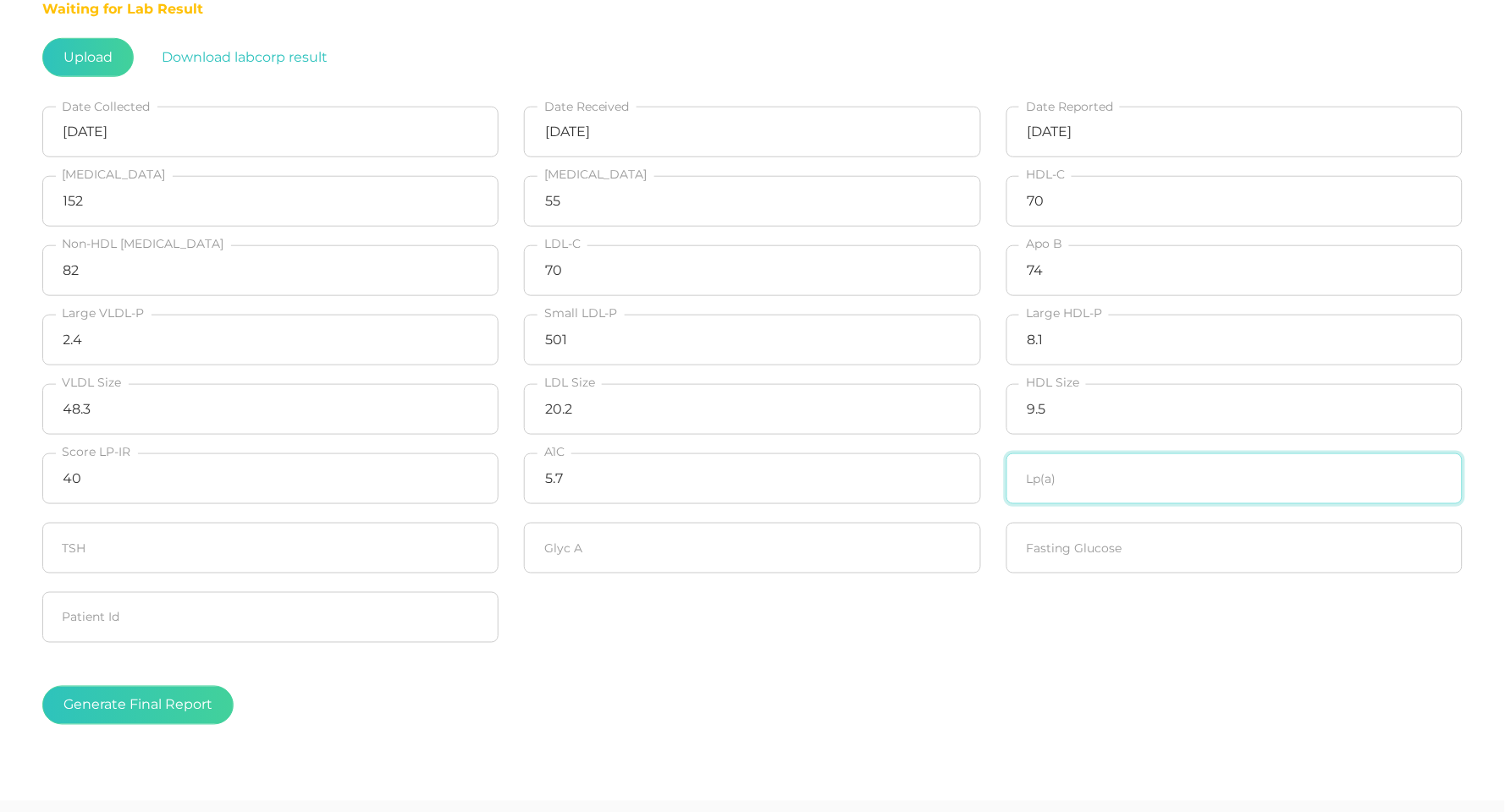
scroll to position [338, 0]
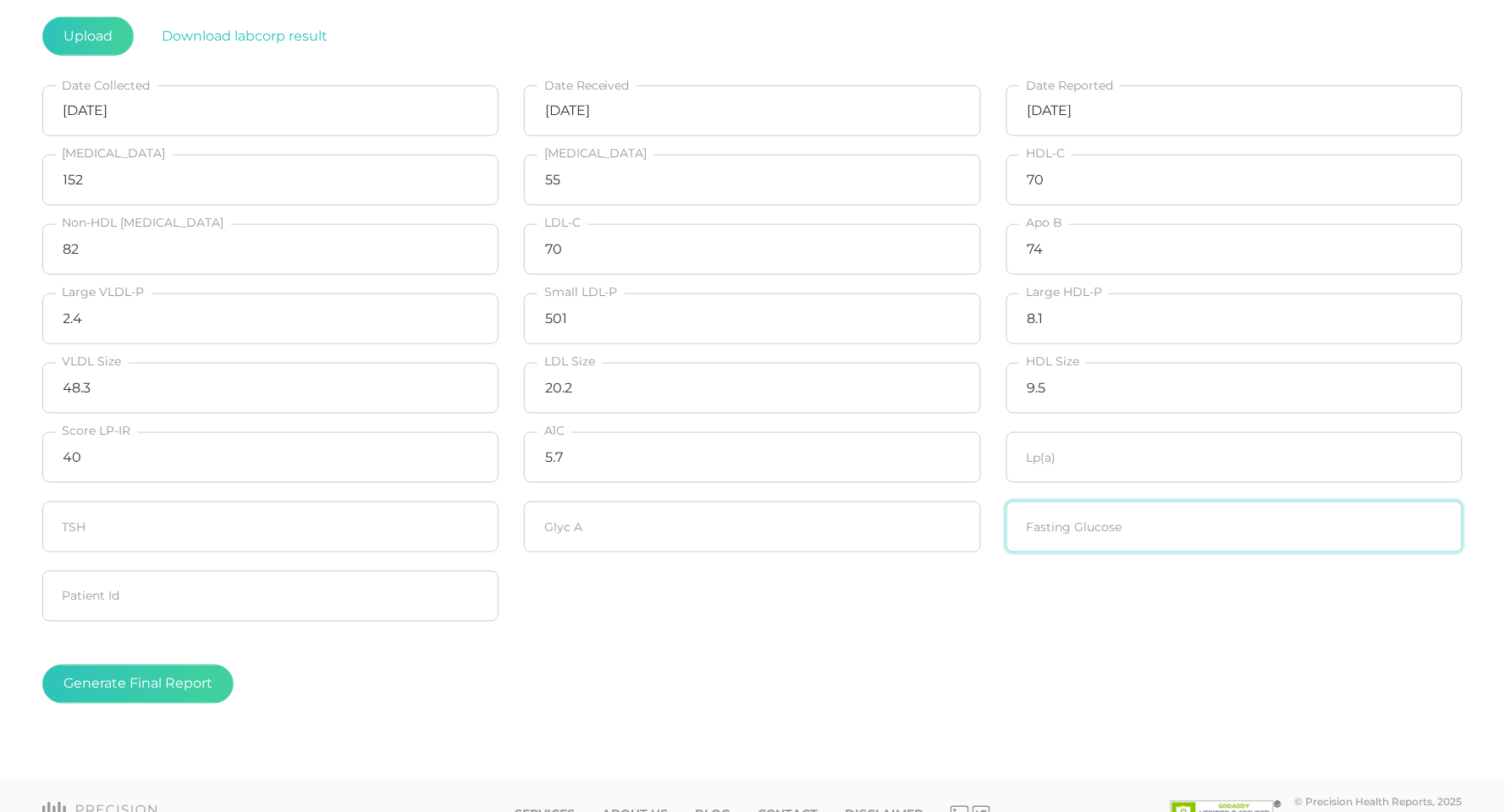
click at [1133, 519] on input "number" at bounding box center [1234, 527] width 456 height 51
type input "94"
click at [608, 523] on input "number" at bounding box center [752, 527] width 456 height 51
type input "250"
click at [189, 680] on button "Generate Final Report" at bounding box center [139, 685] width 191 height 39
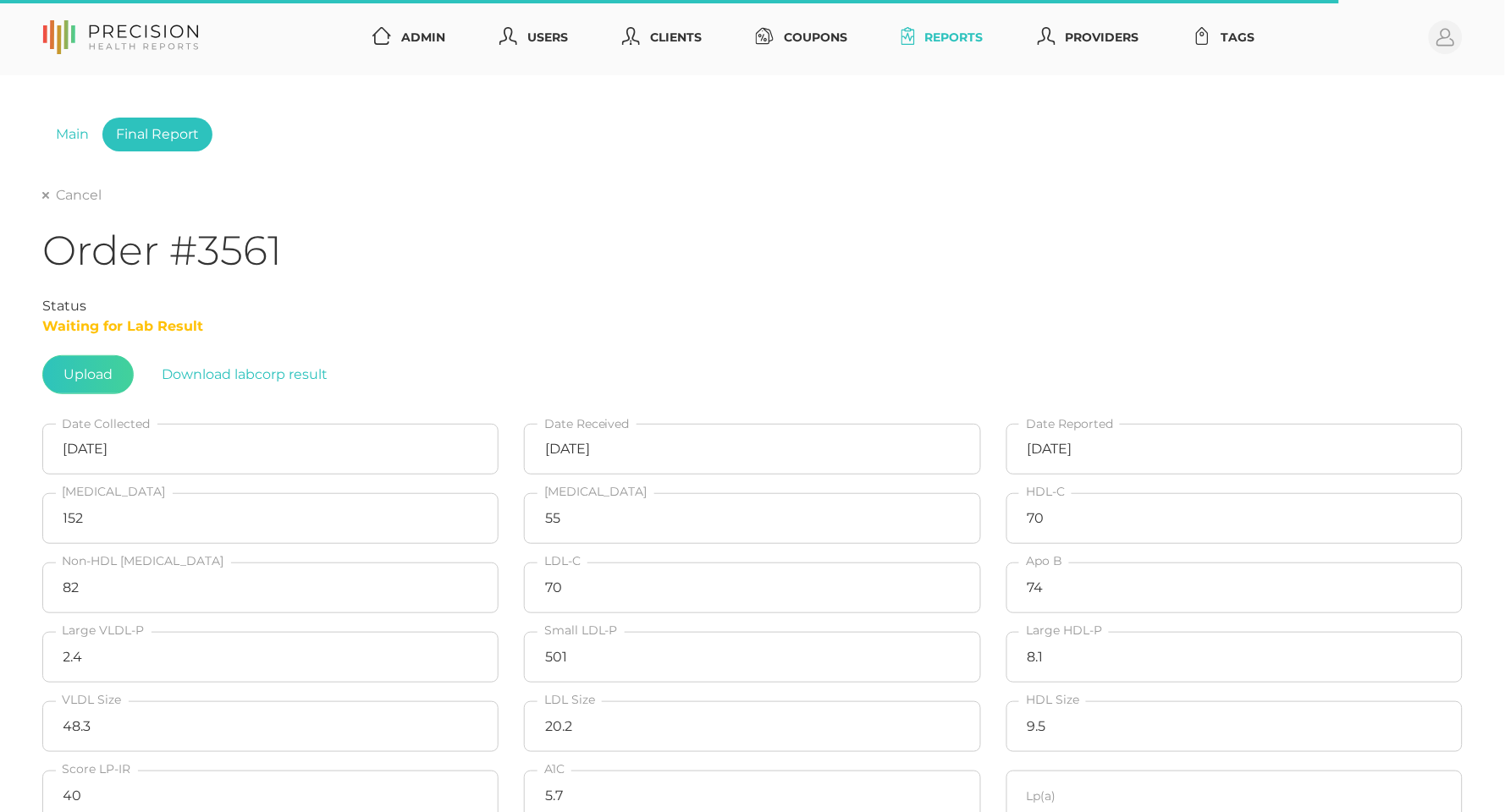
scroll to position [0, 0]
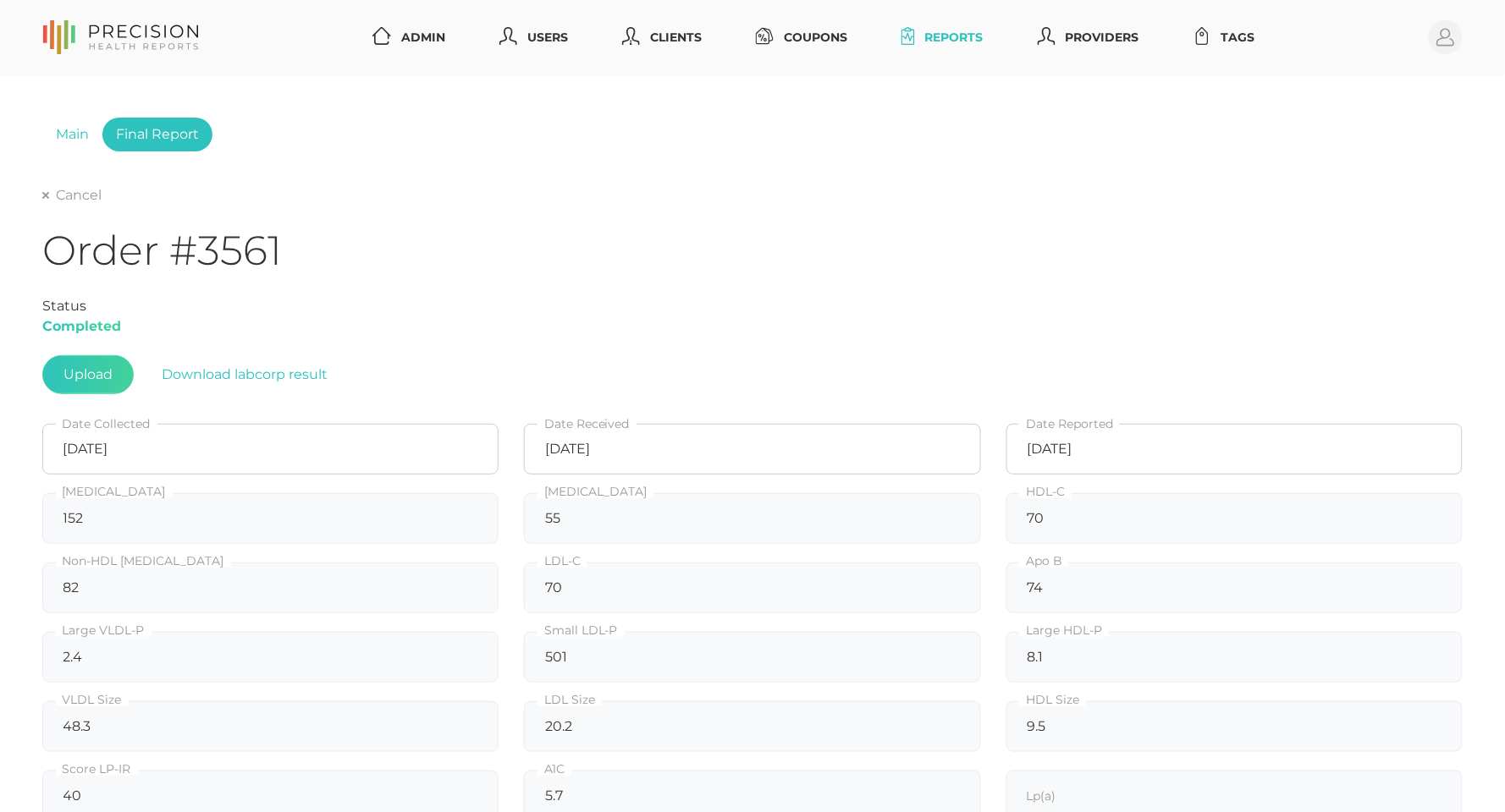
click at [78, 205] on div "Cancel Order #3561 Status Completed Upload Download labcorp result 10/01/2025 D…" at bounding box center [753, 630] width 1420 height 891
click at [75, 195] on link "Cancel" at bounding box center [73, 195] width 59 height 17
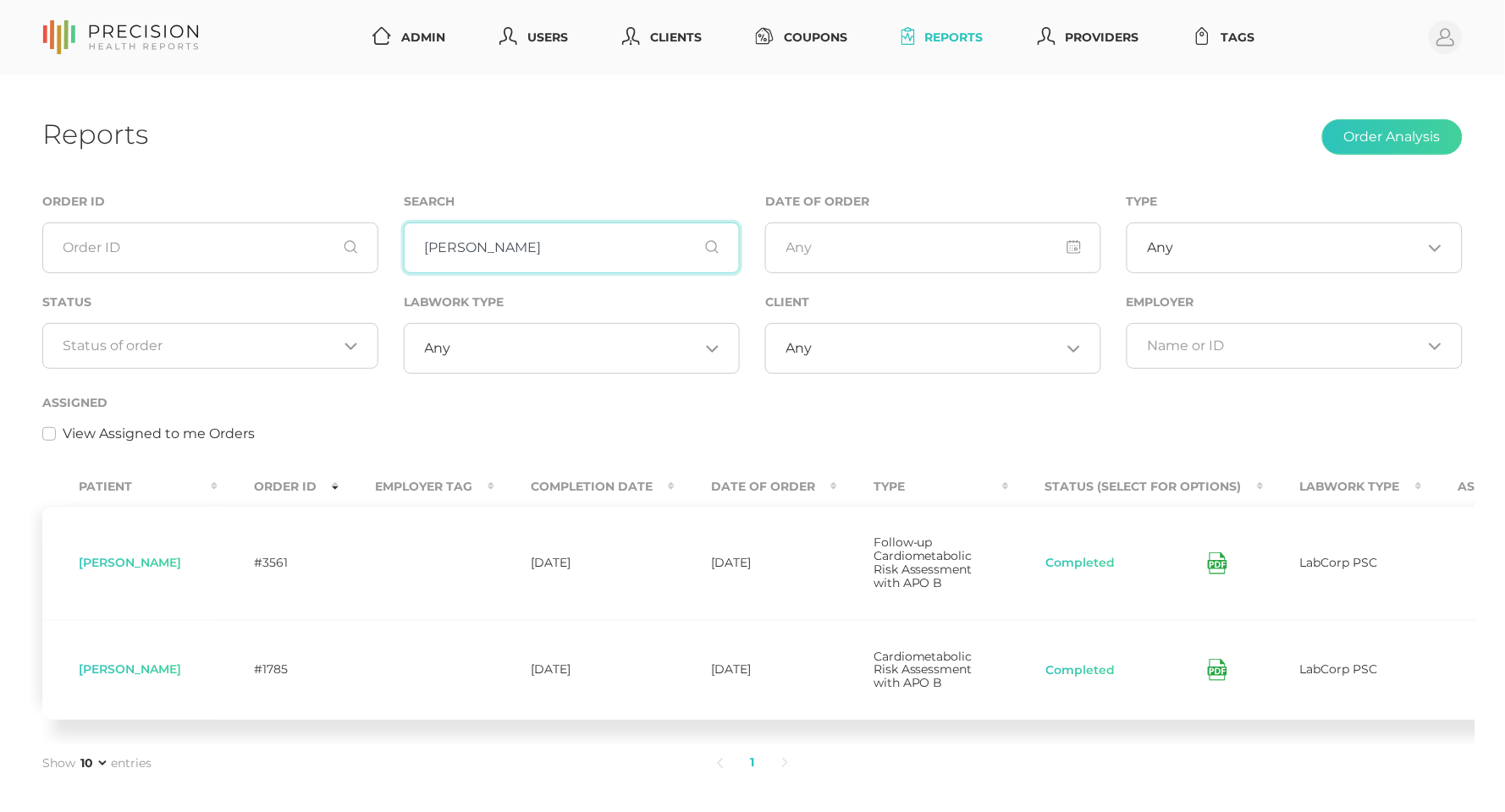
click at [497, 256] on input "Hallman" at bounding box center [572, 248] width 337 height 51
paste input "Chilto"
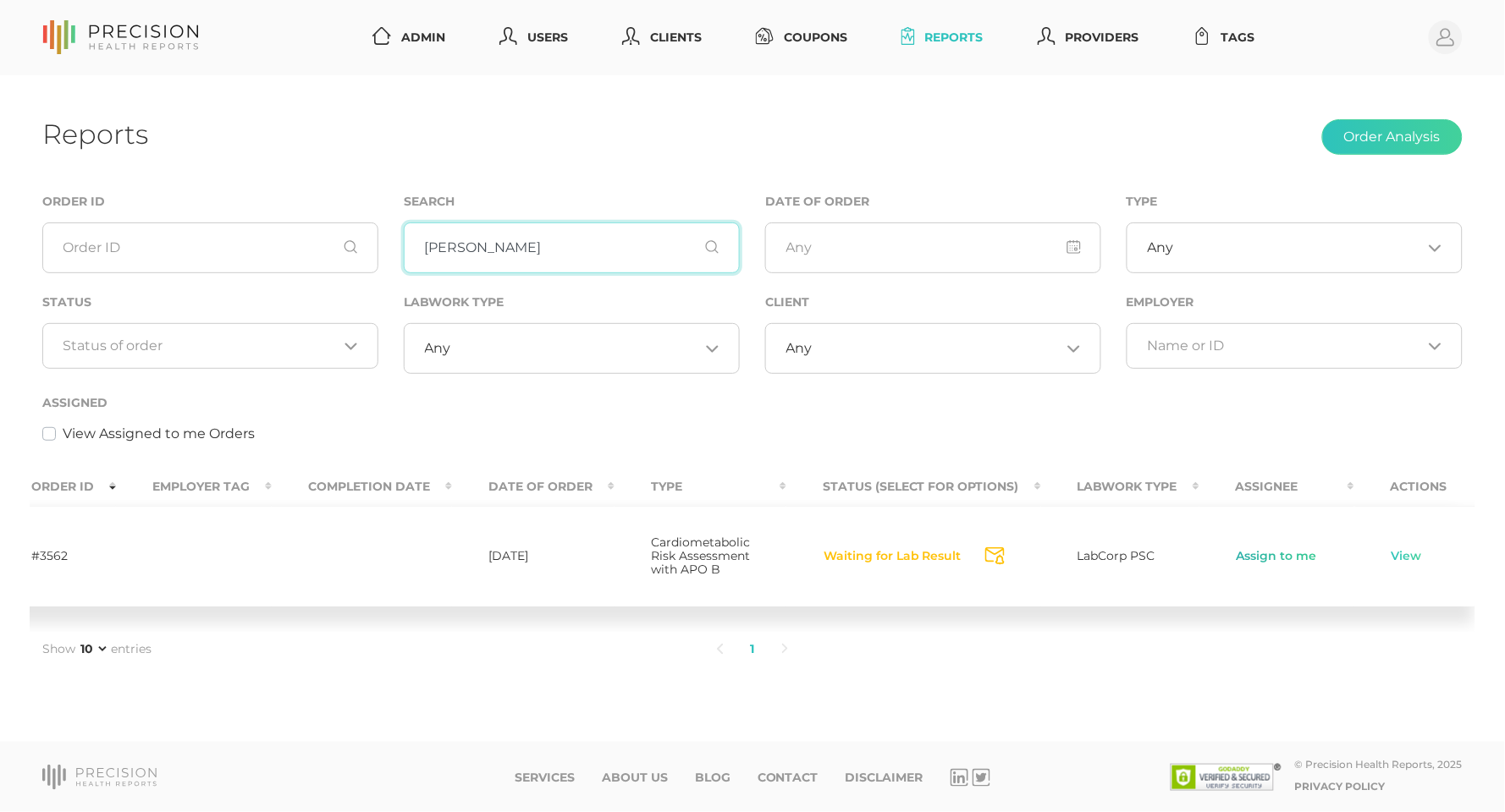
scroll to position [0, 222]
type input "Chilton"
click at [1279, 563] on link "Assign to me" at bounding box center [1278, 557] width 82 height 17
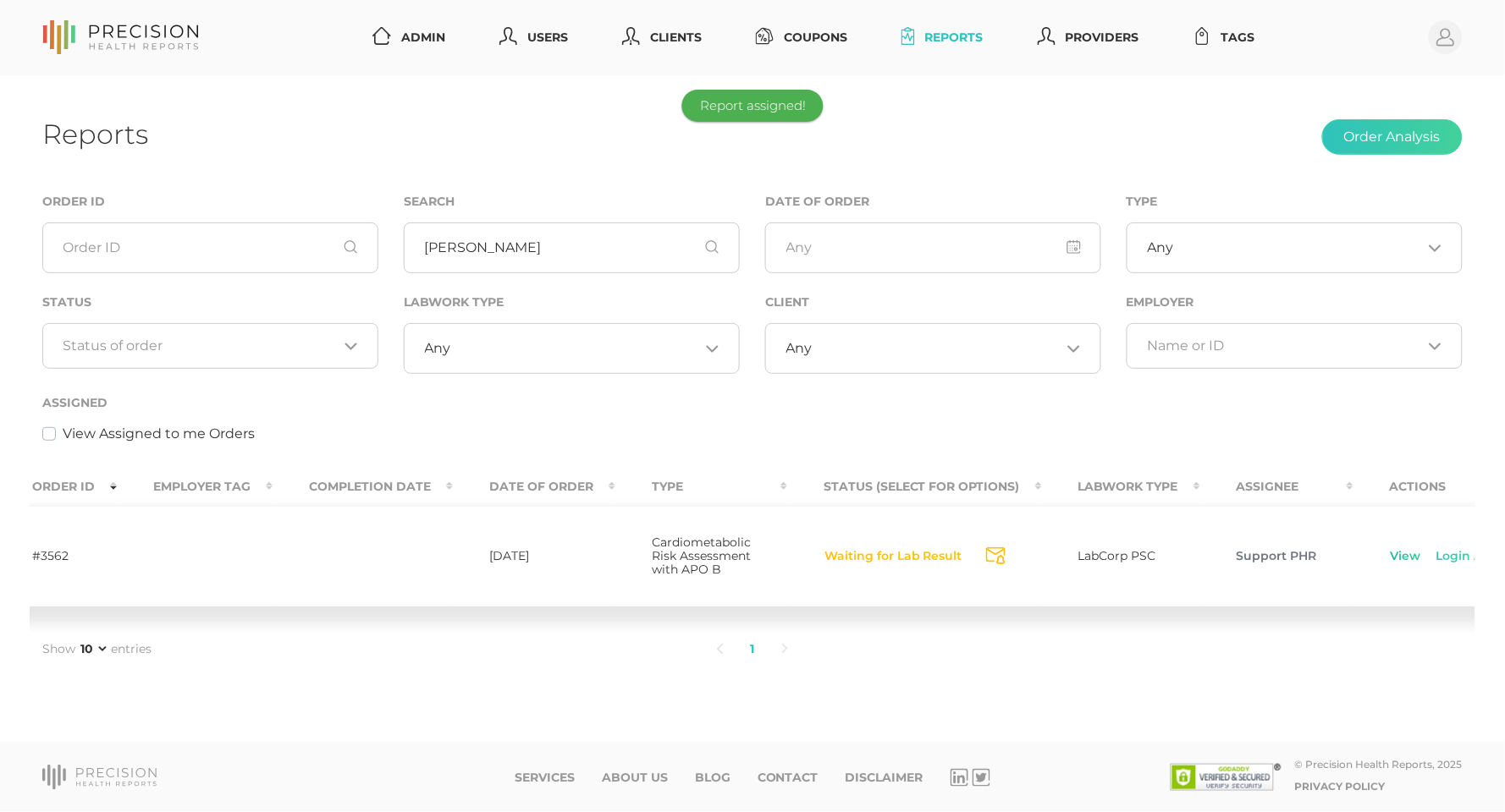
click at [1390, 561] on link "View" at bounding box center [1406, 557] width 33 height 17
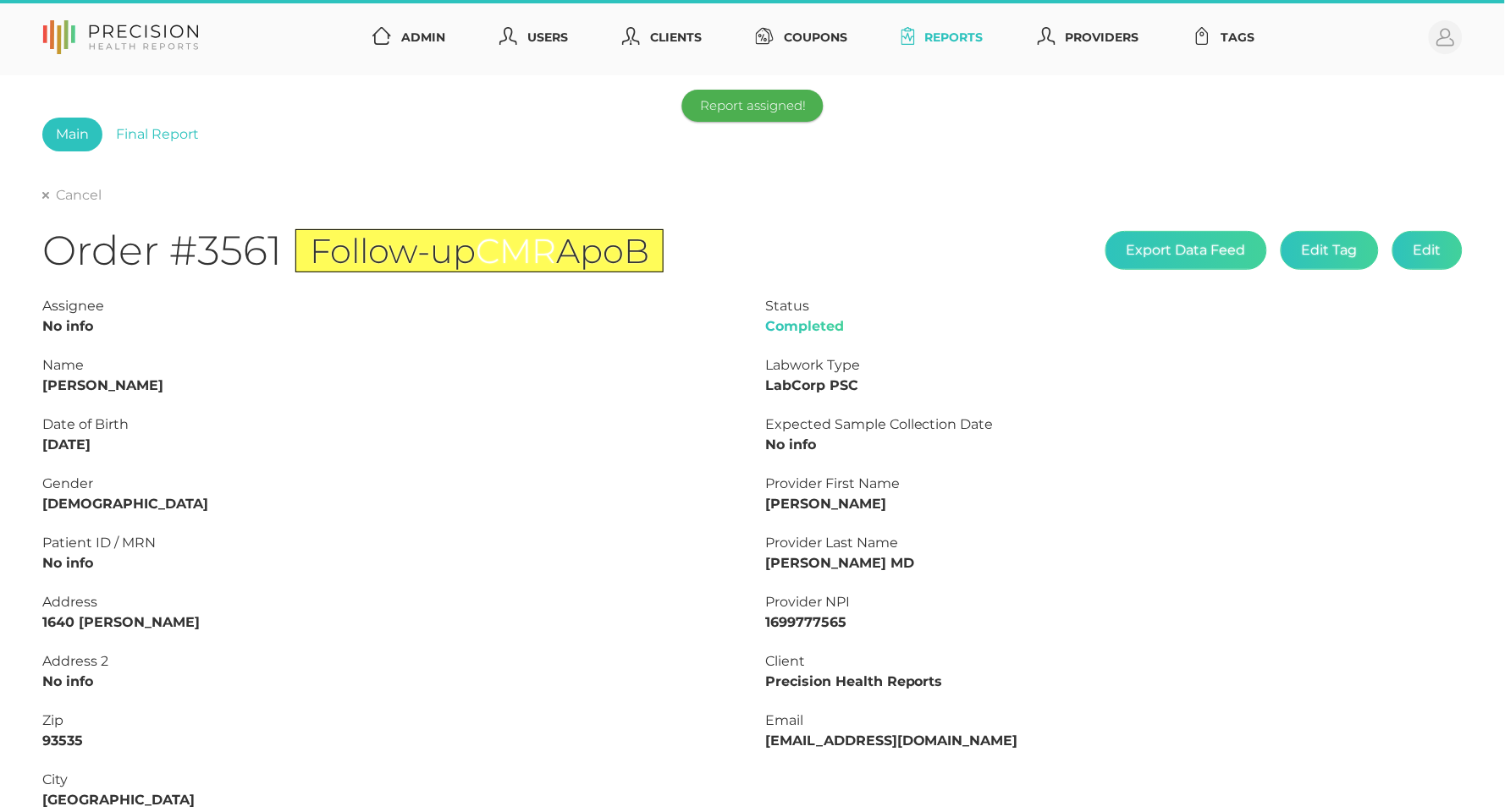
type input "L2507070492"
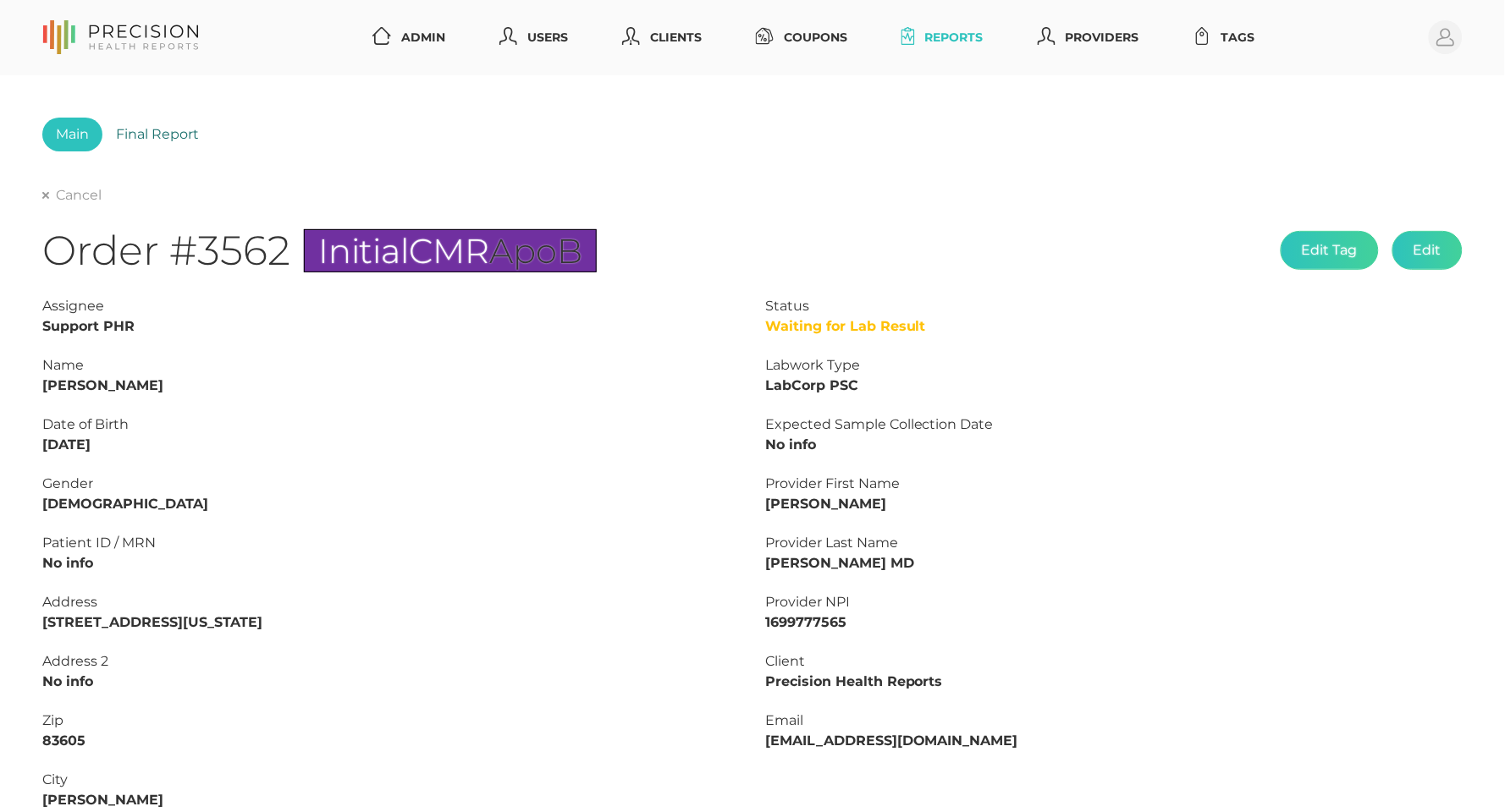
click at [190, 131] on link "Final Report" at bounding box center [157, 135] width 110 height 33
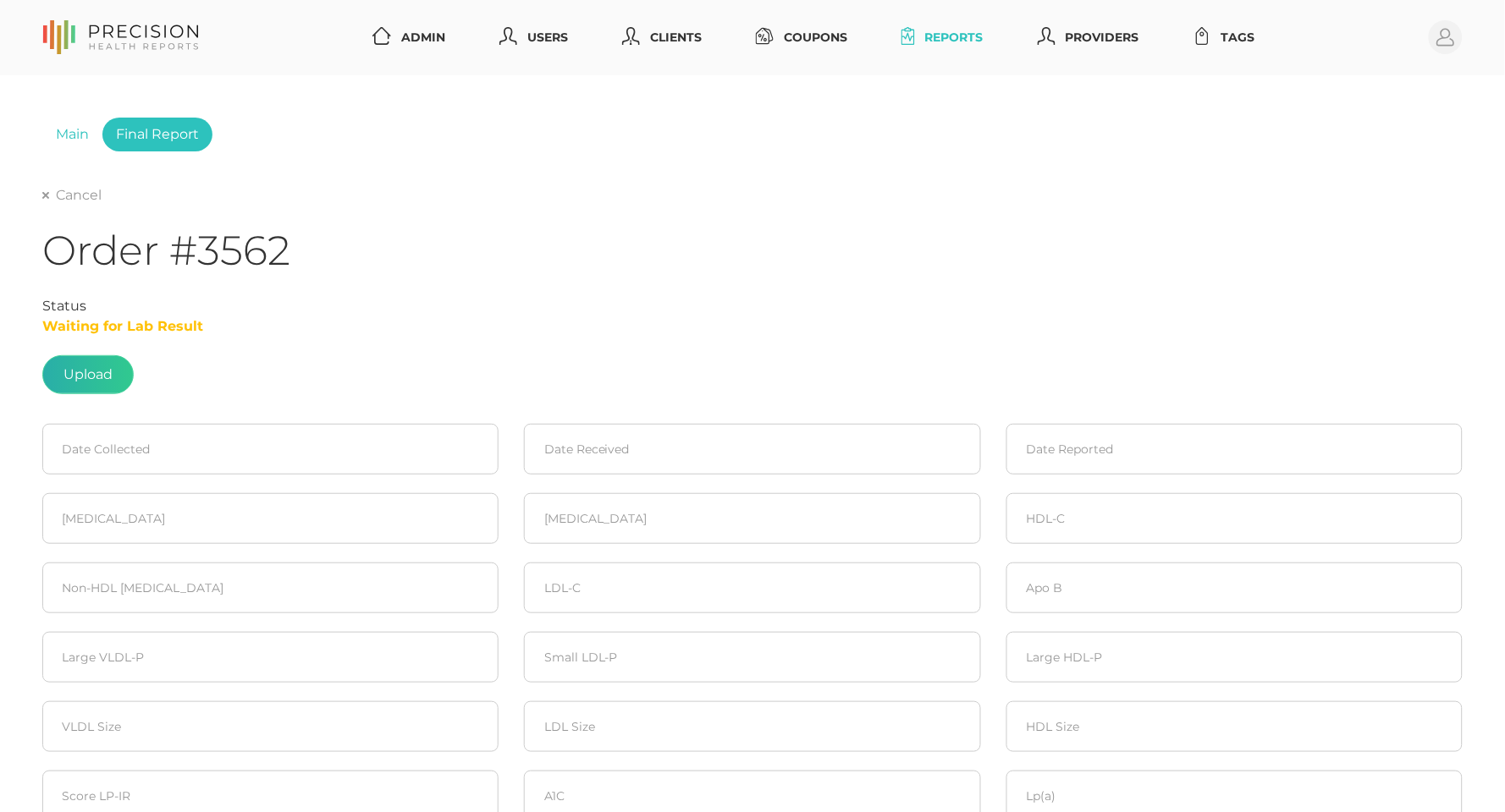
click at [109, 382] on label at bounding box center [87, 374] width 90 height 37
click at [112, 367] on input "file" at bounding box center [112, 366] width 1 height 1
type input "C:\fakepath\6710a20e-62b8-4b9a-a437-a2799aa85633.pdf"
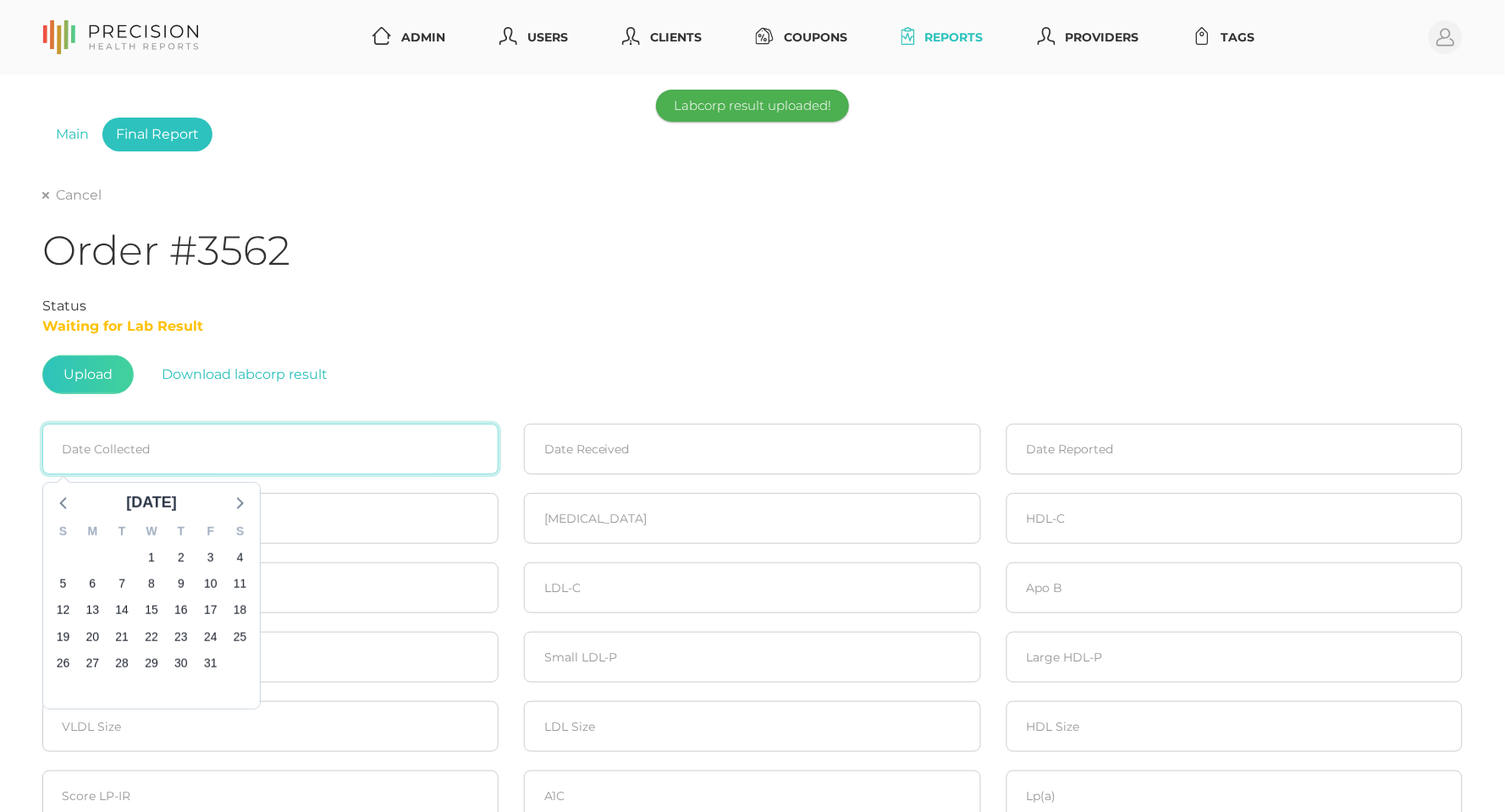
click at [221, 446] on input at bounding box center [271, 449] width 456 height 51
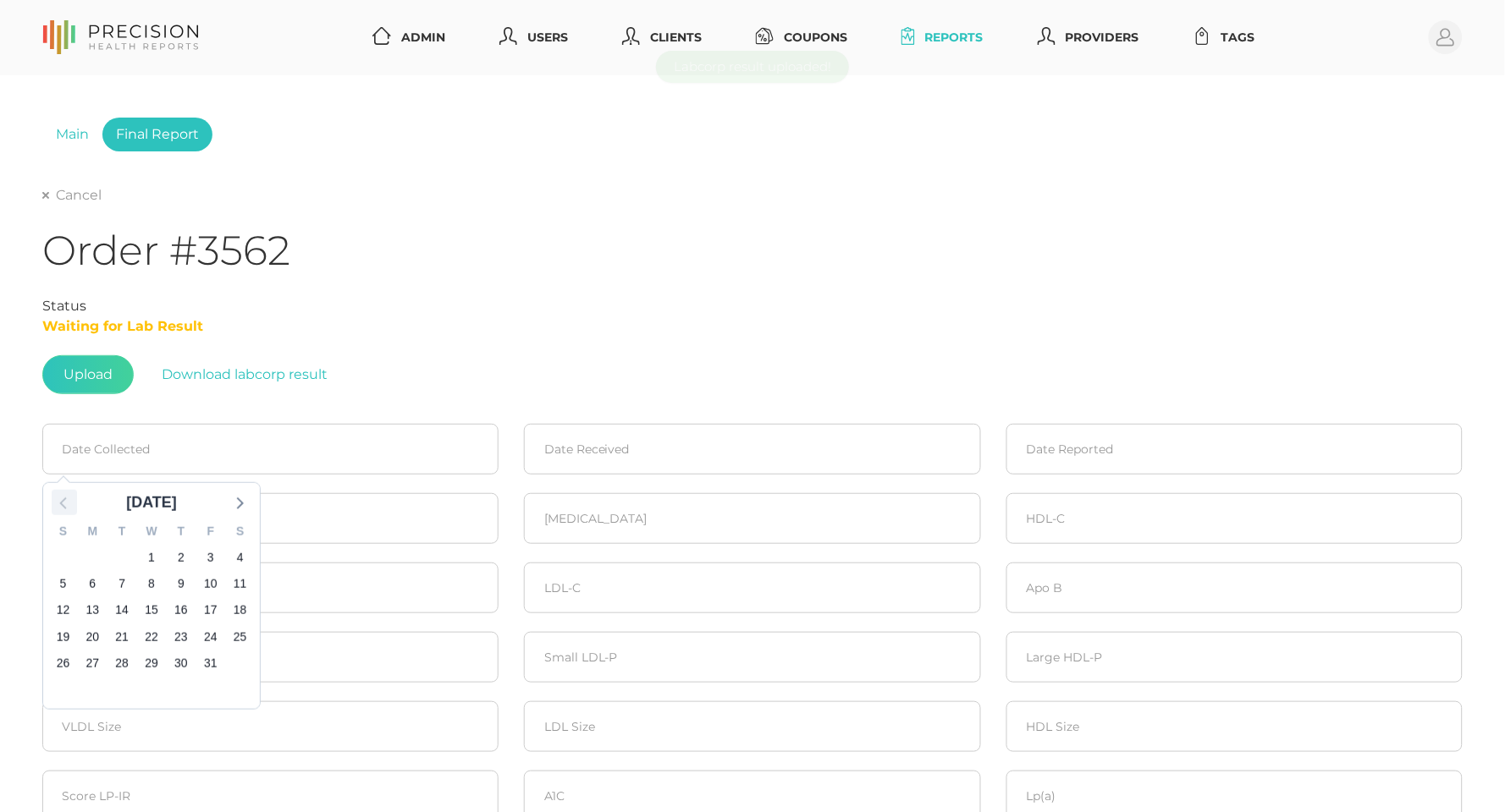
click at [59, 504] on icon at bounding box center [64, 503] width 22 height 22
click at [126, 651] on span "30" at bounding box center [121, 662] width 23 height 23
type input "09/30/2025"
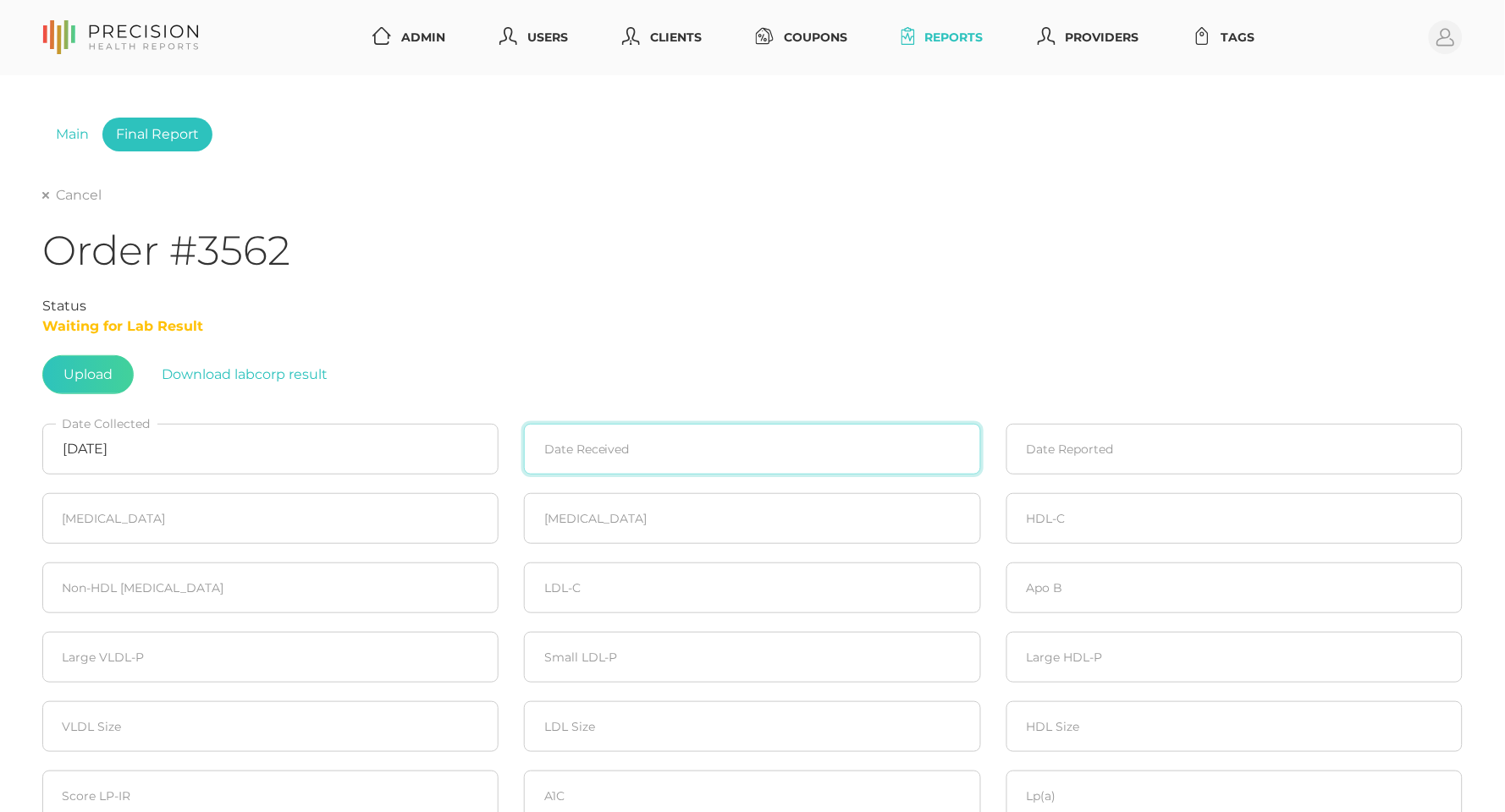
click at [633, 456] on input at bounding box center [752, 449] width 456 height 51
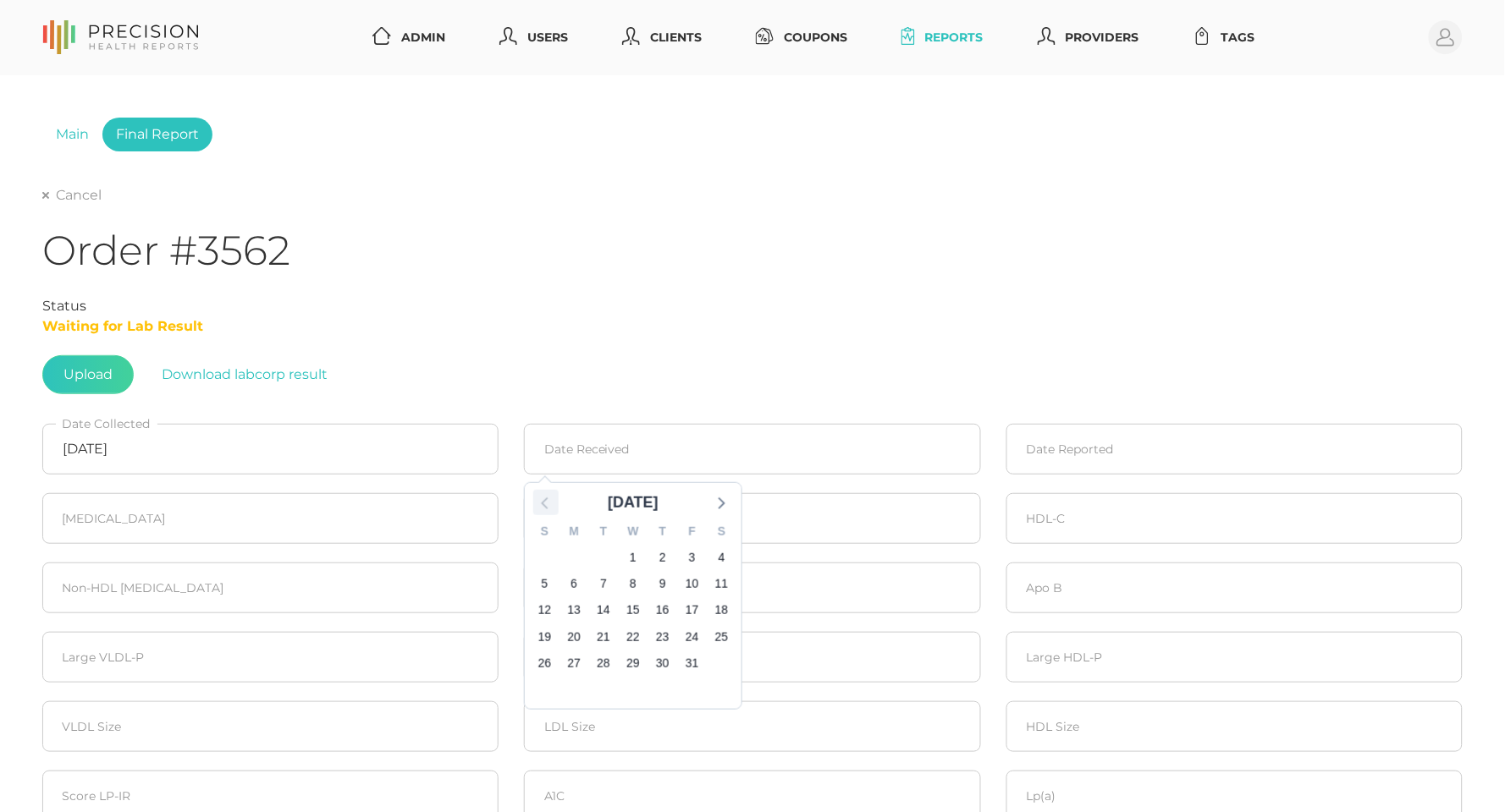
click at [541, 504] on icon at bounding box center [547, 503] width 22 height 22
click at [601, 651] on span "30" at bounding box center [603, 662] width 23 height 23
type input "09/30/2025"
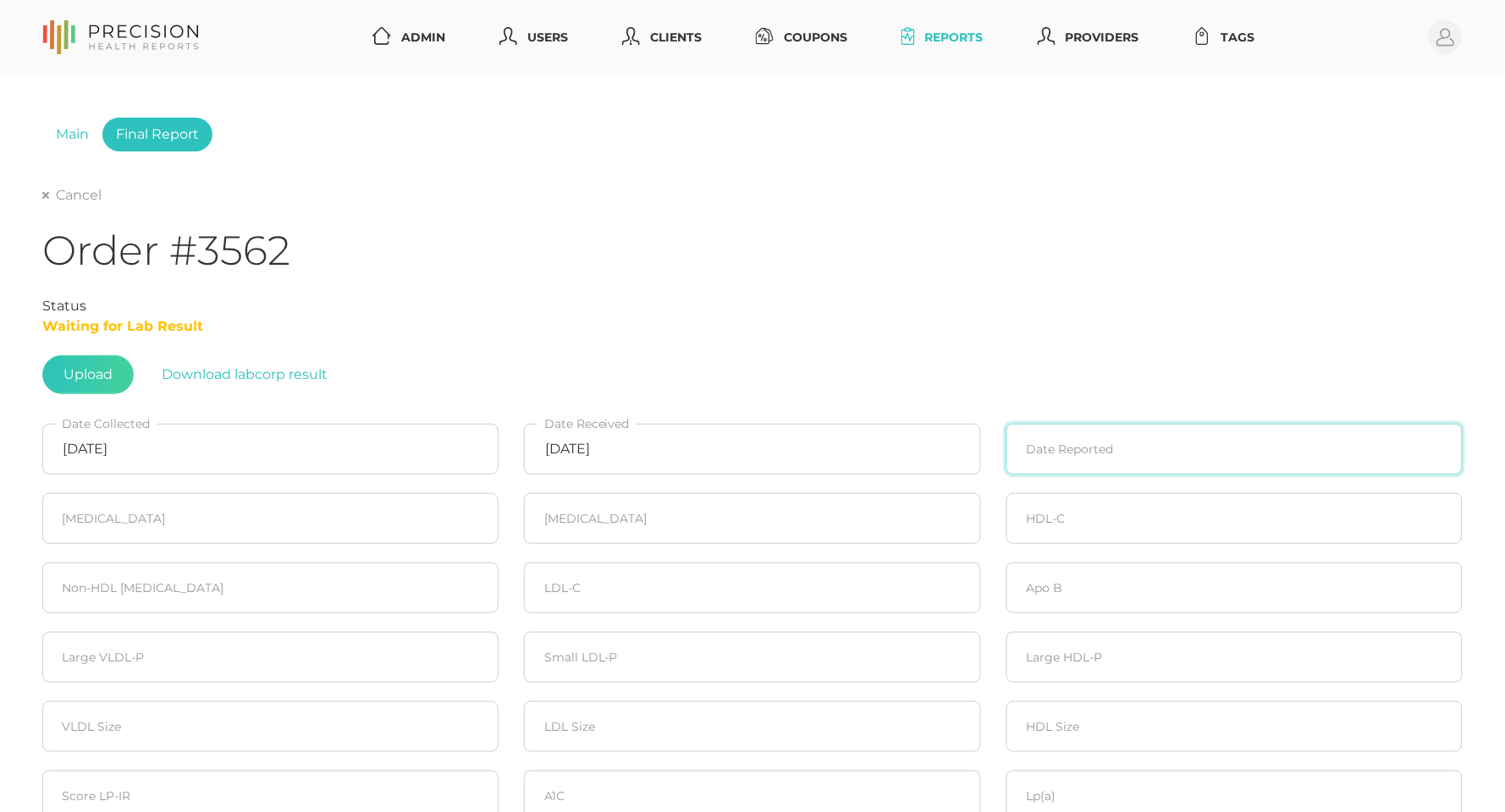
click at [1120, 452] on input at bounding box center [1234, 449] width 456 height 51
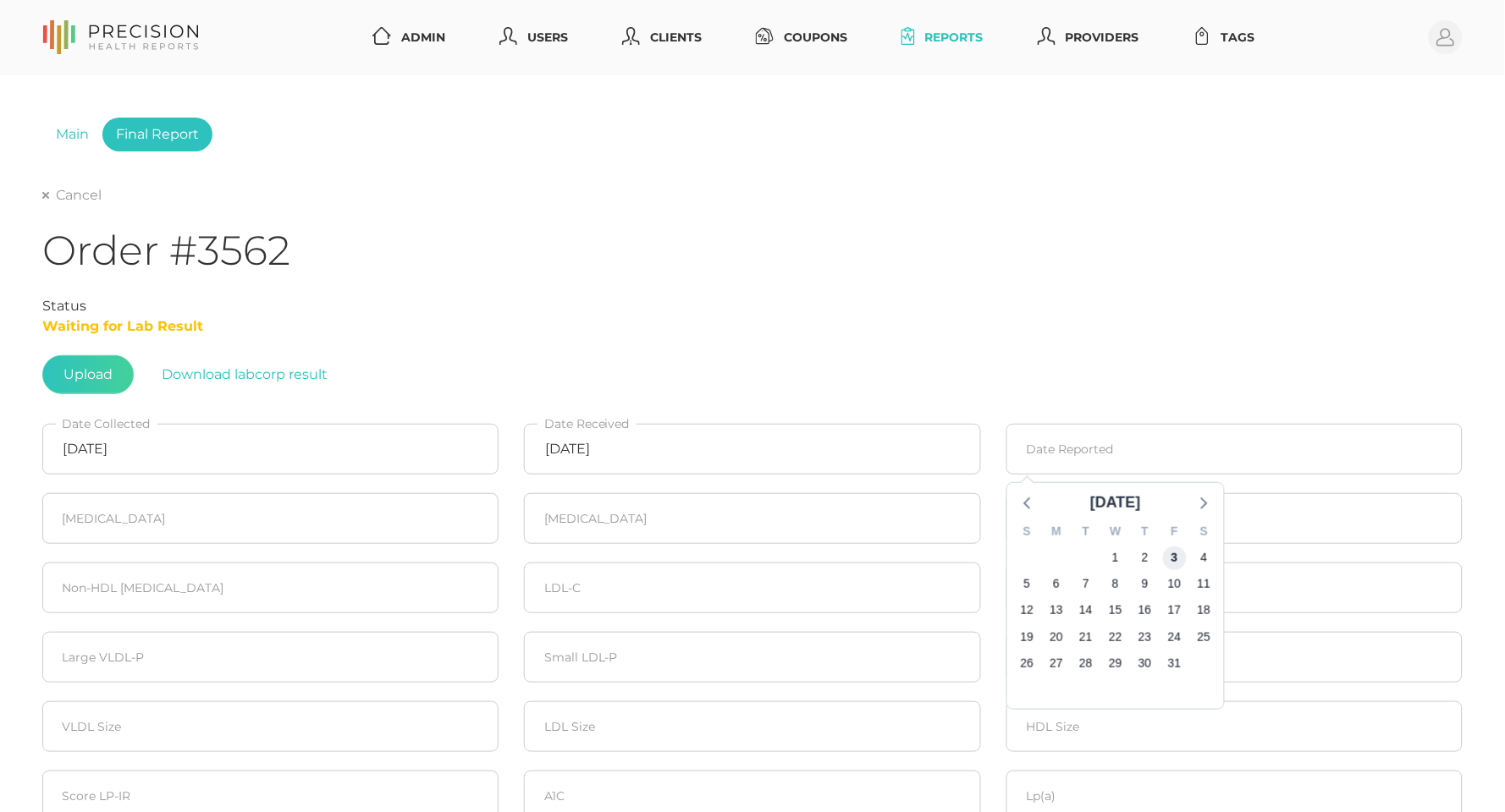
click at [1170, 557] on span "3" at bounding box center [1173, 557] width 23 height 23
type input "10/03/2025"
click at [280, 486] on fieldset "Cholesterol" at bounding box center [271, 518] width 482 height 70
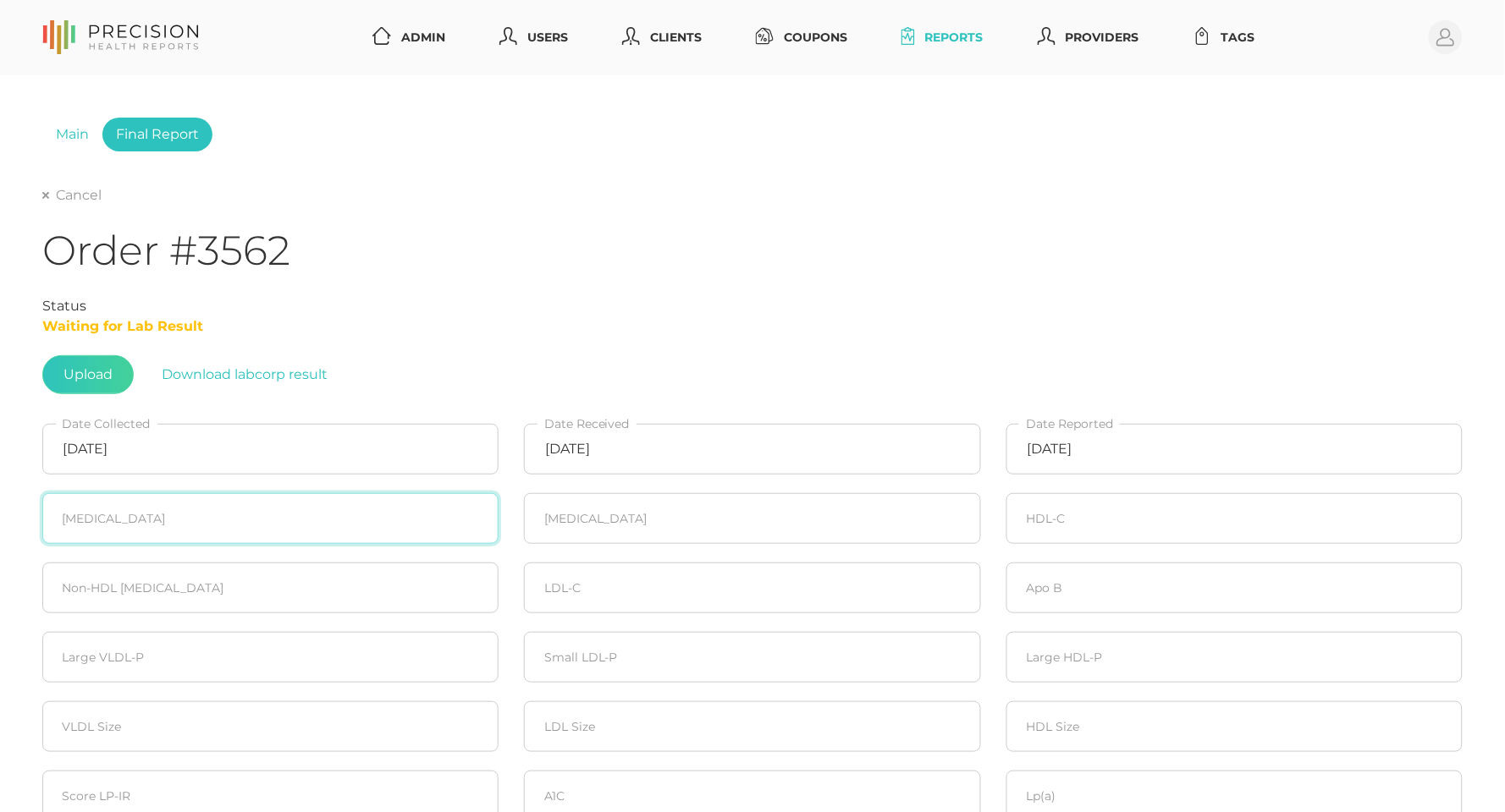
click at [264, 509] on input "number" at bounding box center [271, 518] width 456 height 51
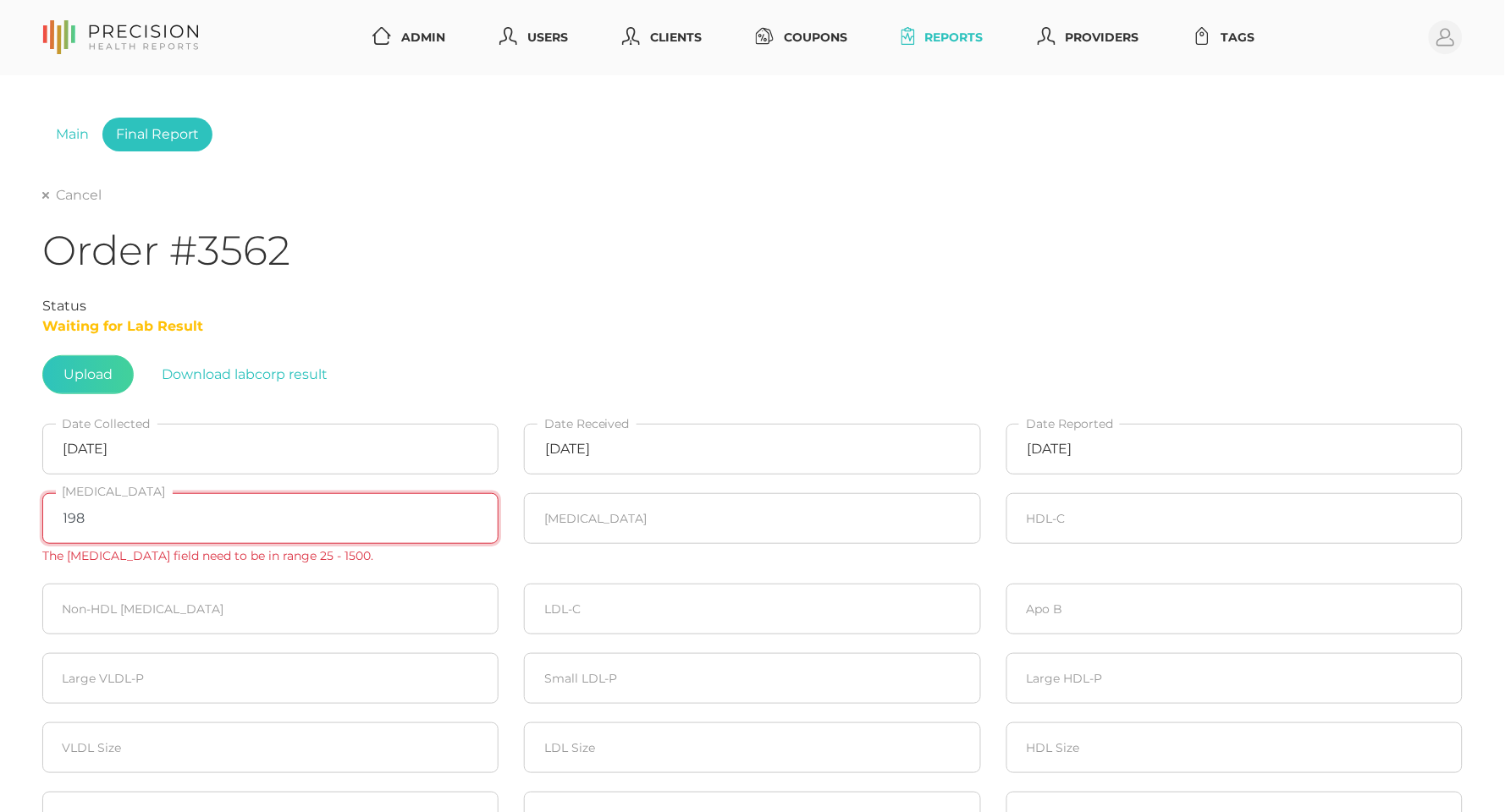
type input "198"
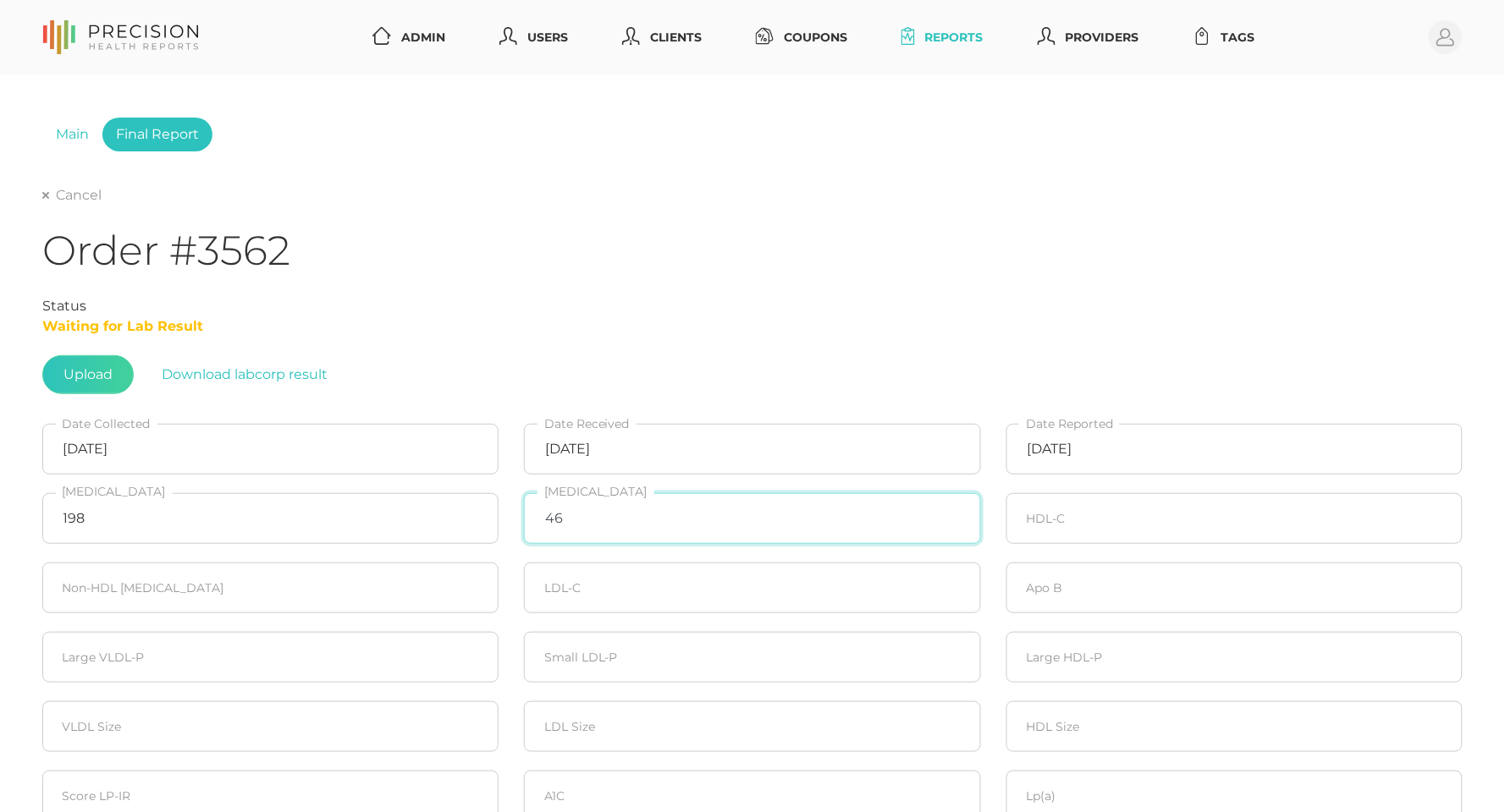
type input "46"
type input "66"
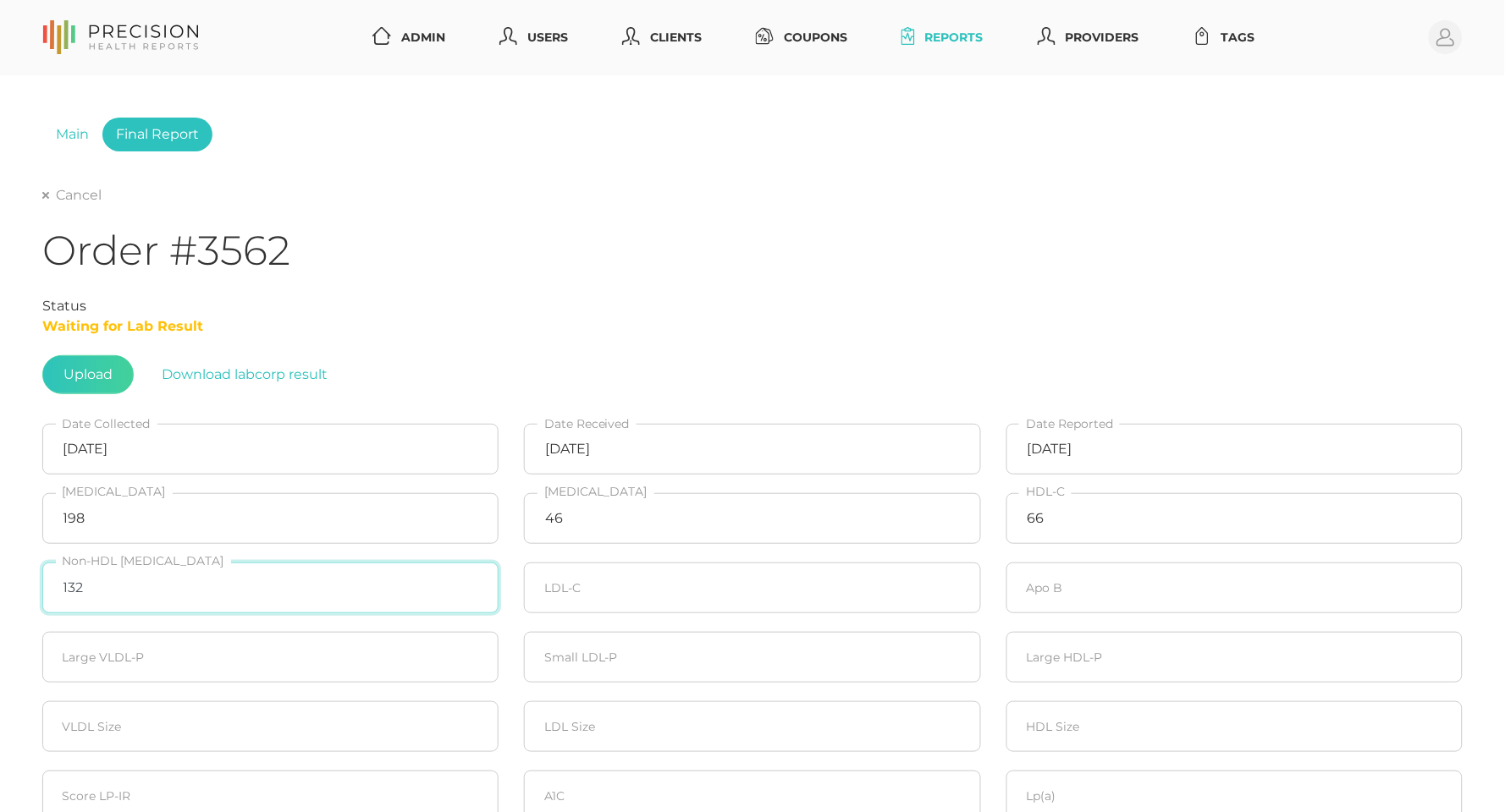
type input "132"
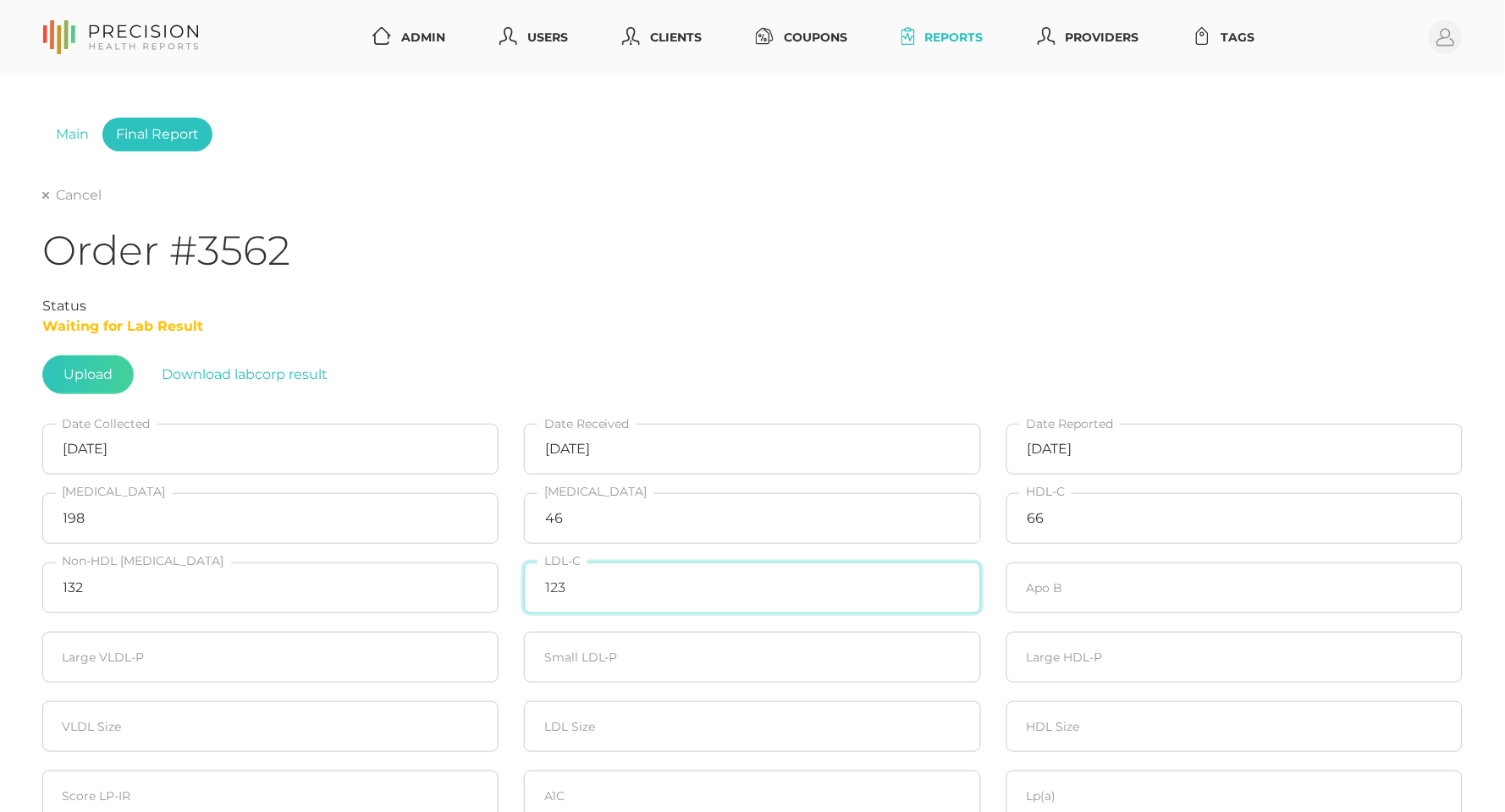
type input "123"
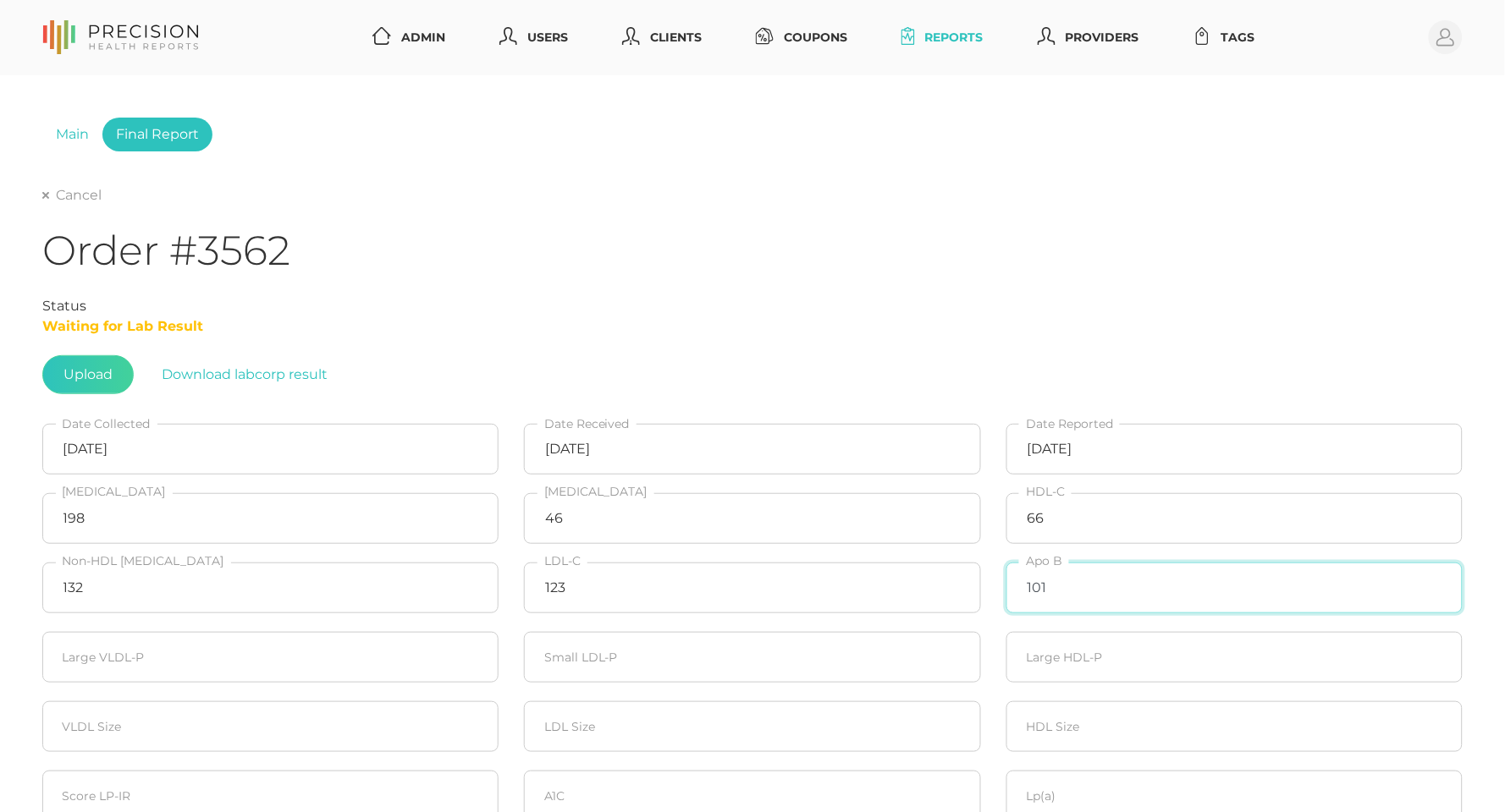
type input "101"
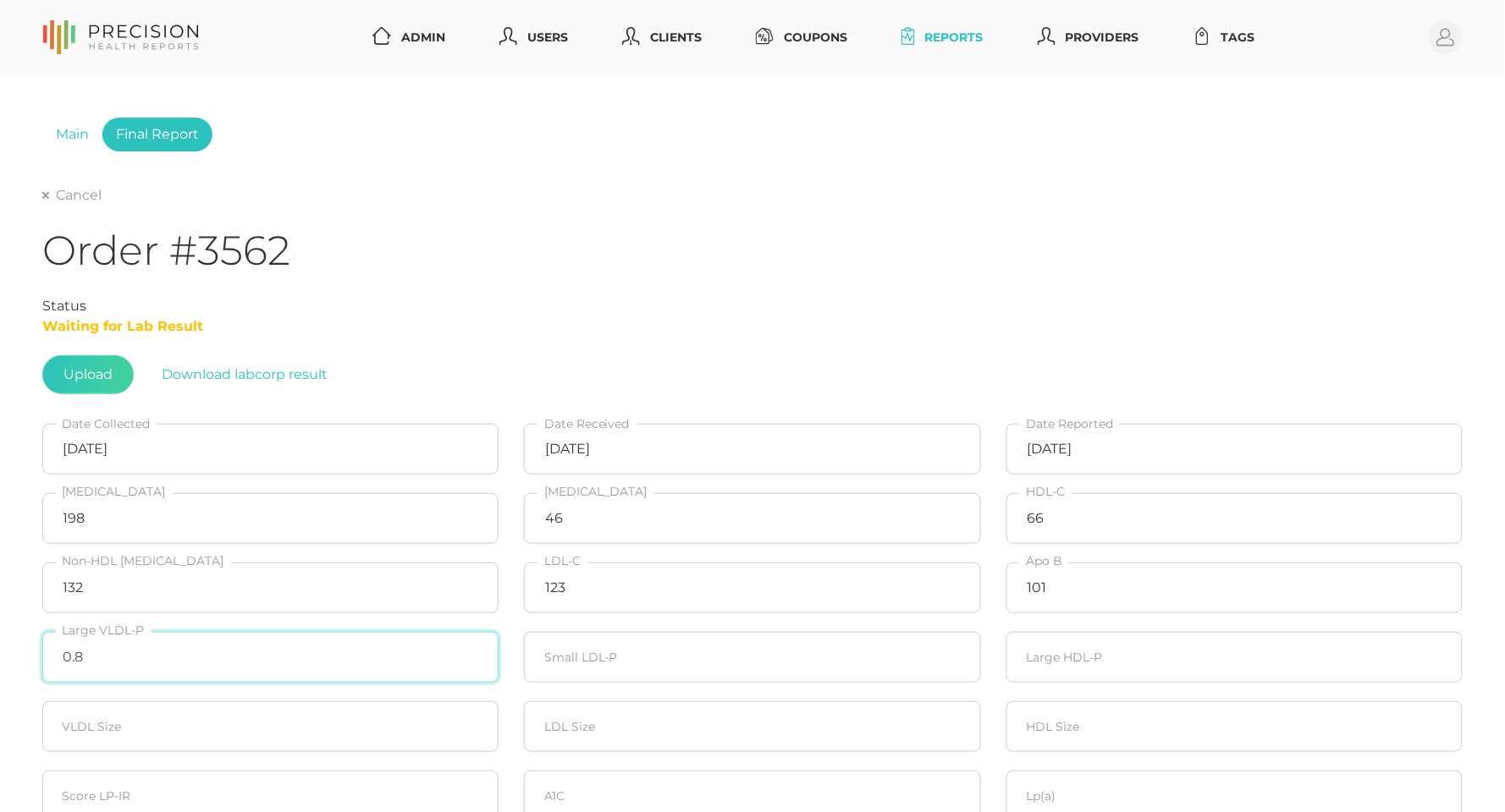
type input "0.8"
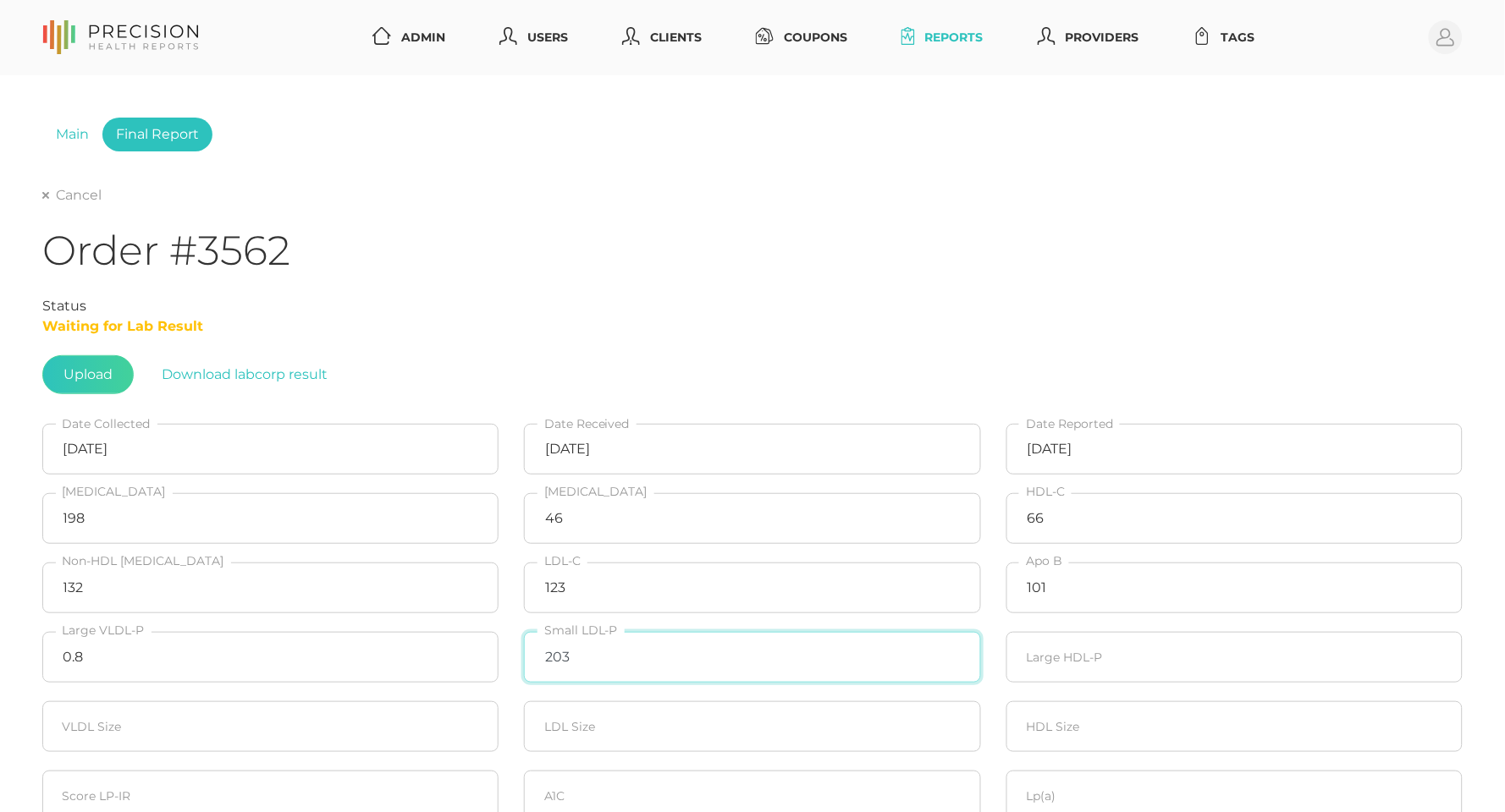
type input "203"
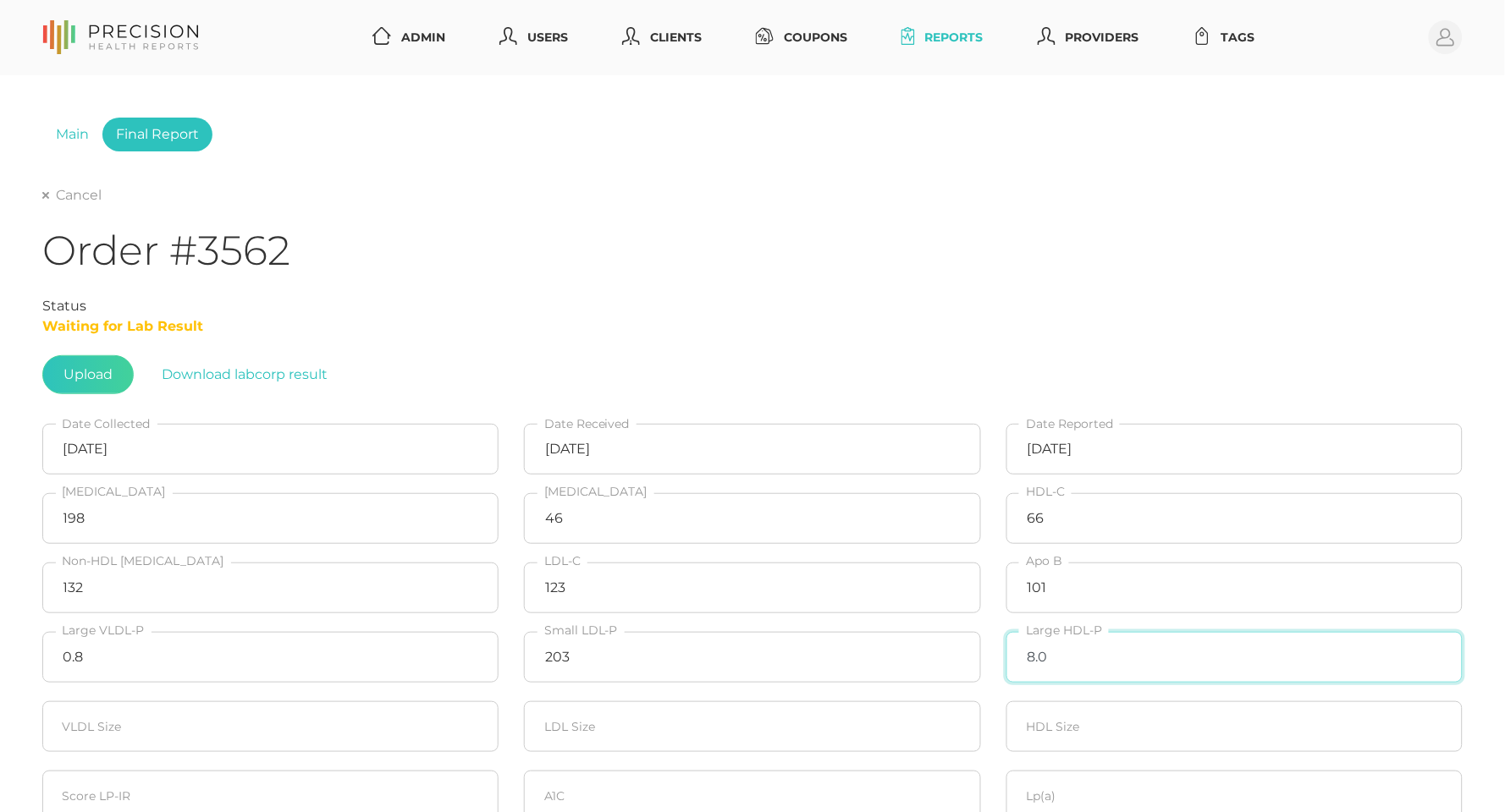
type input "8.0"
type input "39.6"
type input "21.7"
type input "8"
type input "9.7"
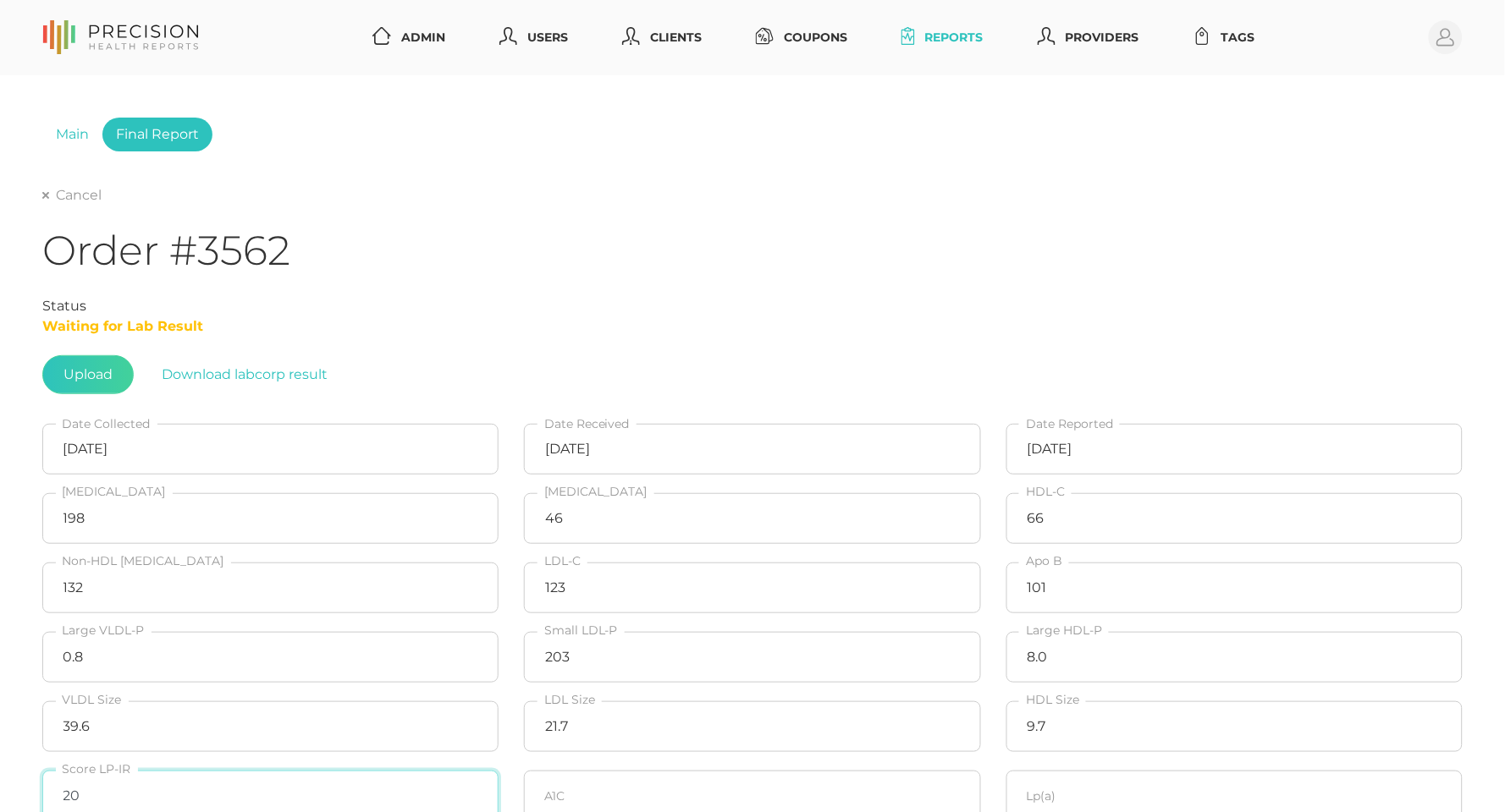
type input "20"
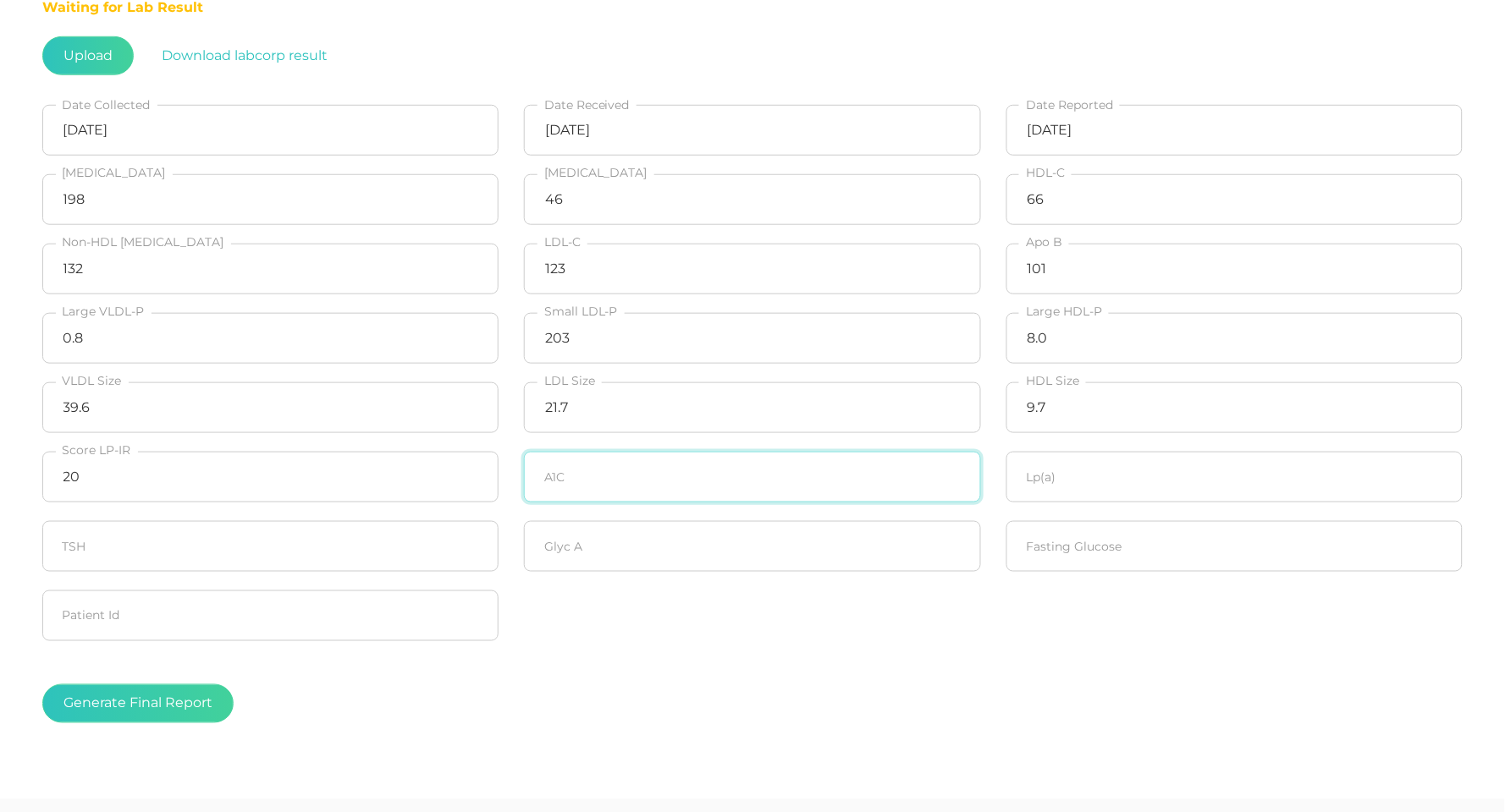
scroll to position [342, 0]
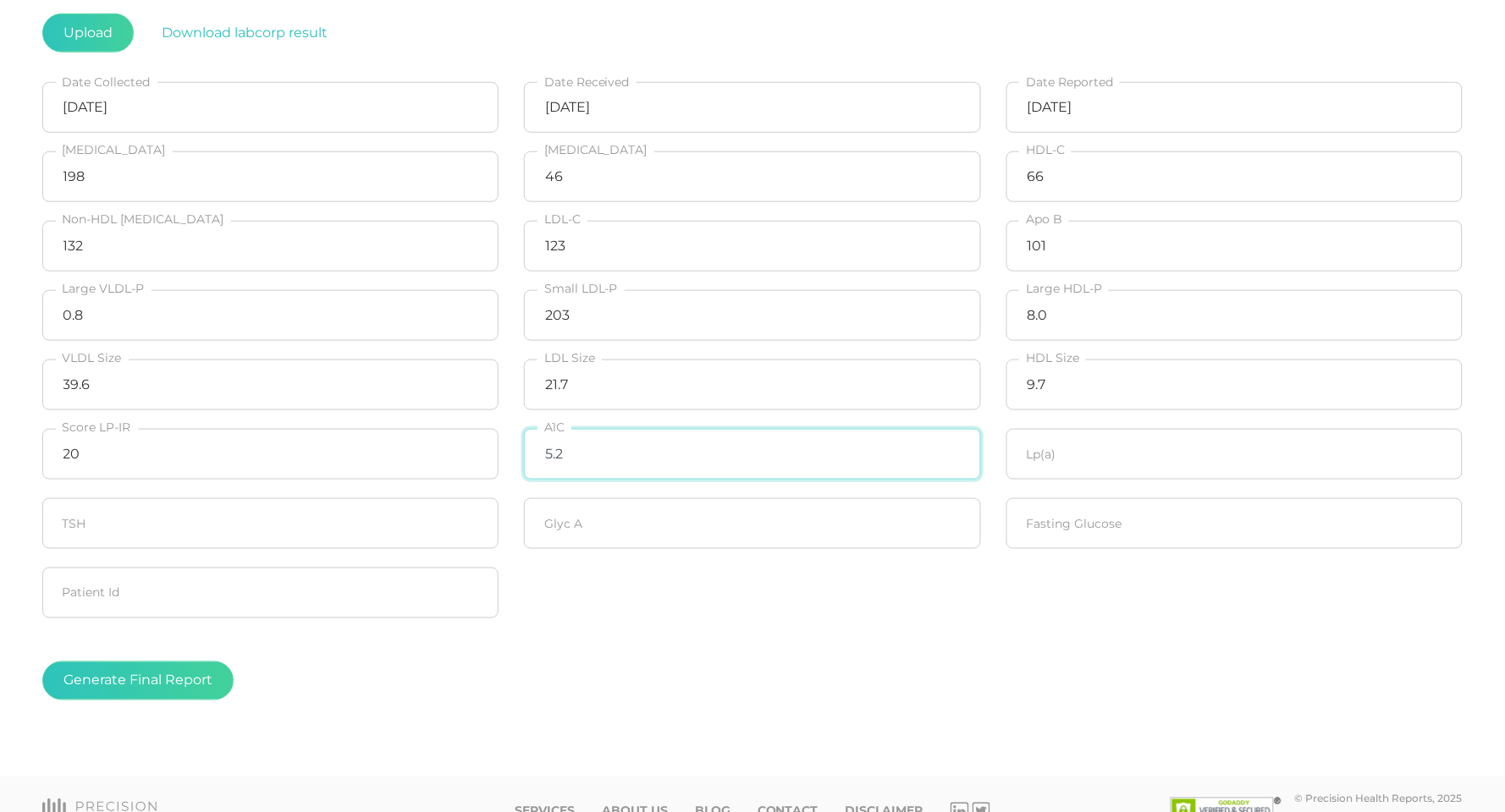
type input "5.2"
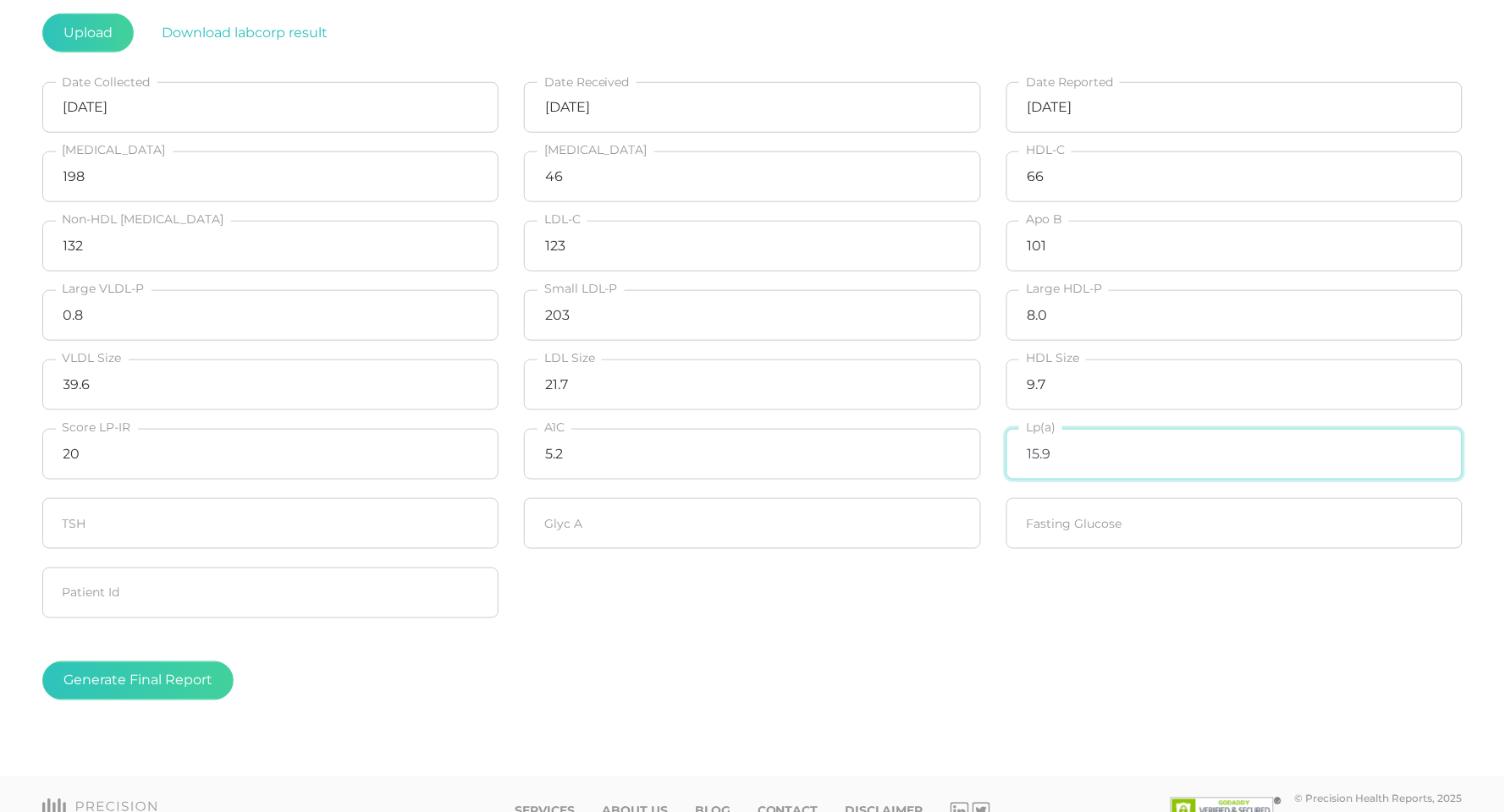
type input "15.9"
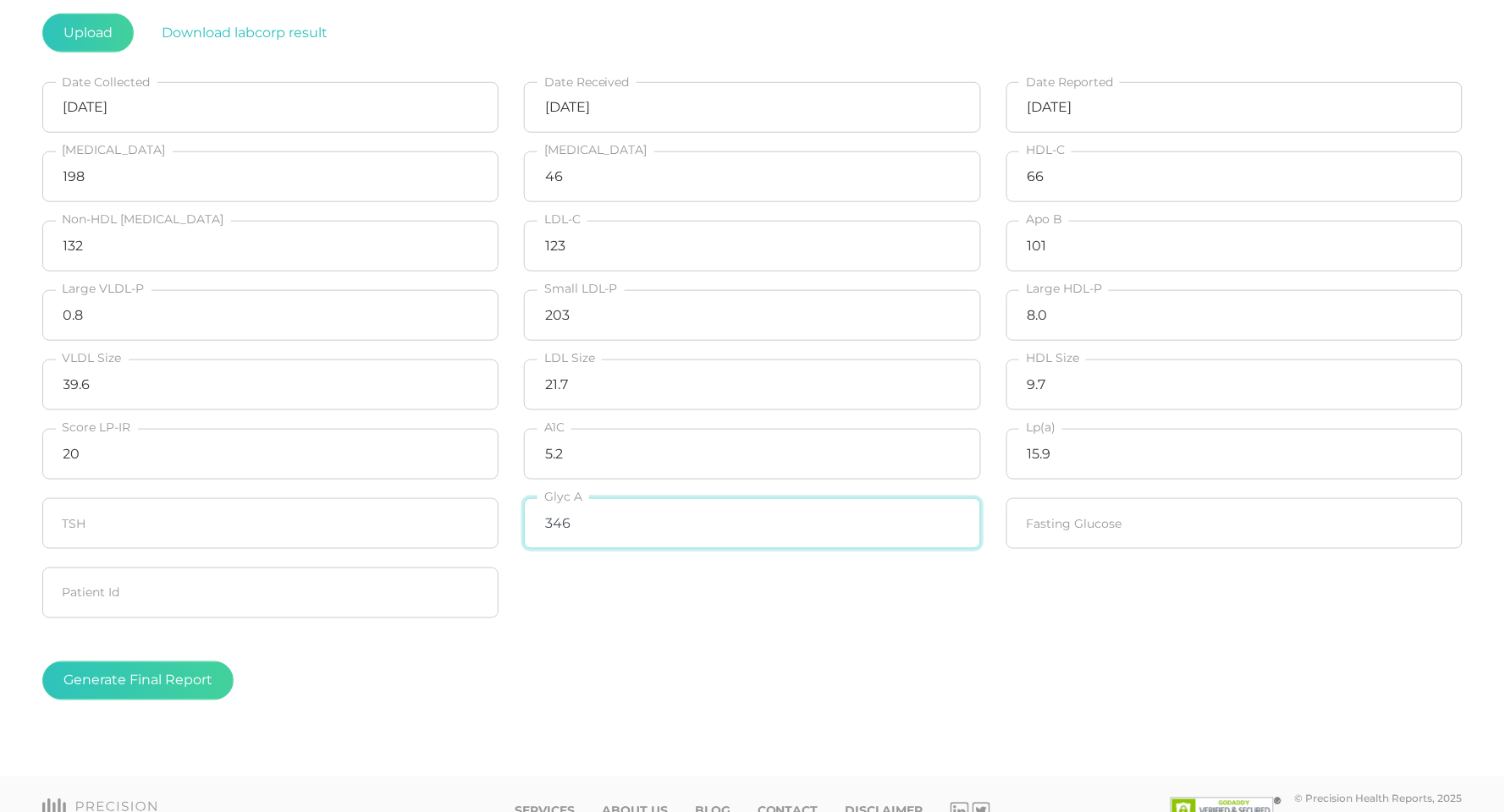
type input "346"
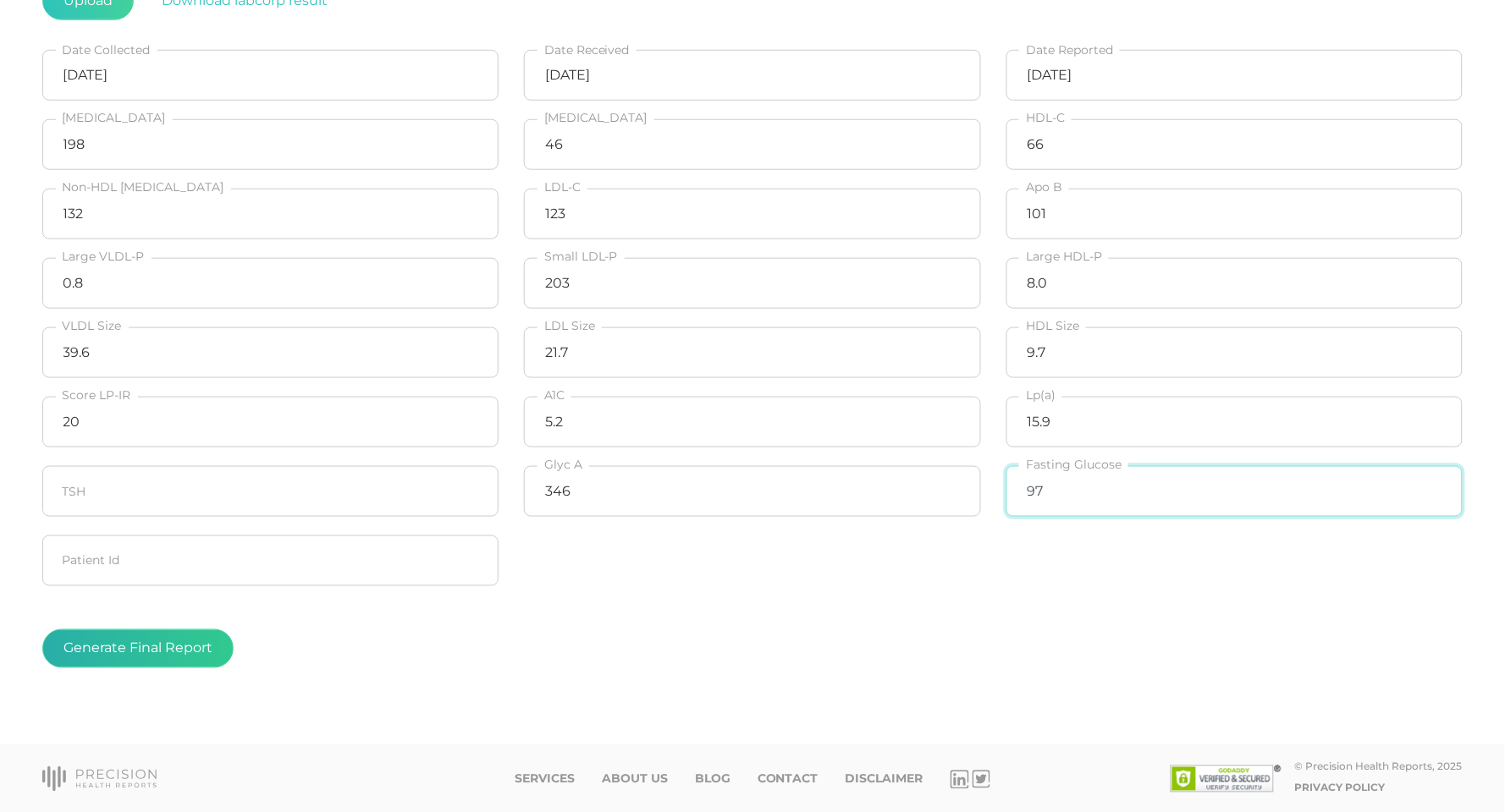
scroll to position [373, 0]
type input "97"
click at [61, 639] on button "Generate Final Report" at bounding box center [139, 649] width 191 height 39
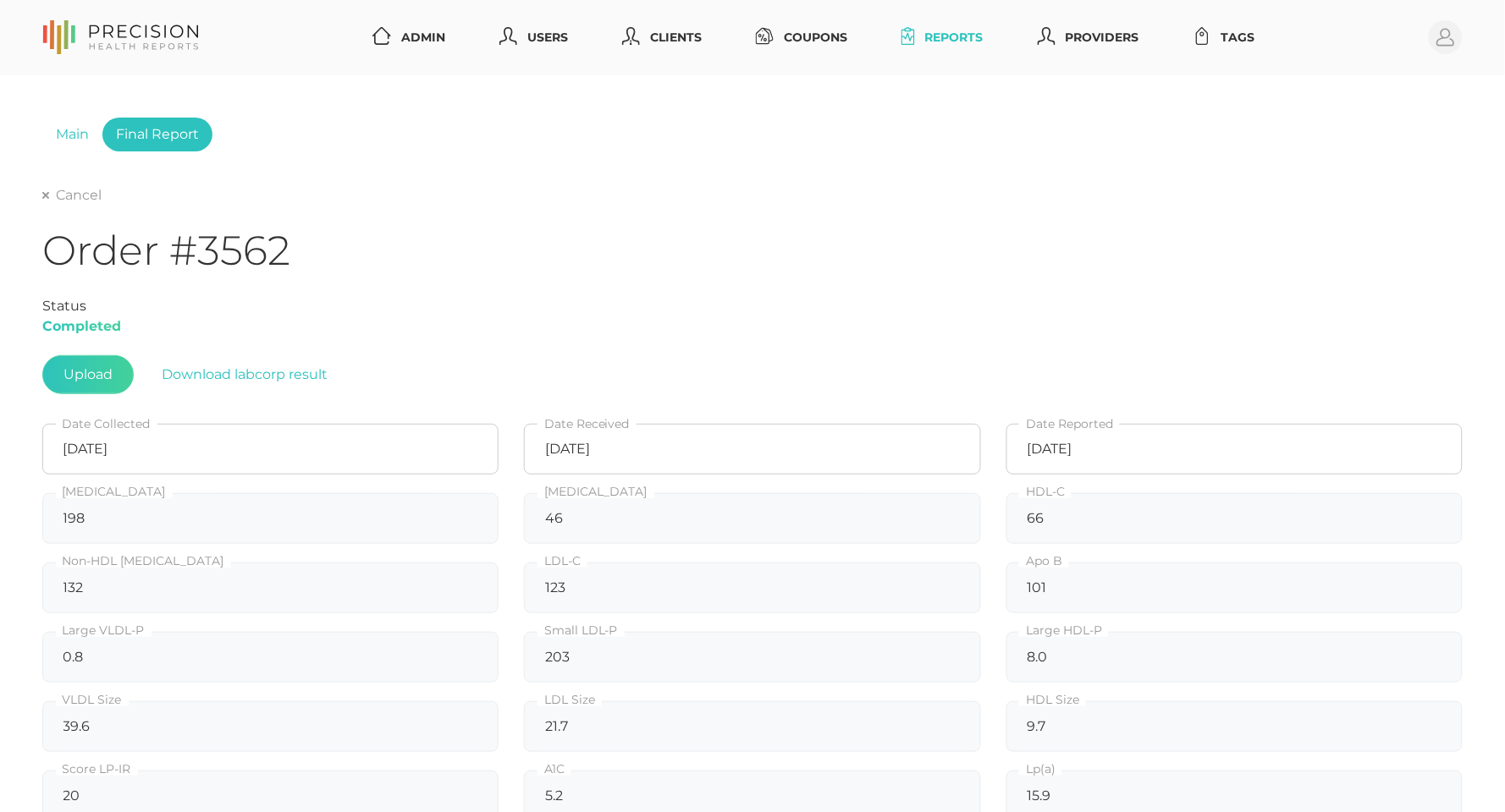
scroll to position [0, 0]
click at [46, 199] on icon at bounding box center [46, 195] width 7 height 7
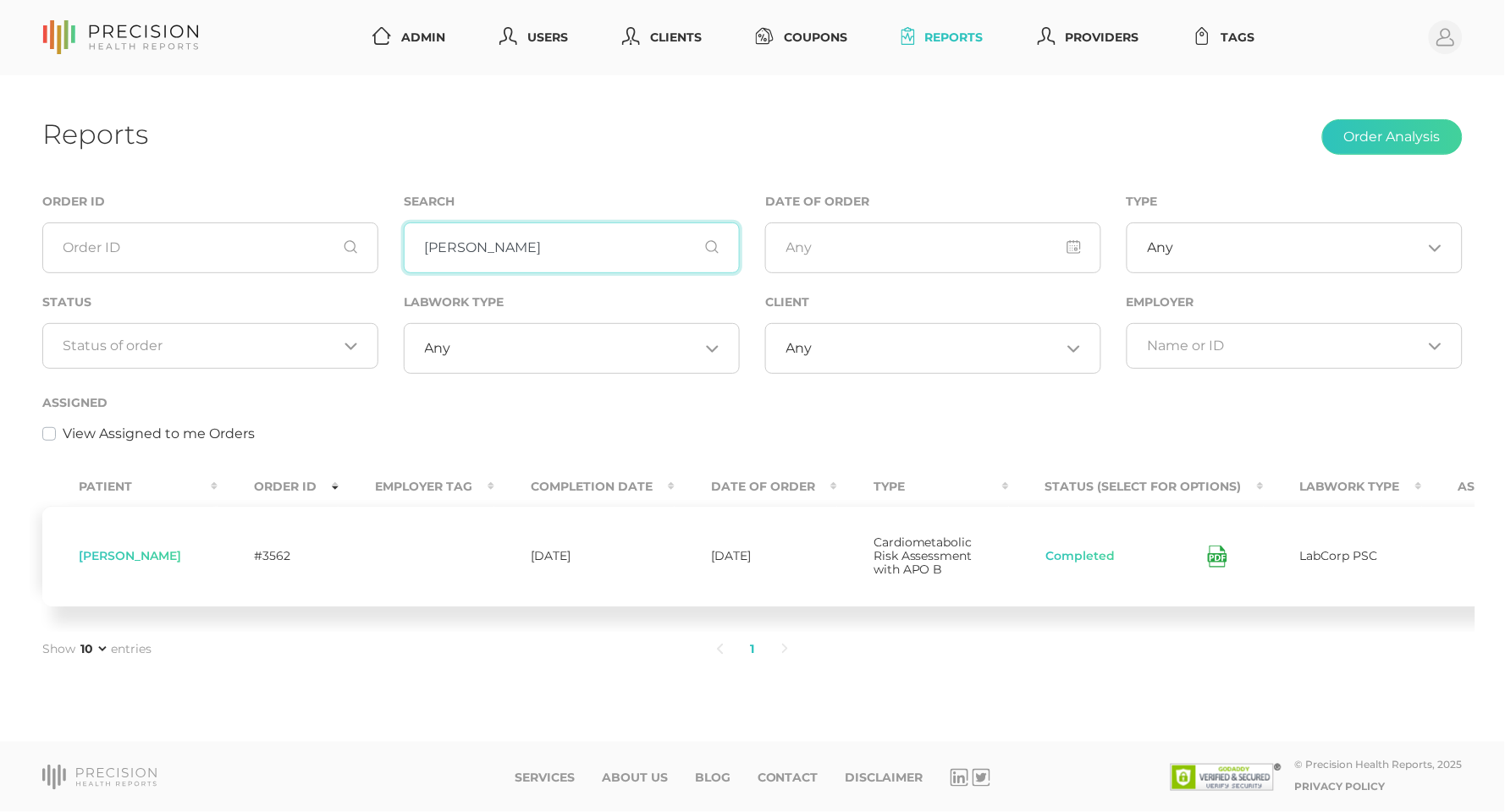
click at [528, 255] on input "Chilton" at bounding box center [572, 248] width 337 height 51
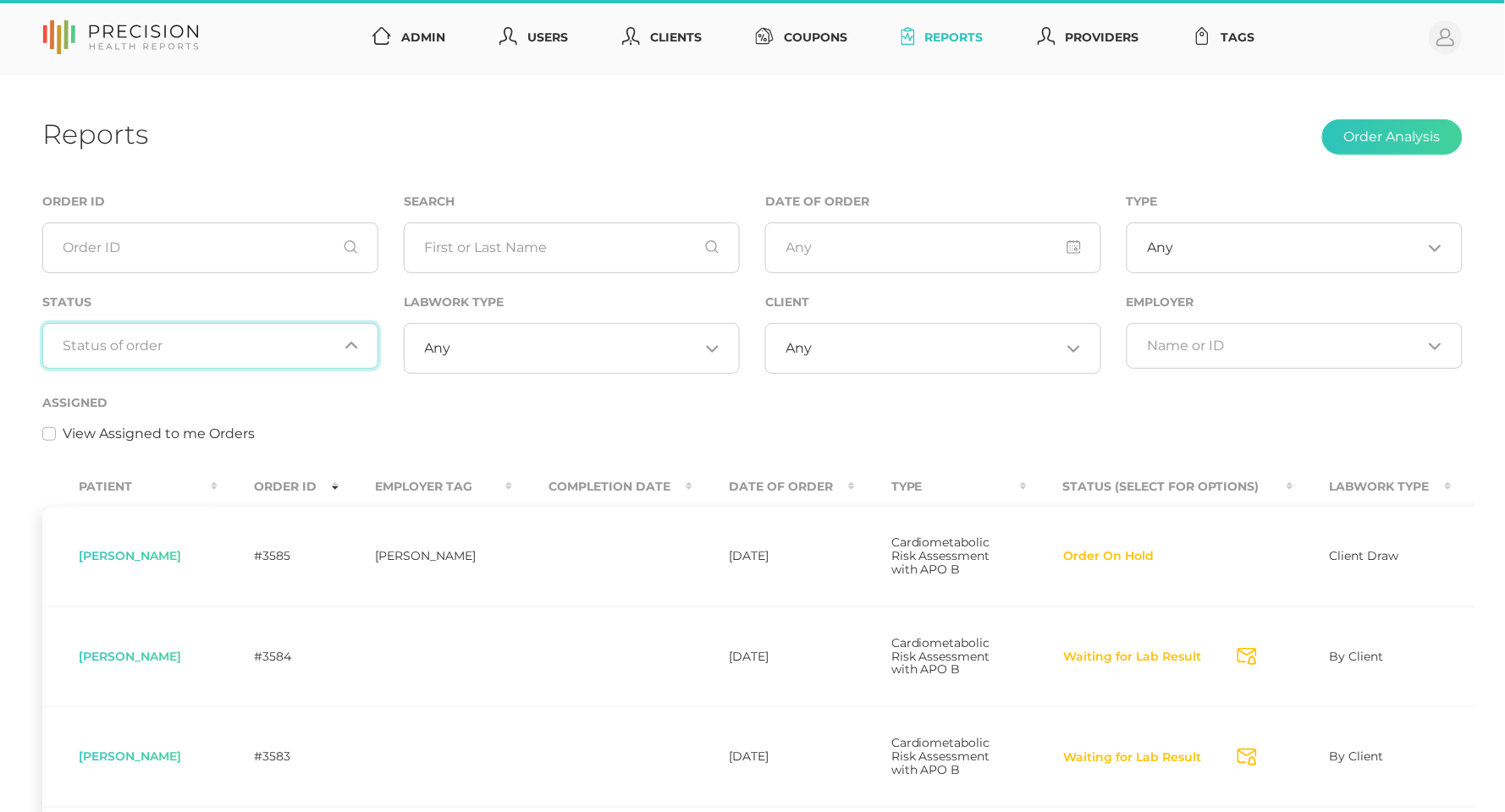
click at [239, 327] on div "Loading..." at bounding box center [211, 346] width 337 height 46
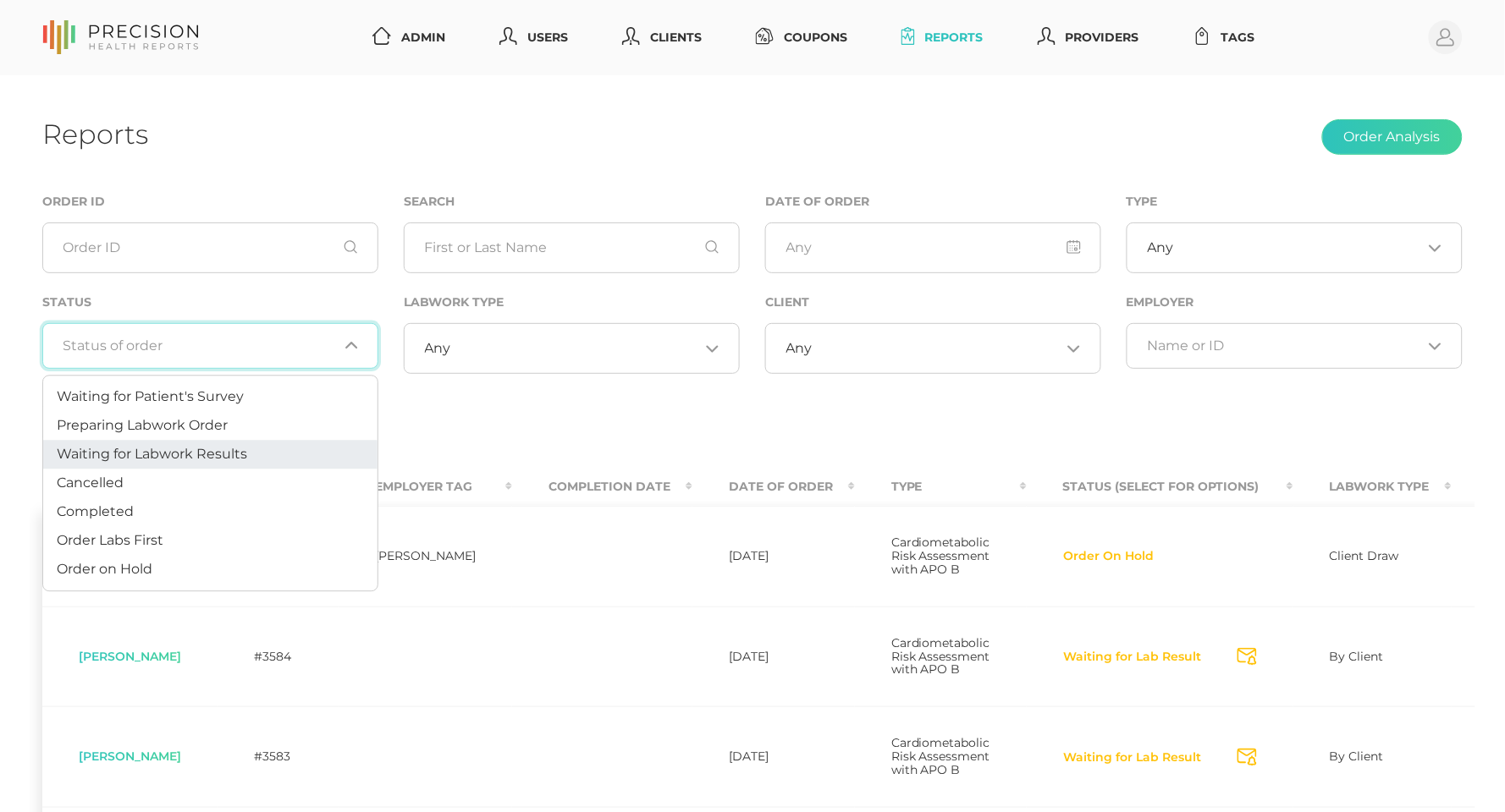
click at [205, 447] on span "Waiting for Labwork Results" at bounding box center [152, 453] width 191 height 16
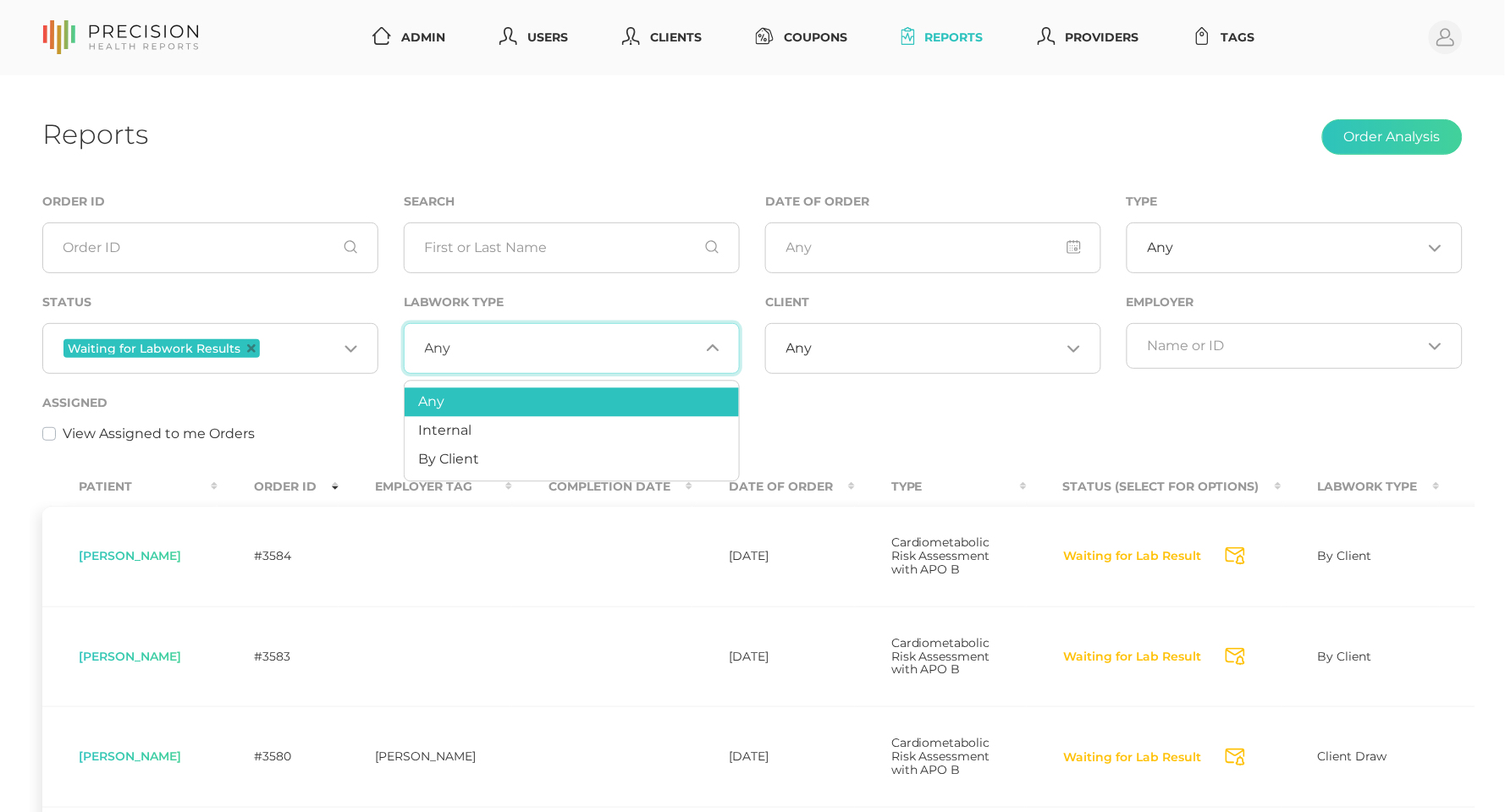
click at [561, 347] on input "Search for option" at bounding box center [574, 348] width 248 height 17
click at [870, 365] on div "Any Loading..." at bounding box center [933, 348] width 337 height 51
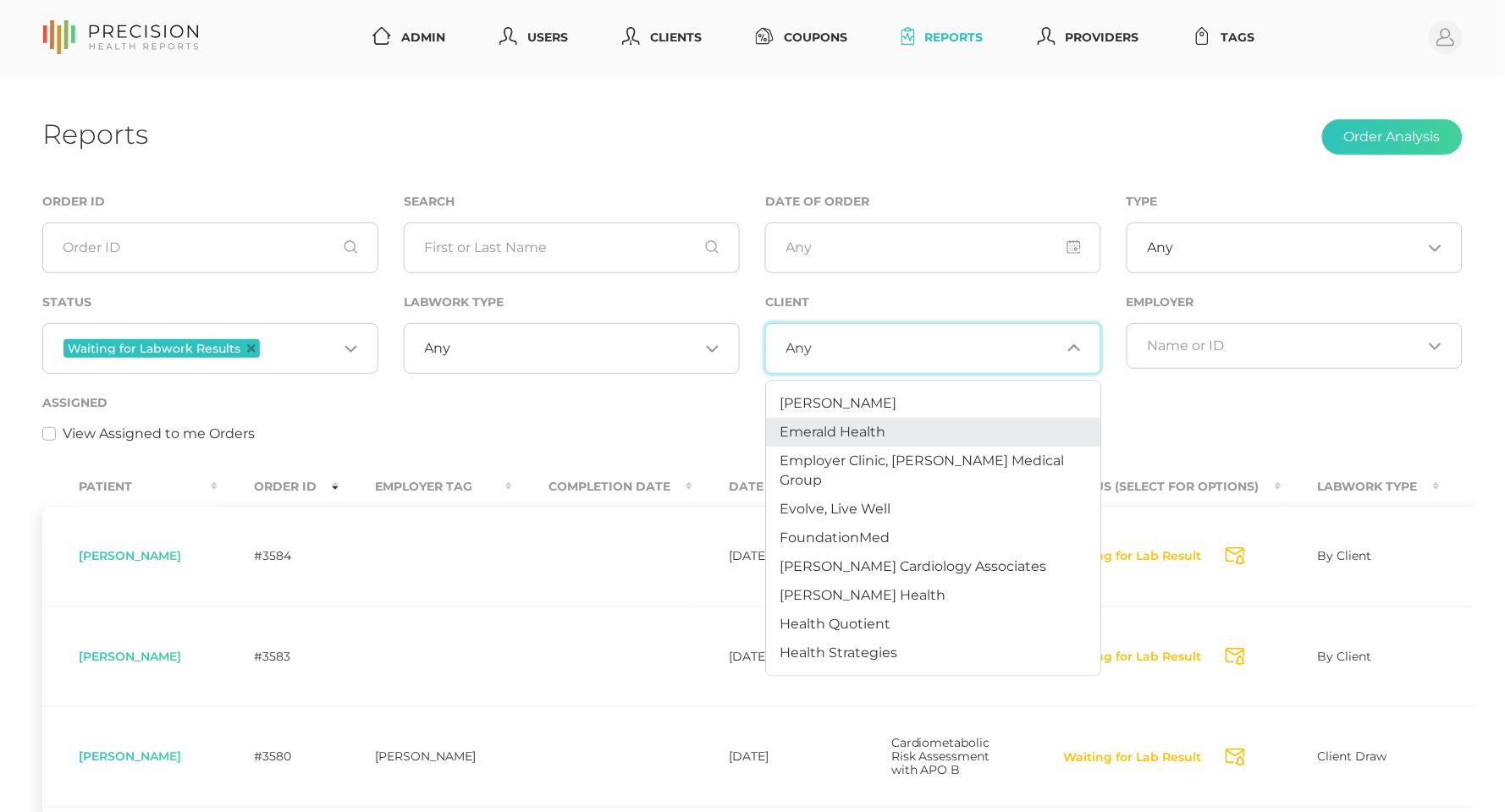
scroll to position [399, 0]
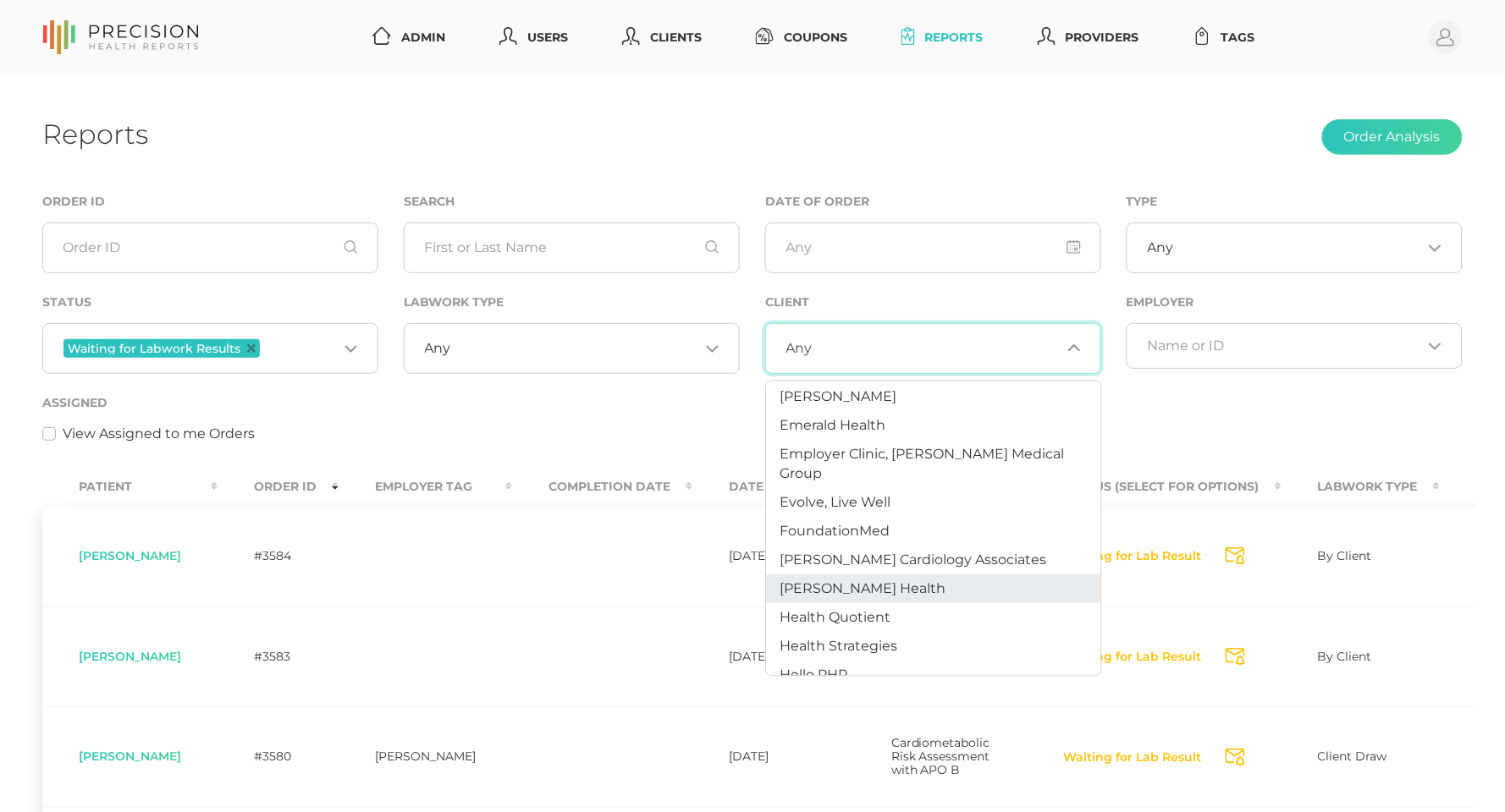
click at [843, 574] on li "Hancock Health" at bounding box center [934, 588] width 335 height 29
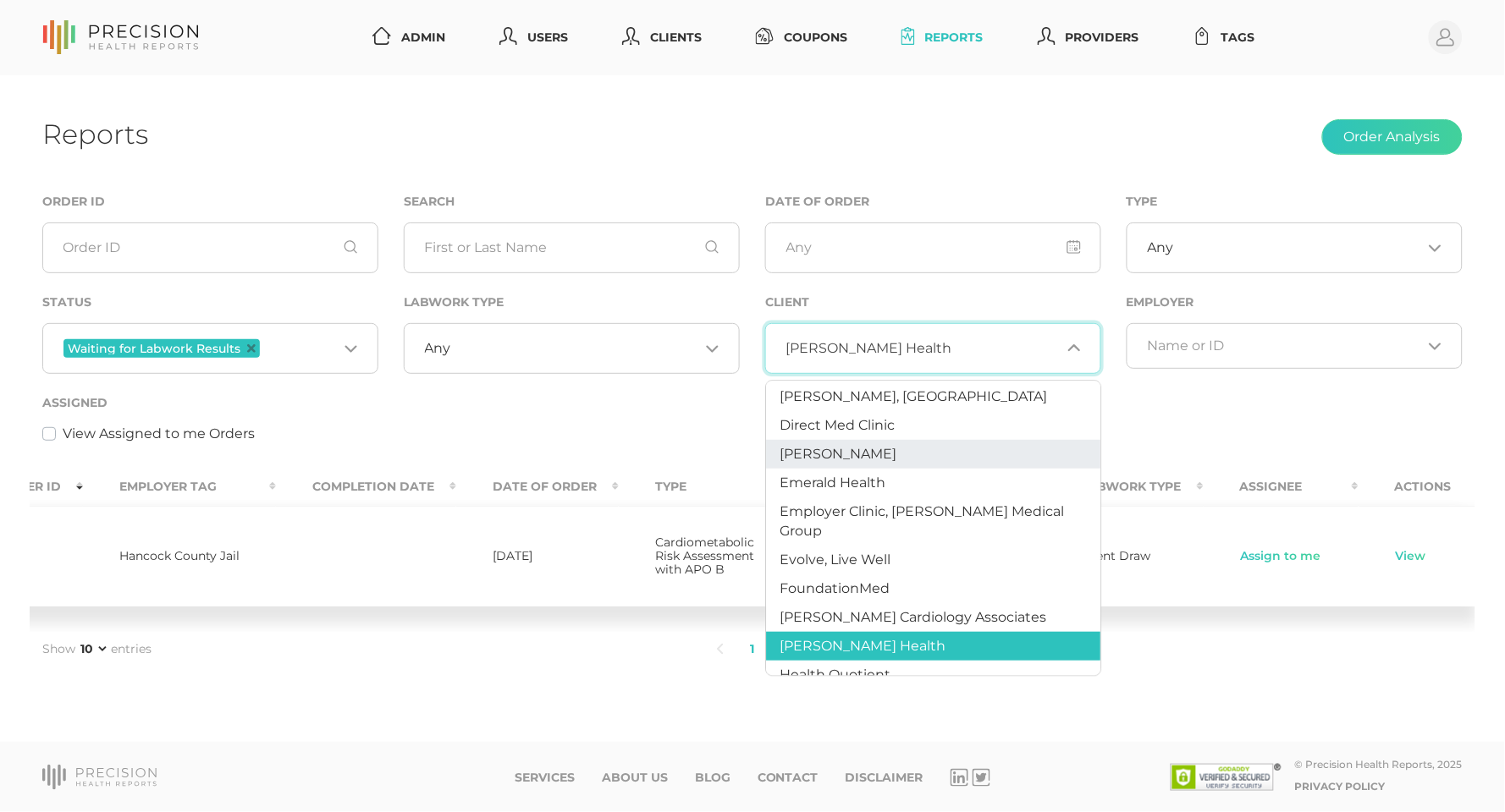
scroll to position [387, 0]
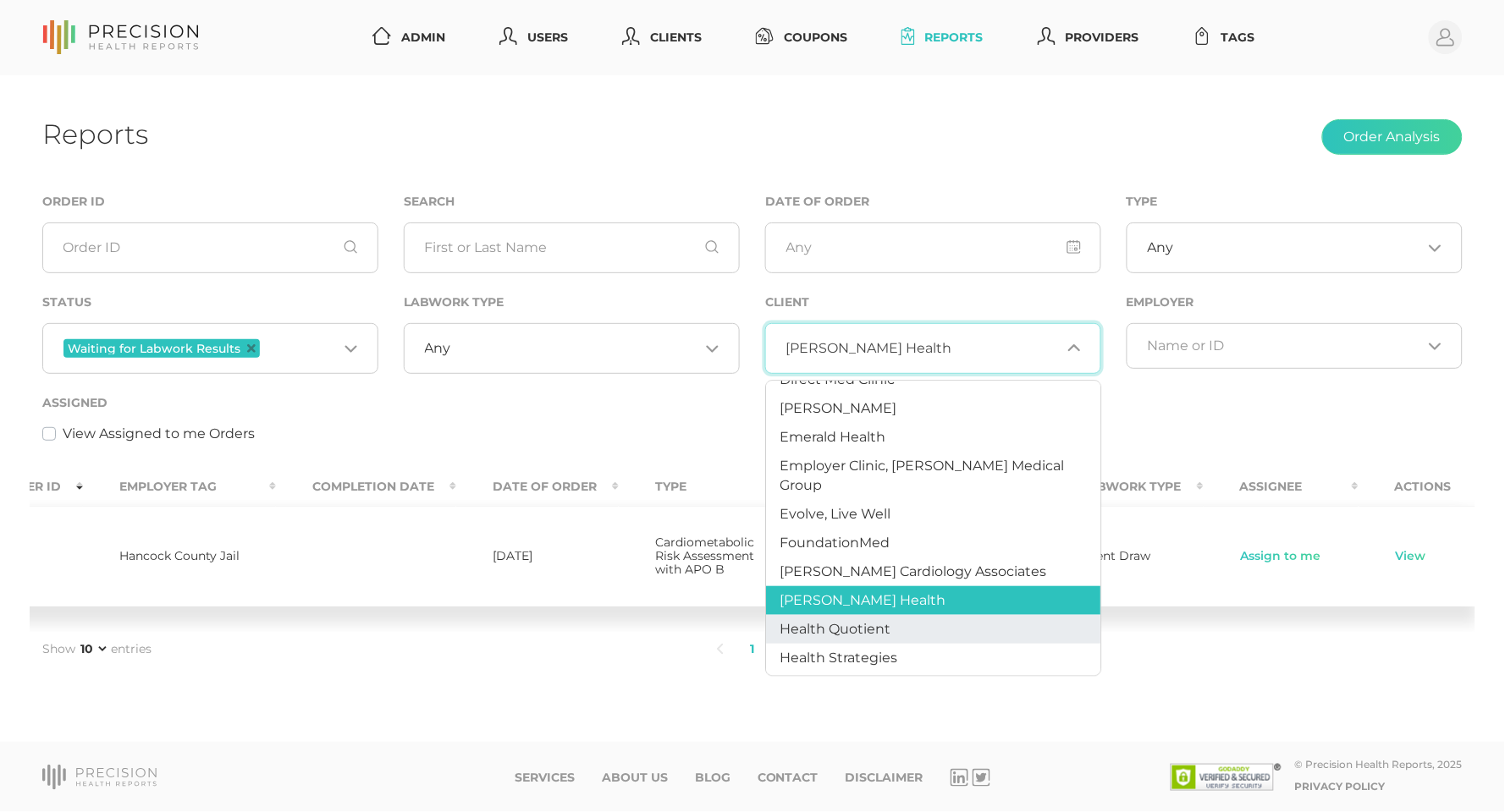
click at [933, 615] on li "Health Quotient" at bounding box center [934, 629] width 335 height 29
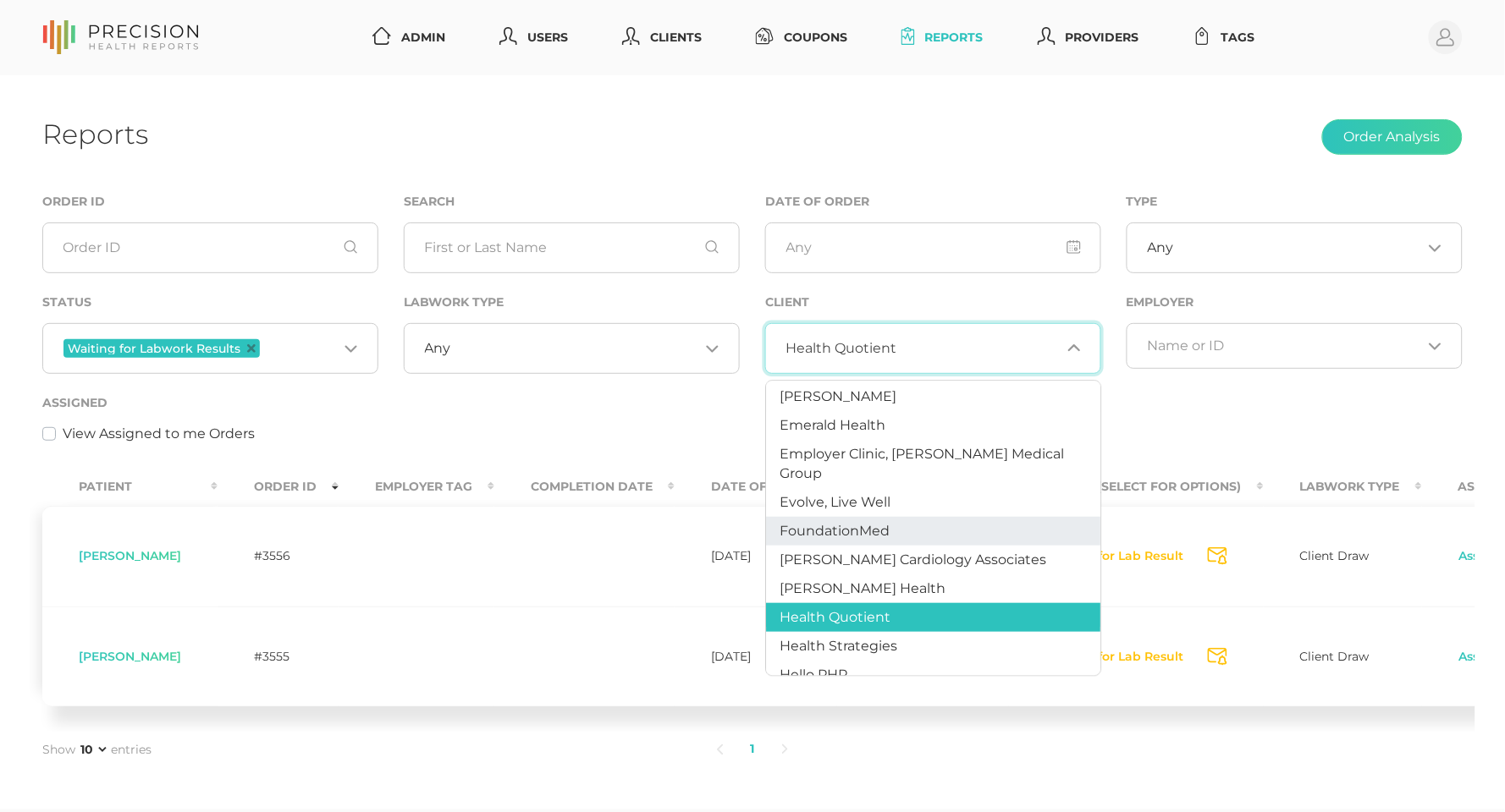
scroll to position [406, 0]
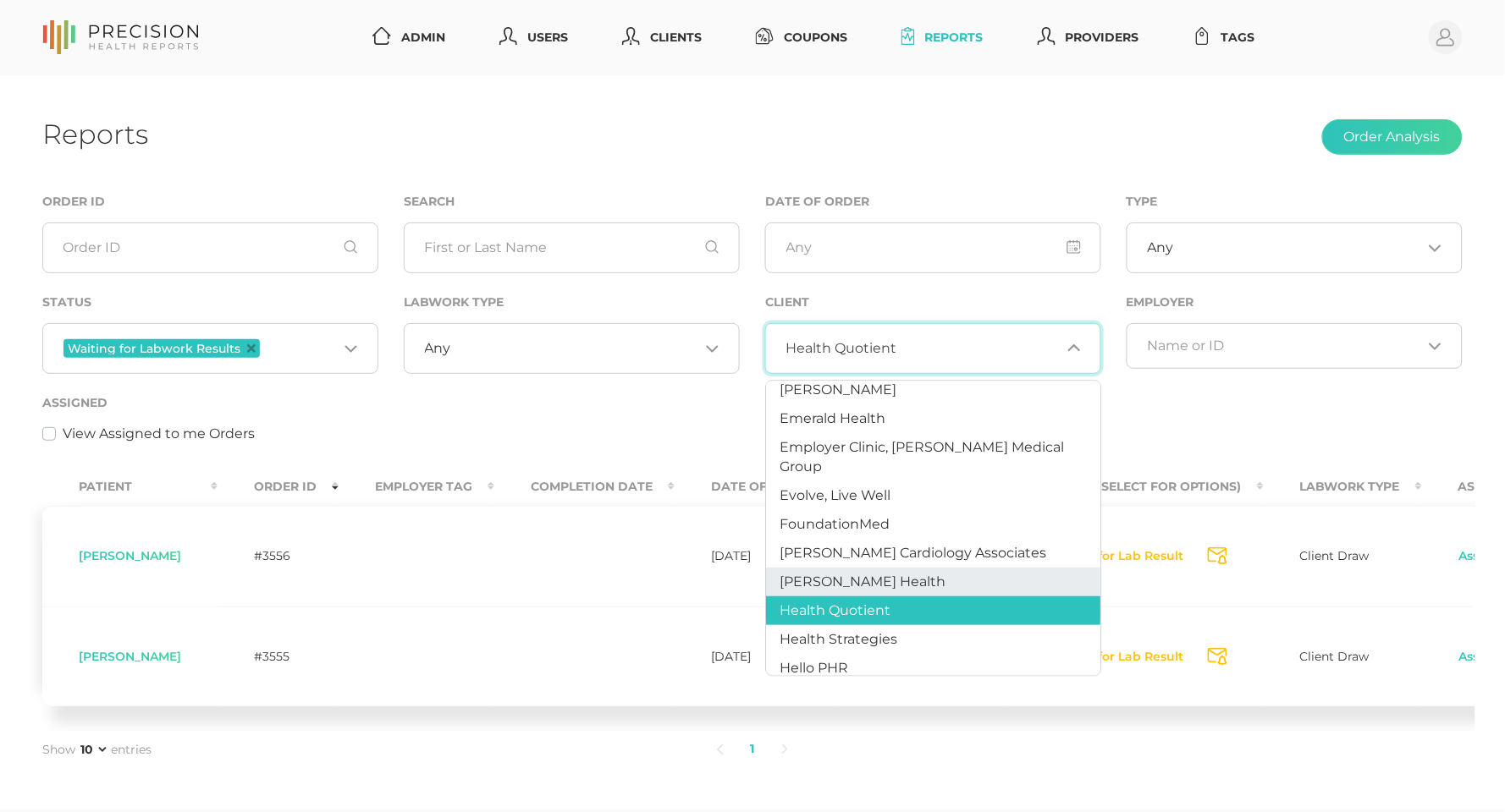
click at [853, 573] on span "Hancock Health" at bounding box center [864, 581] width 165 height 16
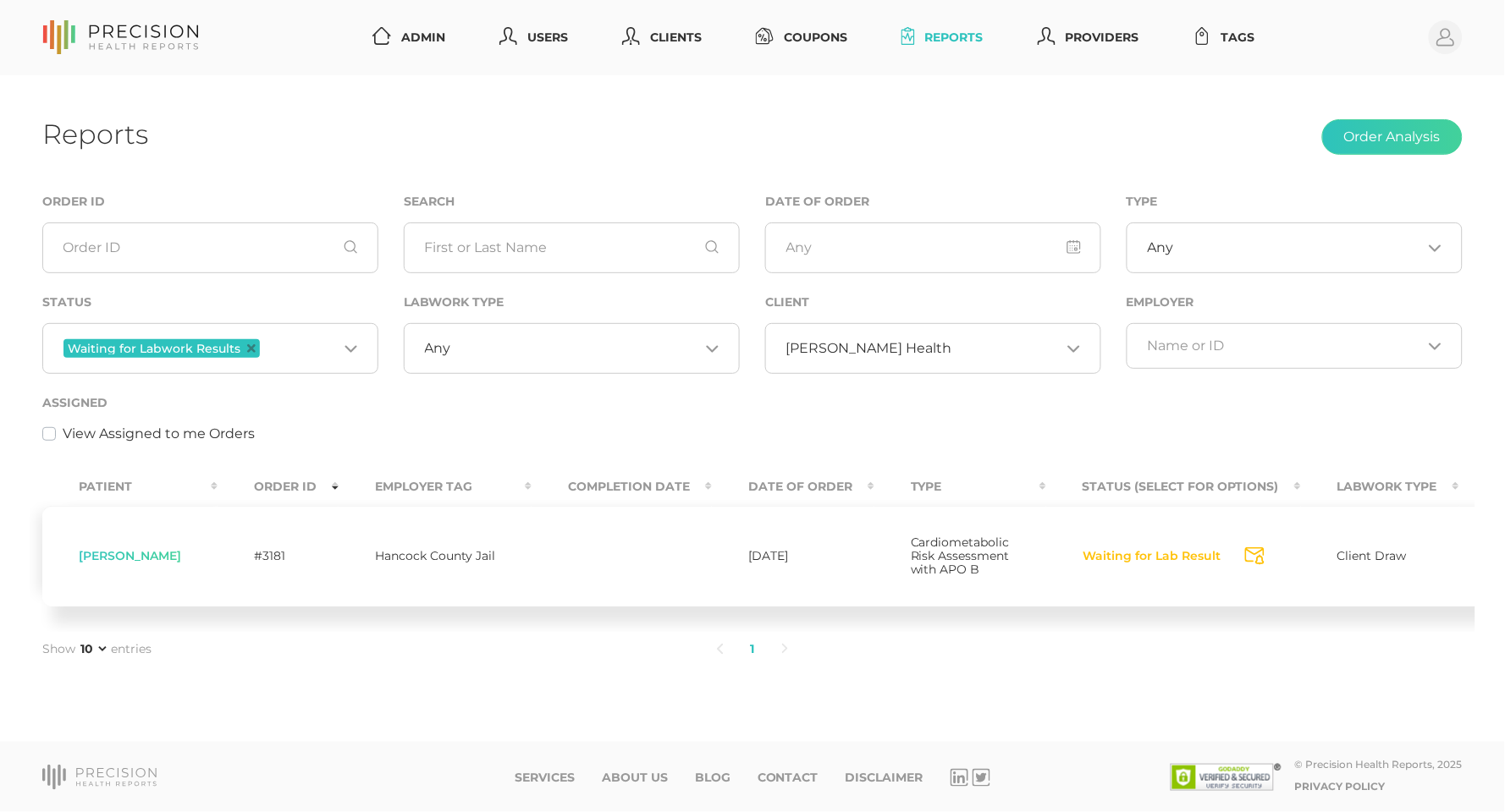
click at [151, 559] on span "Joseph Ratliff" at bounding box center [130, 556] width 102 height 15
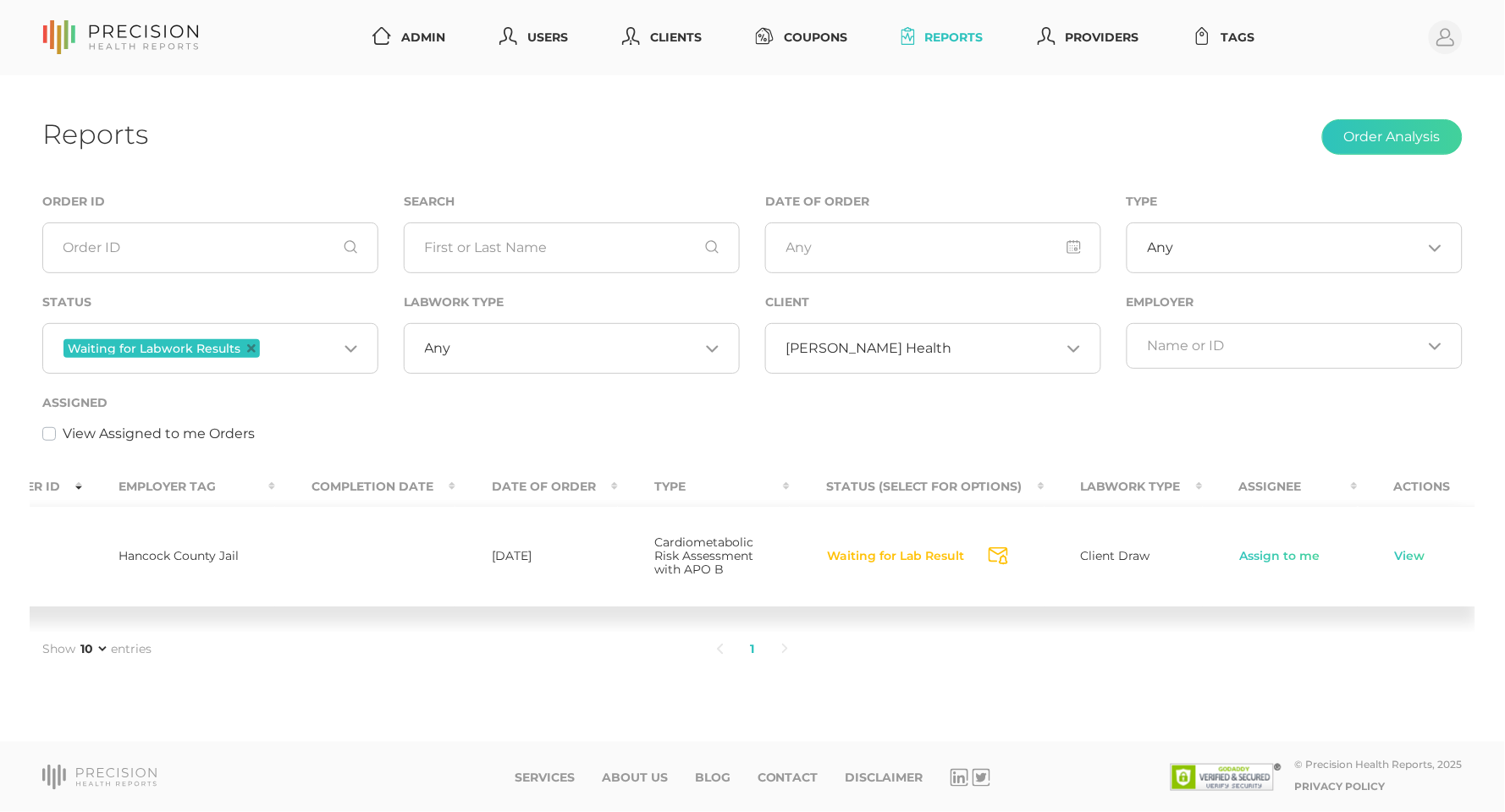
scroll to position [0, 256]
click at [1240, 557] on link "Assign to me" at bounding box center [1281, 557] width 82 height 17
click at [1393, 562] on link "View" at bounding box center [1409, 557] width 33 height 17
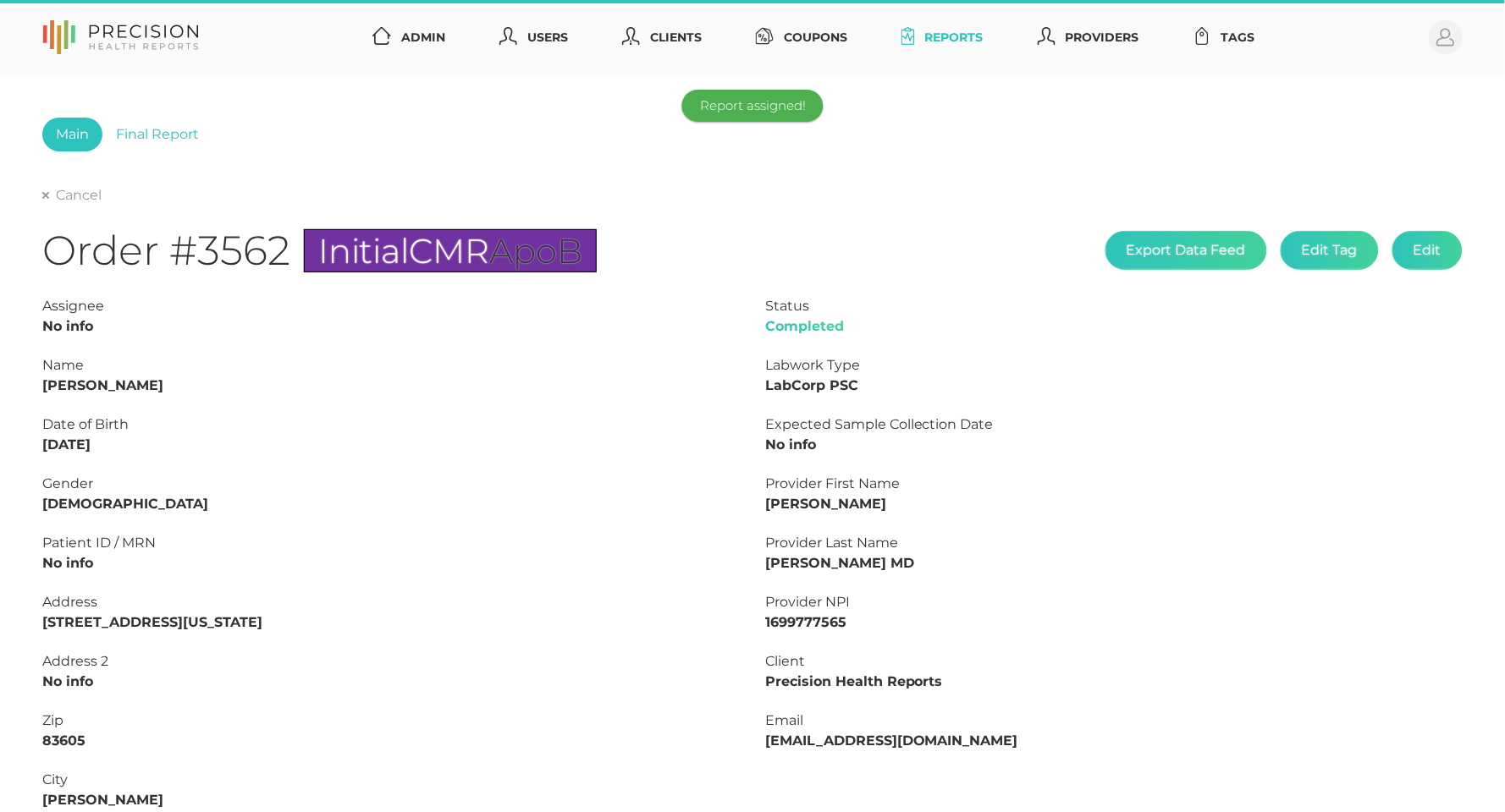
type input "L2502897182"
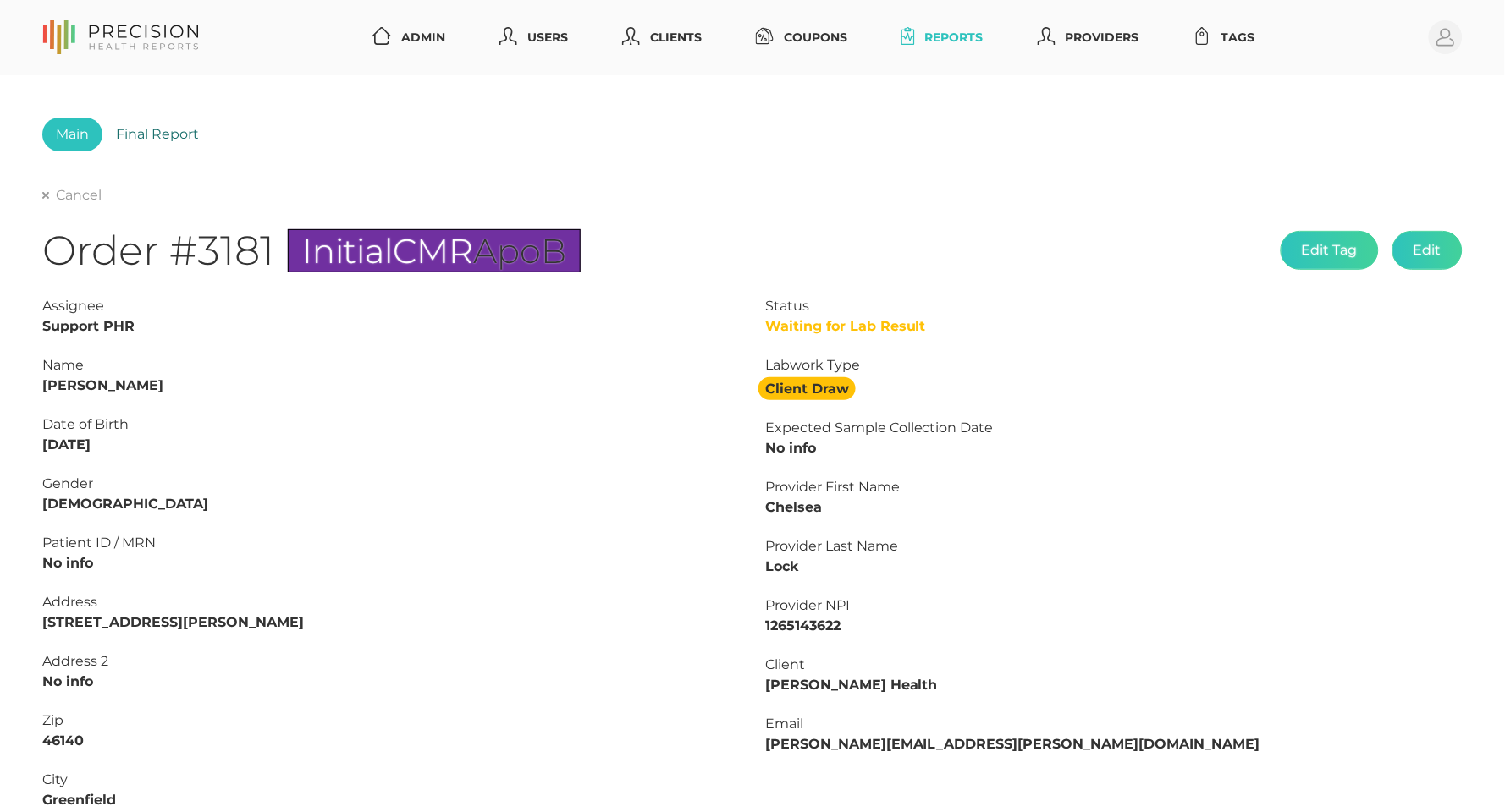
click at [134, 118] on link "Final Report" at bounding box center [157, 135] width 110 height 33
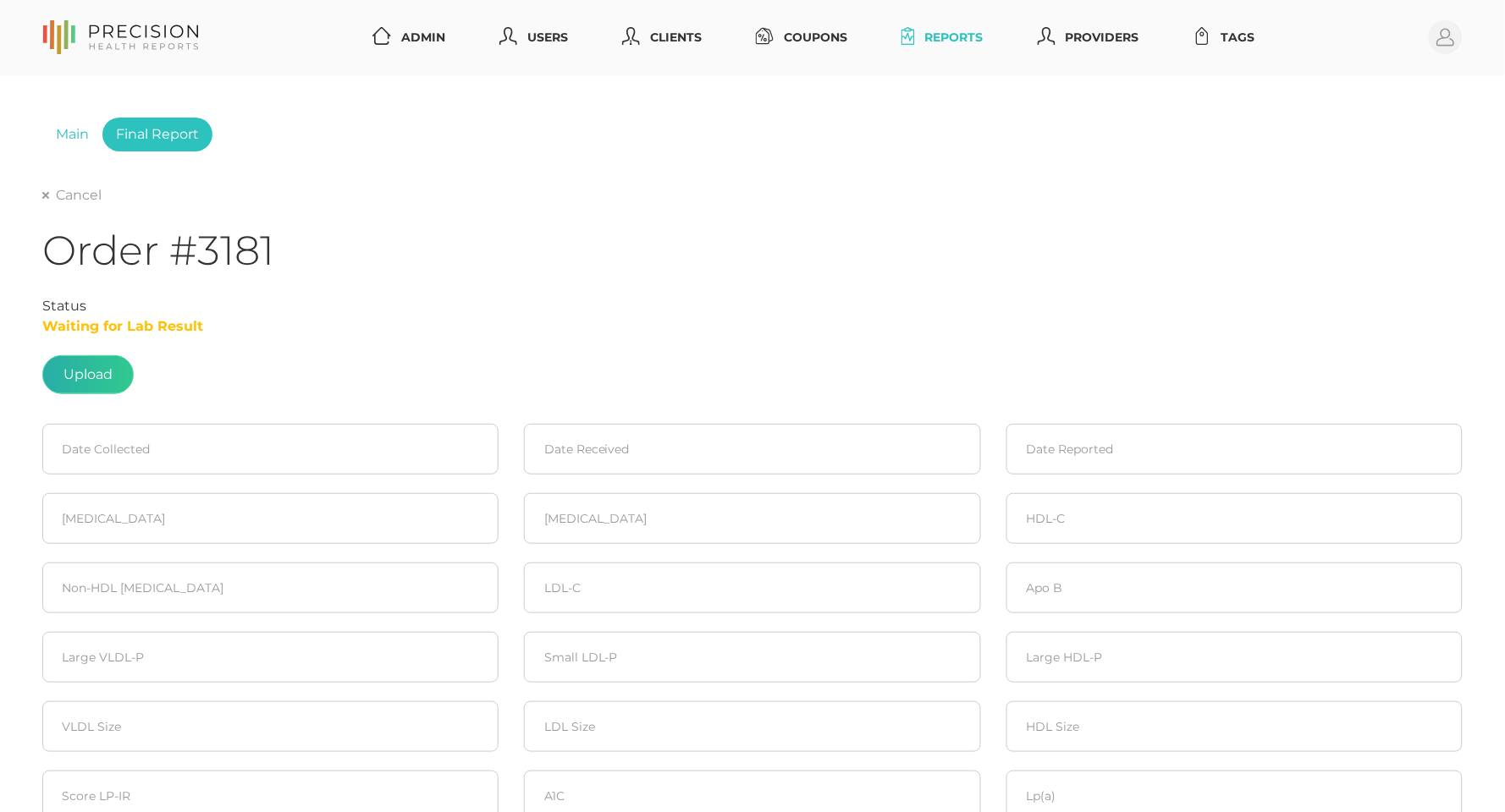
click at [84, 374] on label at bounding box center [87, 374] width 90 height 37
click at [112, 367] on input "file" at bounding box center [112, 366] width 1 height 1
type input "C:\fakepath\bfcf2ab6-2ae2-42c6-9483-9a7cd1a4ea31.pdf"
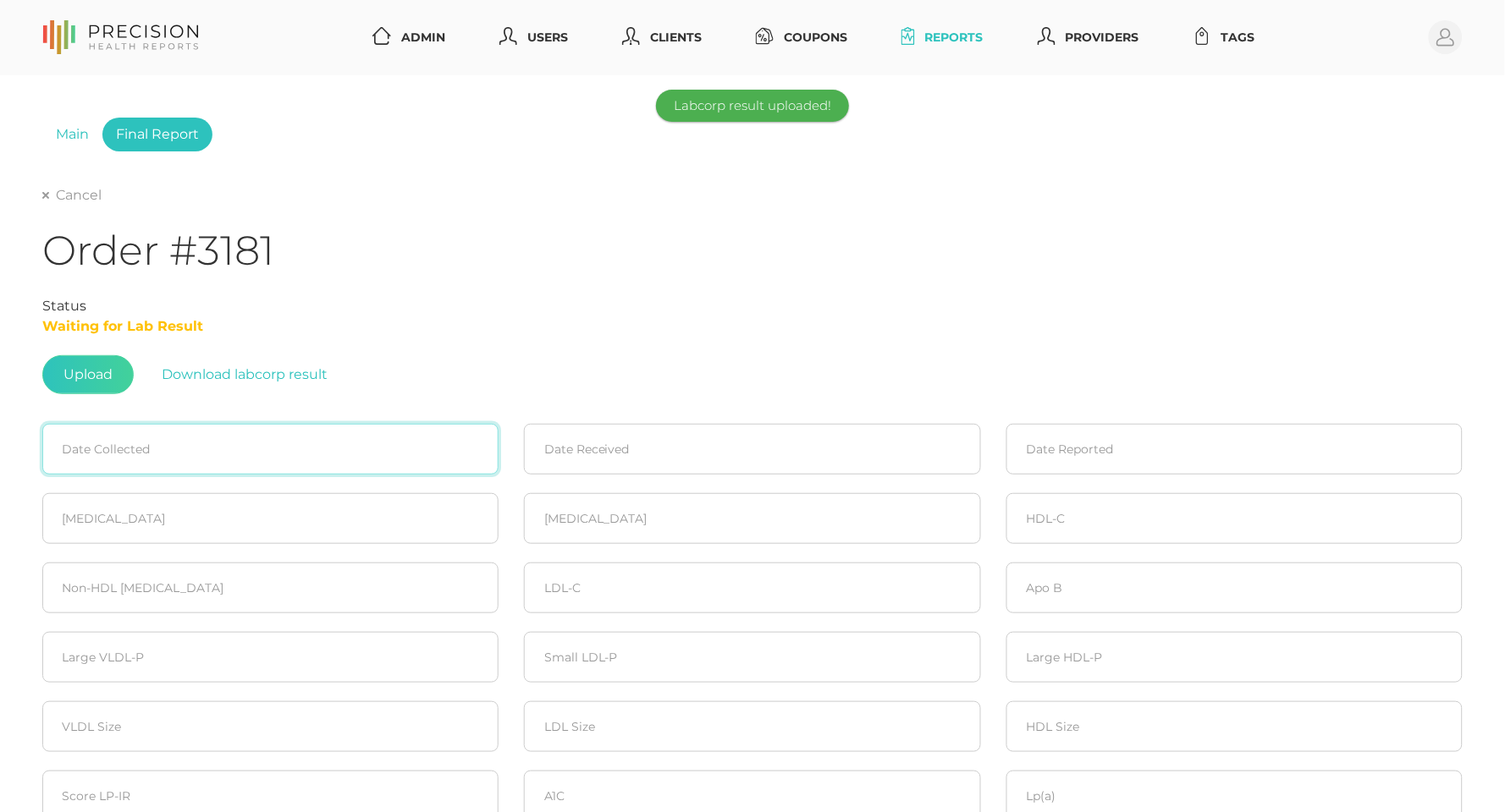
click at [192, 448] on input at bounding box center [271, 449] width 456 height 51
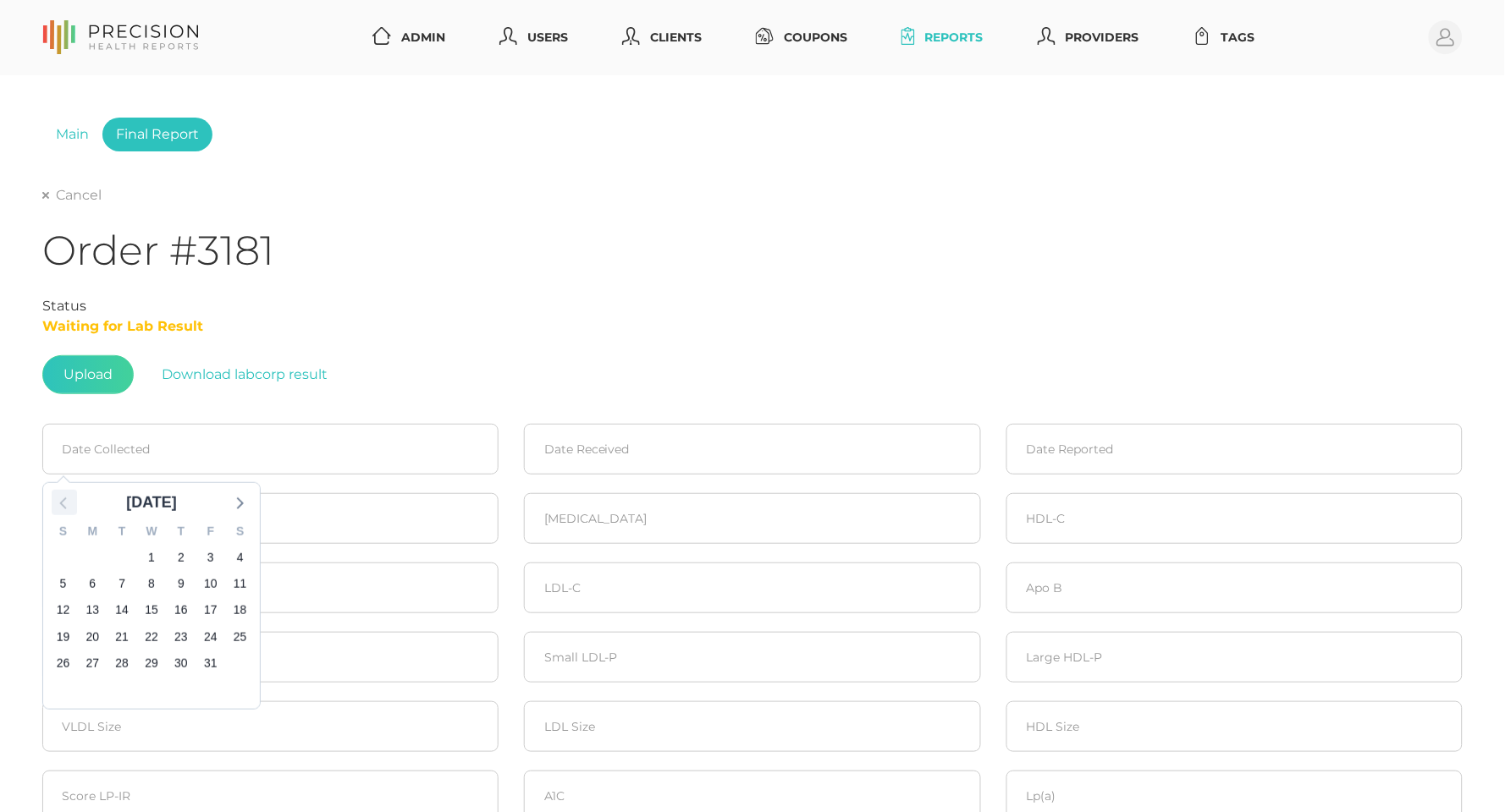
click at [65, 504] on icon at bounding box center [62, 503] width 7 height 12
click at [125, 604] on span "17" at bounding box center [121, 610] width 23 height 23
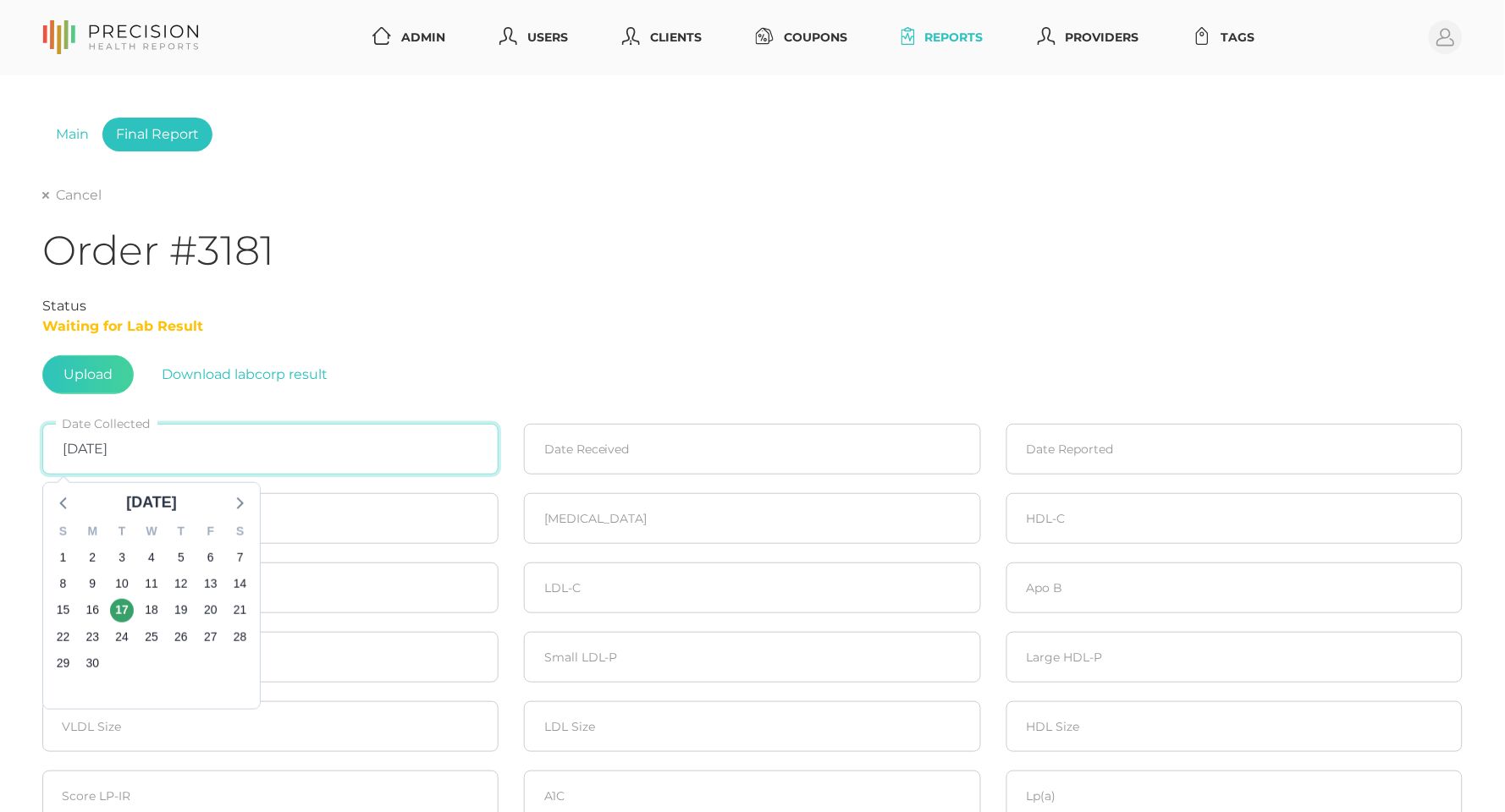
click at [74, 442] on input "06/17/2025" at bounding box center [271, 449] width 456 height 51
drag, startPoint x: 154, startPoint y: 448, endPoint x: -65, endPoint y: 447, distance: 219.0
click at [0, 447] on html "Admin Users Clients Coupons Reports Providers Tags Profile Main Final Report Ca…" at bounding box center [752, 594] width 1505 height 1188
type input "04/17/2025"
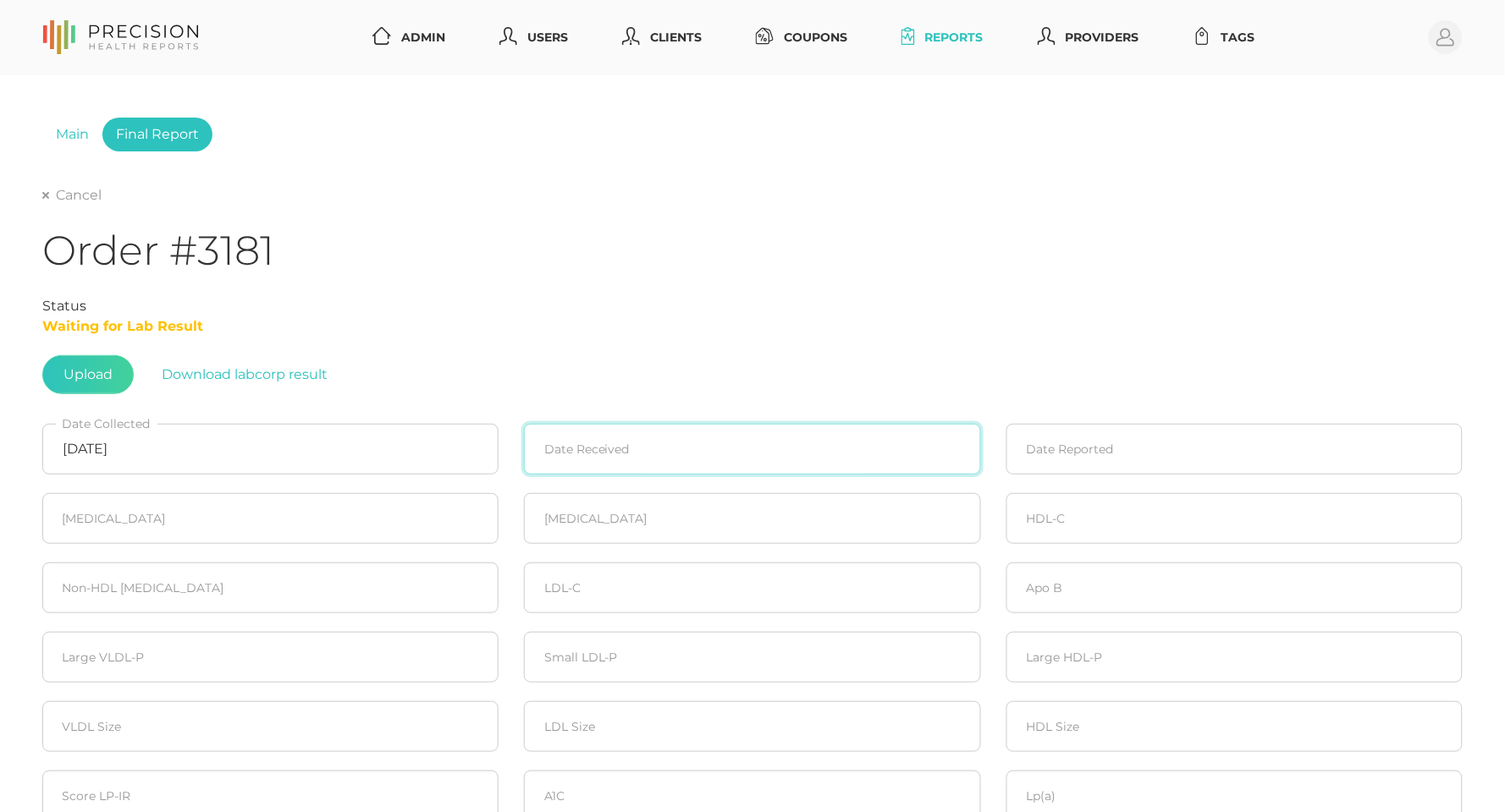
click at [783, 450] on input at bounding box center [752, 449] width 456 height 51
paste input "04/17/2025"
click at [583, 443] on input "04/17/2025" at bounding box center [752, 449] width 456 height 51
click at [580, 448] on input "04/17/2025" at bounding box center [752, 449] width 456 height 51
type input "04/18/2025"
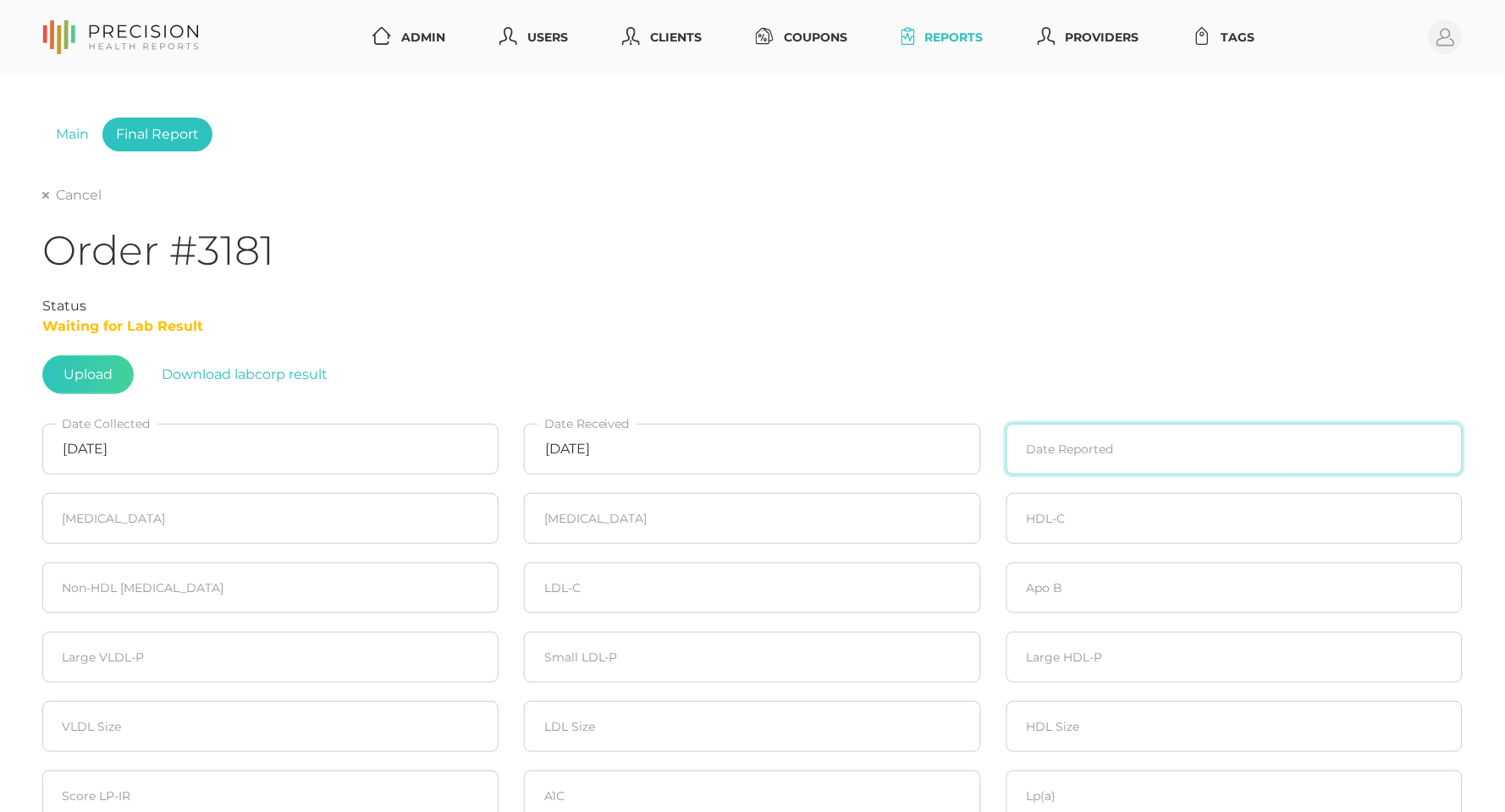
click at [1152, 439] on input at bounding box center [1234, 449] width 456 height 51
type input "04/19/2025"
type input "172"
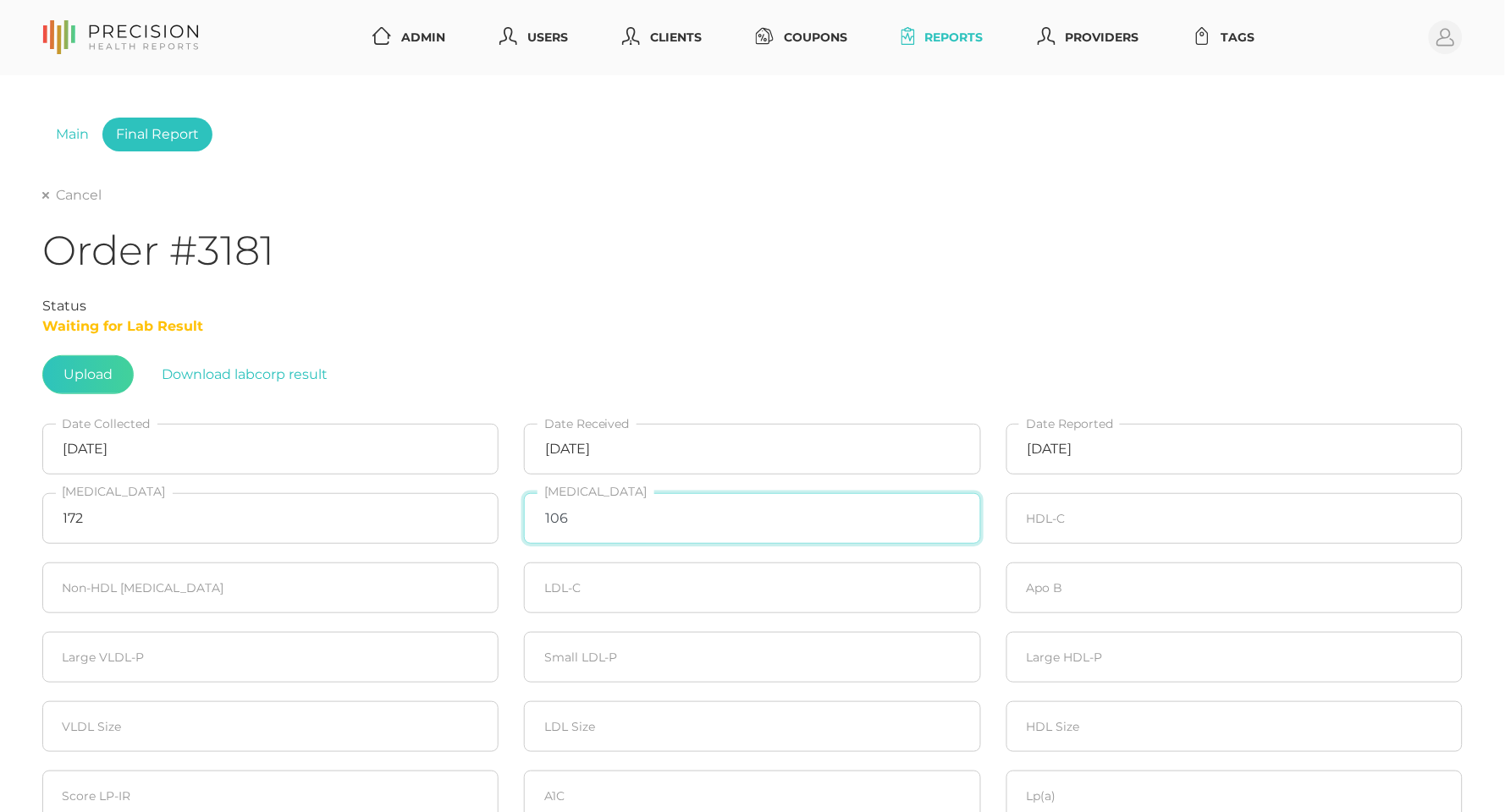
type input "106"
type input "44"
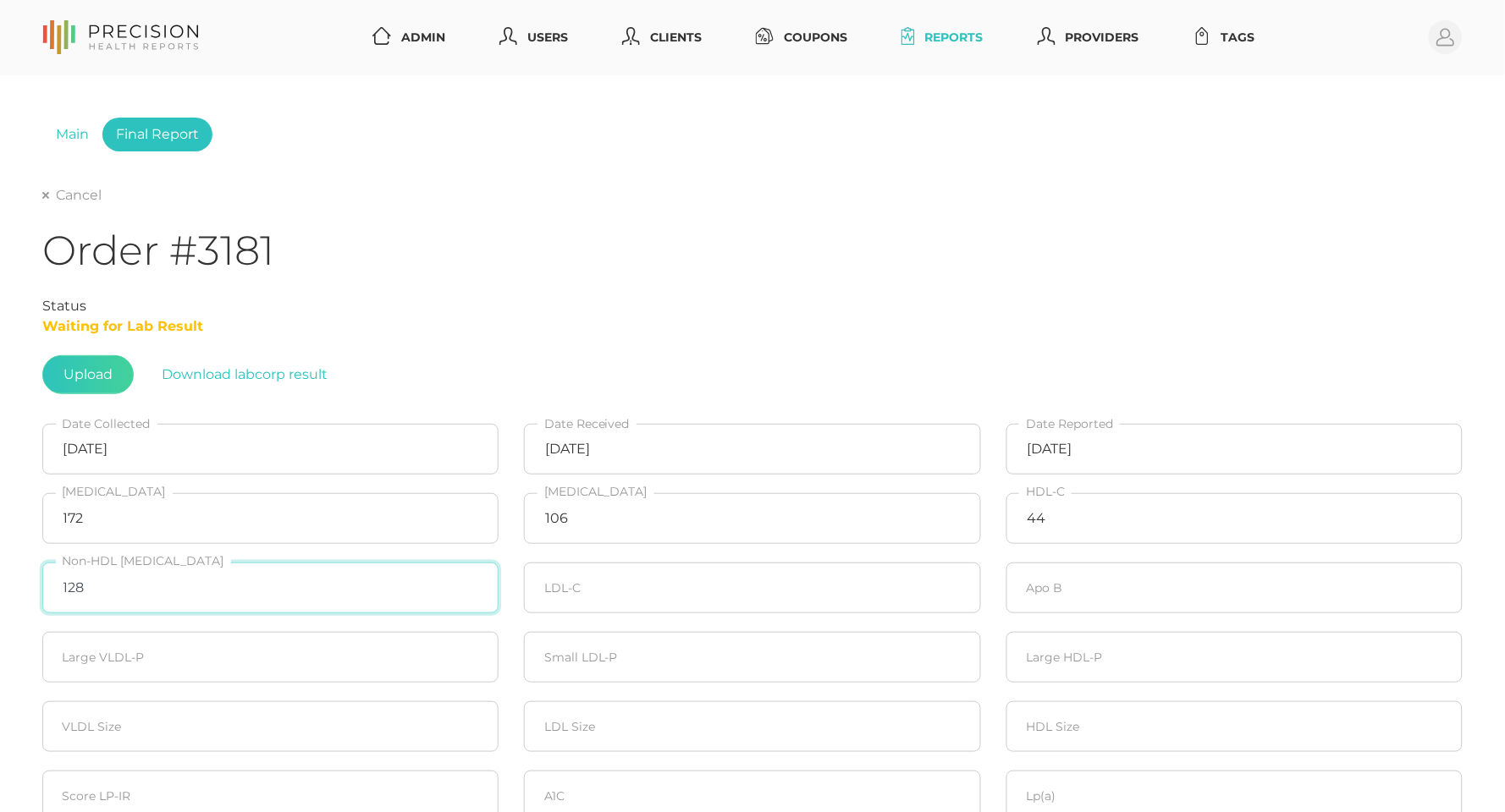
type input "128"
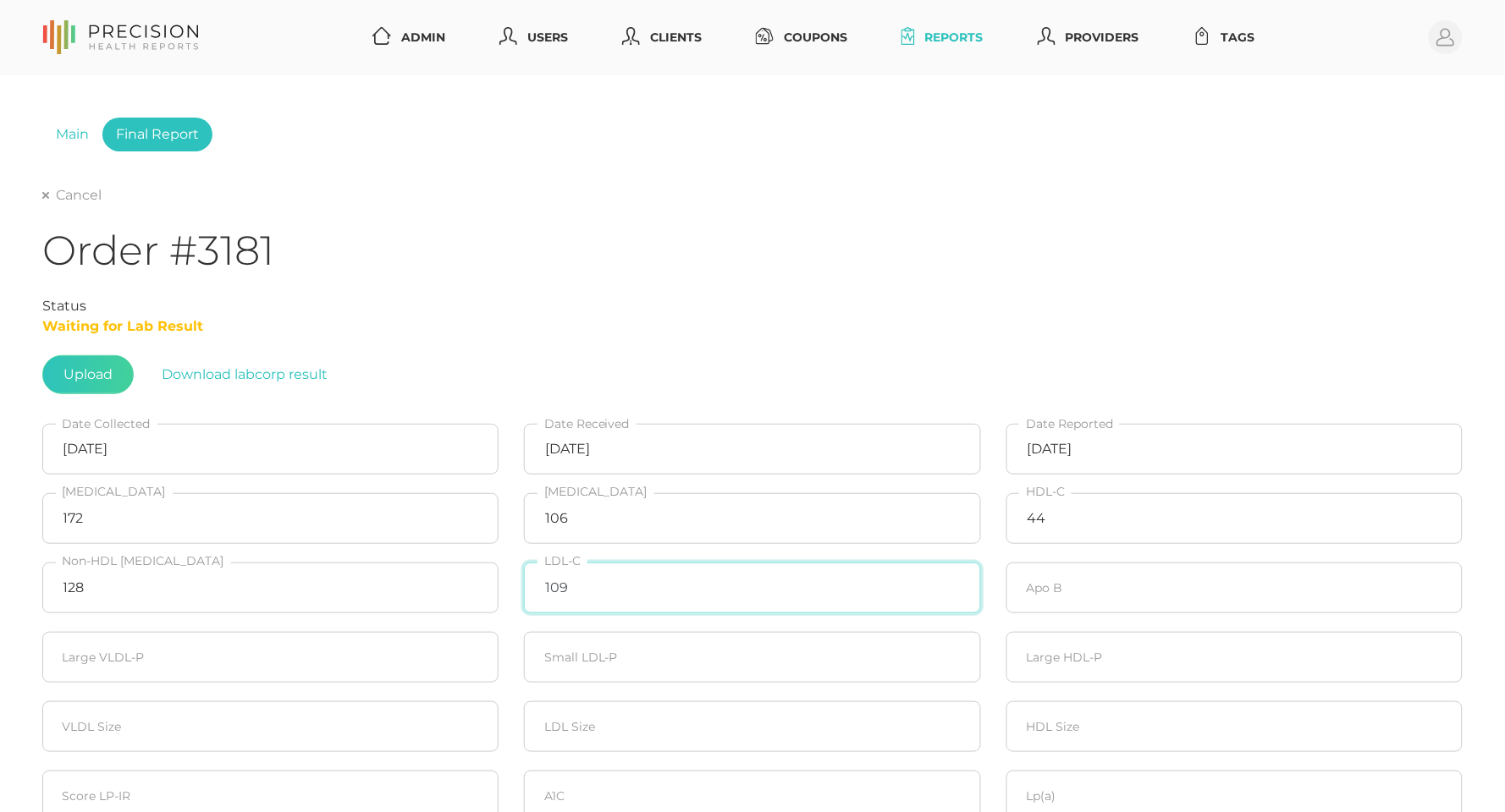
type input "109"
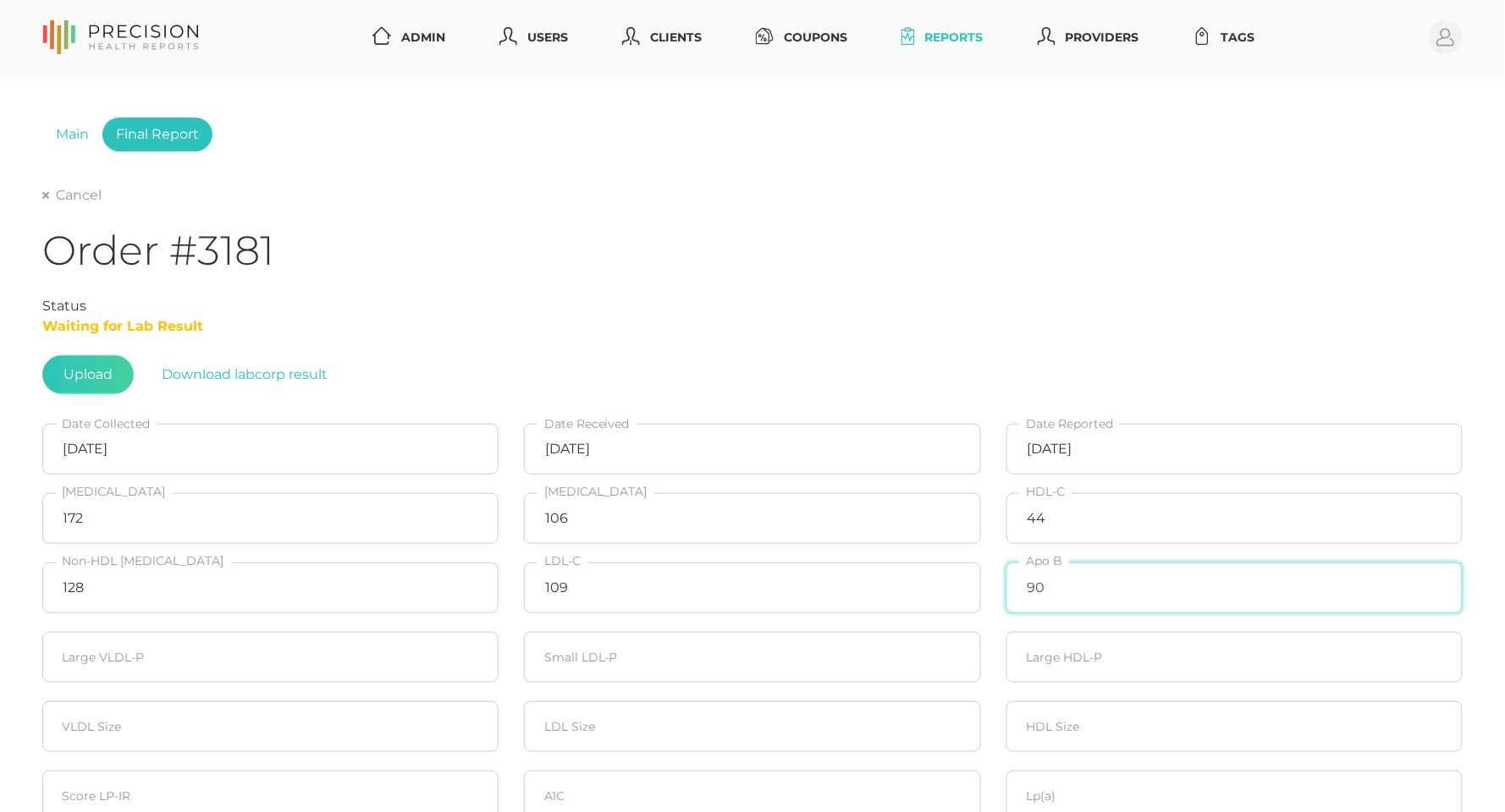
type input "90"
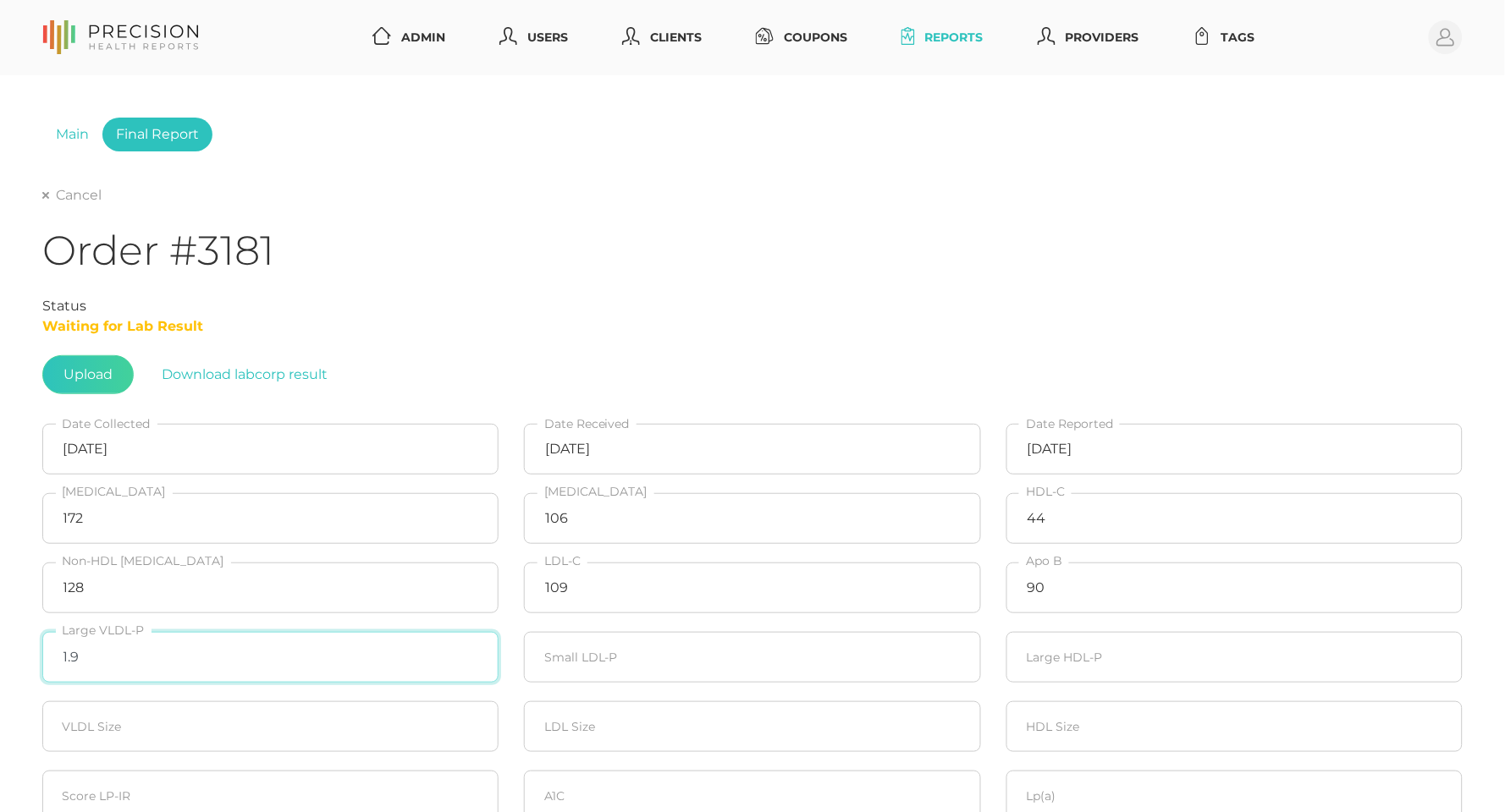
type input "1.9"
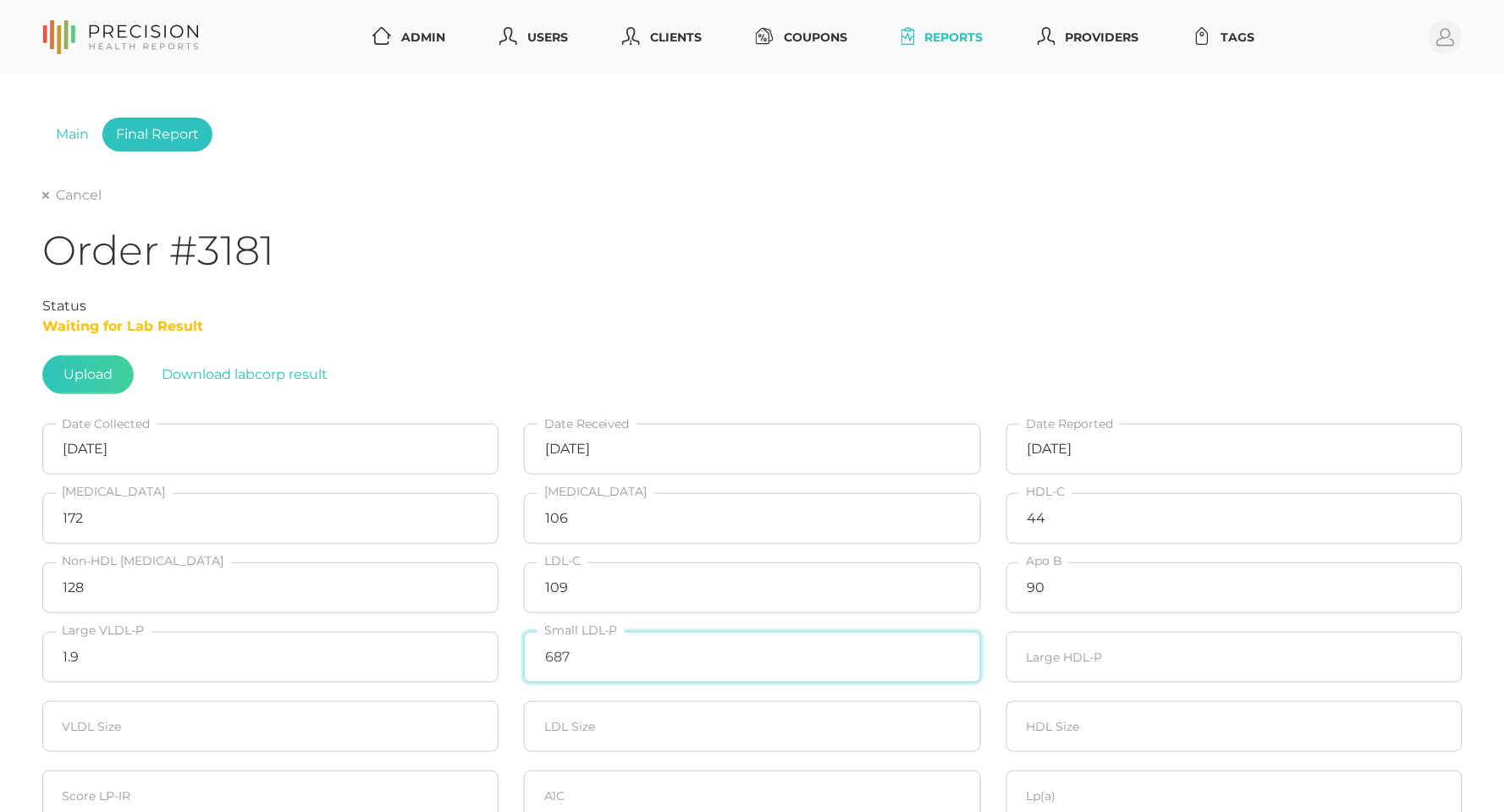
type input "687"
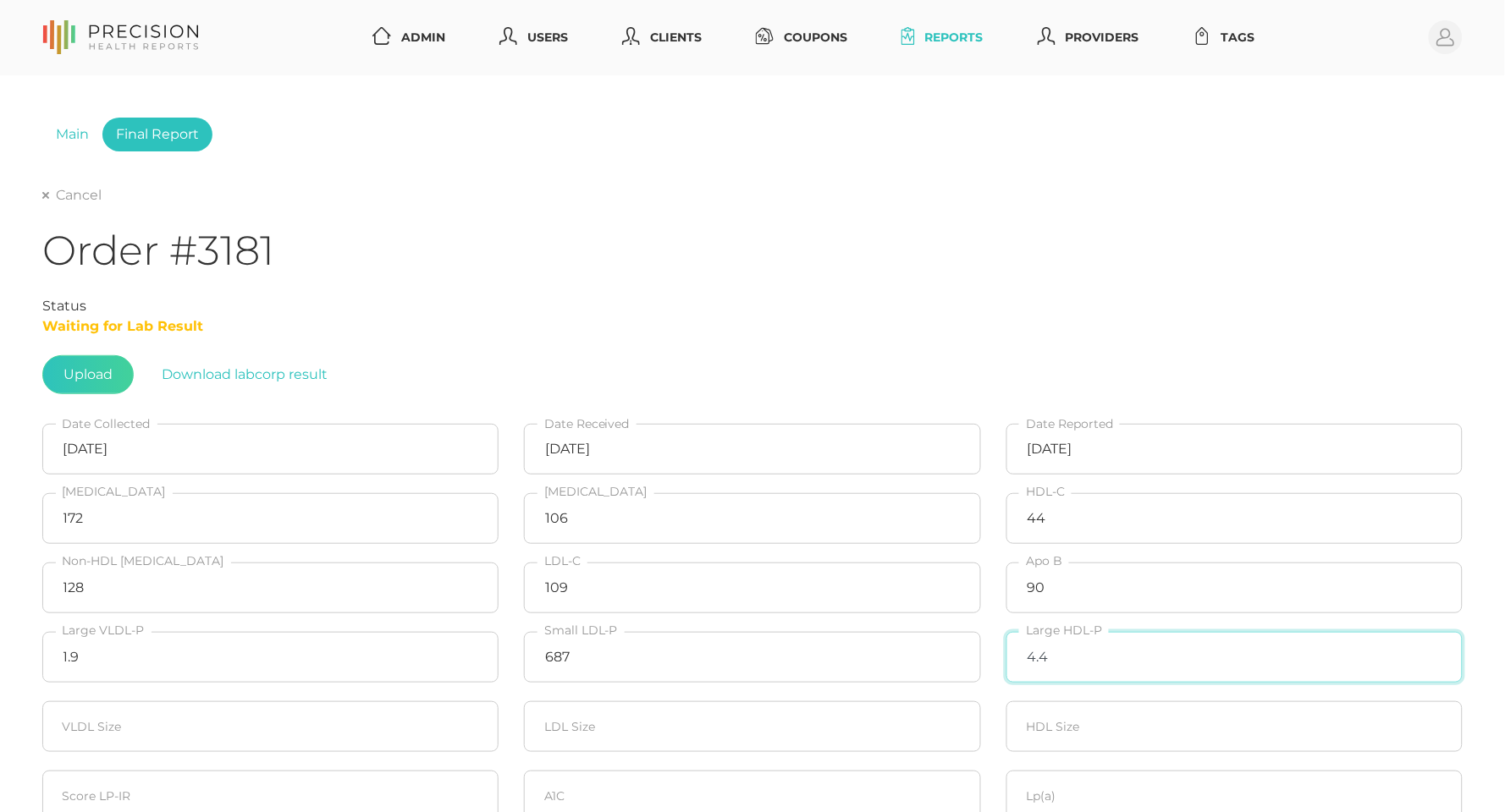
type input "4.4"
type input "40.9"
type input "21.3"
type input "9.0"
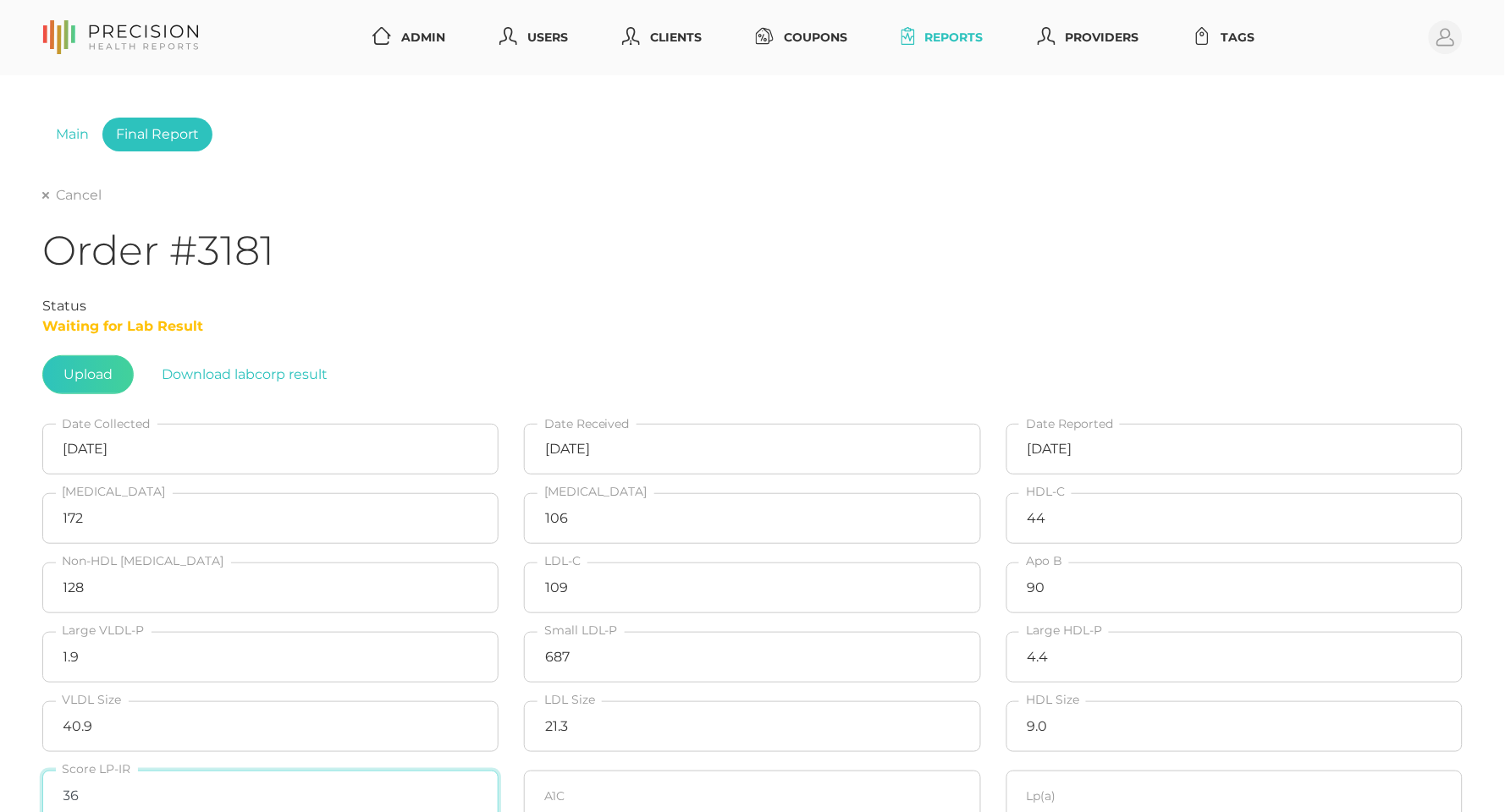
type input "36"
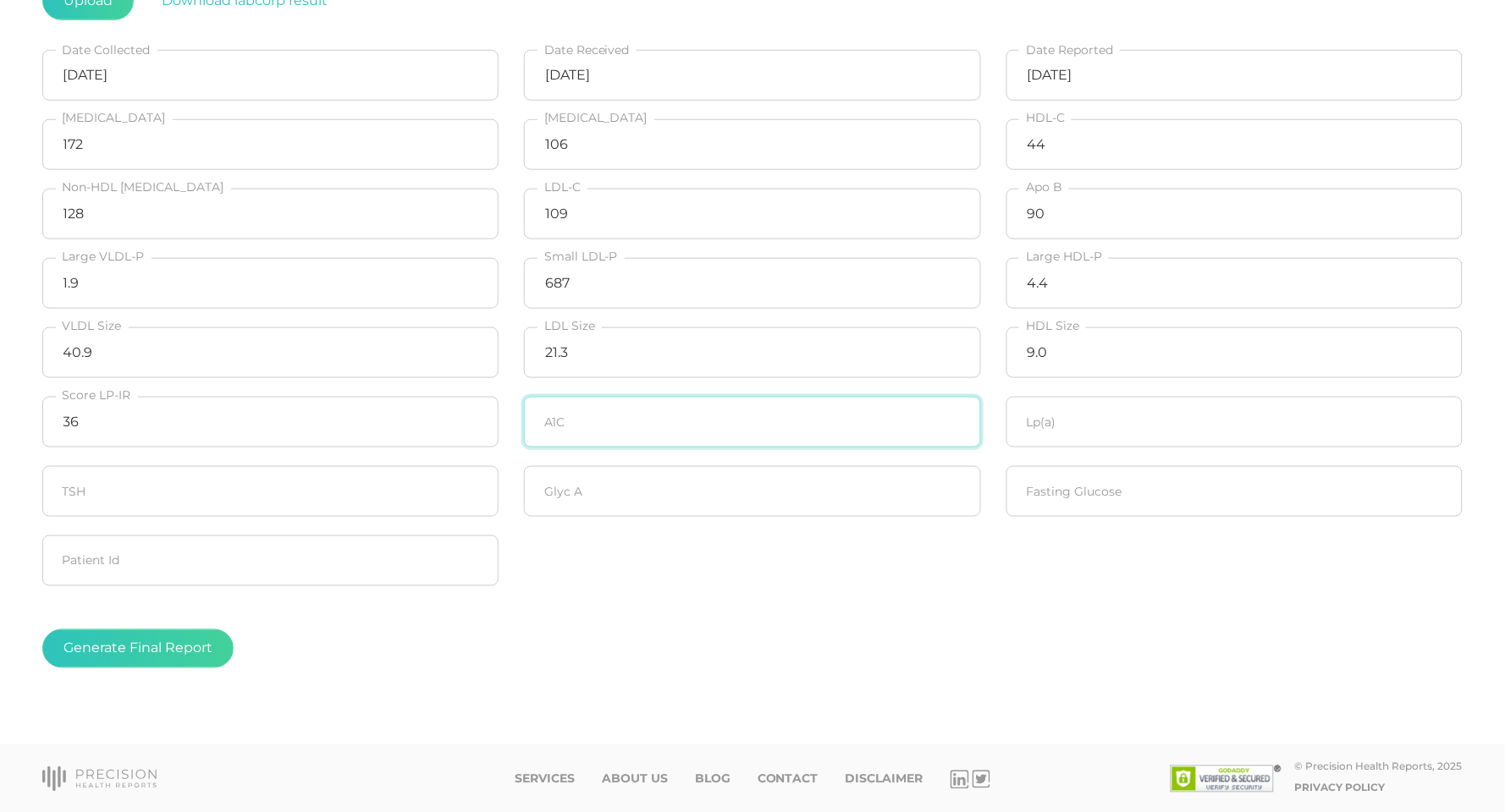
scroll to position [373, 0]
type input "5.3"
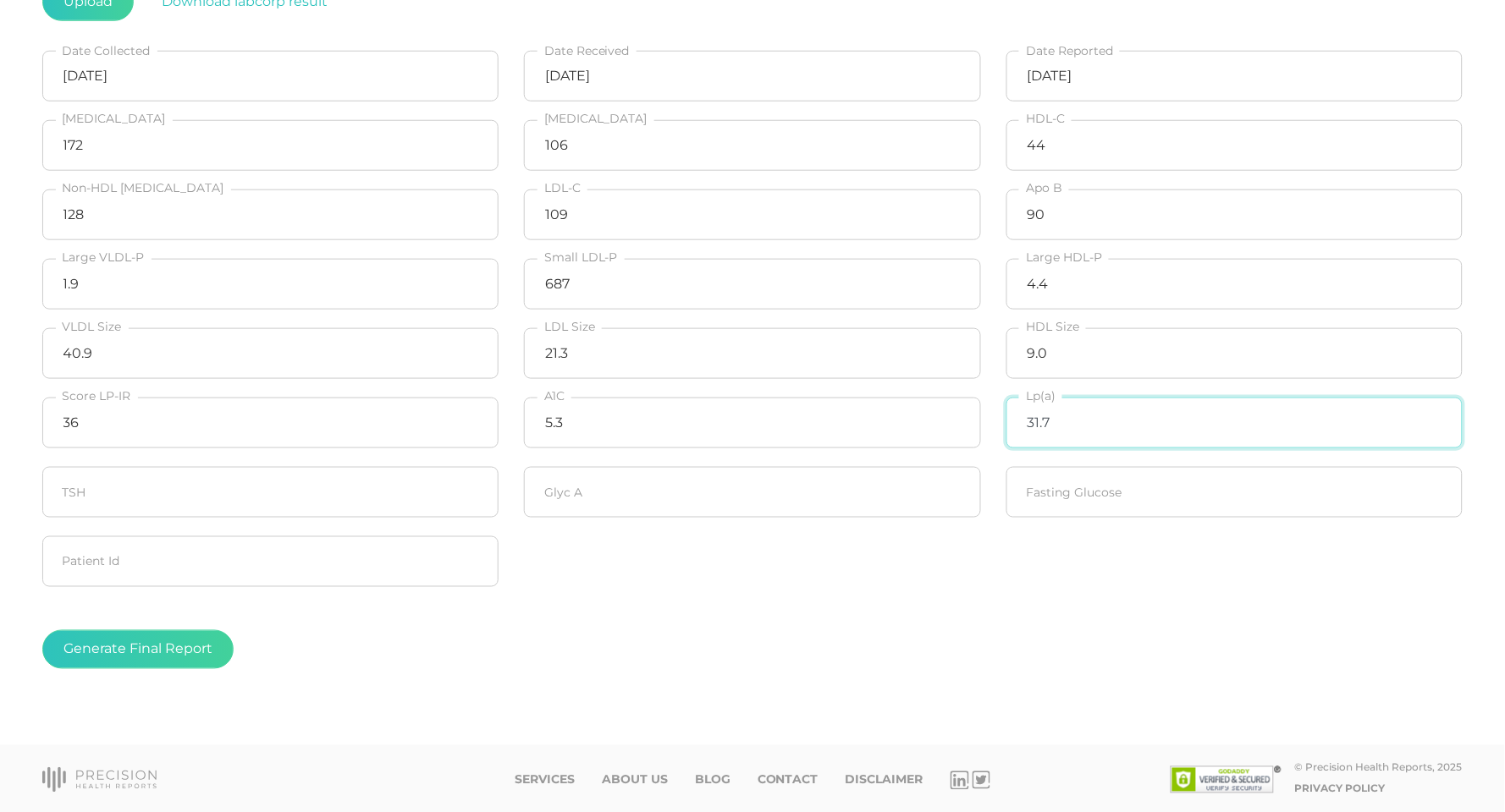
type input "31.7"
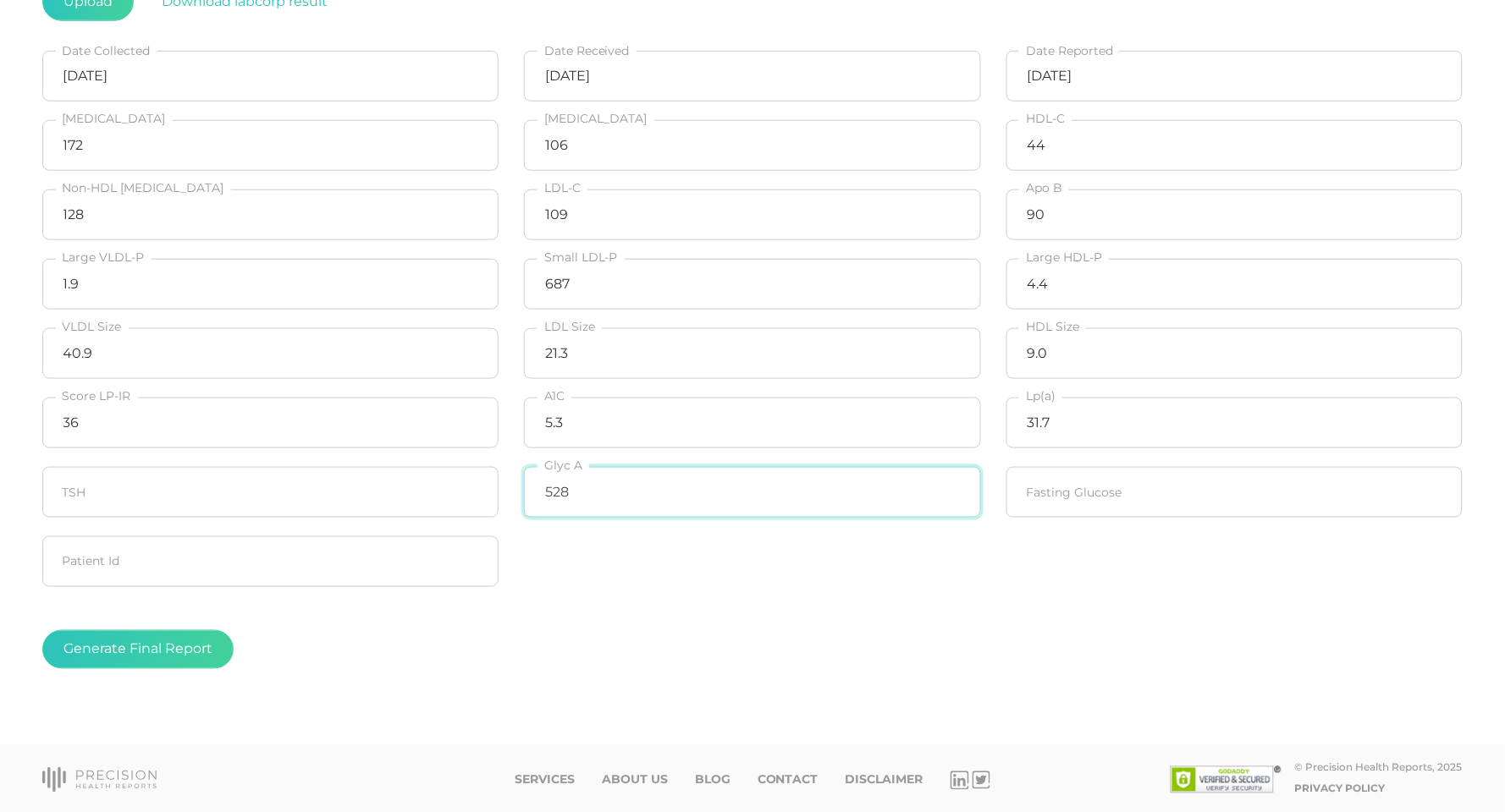
type input "528"
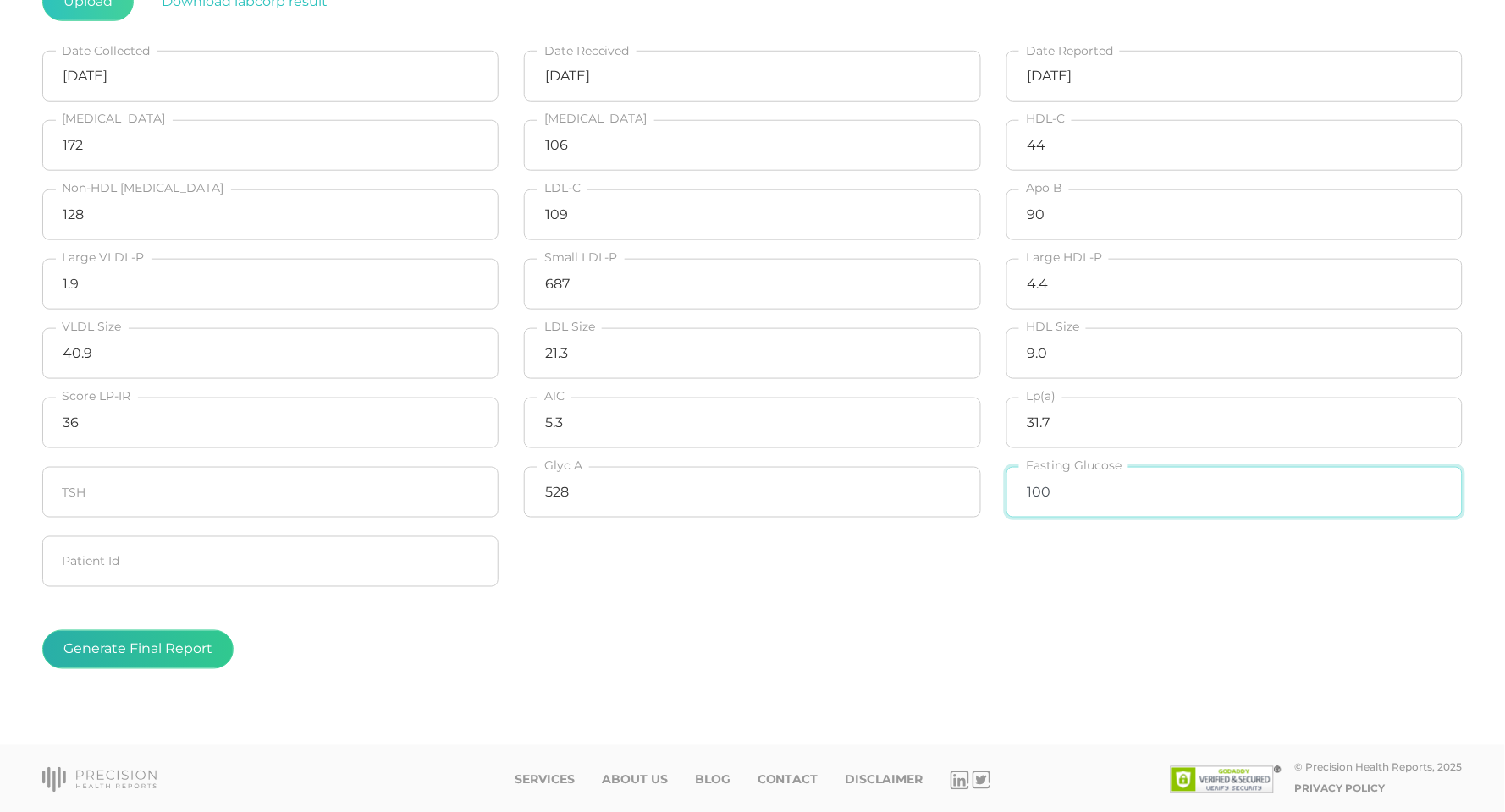
type input "100"
click at [160, 649] on button "Generate Final Report" at bounding box center [139, 649] width 191 height 39
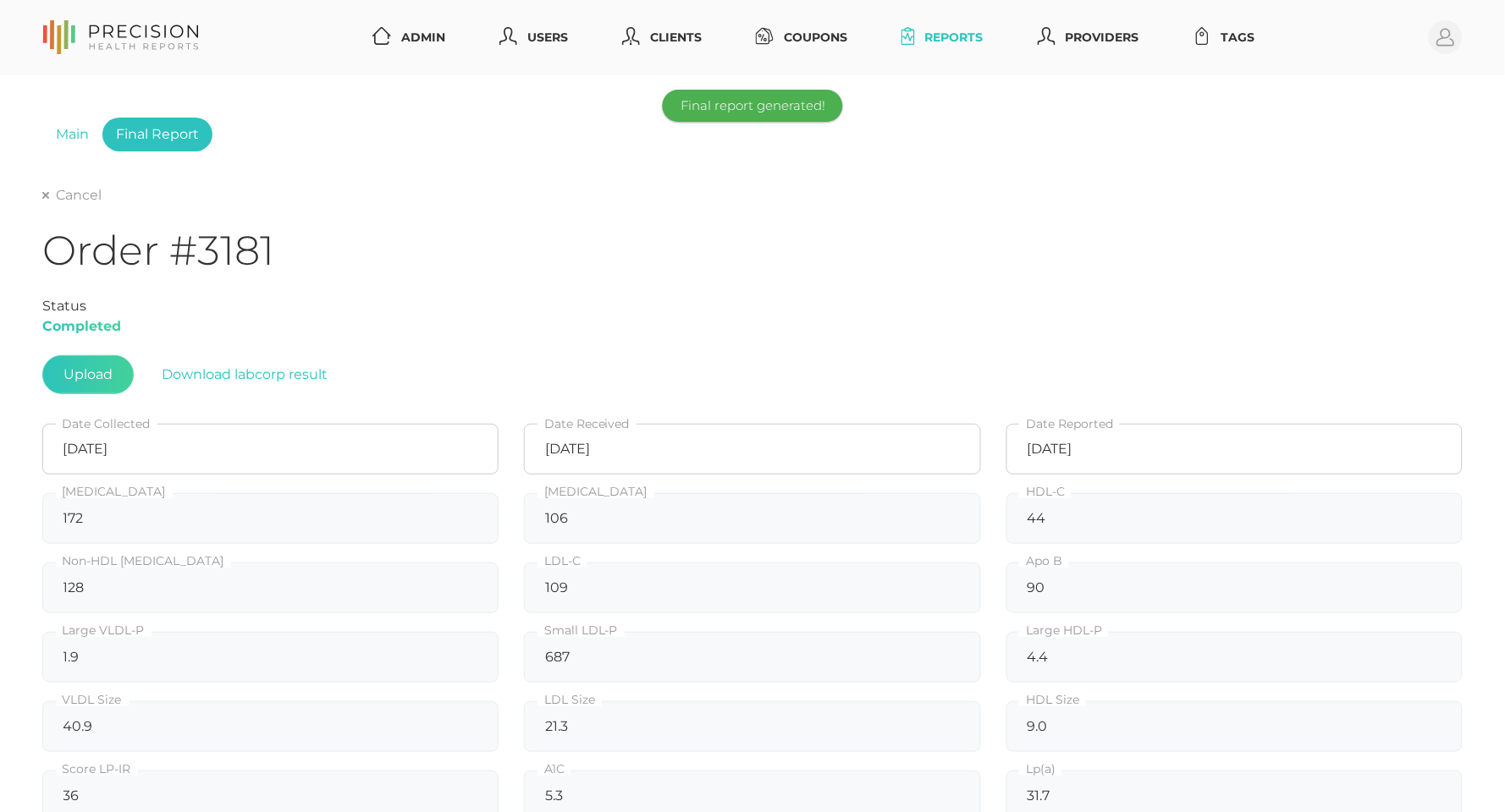
scroll to position [0, 0]
click at [87, 201] on link "Cancel" at bounding box center [73, 195] width 59 height 17
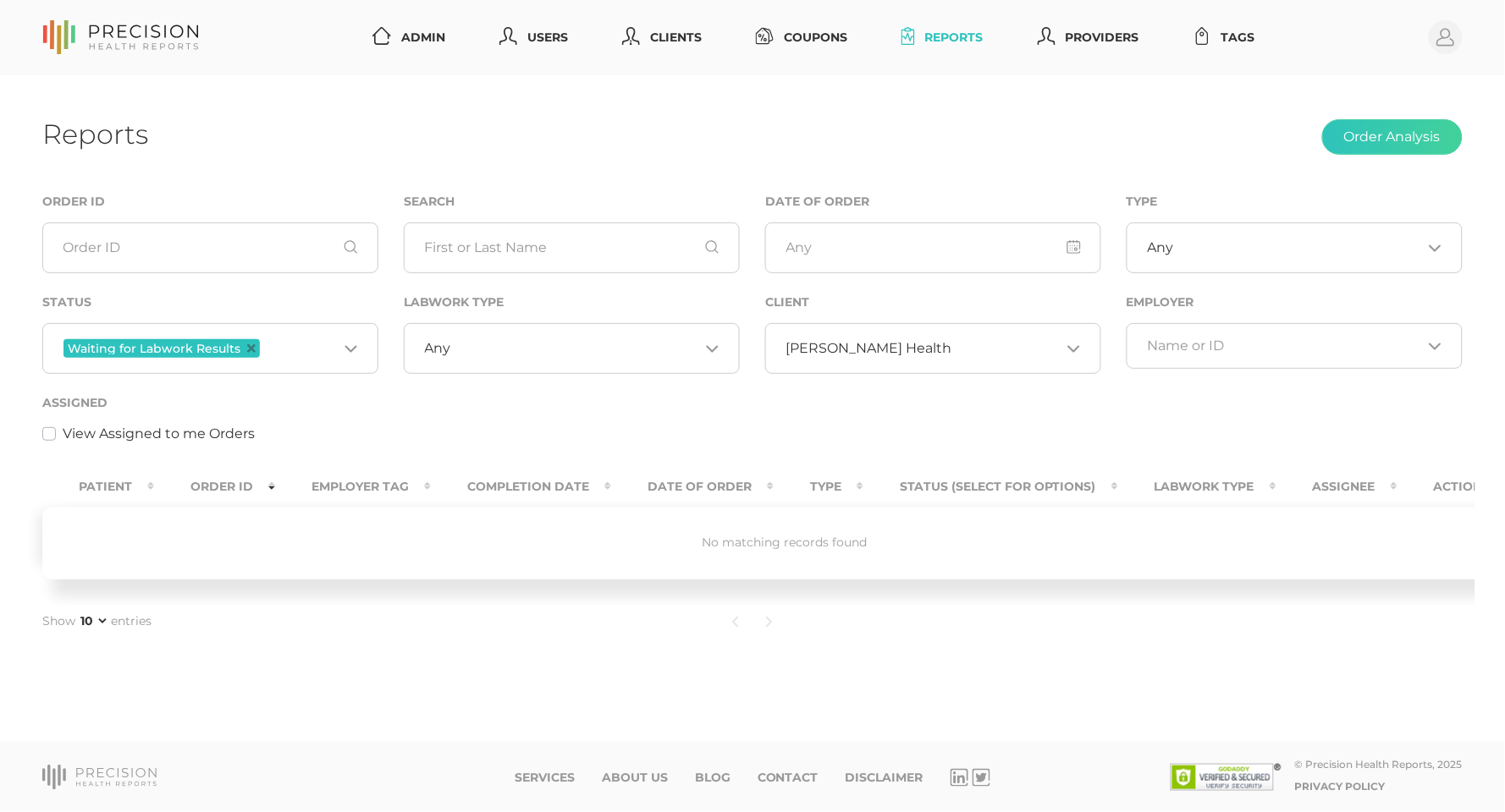
click at [865, 355] on span "Hancock Health" at bounding box center [869, 348] width 165 height 17
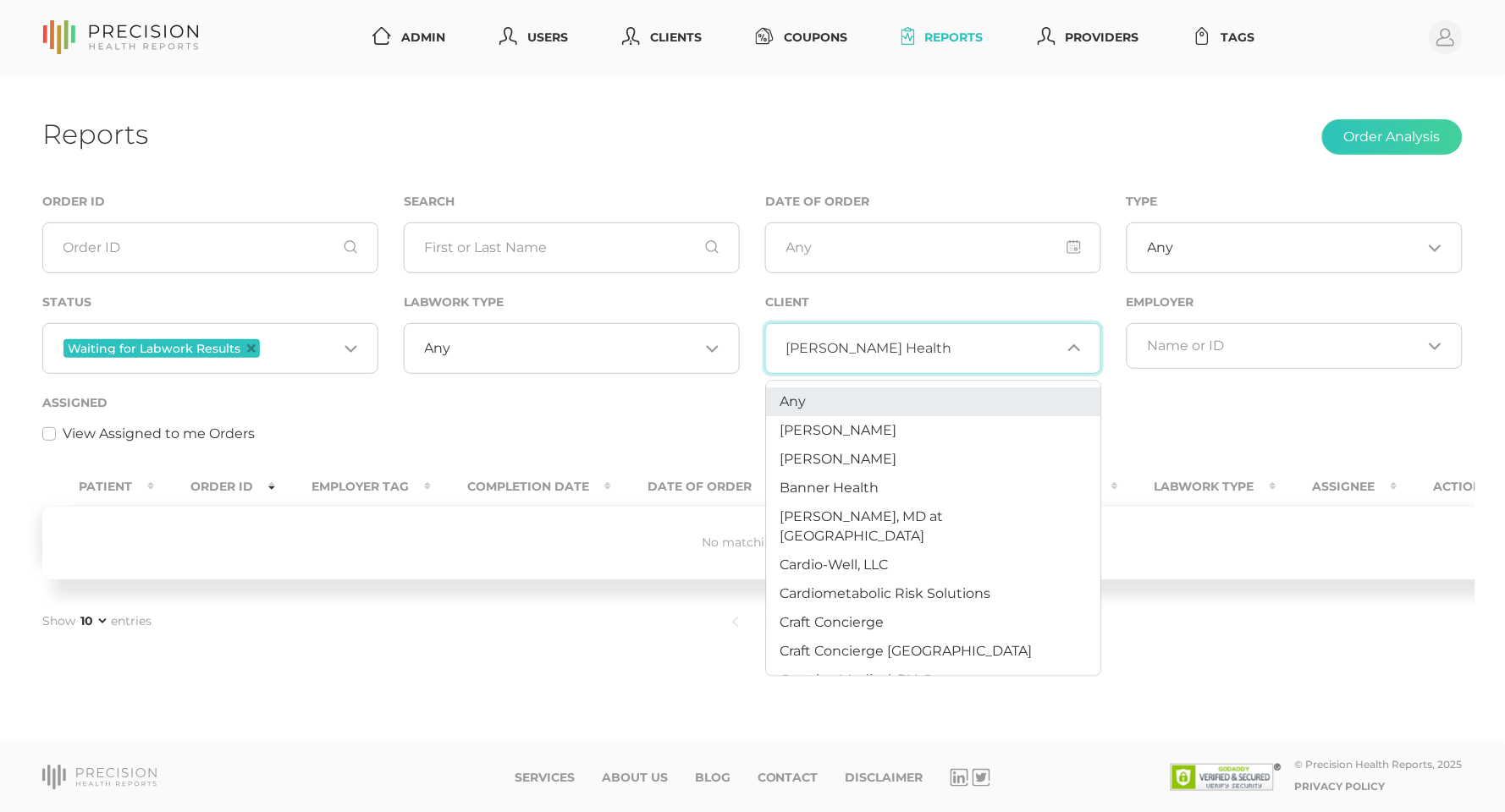
click at [809, 403] on li "Any" at bounding box center [934, 402] width 335 height 29
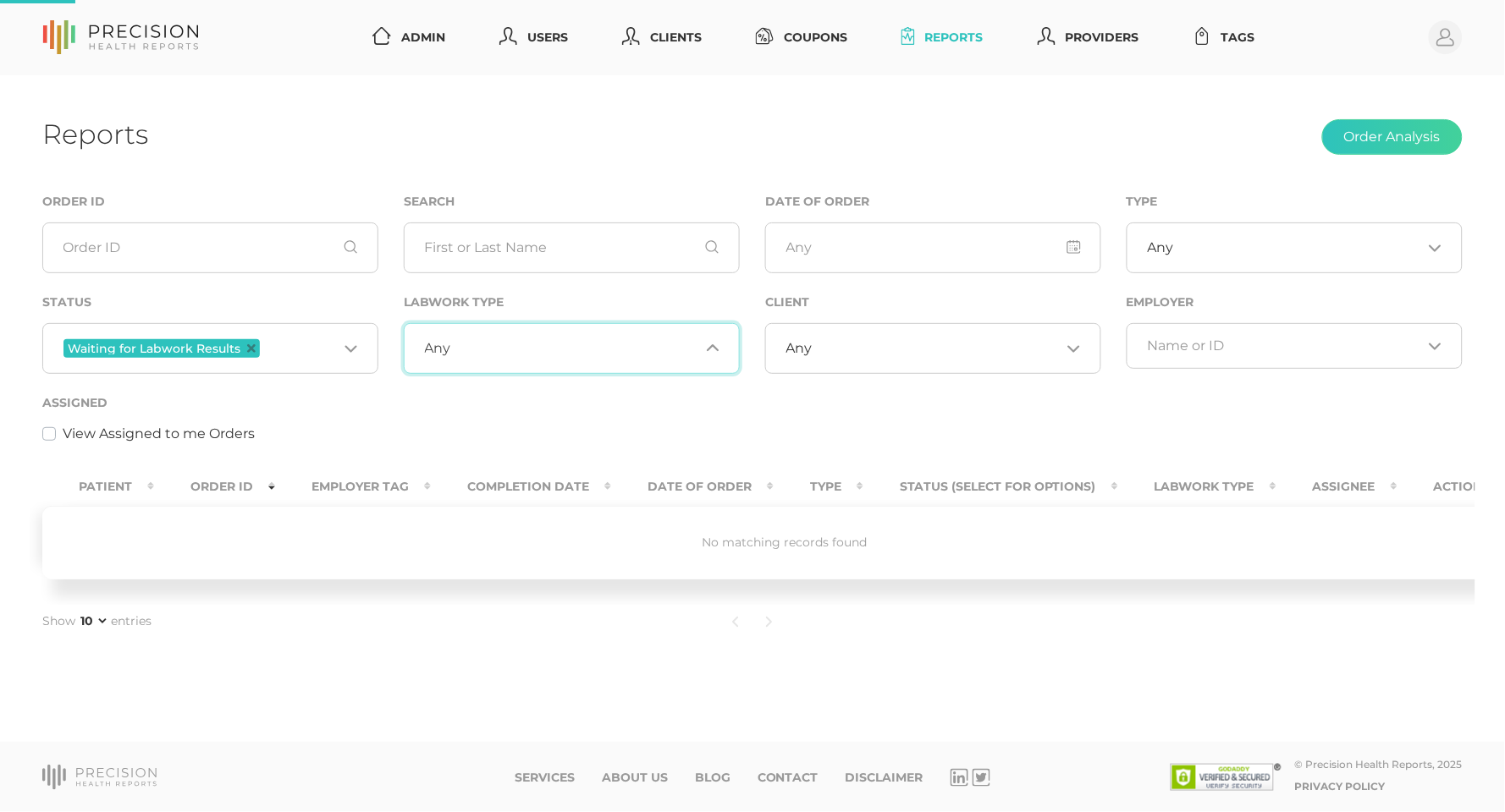
click at [497, 337] on div "Any Loading..." at bounding box center [572, 348] width 337 height 51
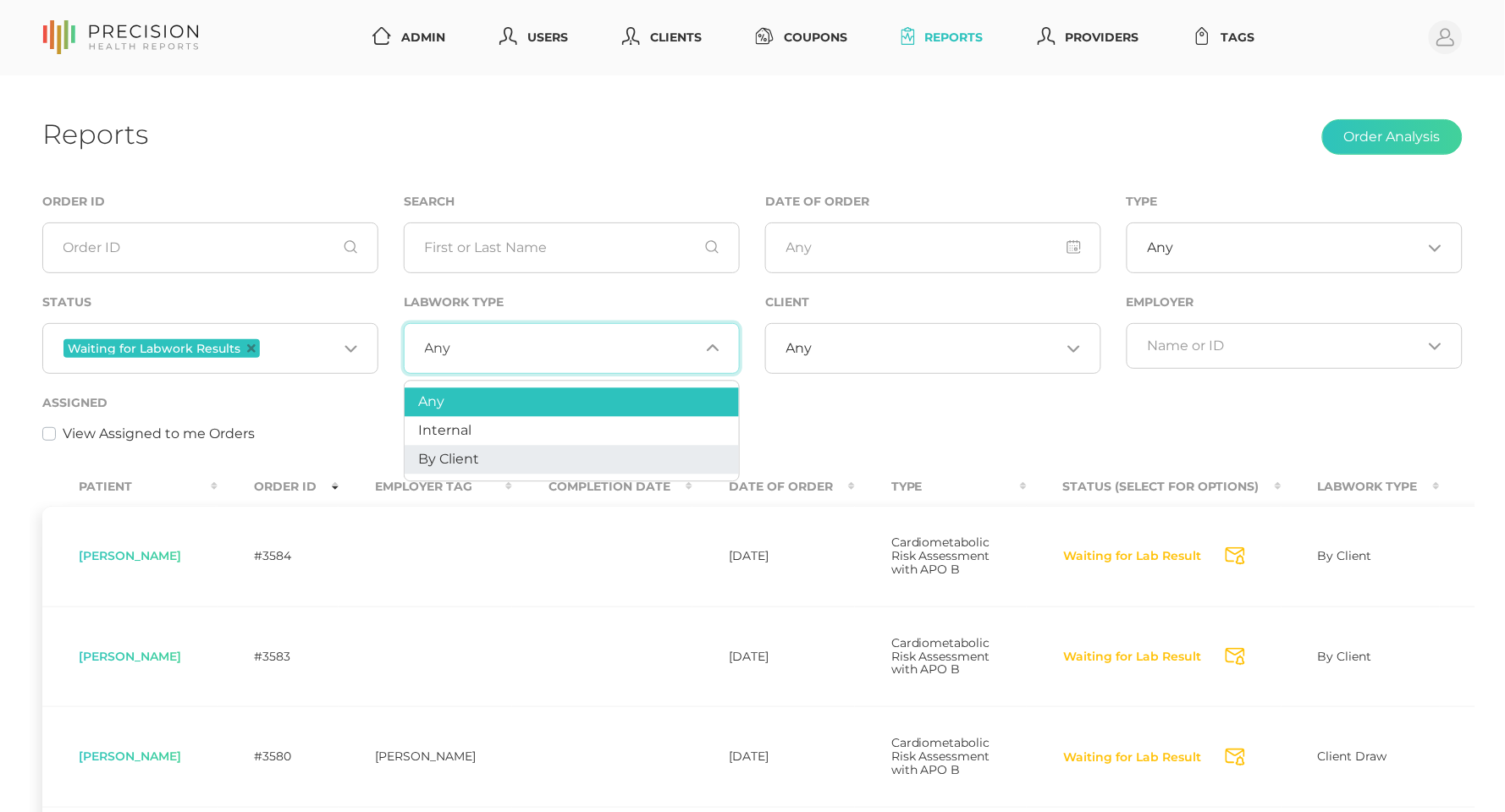
click at [460, 447] on li "By Client" at bounding box center [572, 460] width 335 height 29
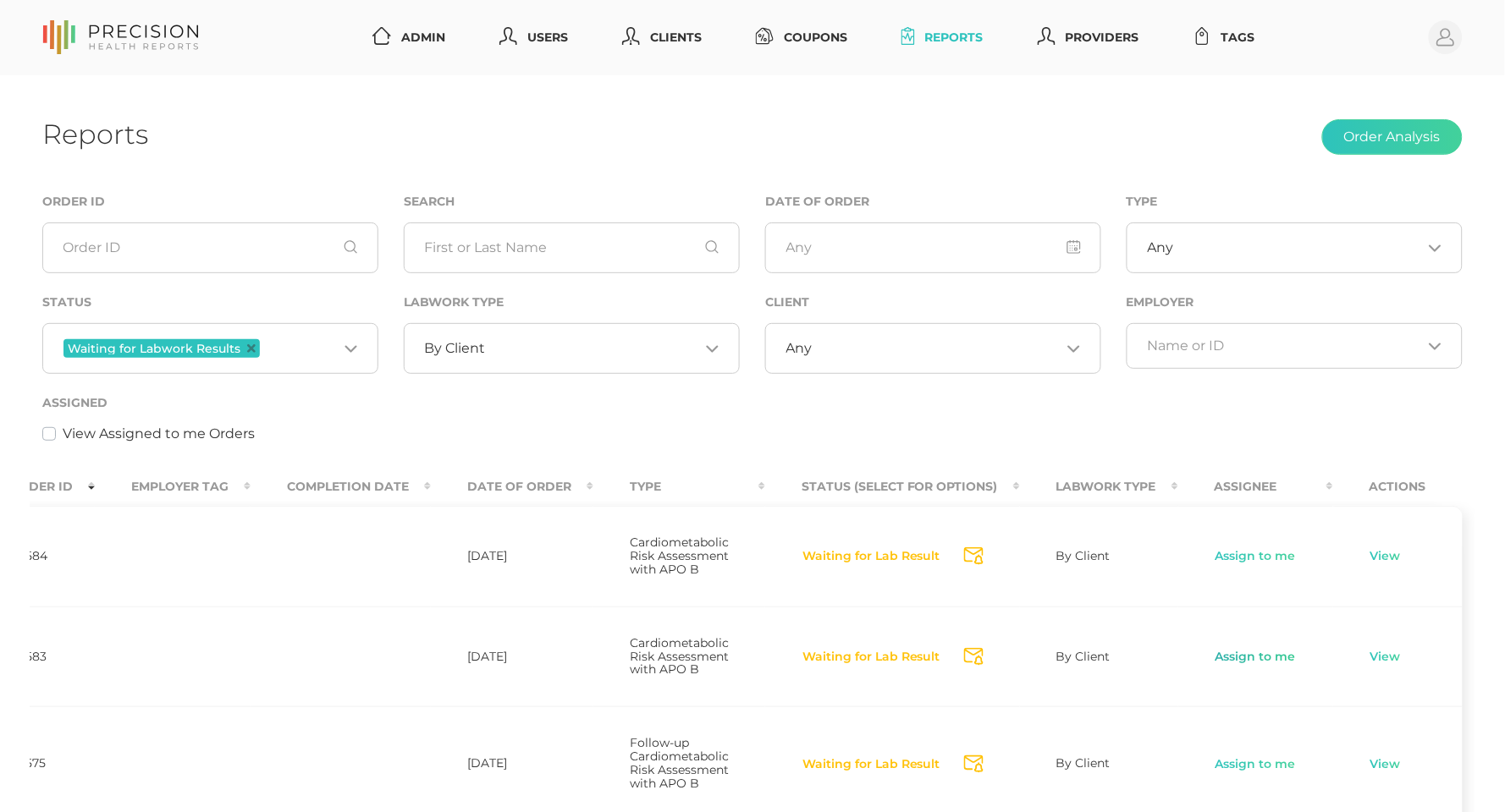
click at [1239, 666] on link "Assign to me" at bounding box center [1256, 658] width 82 height 17
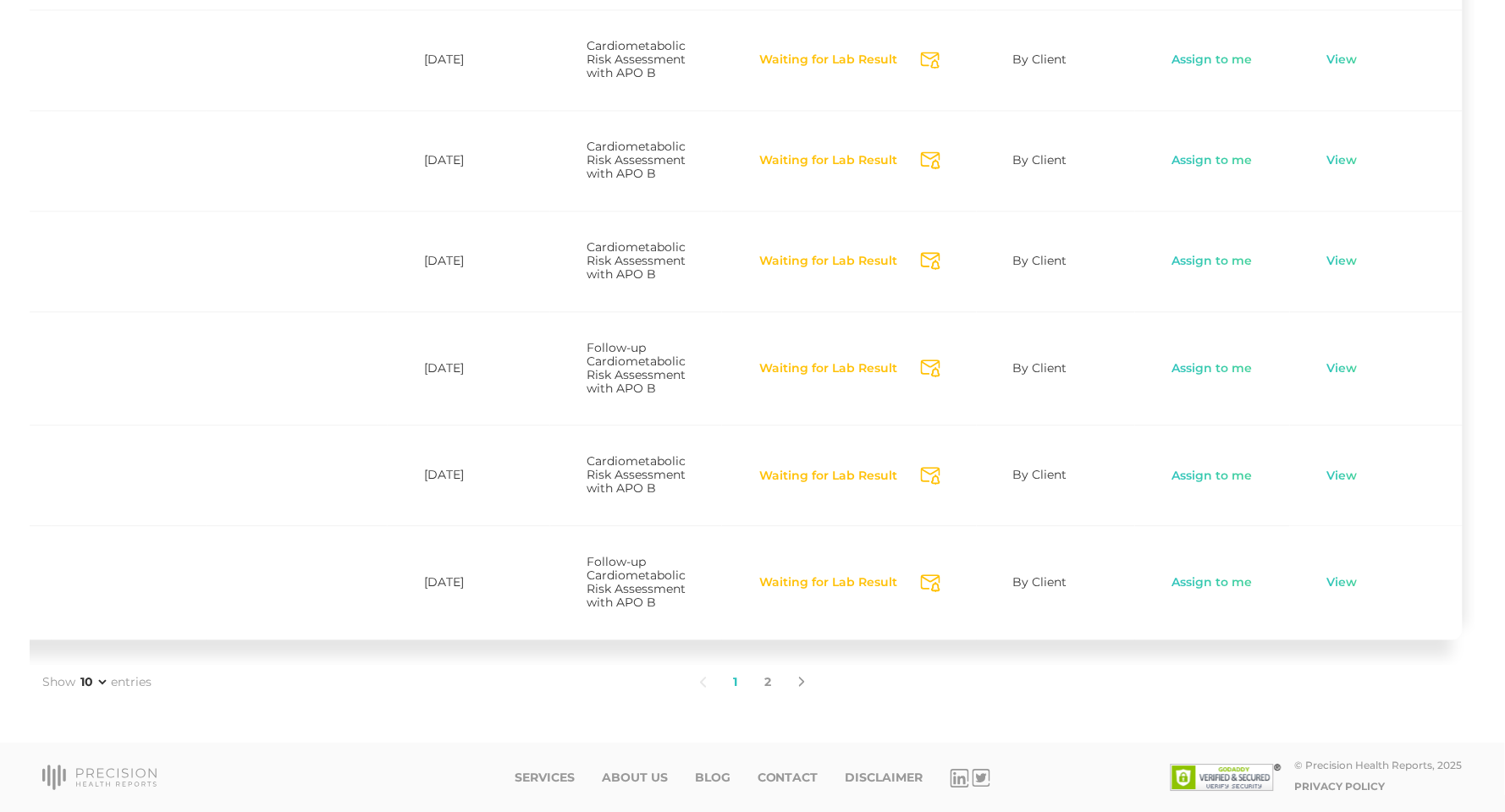
scroll to position [0, 307]
click at [1203, 585] on link "Assign to me" at bounding box center [1212, 583] width 82 height 17
click at [1334, 578] on link "View" at bounding box center [1342, 583] width 33 height 17
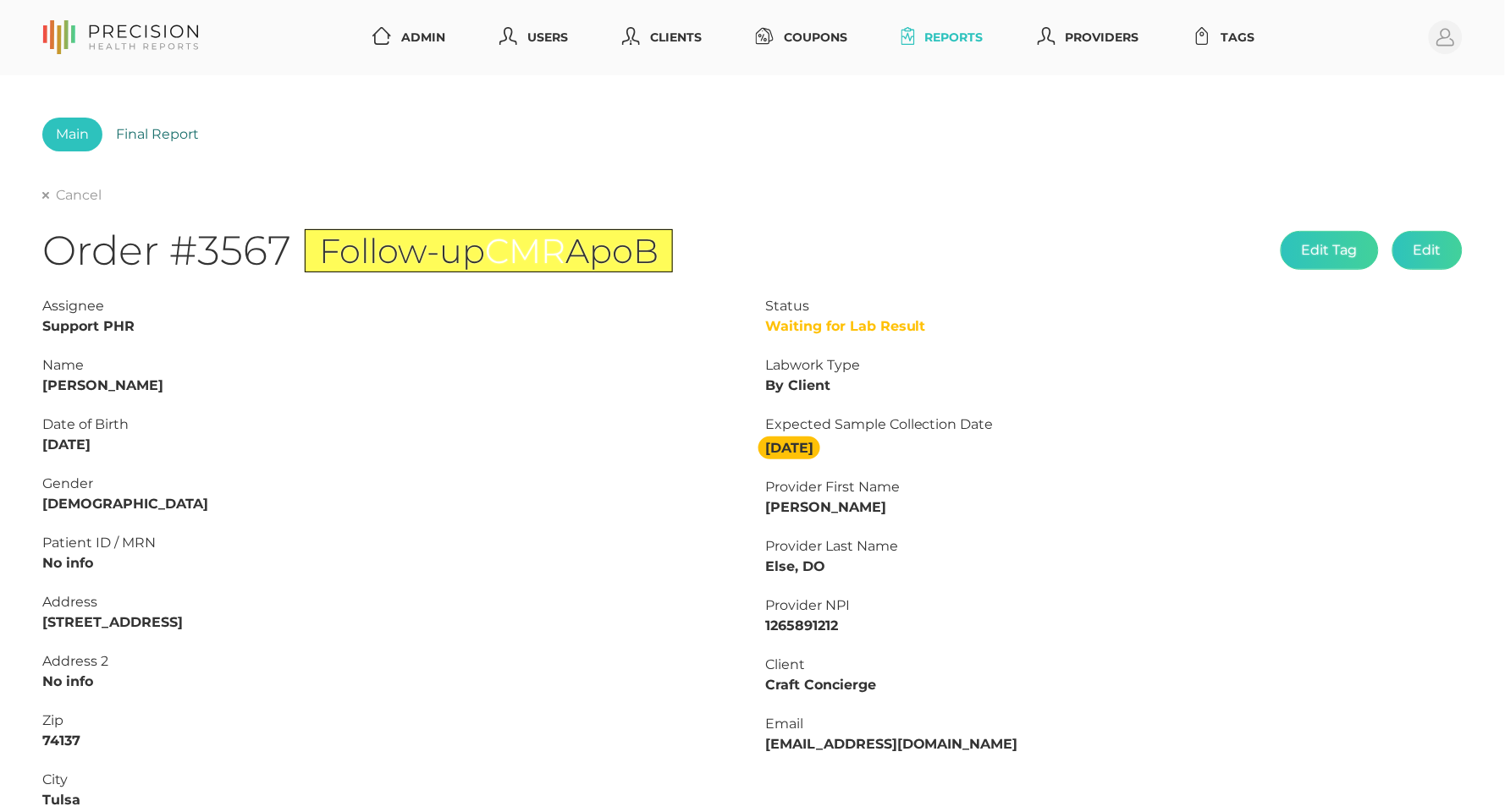
click at [159, 138] on link "Final Report" at bounding box center [157, 135] width 110 height 33
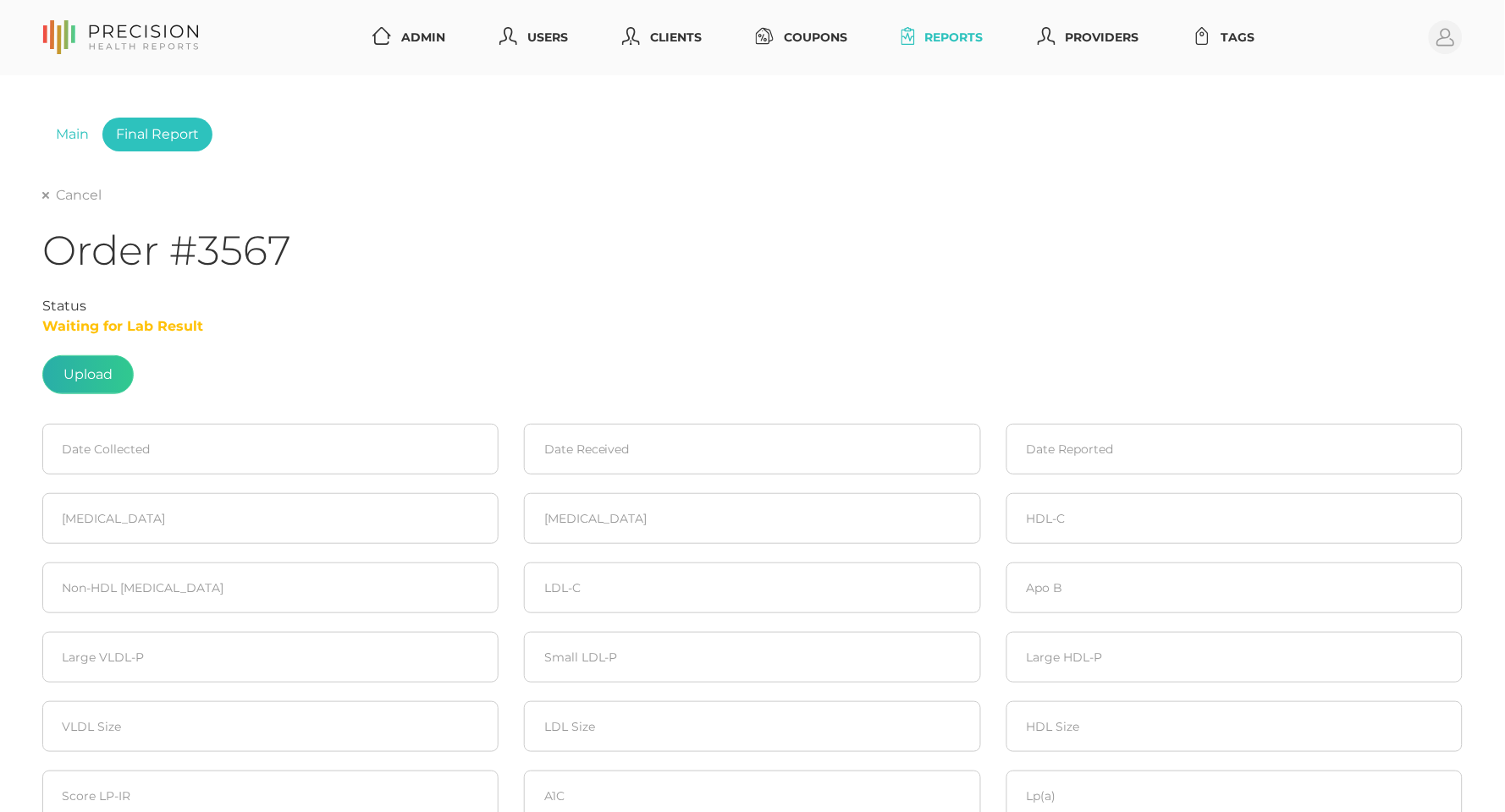
click at [103, 362] on label at bounding box center [87, 374] width 90 height 37
click at [112, 366] on input "file" at bounding box center [112, 366] width 1 height 1
type input "C:\fakepath\Cooper, Fonda K.pdf"
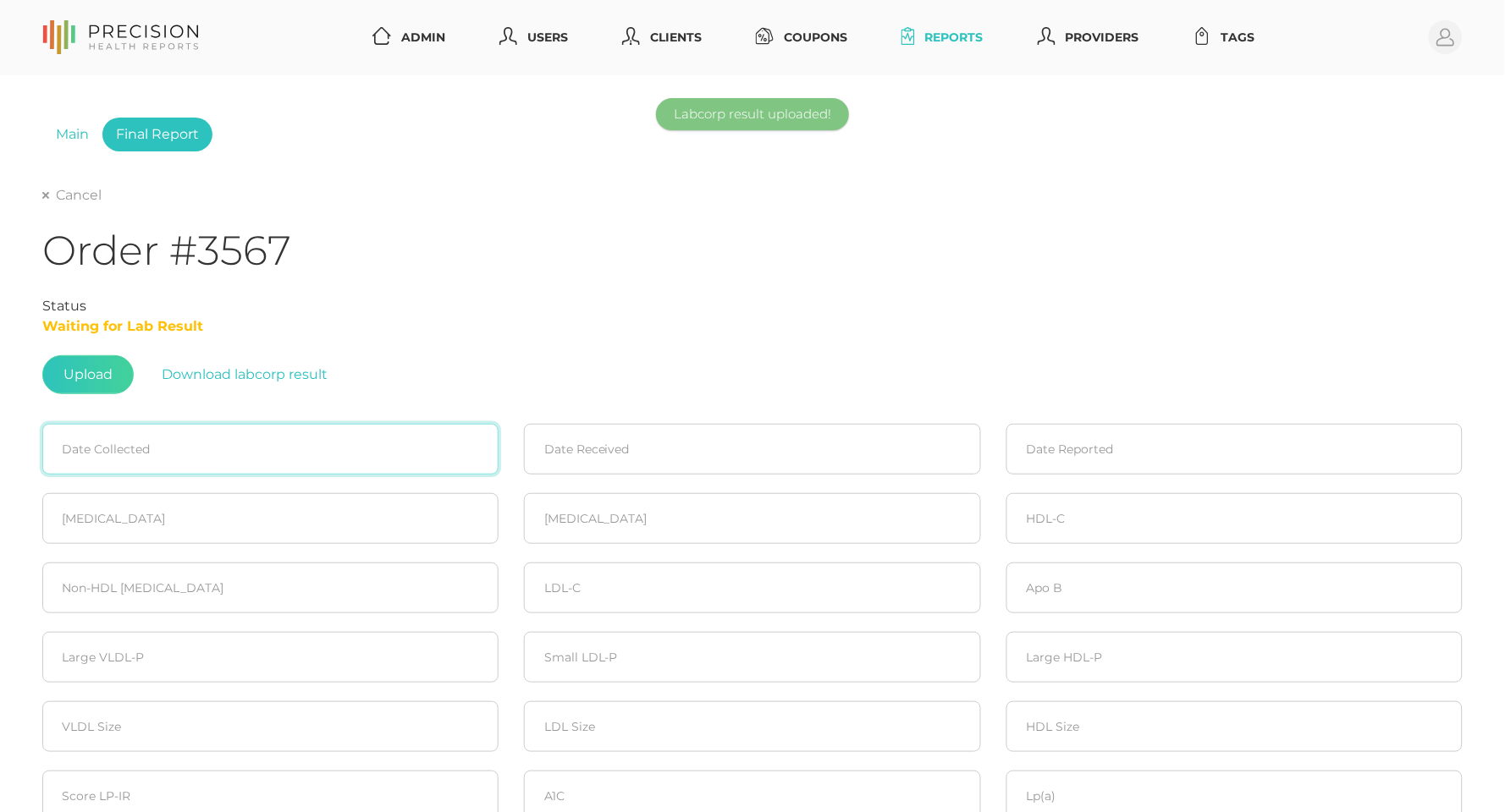
click at [153, 447] on input at bounding box center [271, 449] width 456 height 51
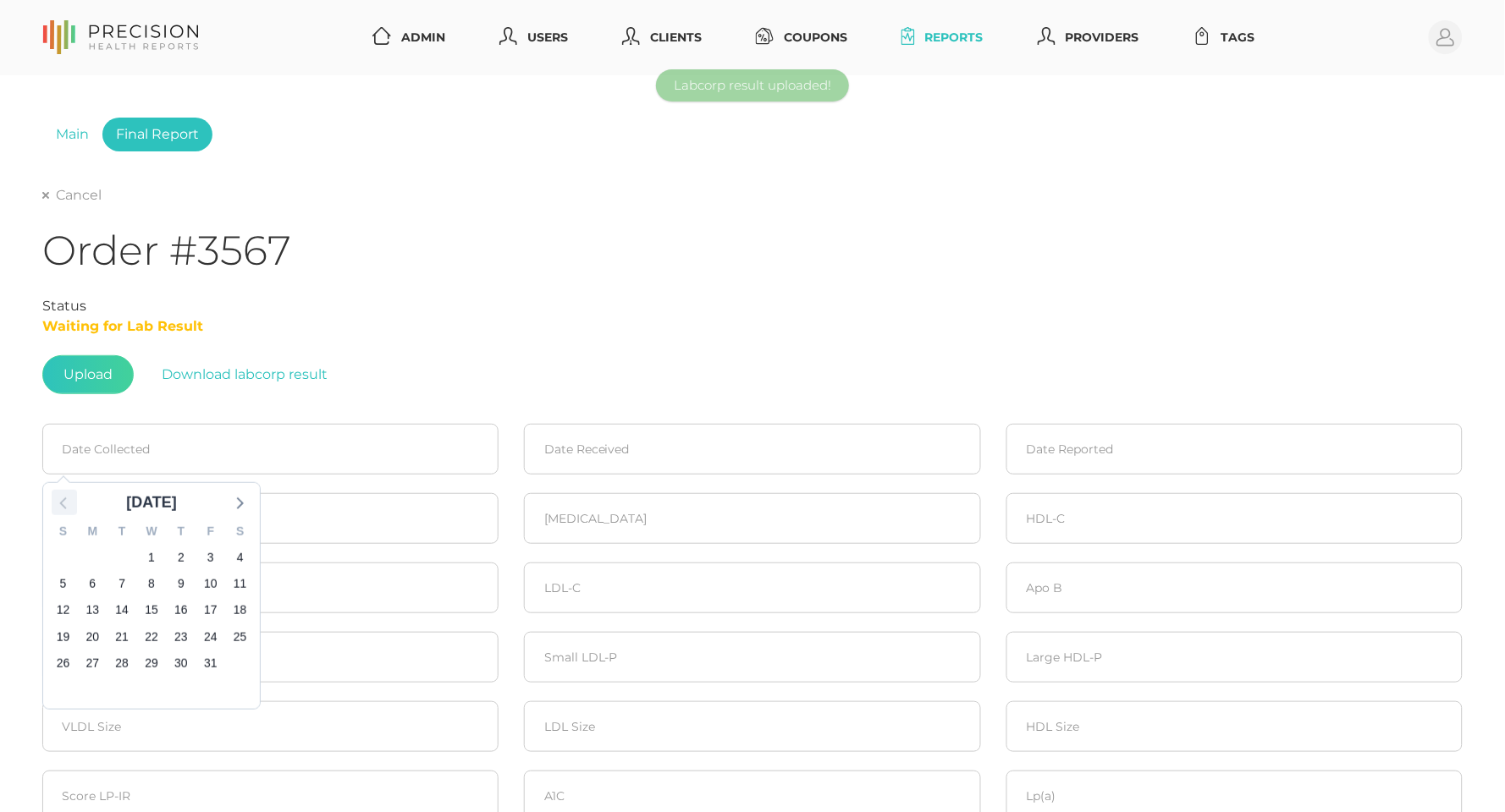
click at [61, 500] on icon at bounding box center [62, 503] width 7 height 12
click at [121, 658] on span "30" at bounding box center [121, 662] width 23 height 23
type input "09/30/2025"
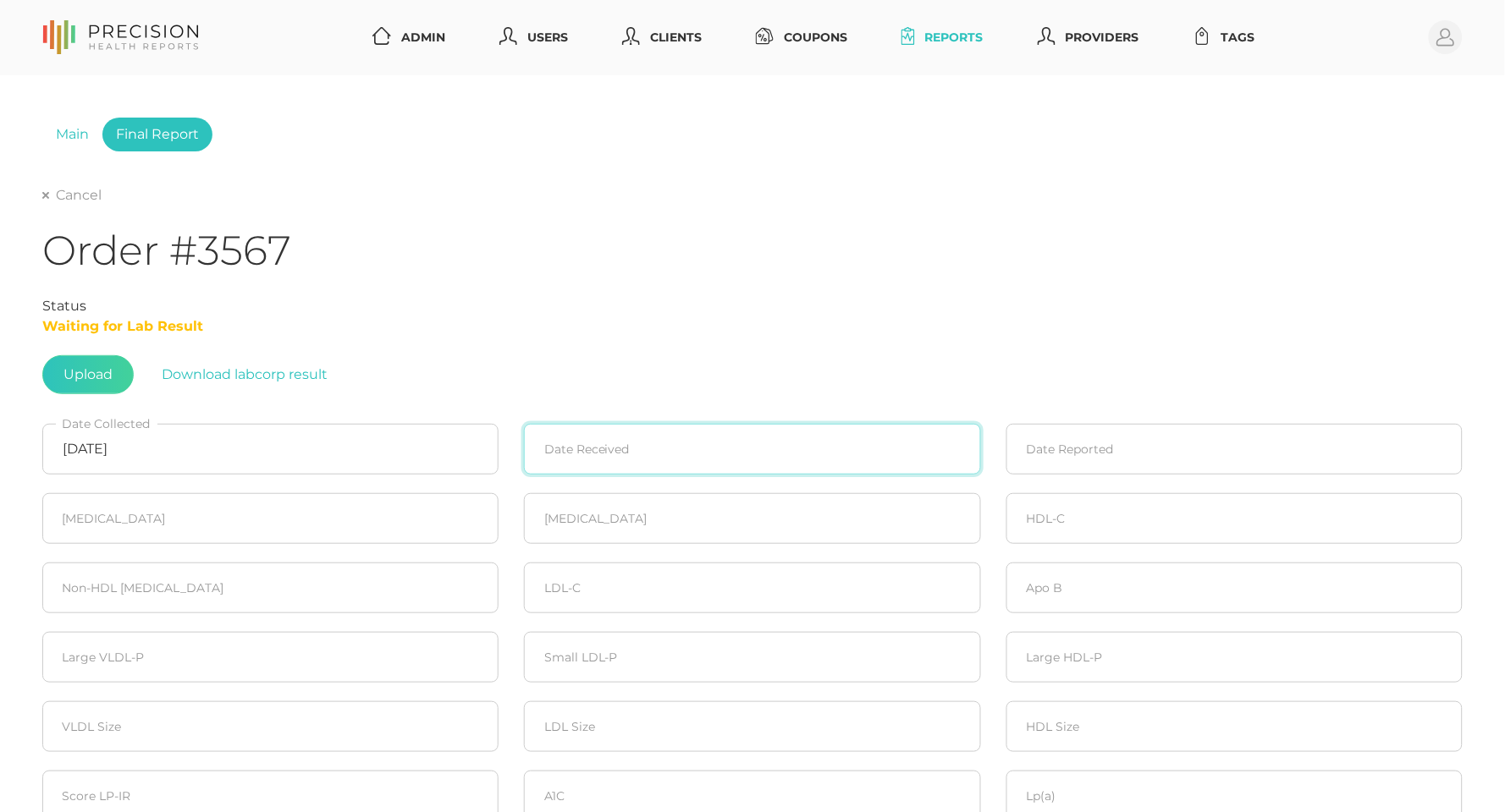
click at [650, 450] on input at bounding box center [752, 449] width 456 height 51
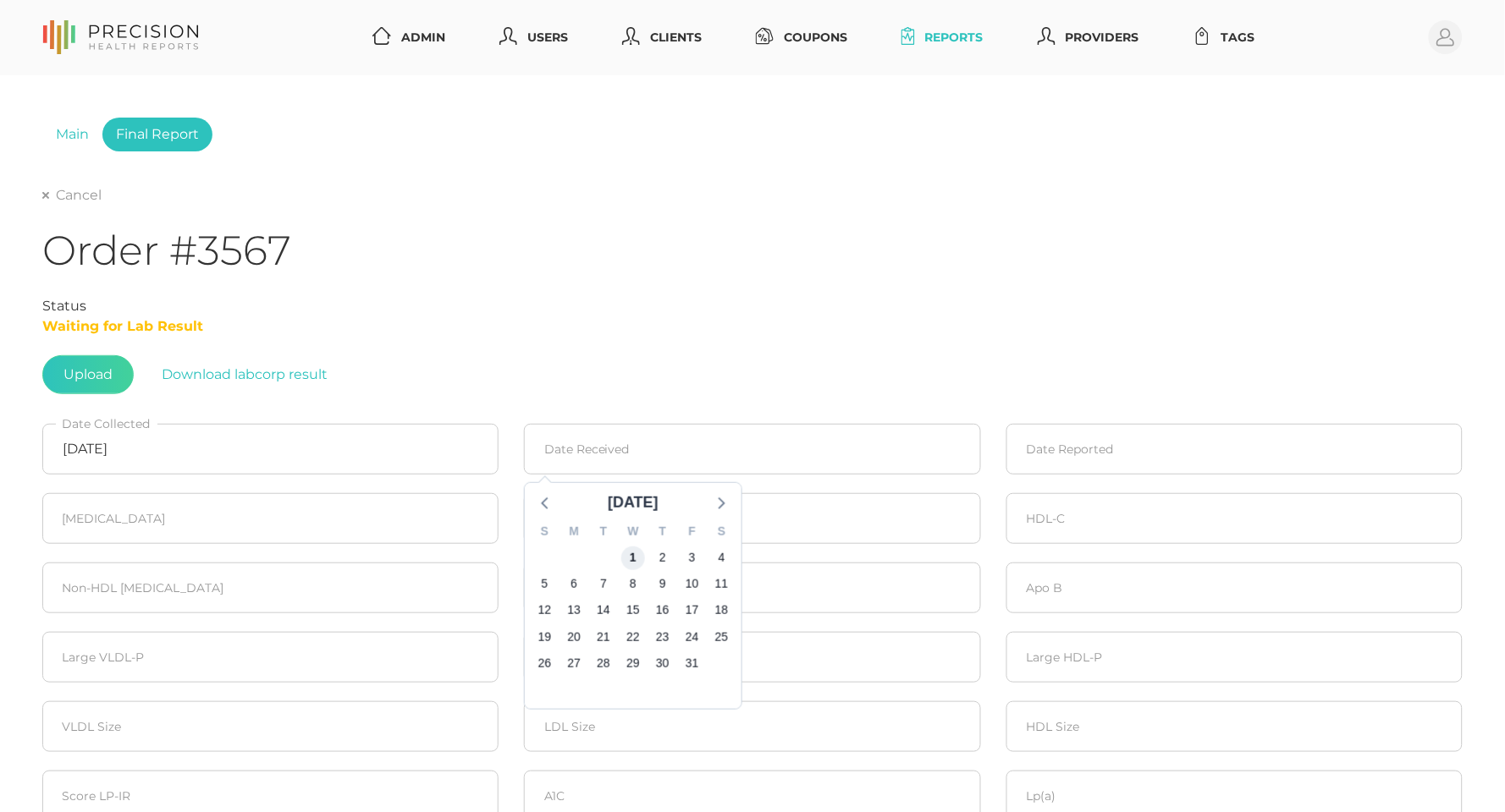
click at [633, 550] on span "1" at bounding box center [632, 557] width 23 height 23
type input "10/01/2025"
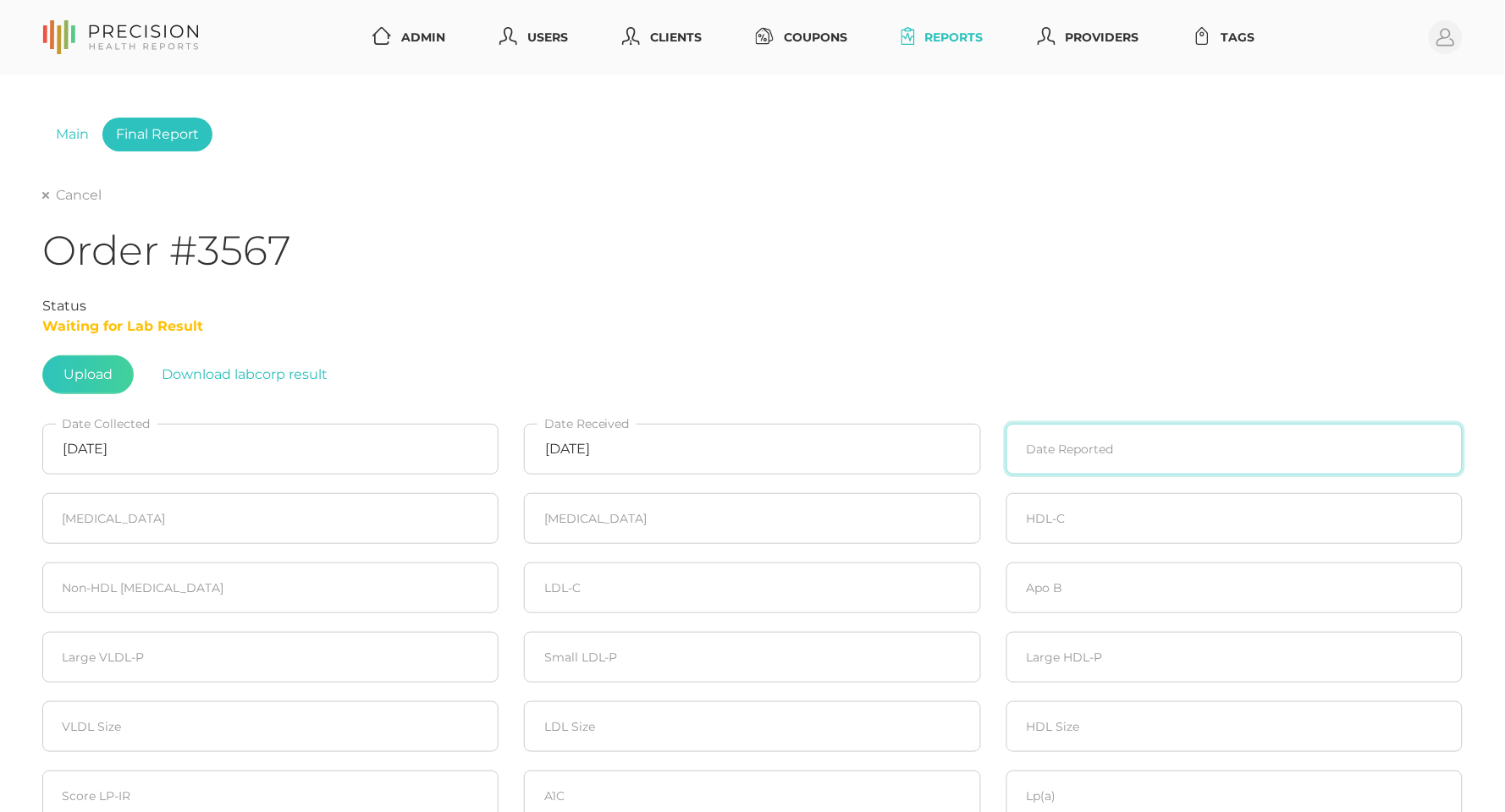
click at [1122, 433] on input at bounding box center [1234, 449] width 456 height 51
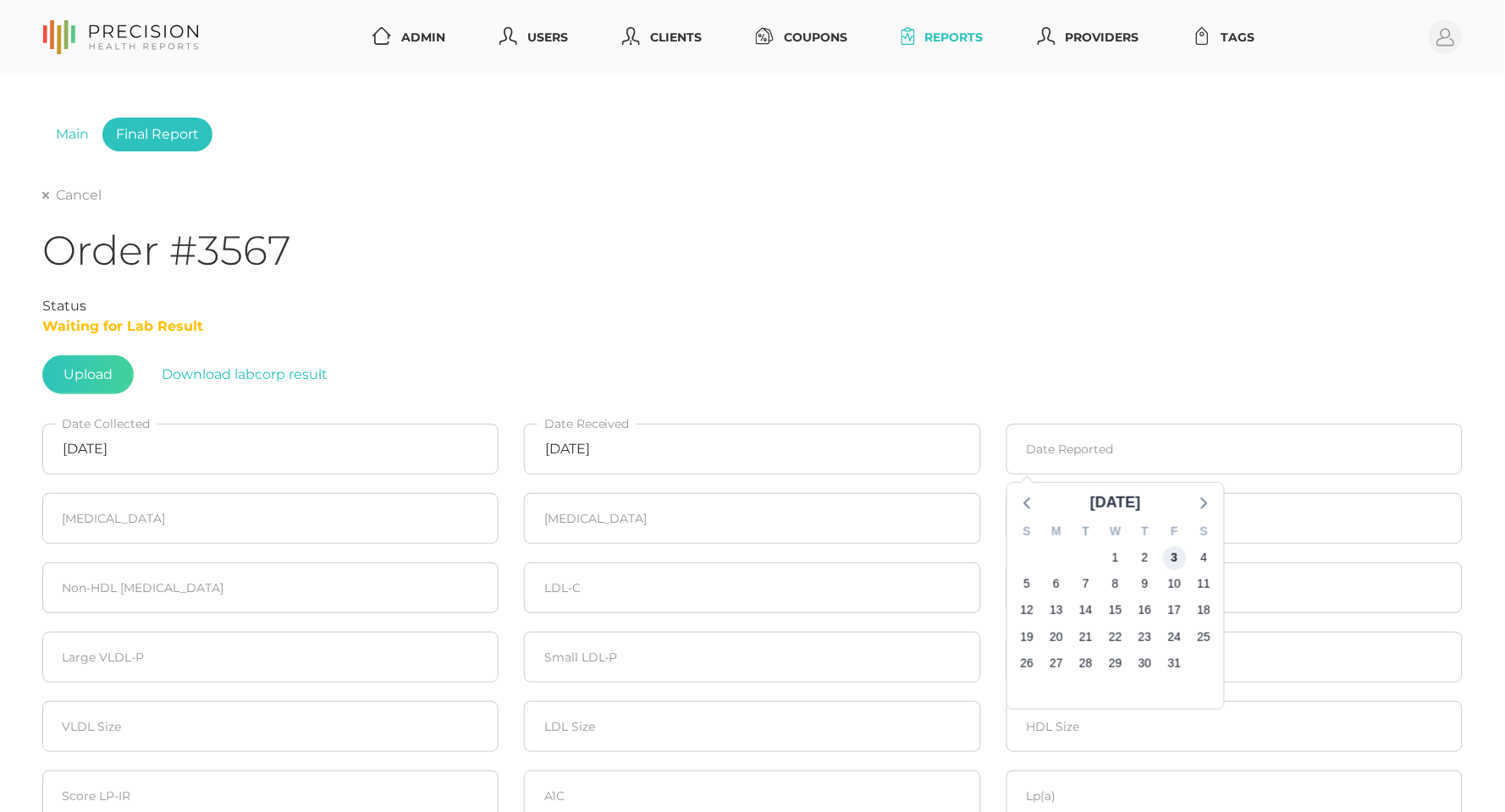
click at [1175, 549] on span "3" at bounding box center [1173, 557] width 23 height 23
type input "10/03/2025"
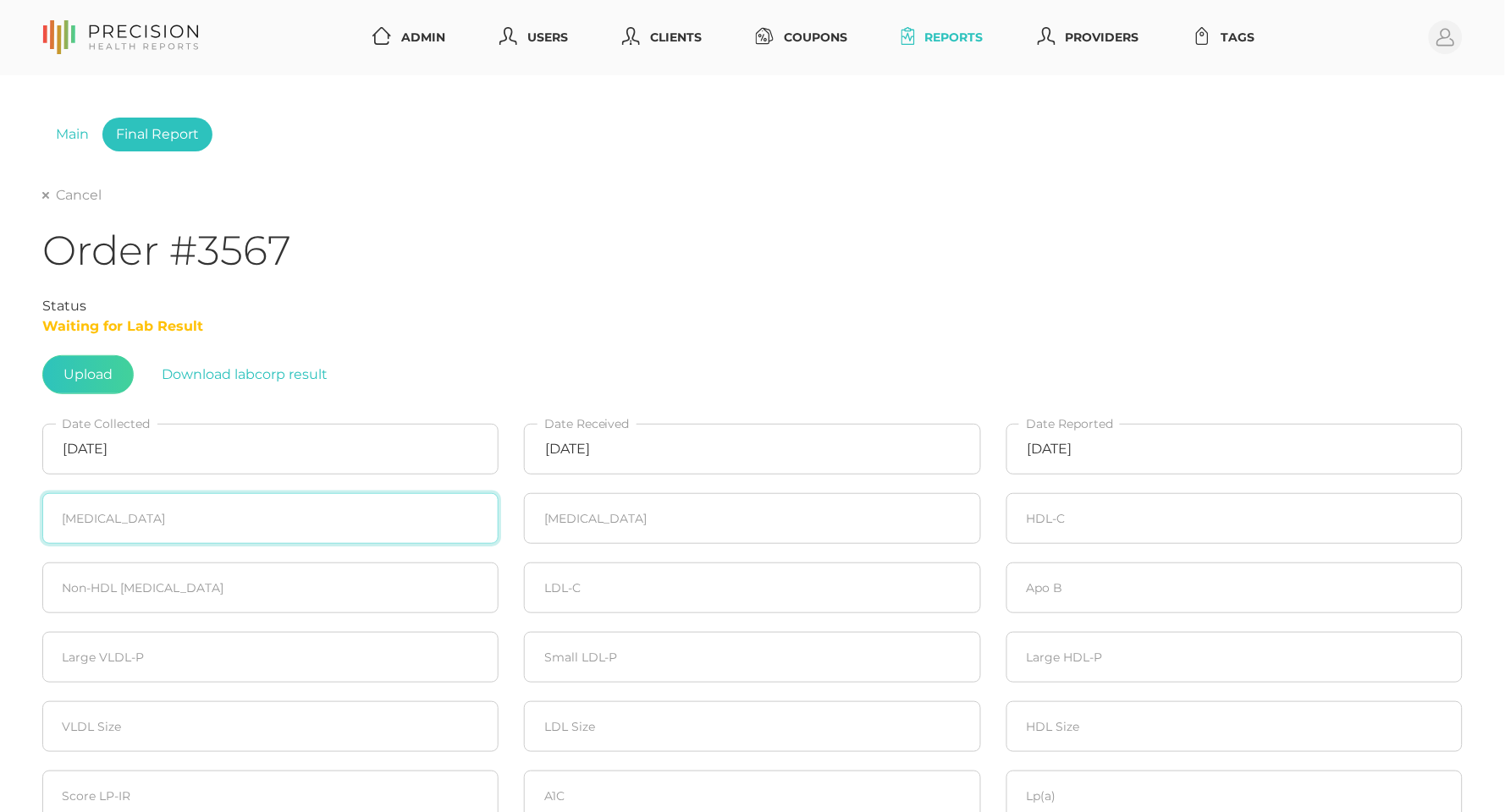
click at [213, 493] on input "number" at bounding box center [271, 518] width 456 height 51
type input "205"
type input "113"
type input "55"
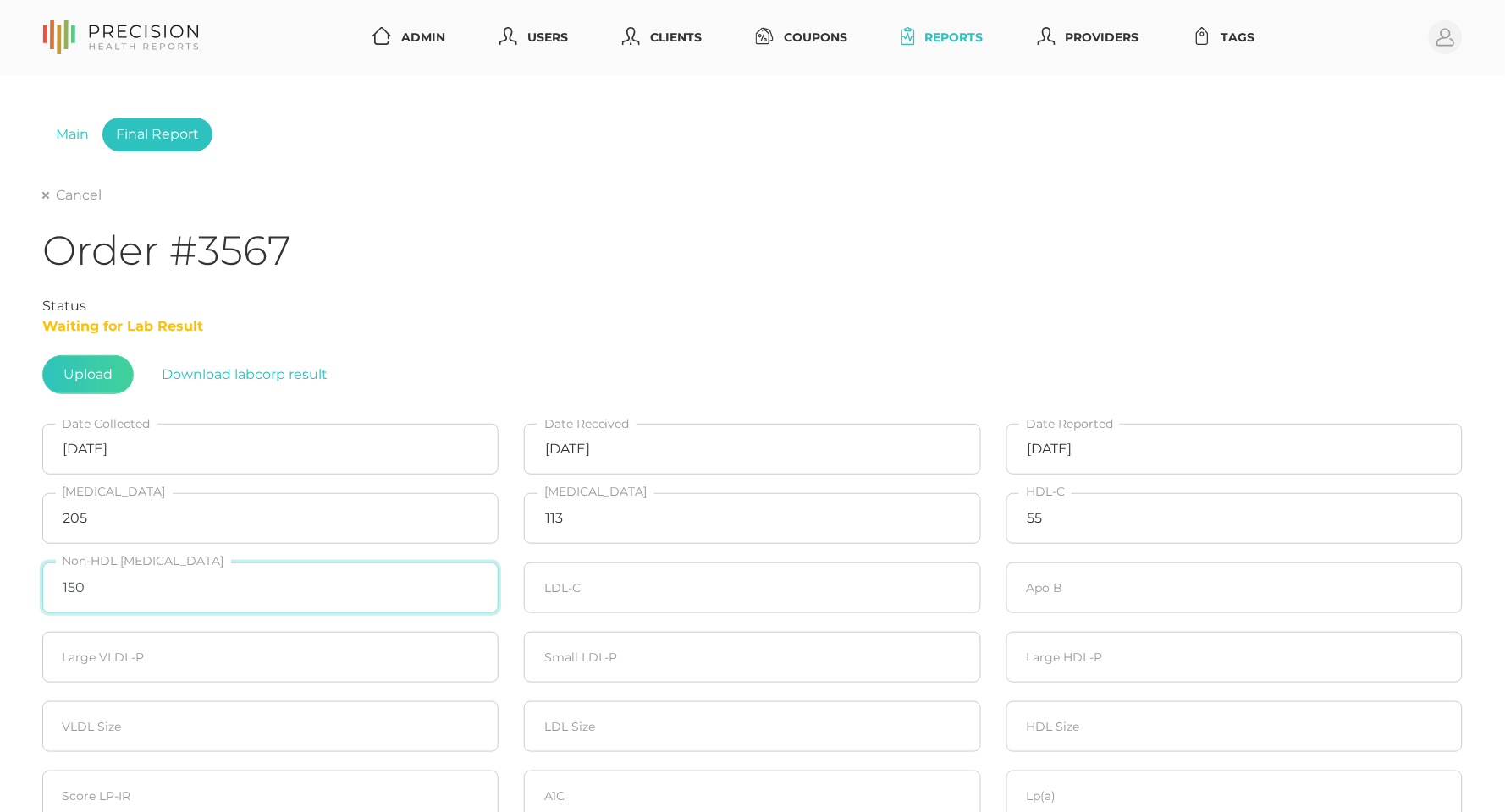
type input "150"
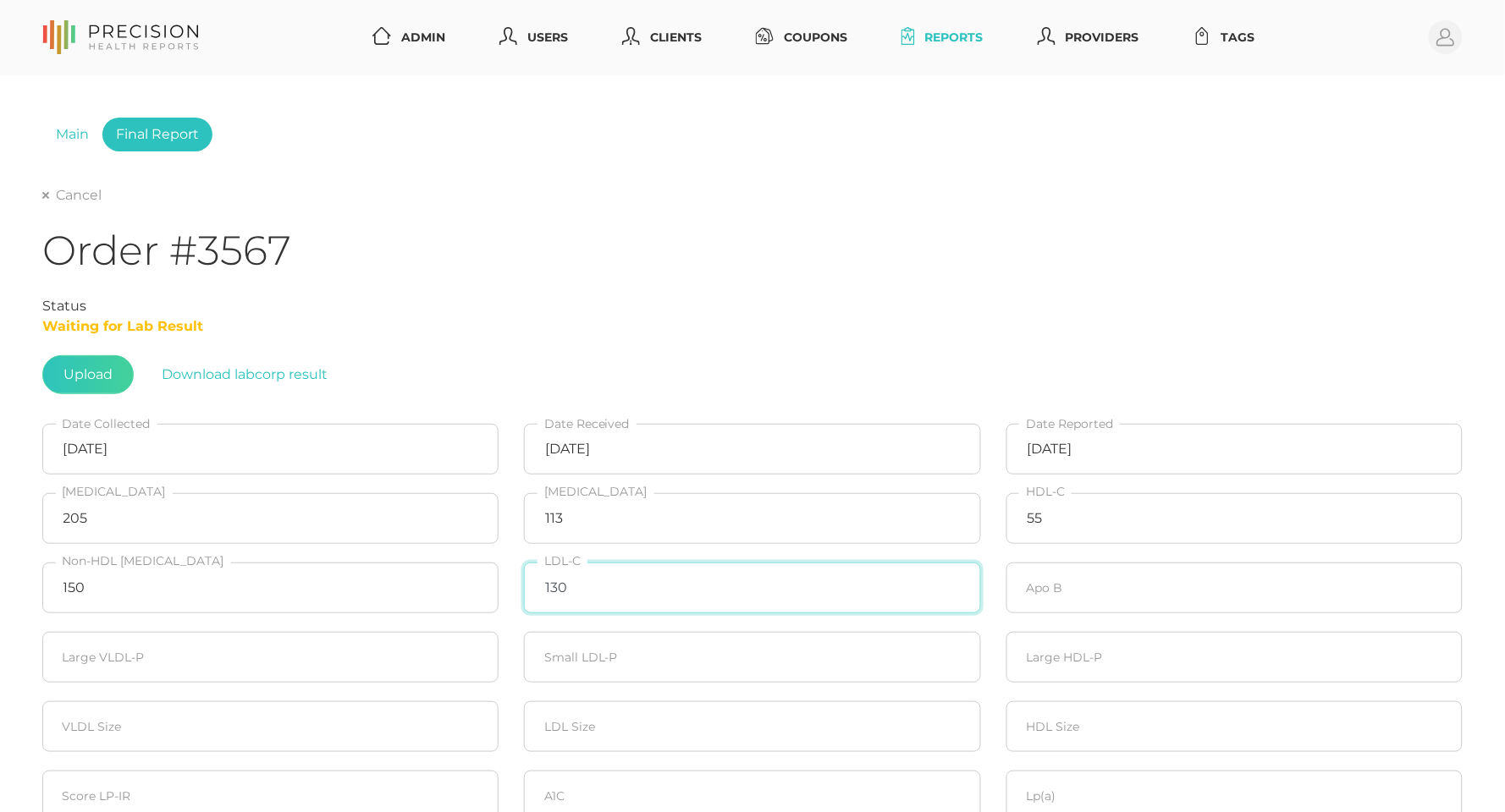
type input "130"
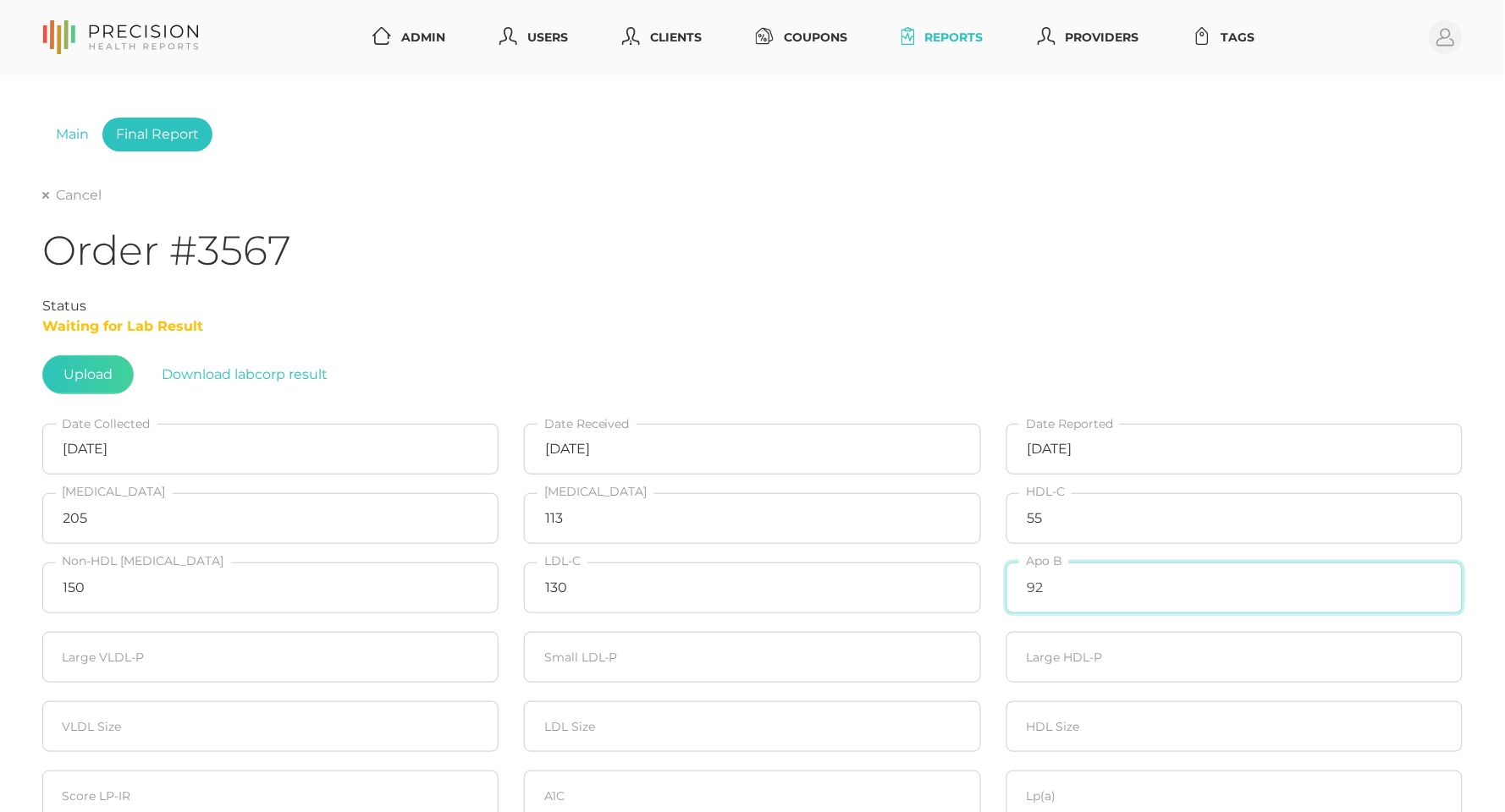
type input "92"
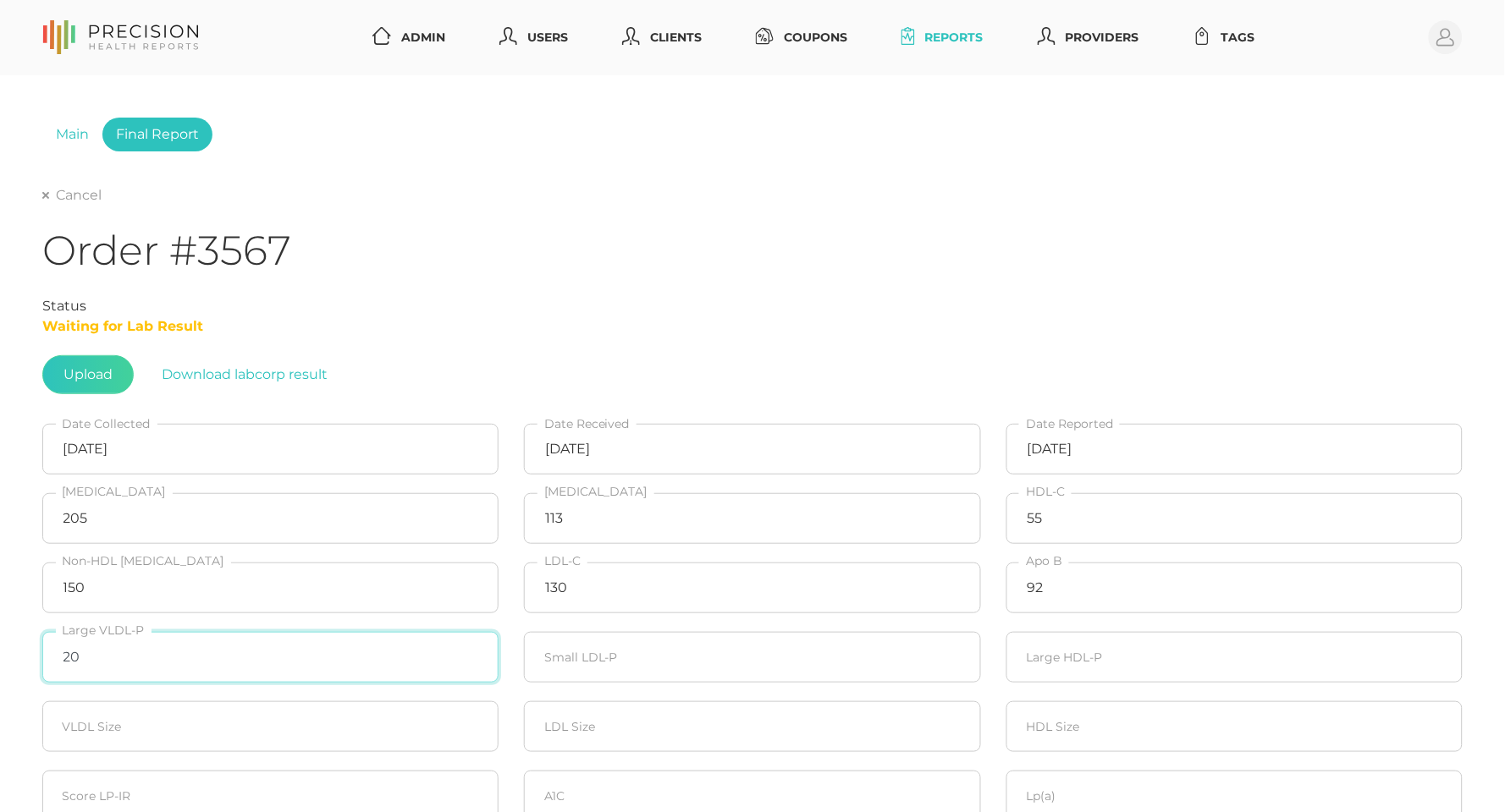
type input "20"
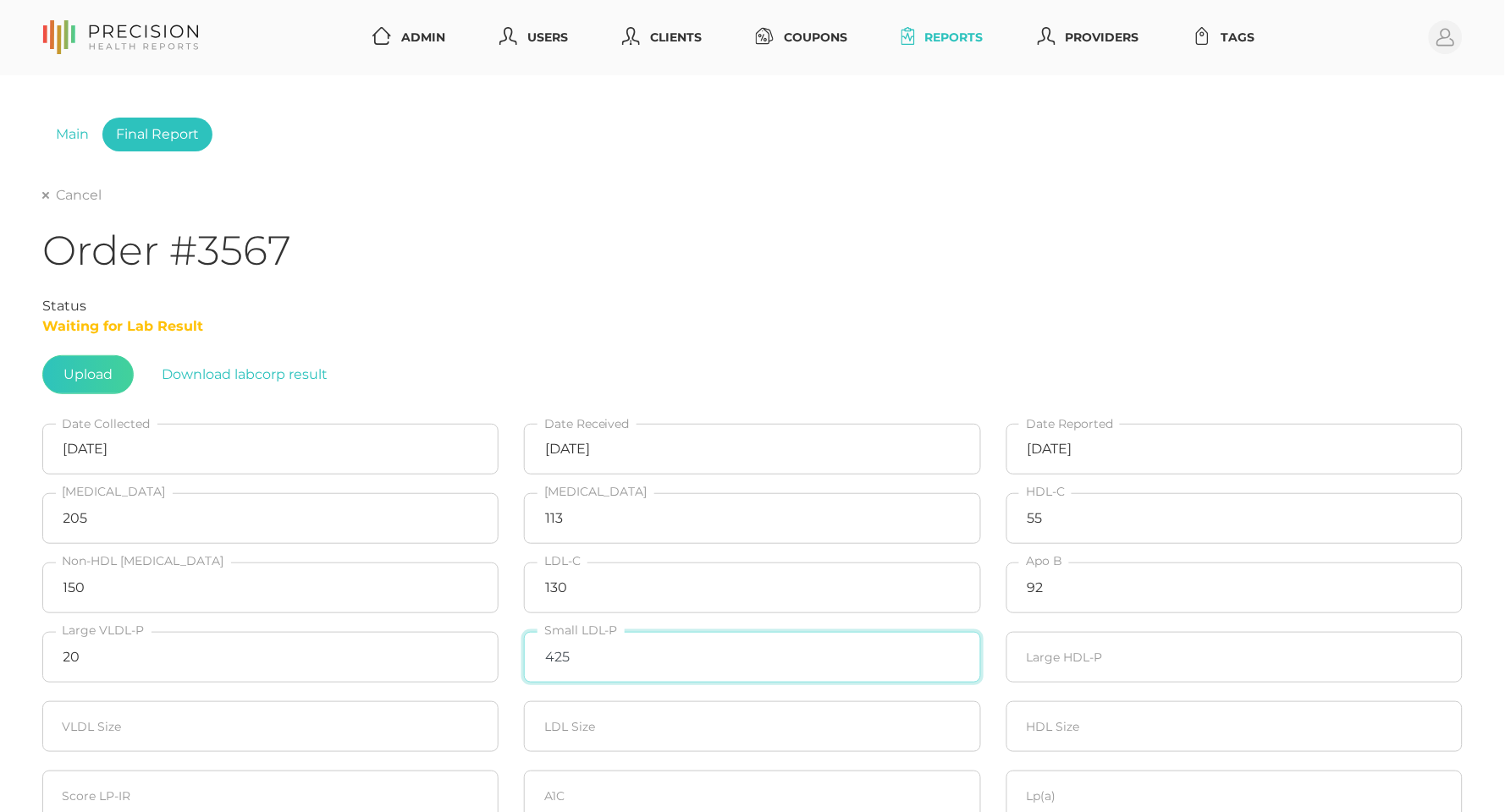
type input "425"
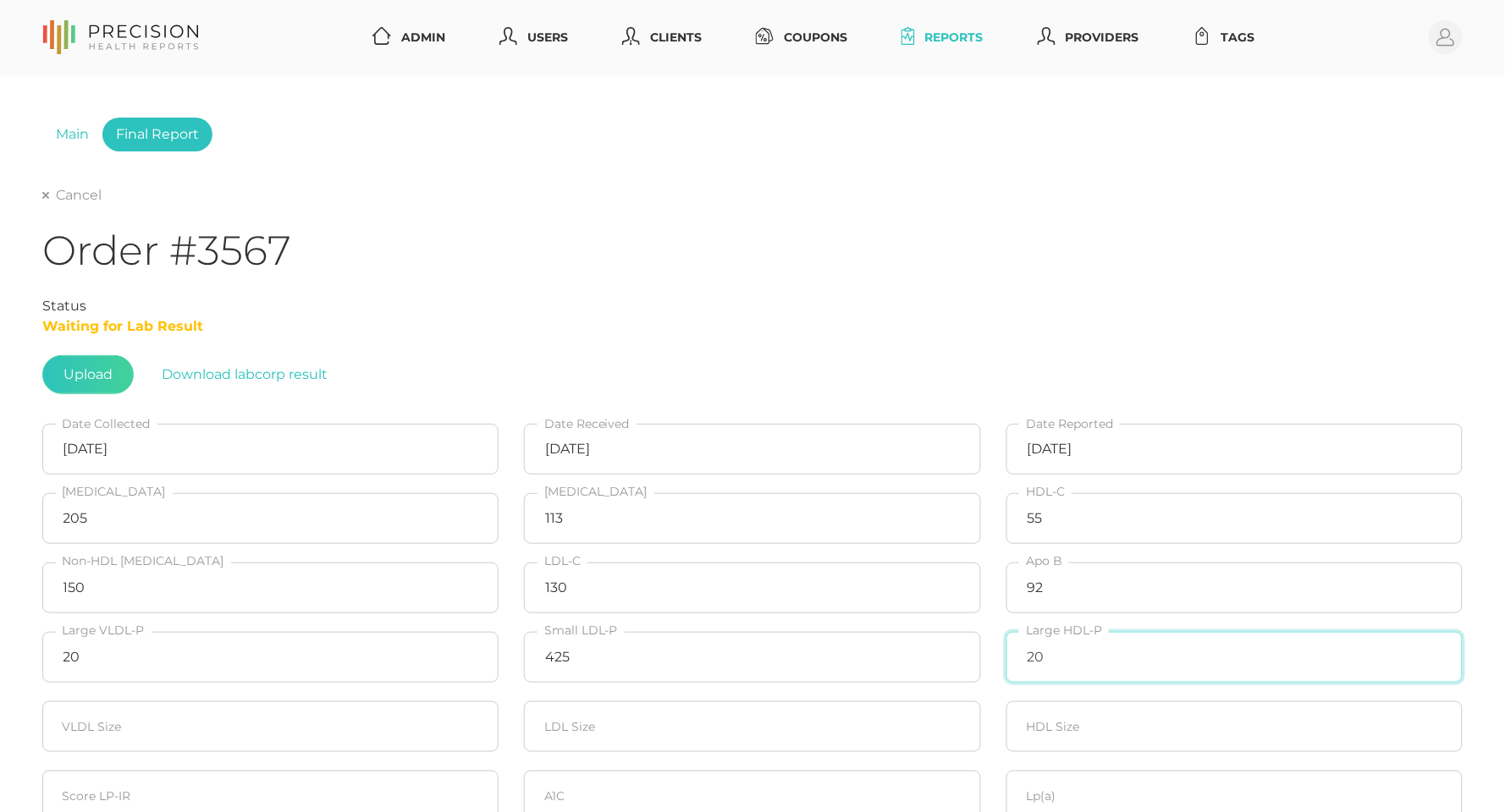
type input "20"
type input "21.3"
type input "20"
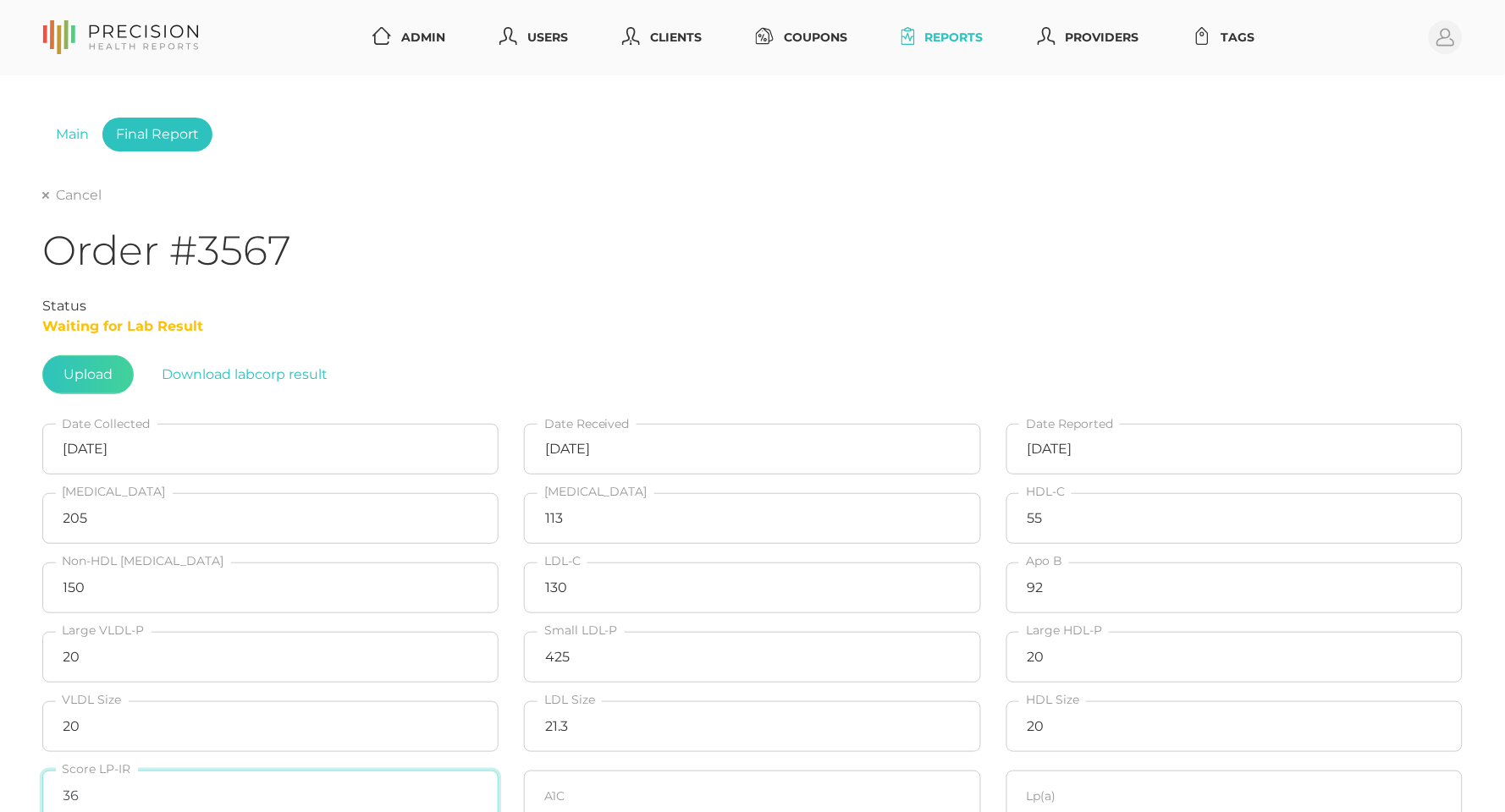
type input "36"
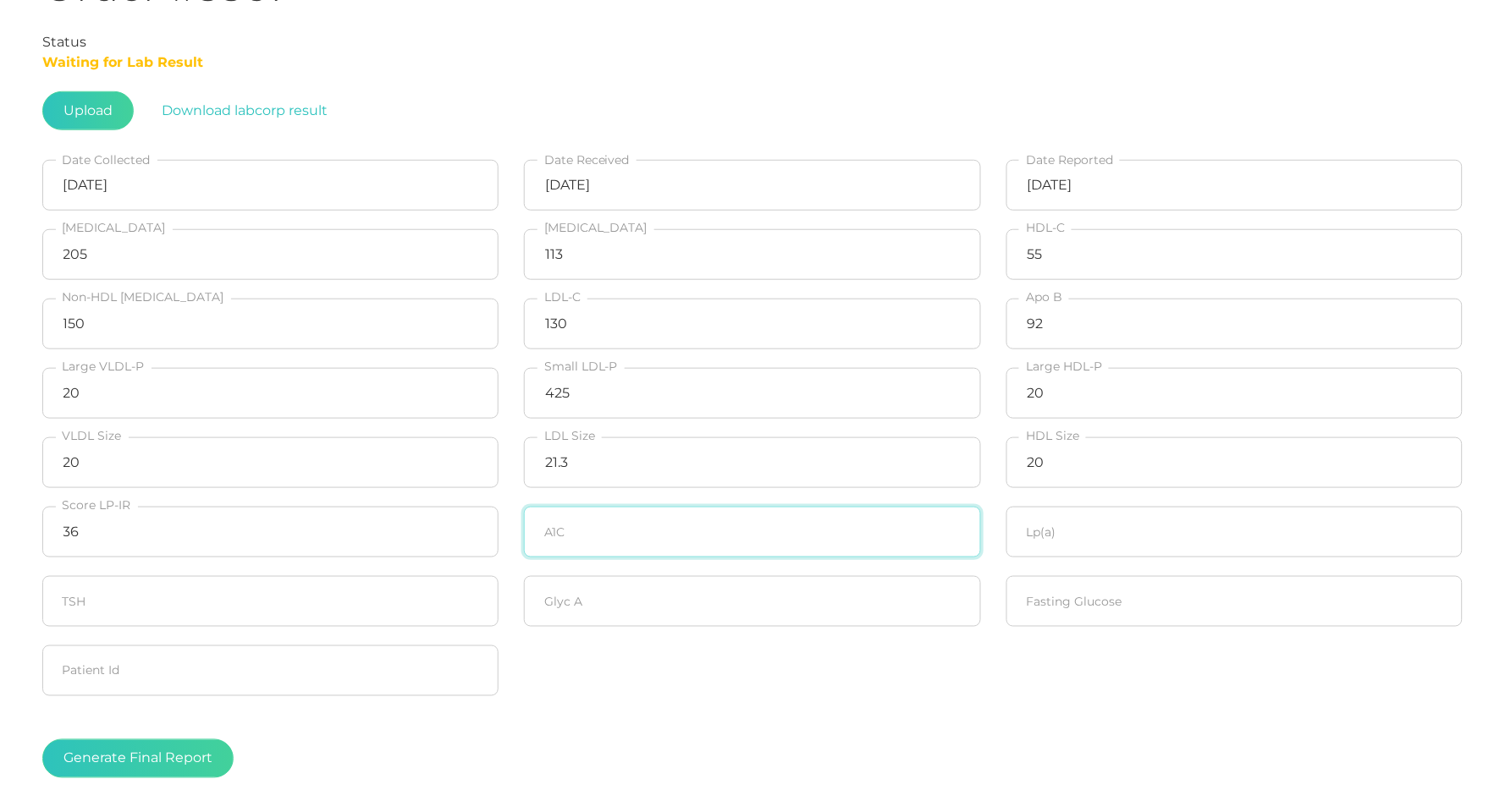
scroll to position [306, 0]
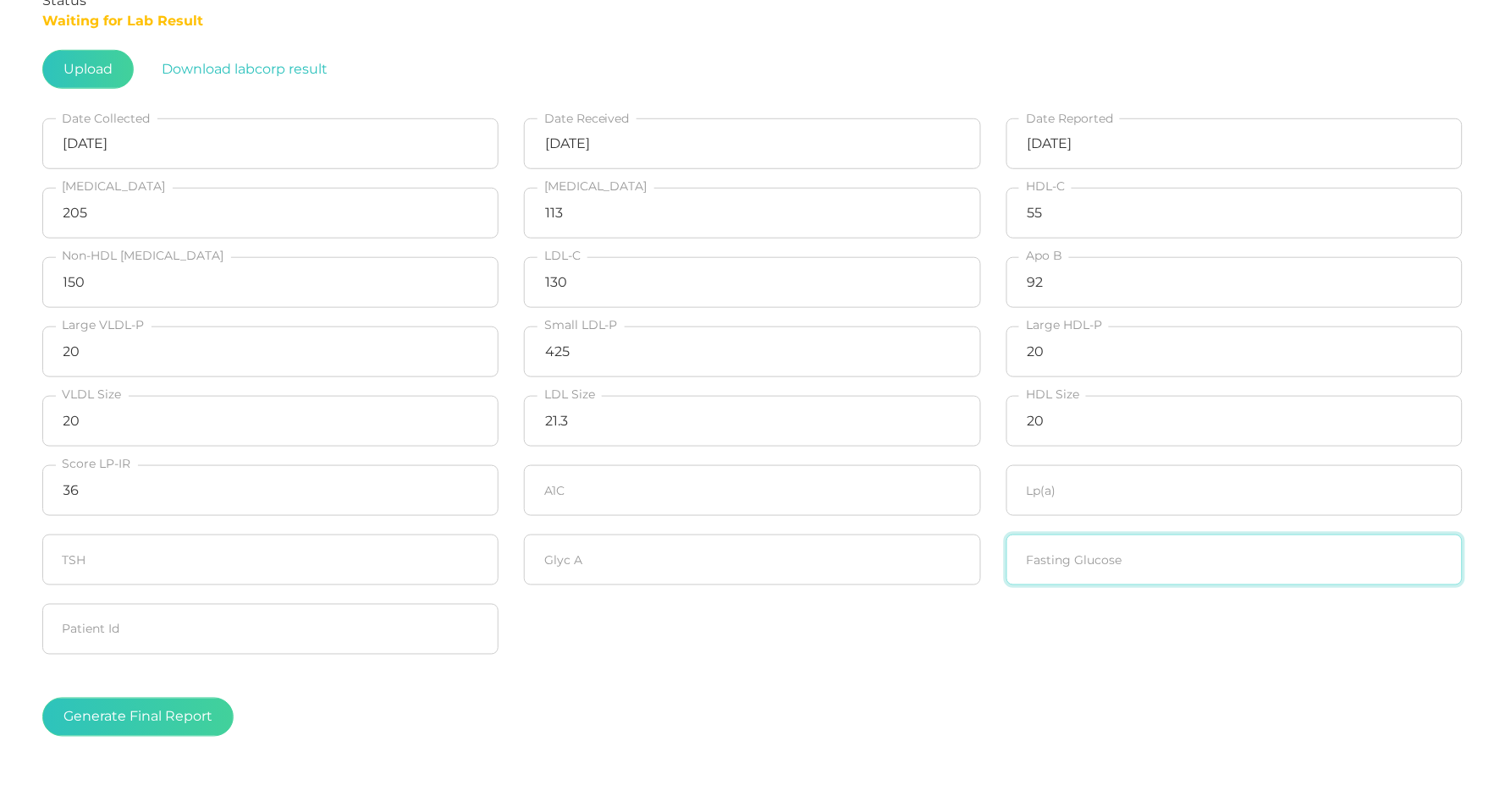
click at [1100, 567] on input "number" at bounding box center [1234, 560] width 456 height 51
type input "84"
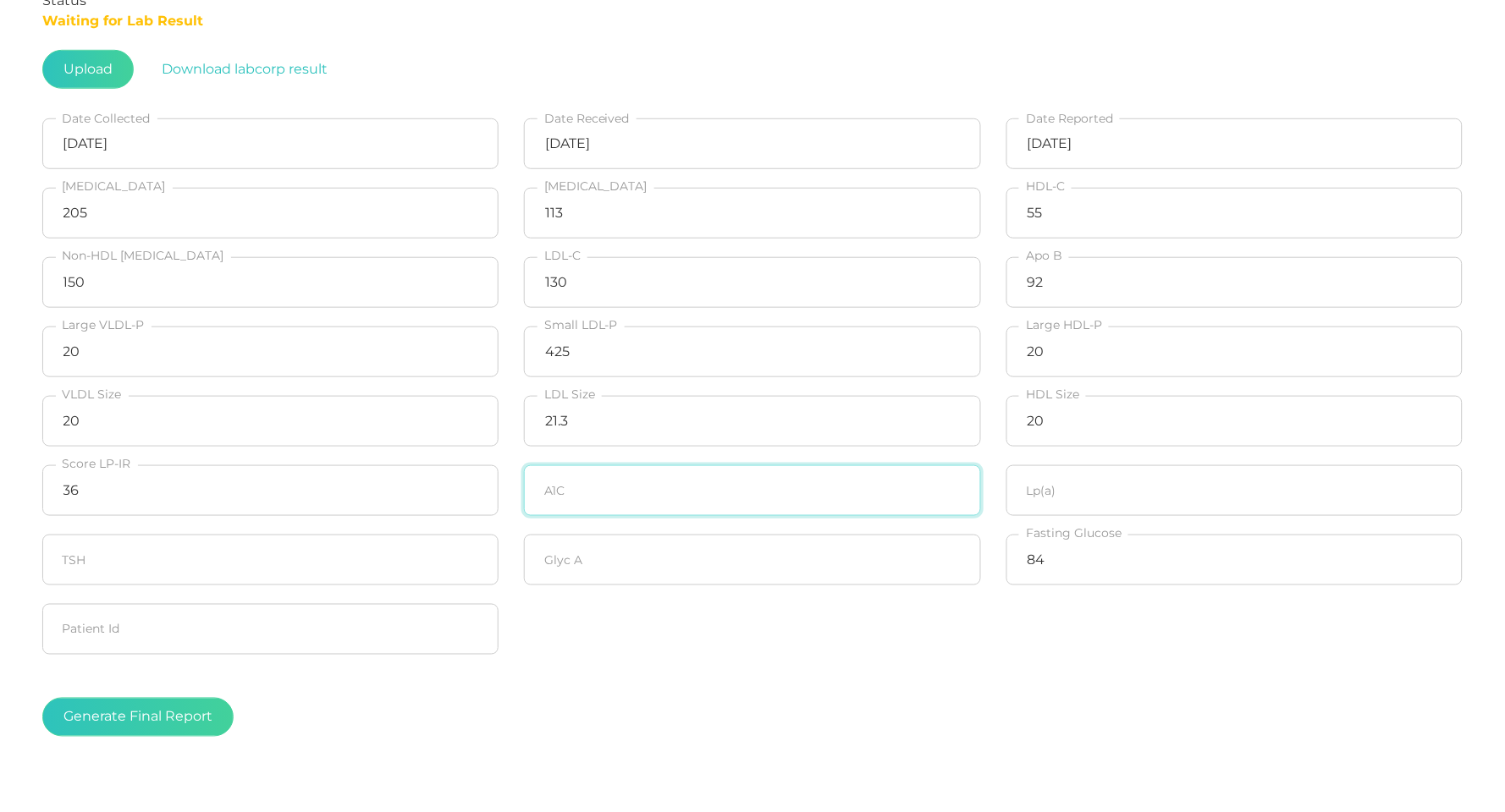
click at [754, 492] on input "number" at bounding box center [752, 491] width 456 height 51
type input "5.4"
type input "8.4"
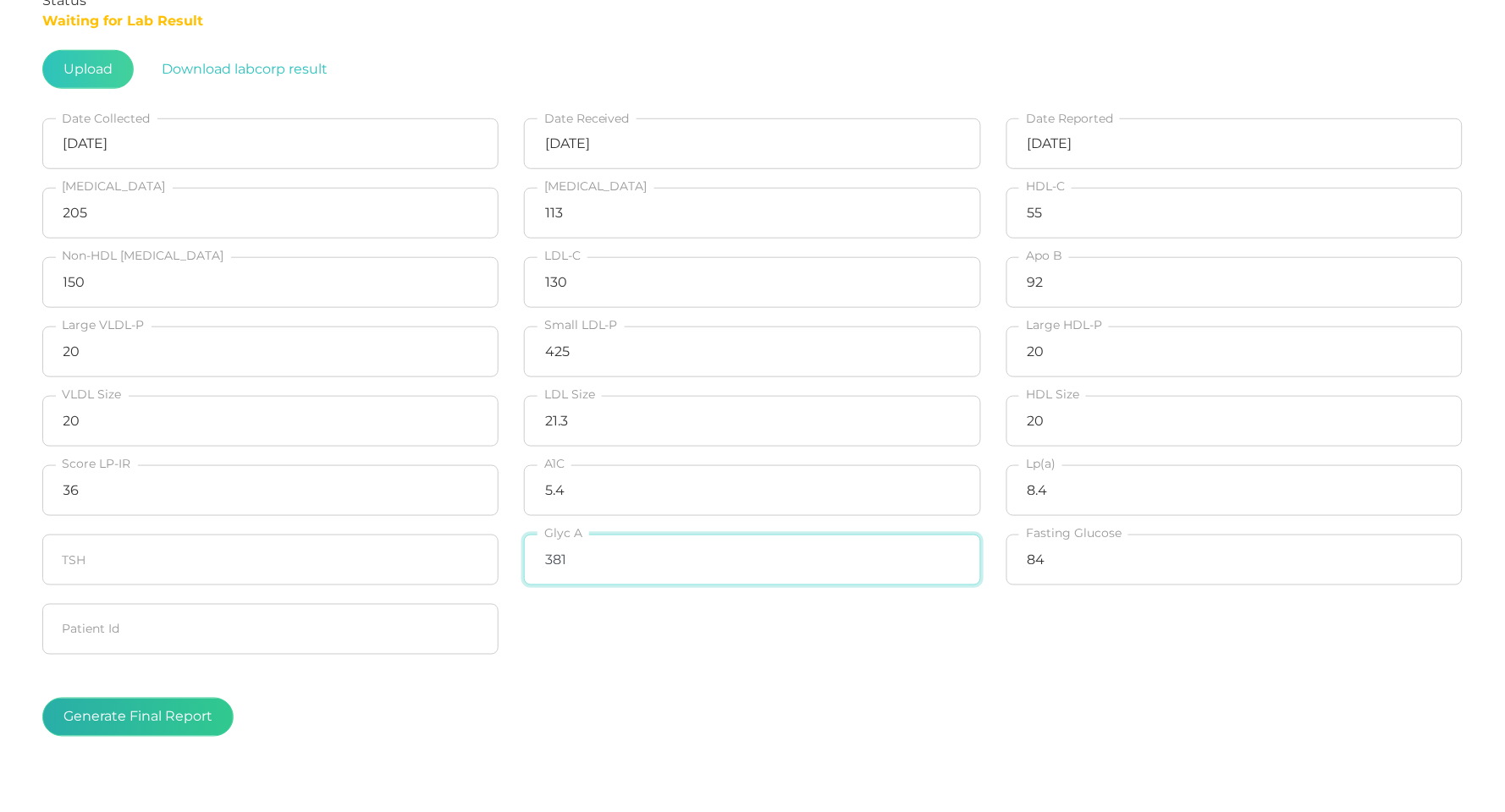
type input "381"
click at [138, 723] on button "Generate Final Report" at bounding box center [139, 717] width 191 height 39
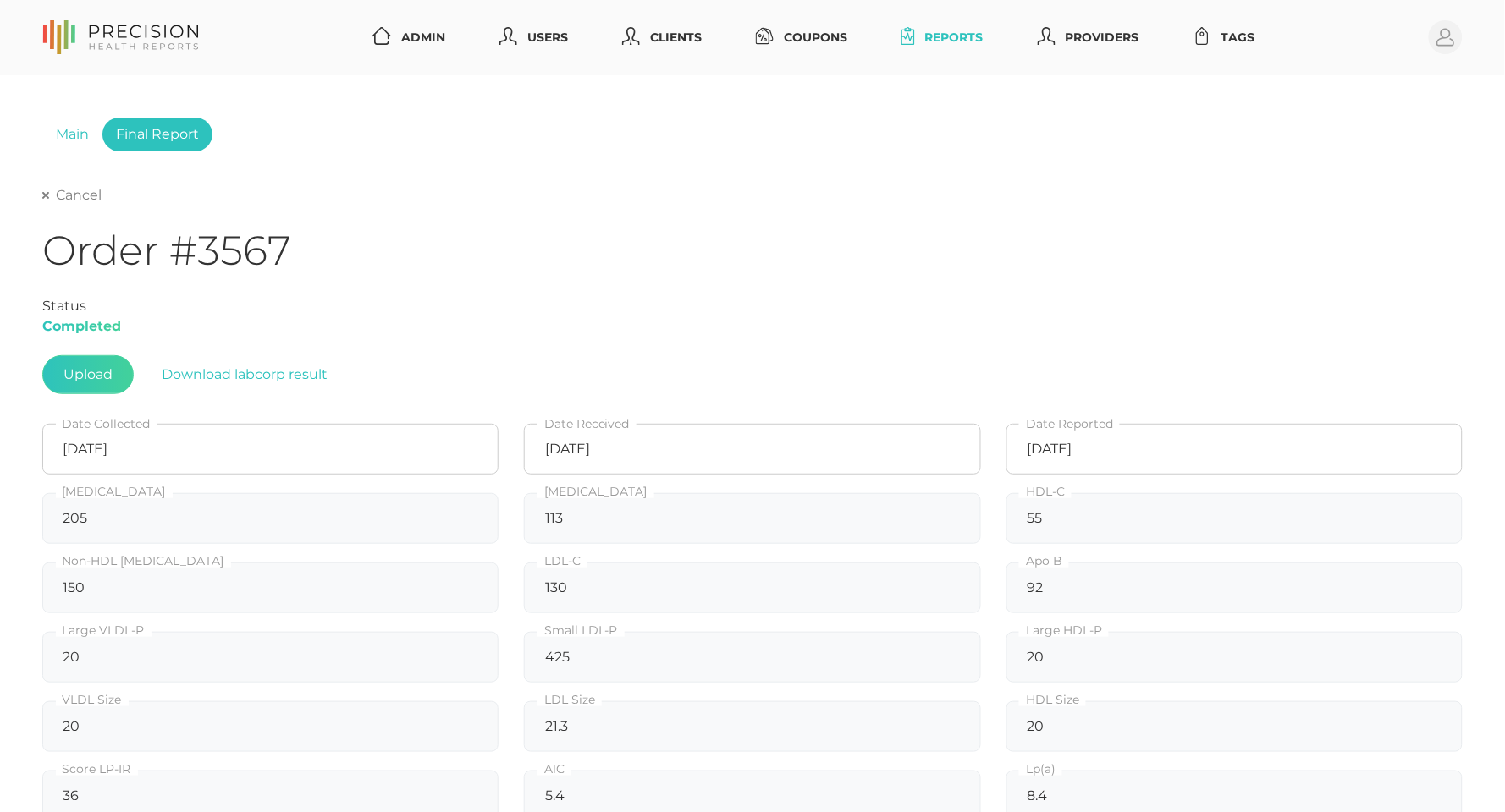
scroll to position [0, 0]
click at [86, 199] on link "Cancel" at bounding box center [73, 195] width 59 height 17
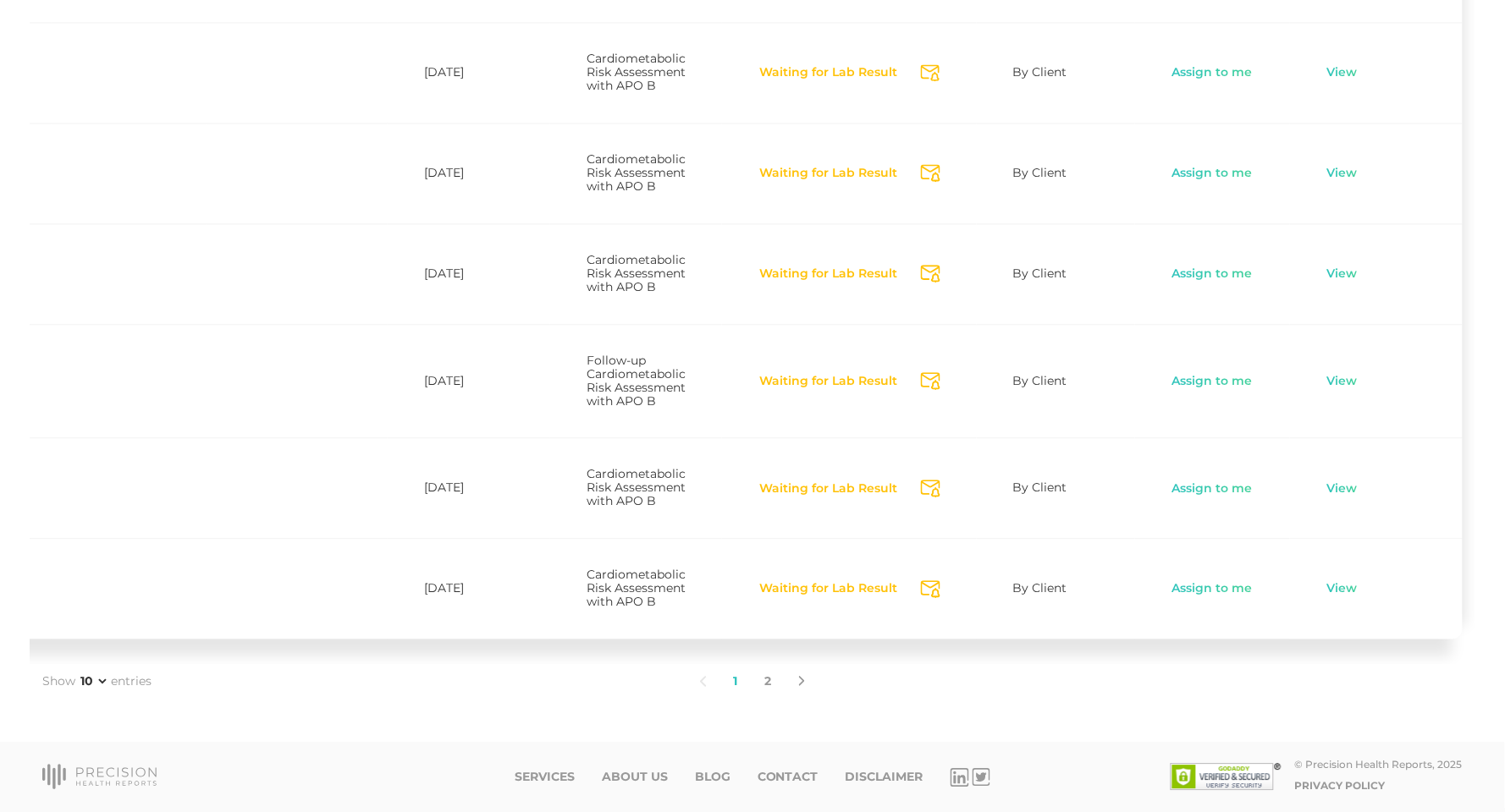
scroll to position [0, 307]
click at [1348, 498] on link "View" at bounding box center [1342, 490] width 33 height 17
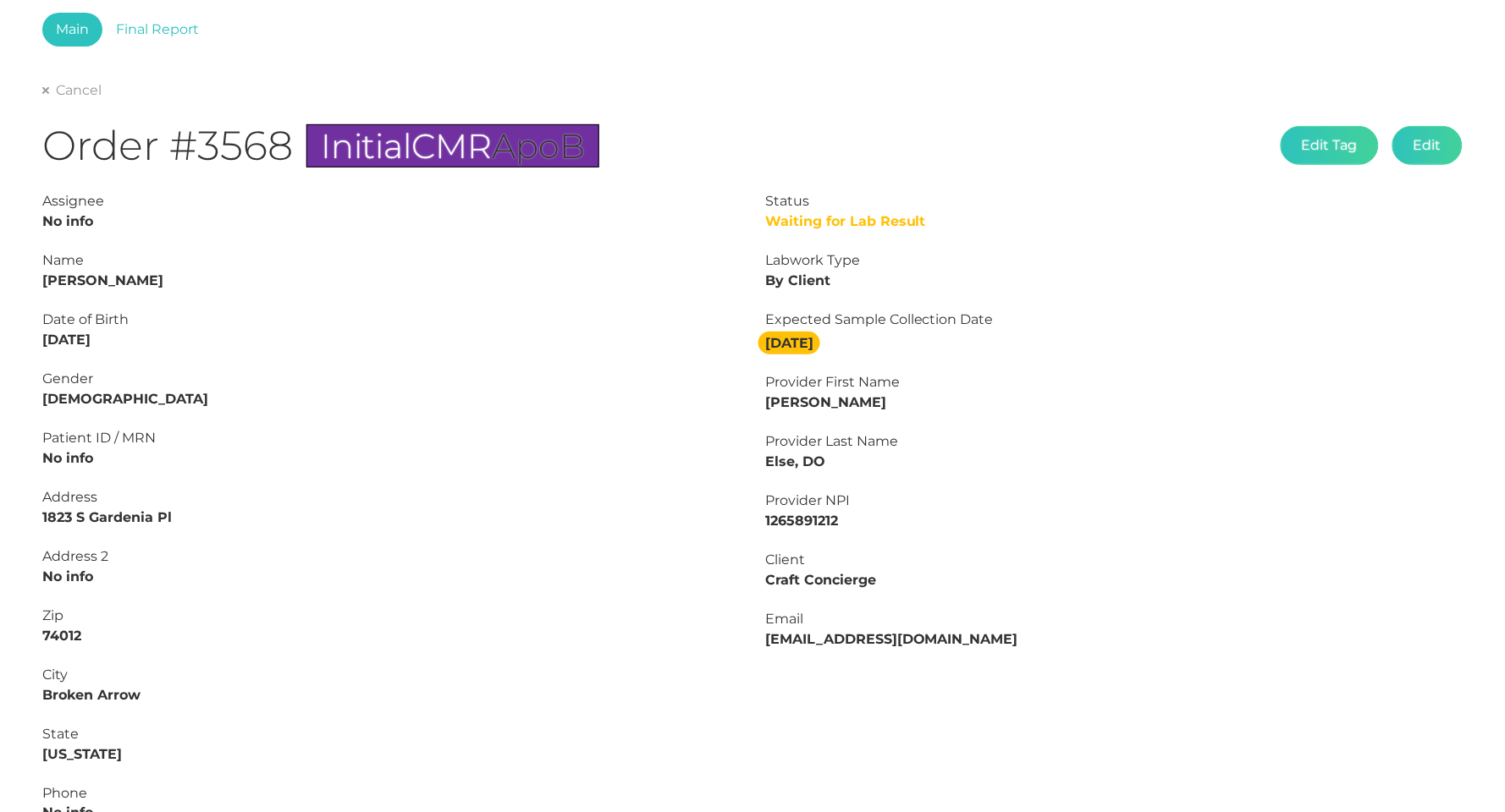
scroll to position [87, 0]
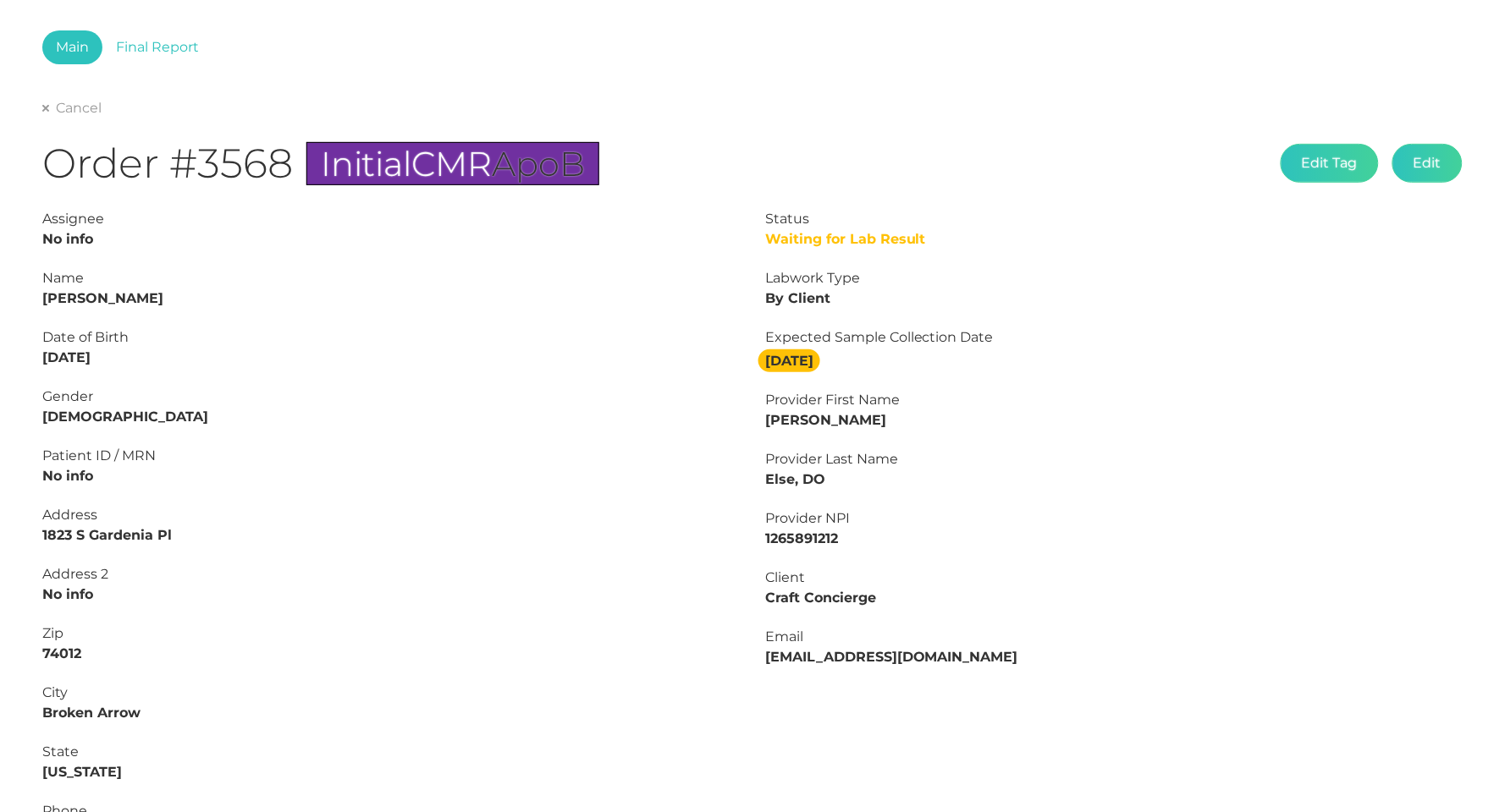
click at [105, 295] on strong "Hunter Wallis" at bounding box center [103, 297] width 121 height 16
click at [60, 295] on strong "Hunter Wallis" at bounding box center [103, 297] width 121 height 16
click at [44, 109] on icon at bounding box center [46, 108] width 7 height 7
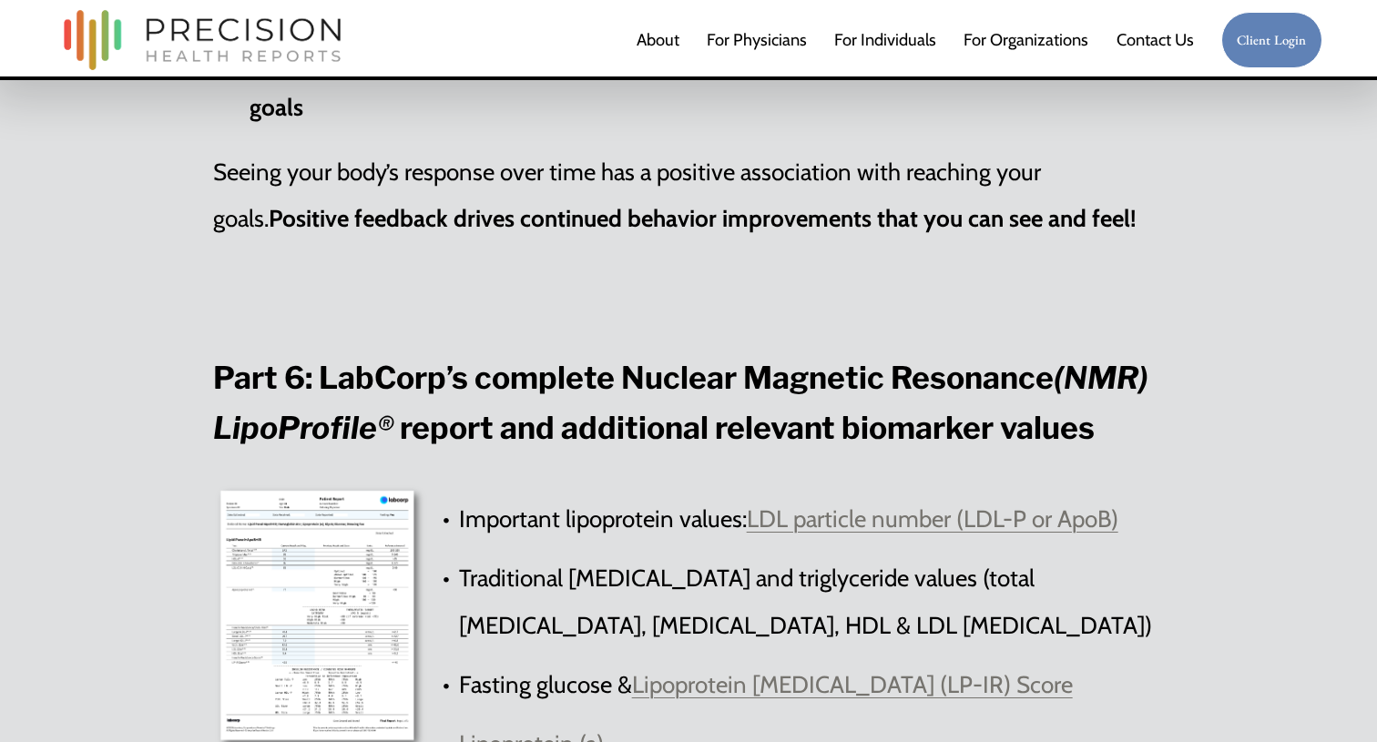
scroll to position [5589, 0]
